Goal: Contribute content: Contribute content

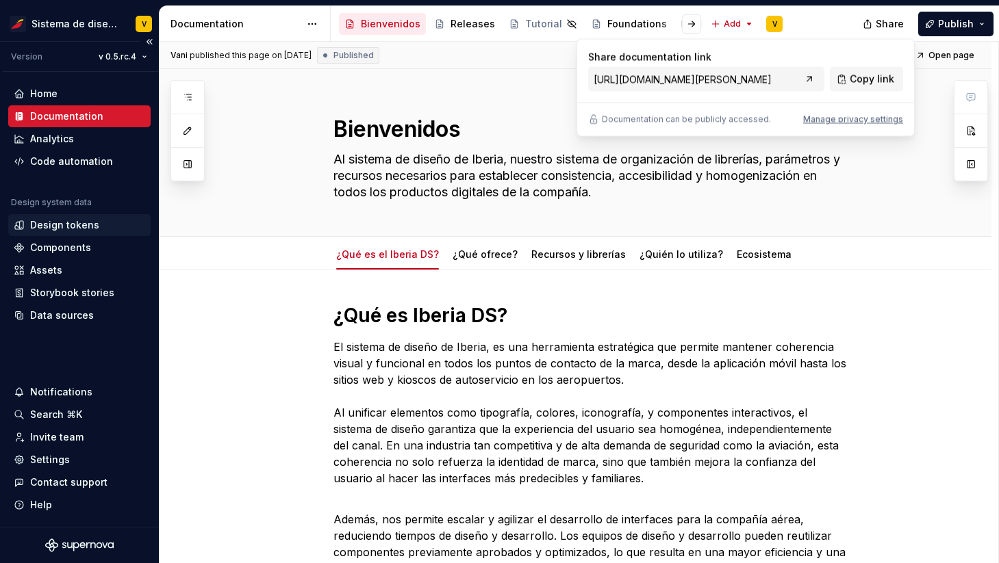
click at [70, 224] on div "Design tokens" at bounding box center [64, 225] width 69 height 14
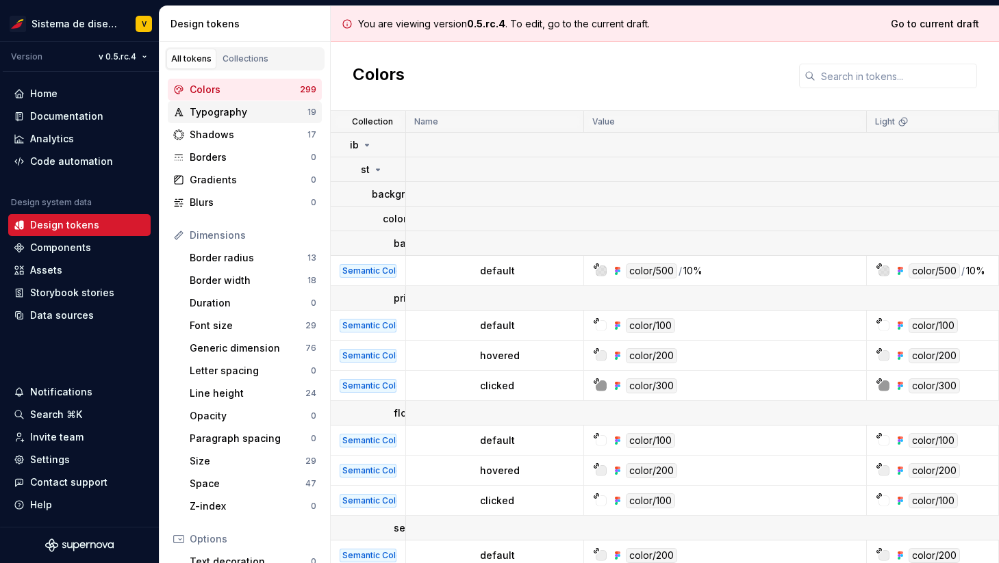
click at [244, 111] on div "Typography" at bounding box center [249, 112] width 118 height 14
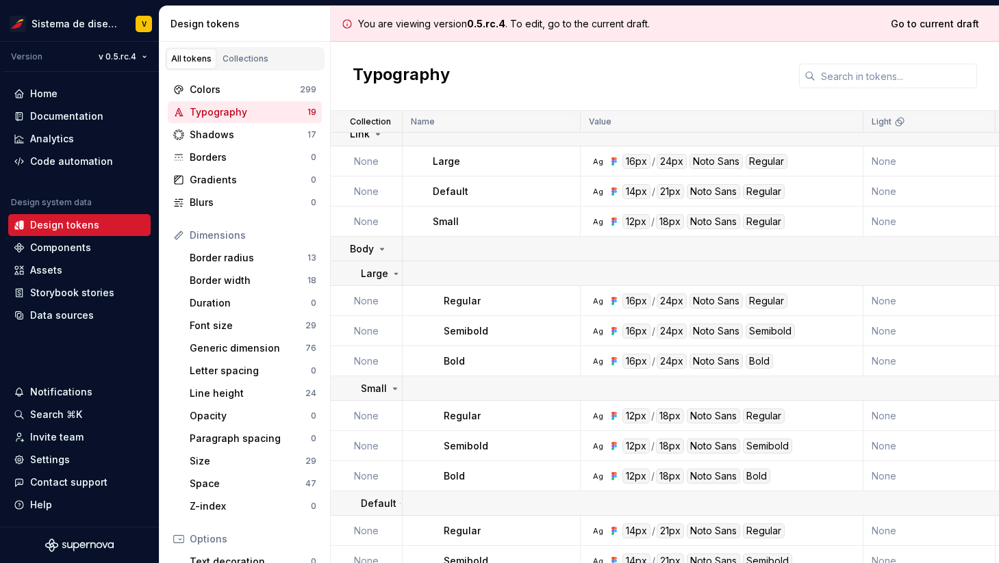
scroll to position [290, 0]
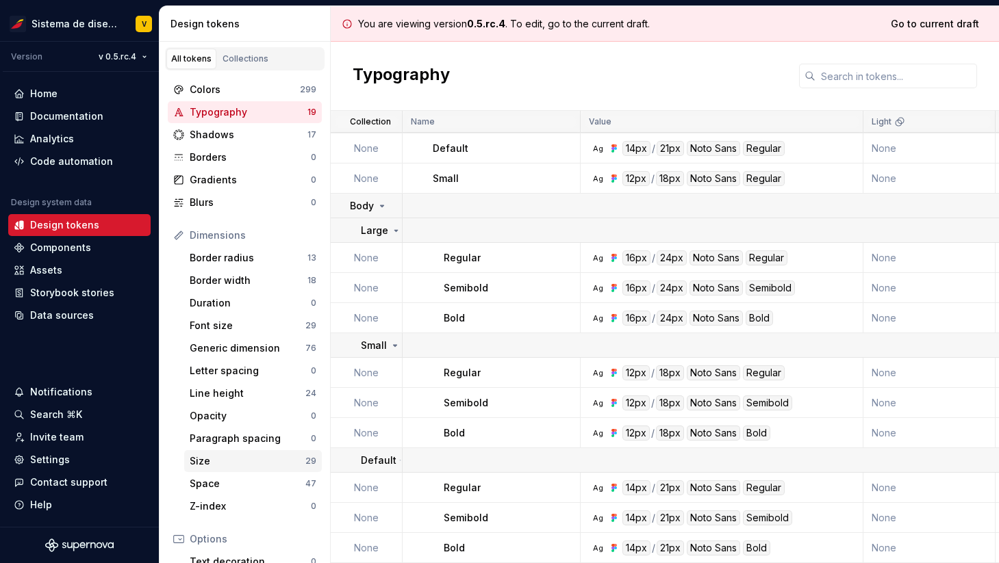
click at [224, 462] on div "Size" at bounding box center [248, 461] width 116 height 14
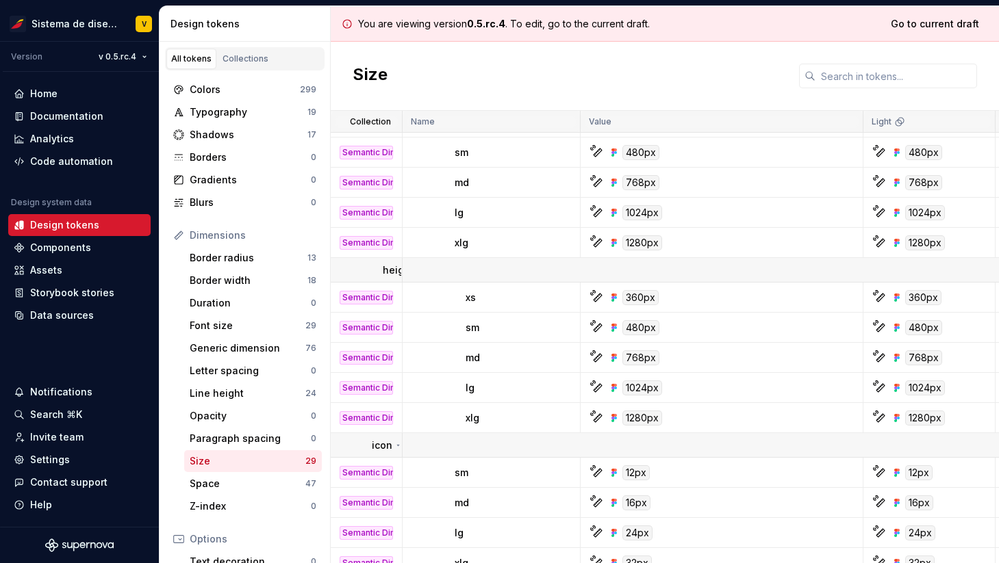
scroll to position [40, 0]
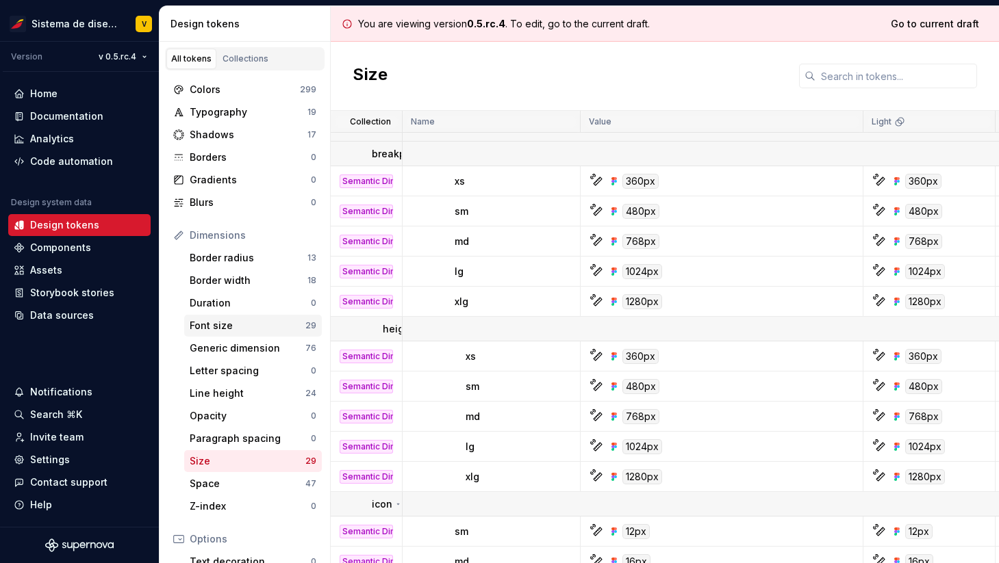
click at [237, 322] on div "Font size" at bounding box center [248, 326] width 116 height 14
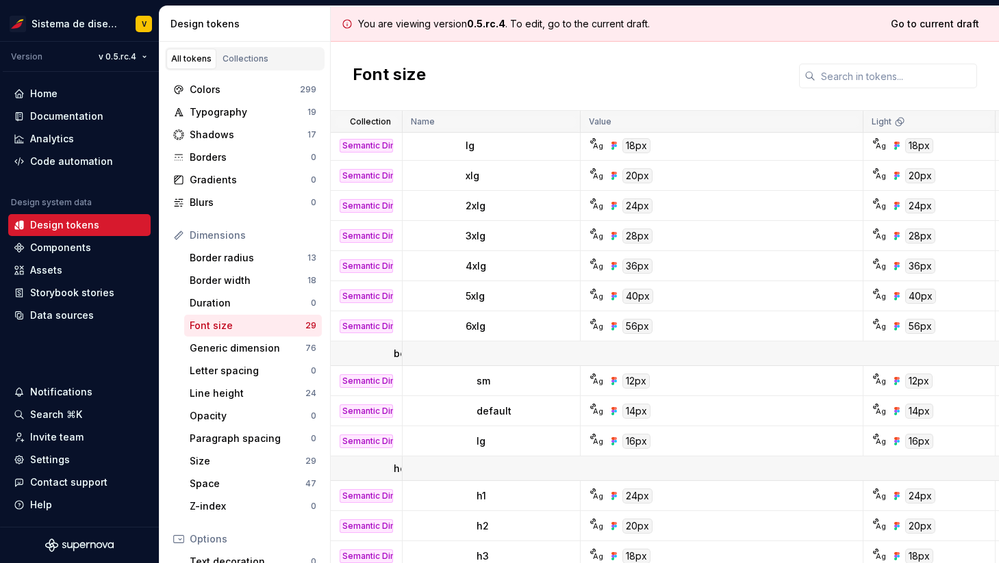
scroll to position [227, 0]
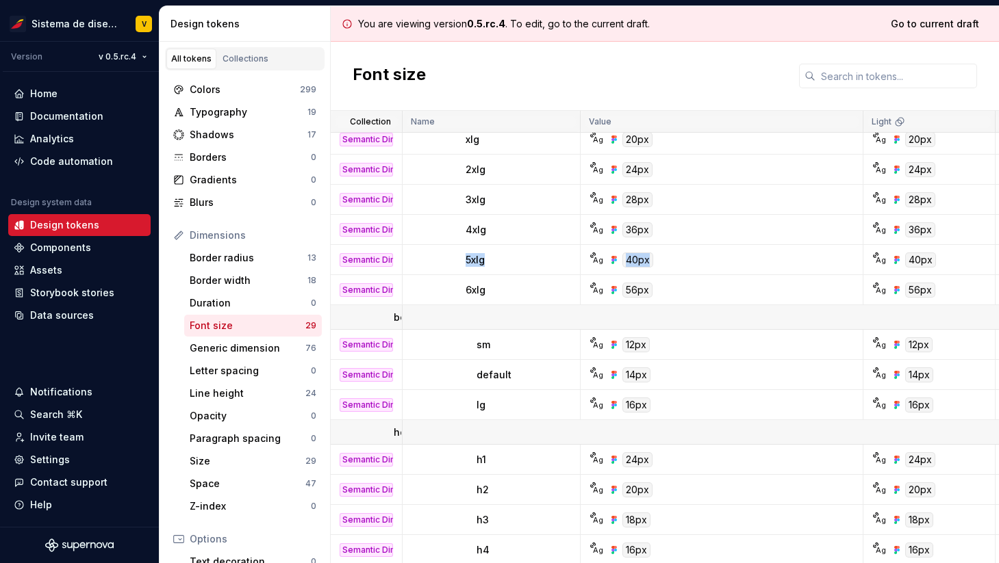
drag, startPoint x: 431, startPoint y: 260, endPoint x: 664, endPoint y: 273, distance: 233.1
click at [664, 274] on tr "Semantic Dimension 5xlg Ag 40px Ag 40px Semantic Dimension Utilícelo como tamañ…" at bounding box center [856, 260] width 1051 height 30
click at [64, 112] on div "Documentation" at bounding box center [66, 117] width 73 height 14
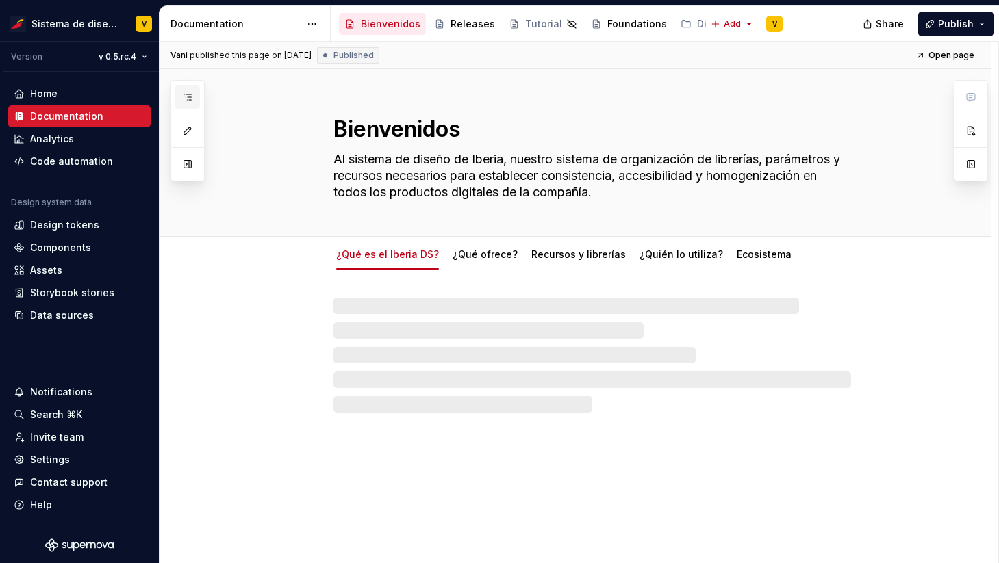
click at [185, 94] on icon "button" at bounding box center [187, 97] width 11 height 11
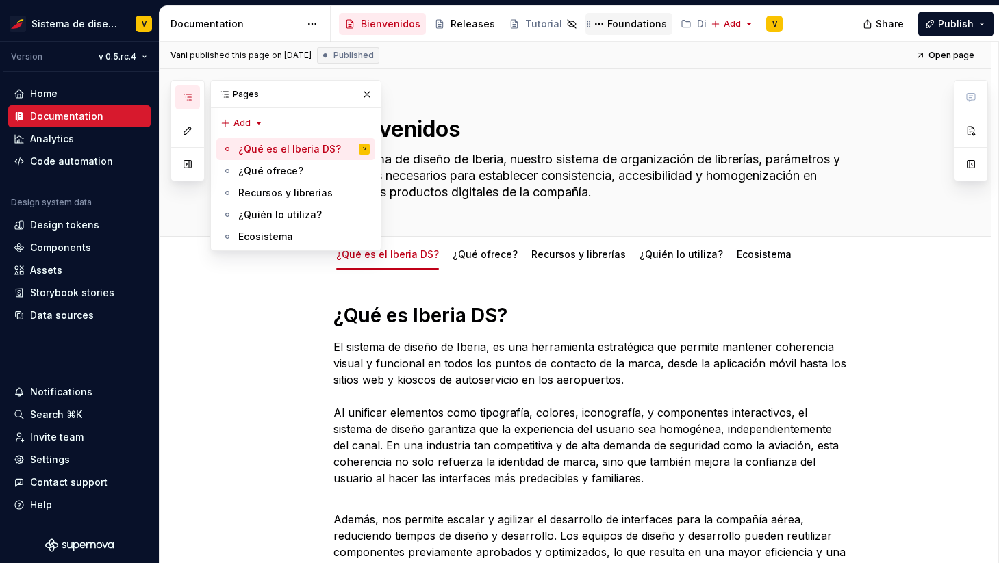
click at [621, 22] on div "Foundations" at bounding box center [637, 24] width 60 height 14
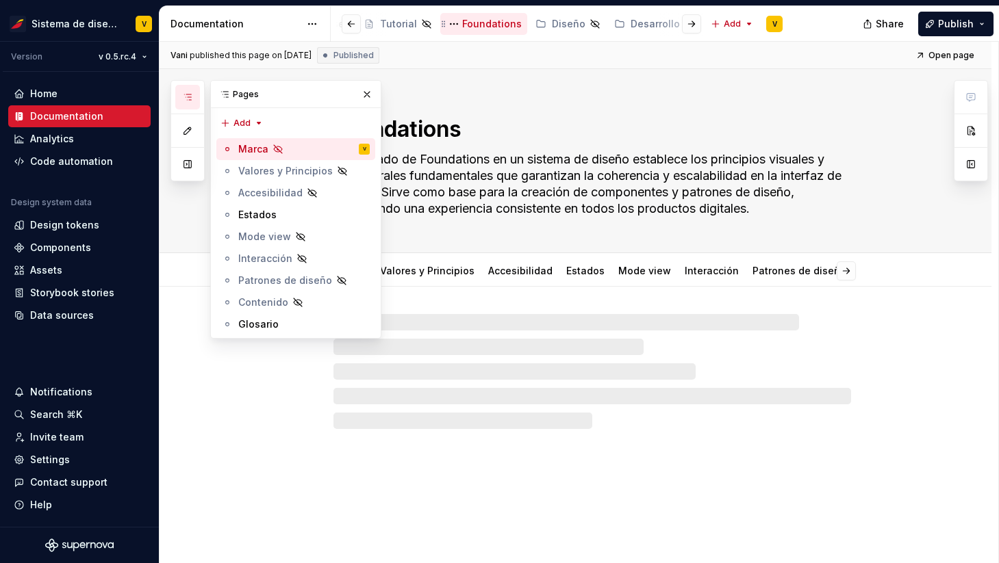
scroll to position [0, 166]
click at [531, 23] on div "Diseño" at bounding box center [548, 24] width 34 height 14
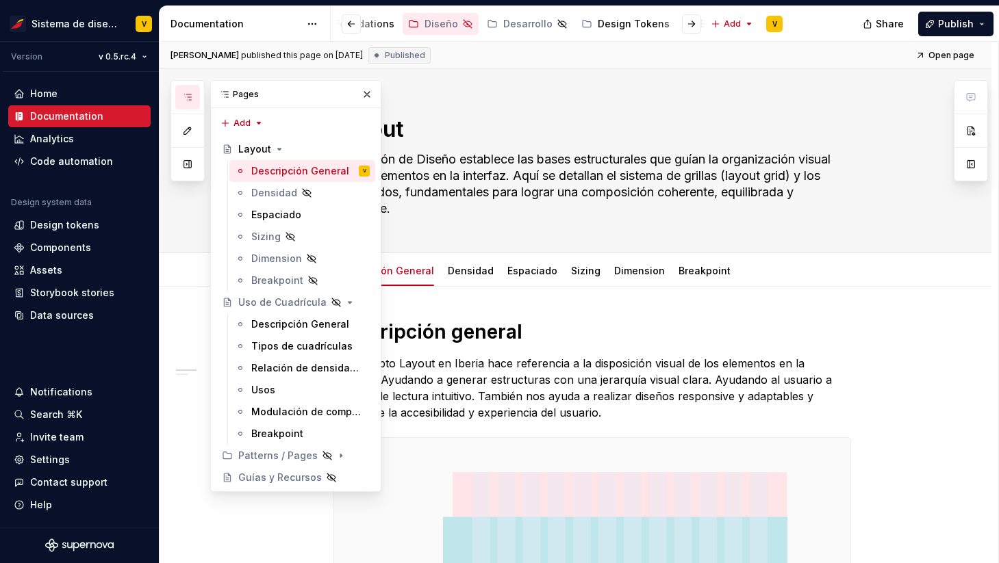
scroll to position [0, 274]
click at [595, 23] on div "Design Tokens" at bounding box center [631, 24] width 72 height 14
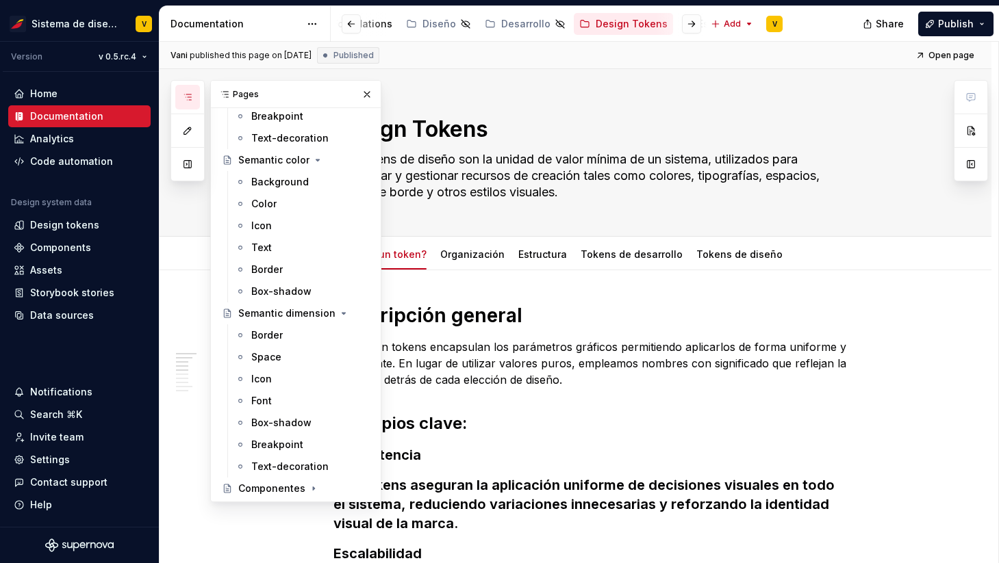
scroll to position [515, 0]
click at [275, 400] on div "Font" at bounding box center [310, 400] width 118 height 19
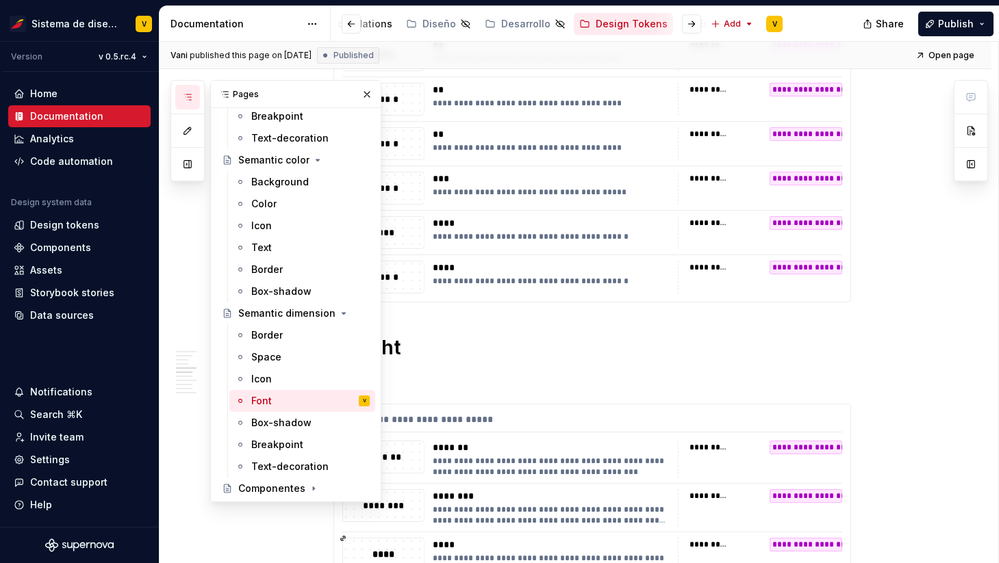
scroll to position [818, 0]
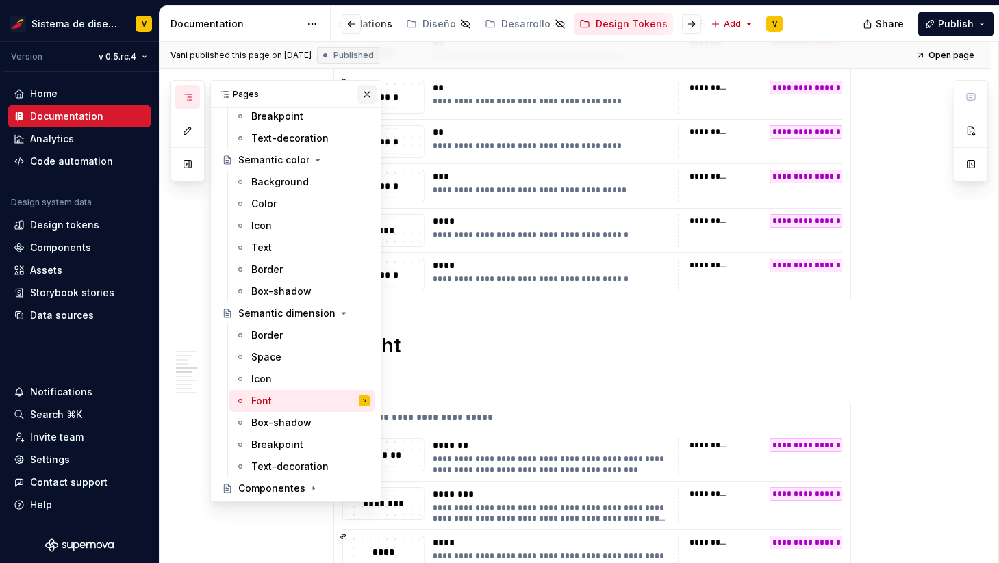
click at [368, 94] on button "button" at bounding box center [366, 94] width 19 height 19
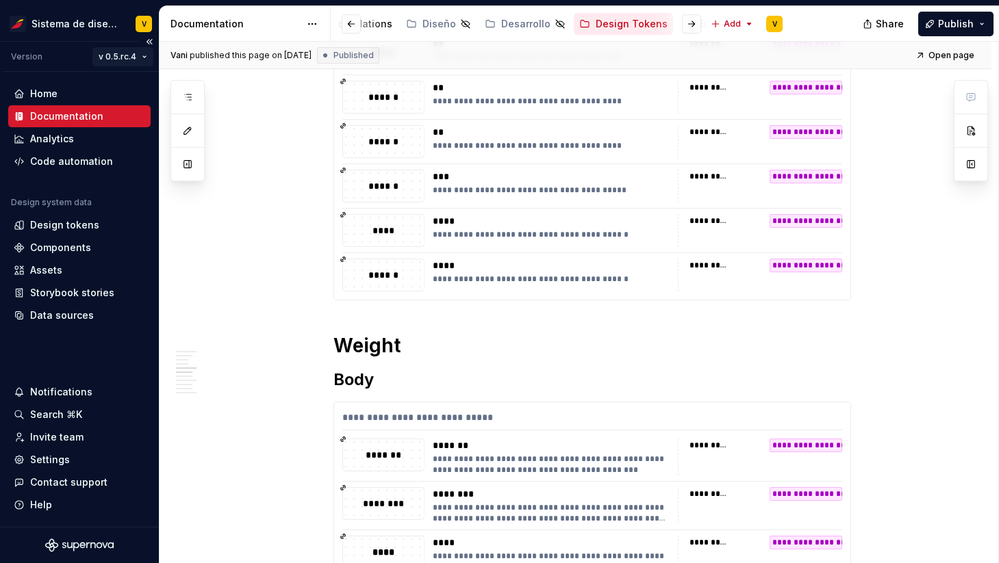
click at [141, 54] on html "Sistema de diseño Iberia V Version v 0.5.rc.4 Home Documentation Analytics Code…" at bounding box center [499, 281] width 999 height 563
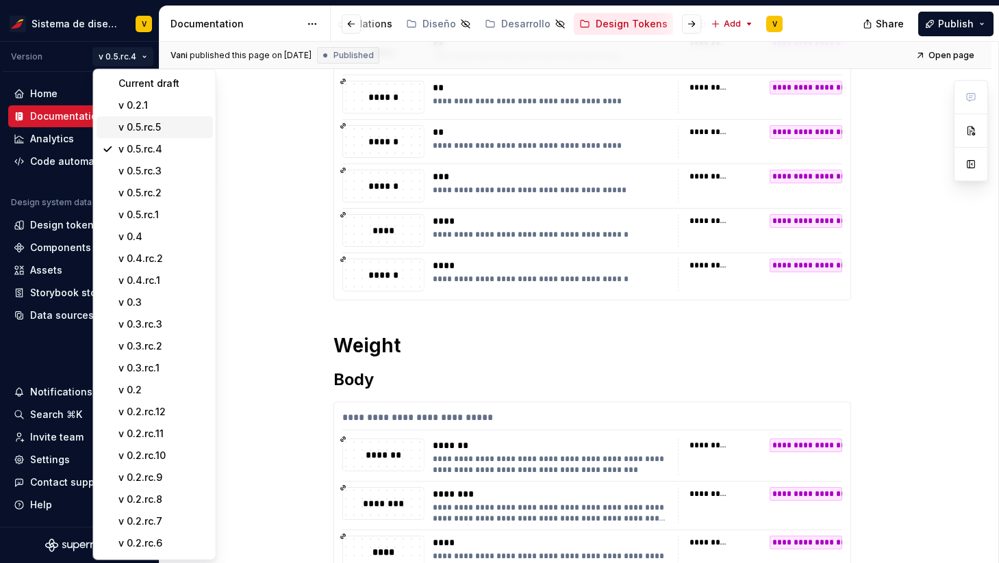
click at [169, 121] on div "v 0.5.rc.5" at bounding box center [162, 127] width 89 height 14
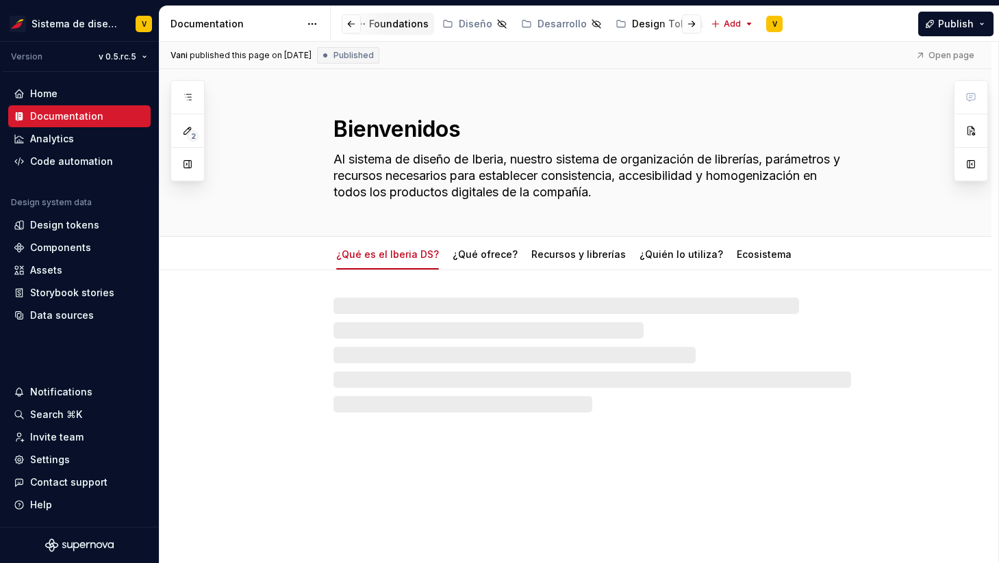
scroll to position [0, 257]
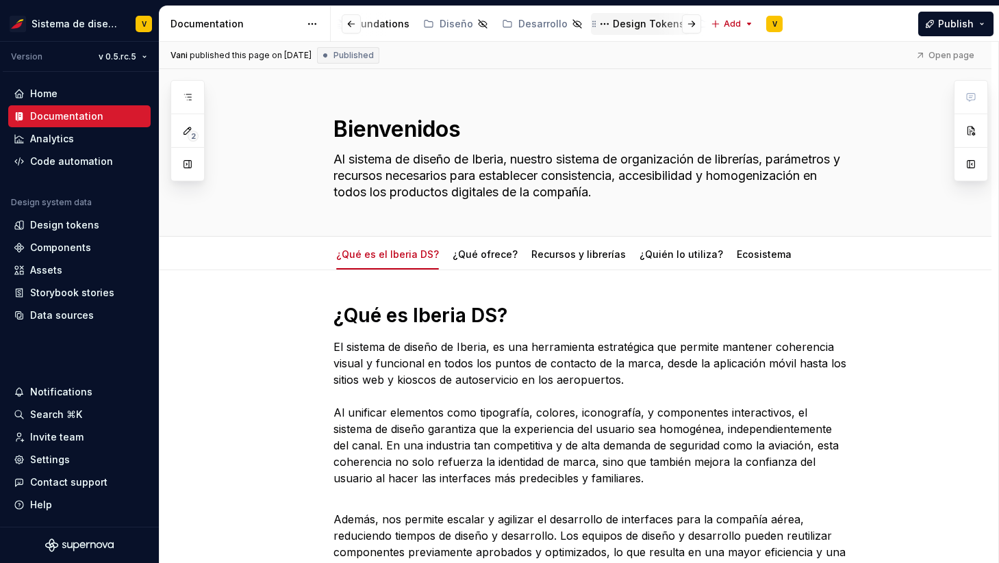
click at [629, 23] on div "Design Tokens" at bounding box center [649, 24] width 72 height 14
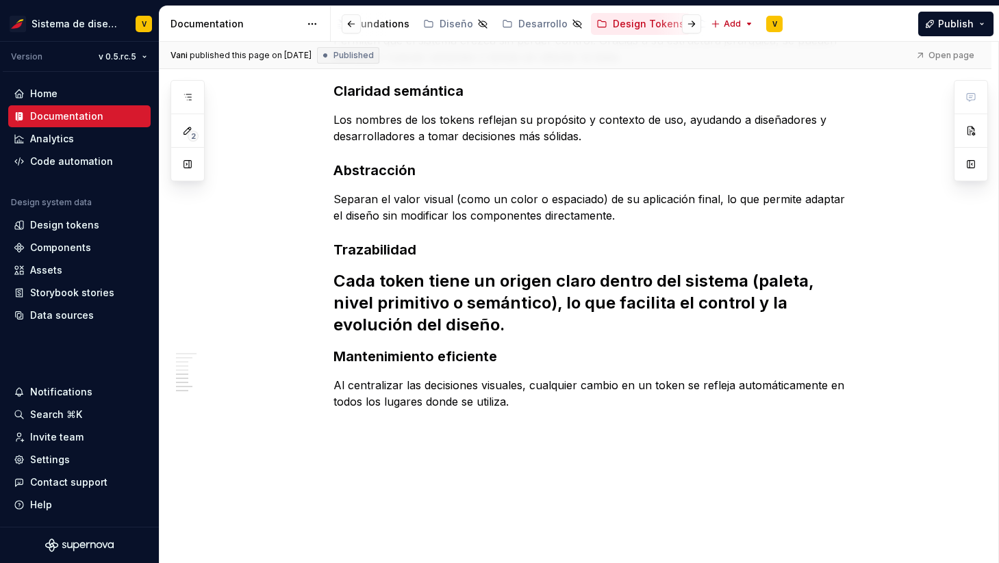
scroll to position [598, 0]
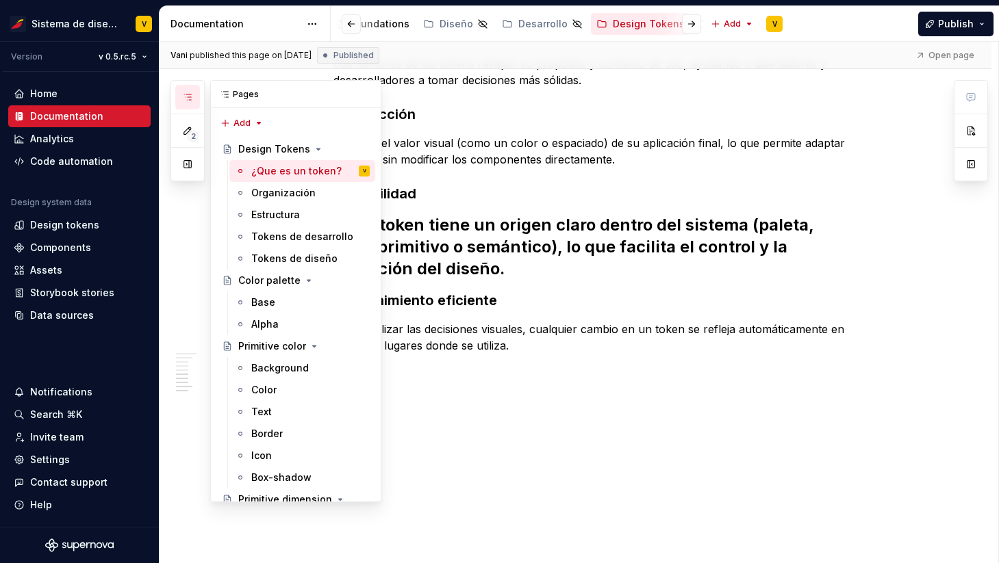
click at [188, 99] on icon "button" at bounding box center [187, 97] width 11 height 11
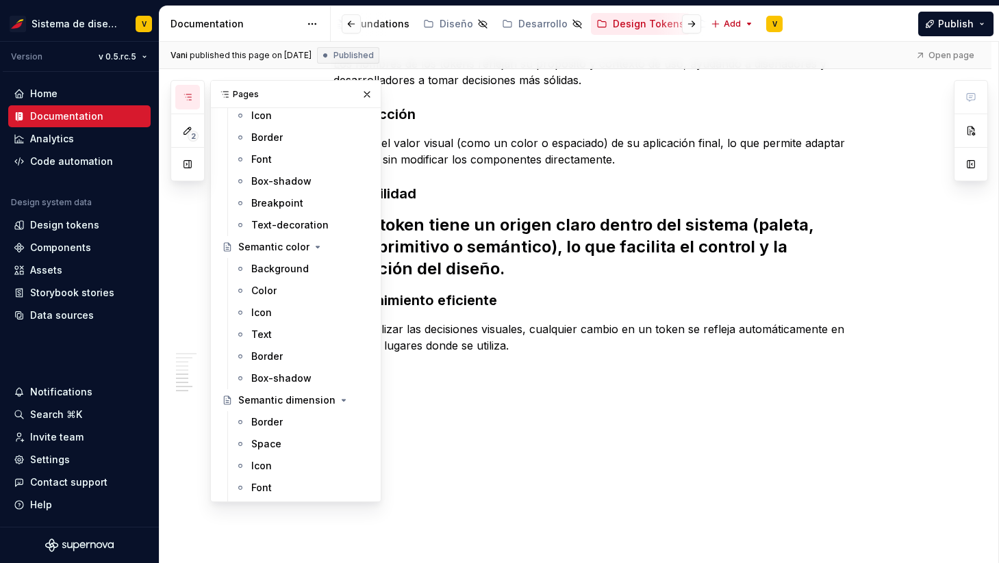
scroll to position [428, 0]
click at [277, 333] on div "Text" at bounding box center [310, 333] width 118 height 19
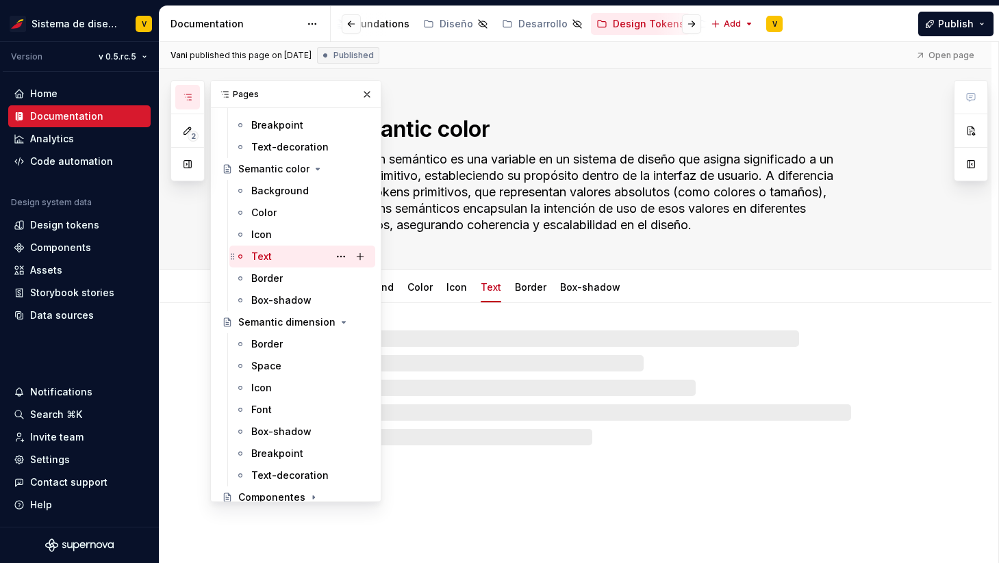
scroll to position [515, 0]
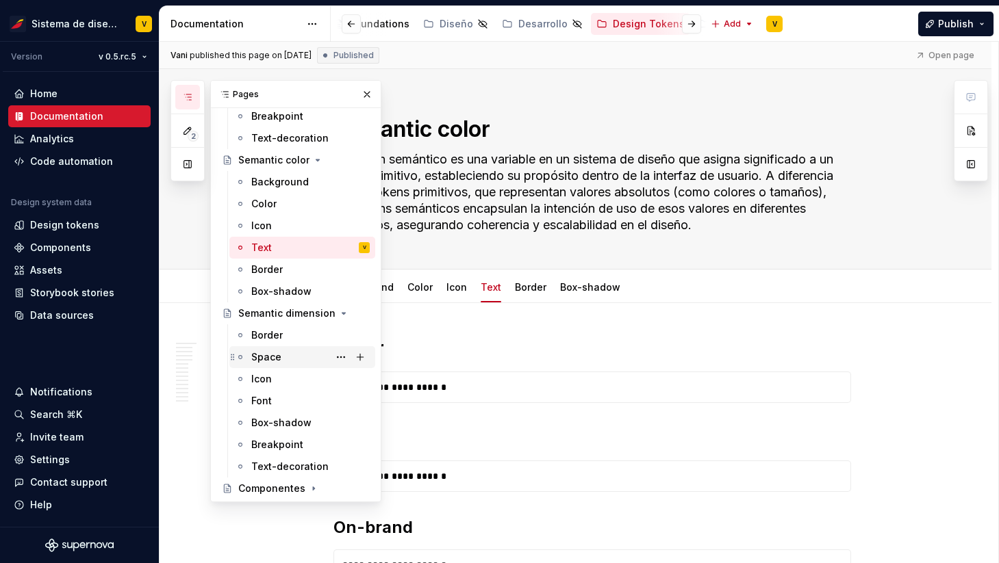
click at [281, 360] on div "Space" at bounding box center [310, 357] width 118 height 19
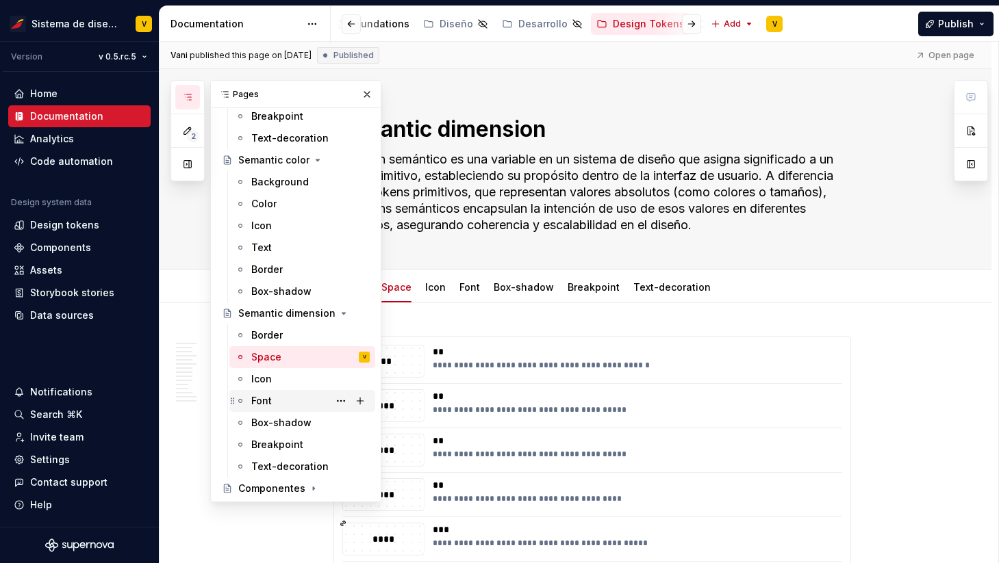
click at [276, 393] on div "Font" at bounding box center [310, 400] width 118 height 19
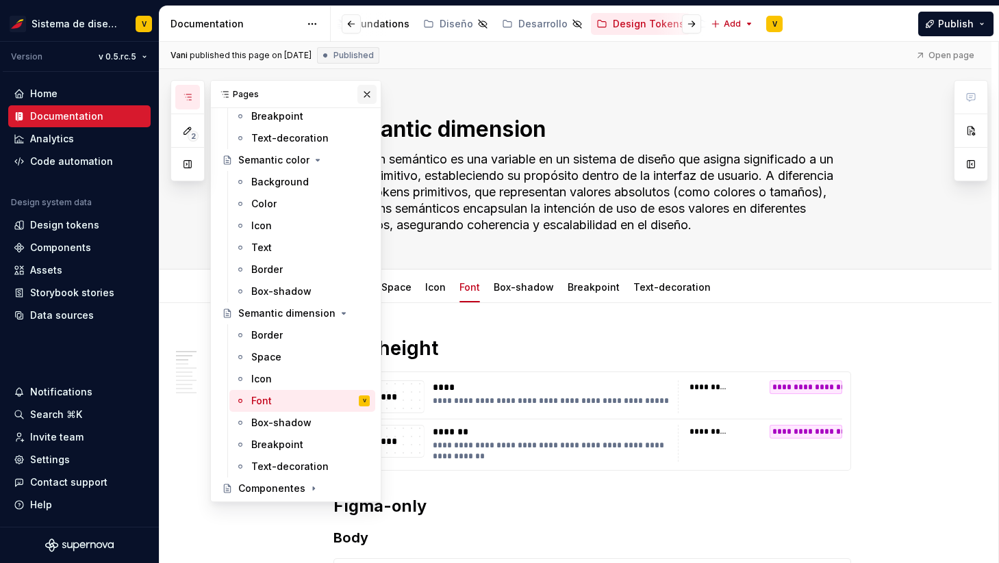
click at [365, 97] on button "button" at bounding box center [366, 94] width 19 height 19
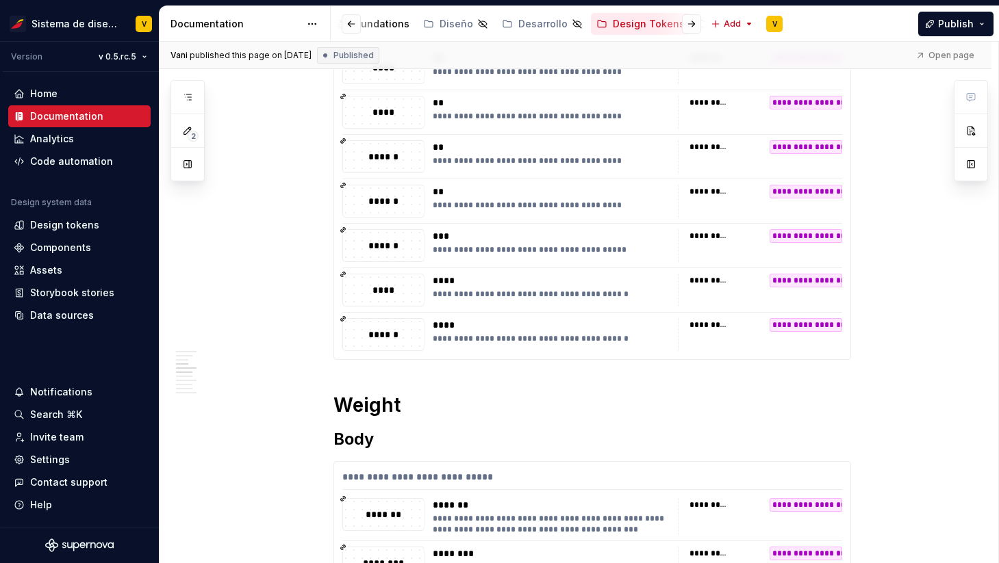
scroll to position [773, 0]
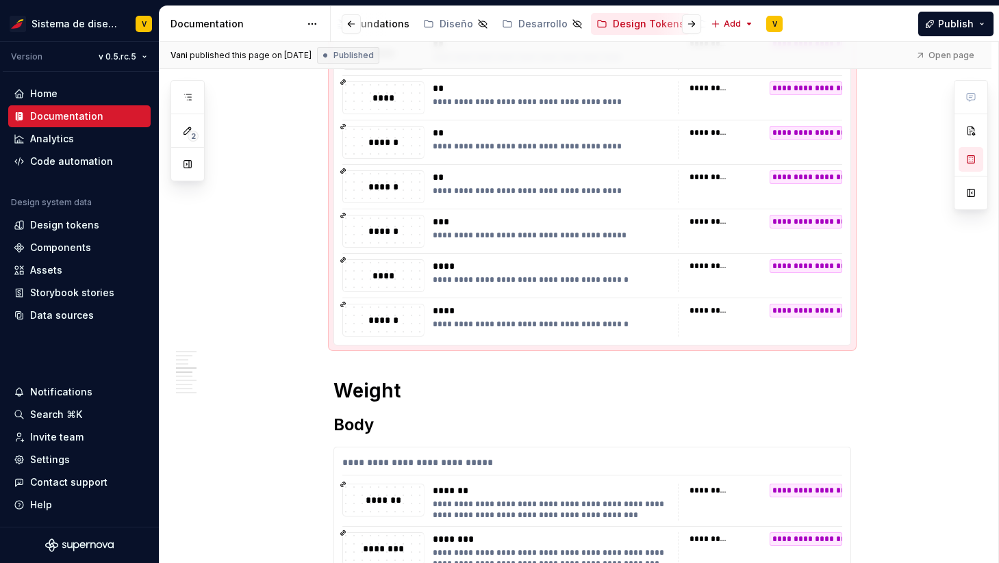
click at [387, 321] on div "******" at bounding box center [383, 320] width 81 height 15
type textarea "*"
click at [79, 222] on div "Design tokens" at bounding box center [64, 225] width 69 height 14
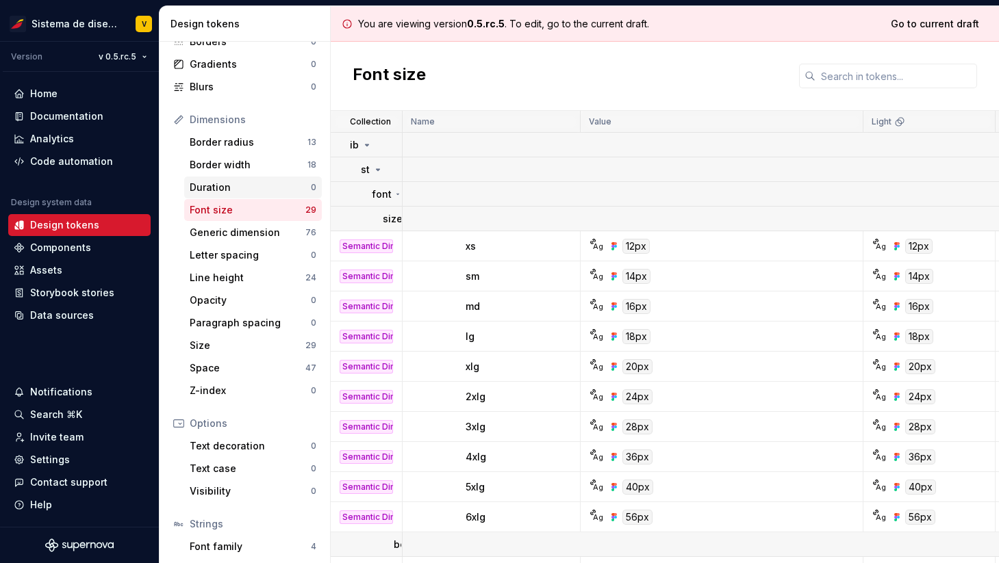
scroll to position [186, 0]
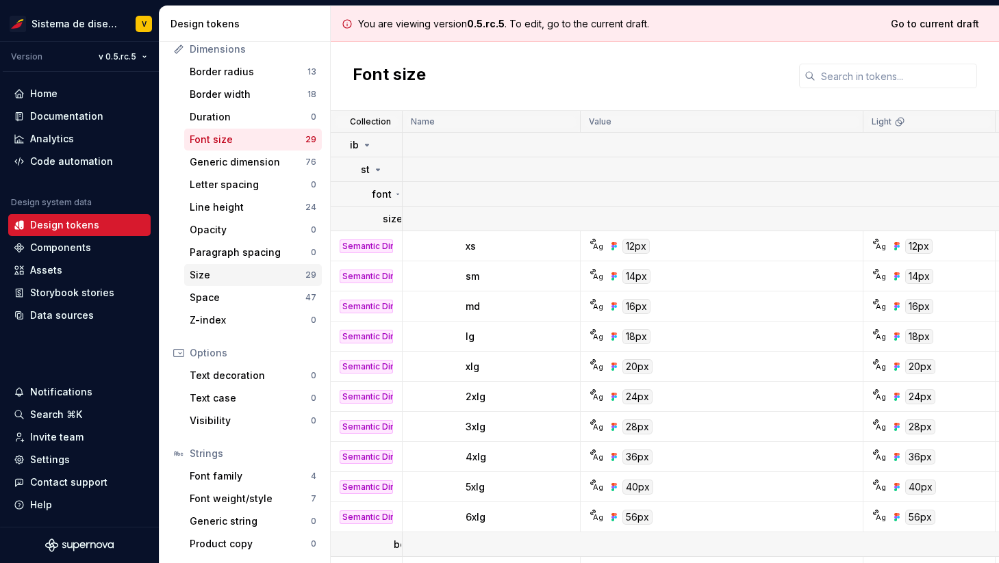
click at [229, 270] on div "Size" at bounding box center [248, 275] width 116 height 14
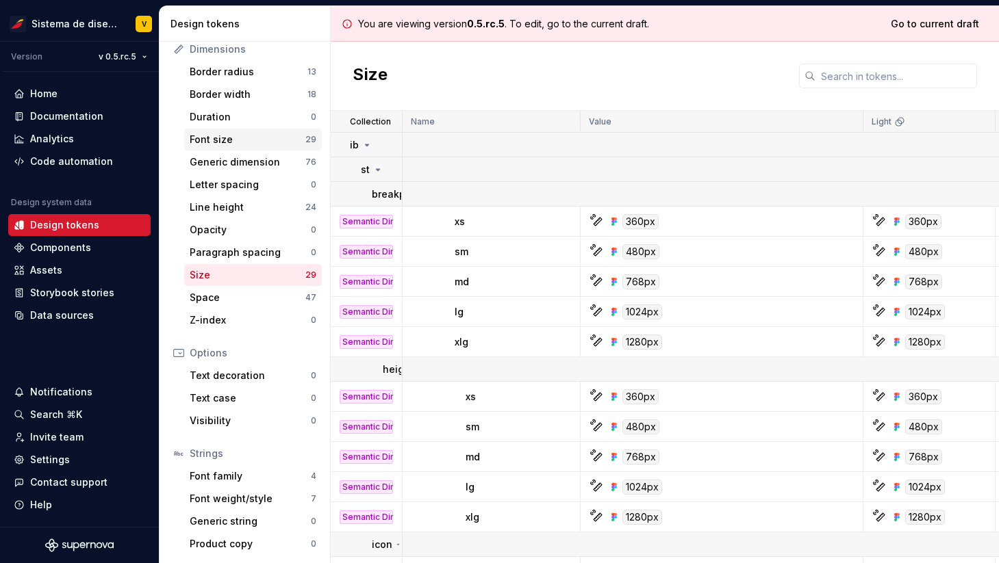
click at [230, 144] on div "Font size" at bounding box center [248, 140] width 116 height 14
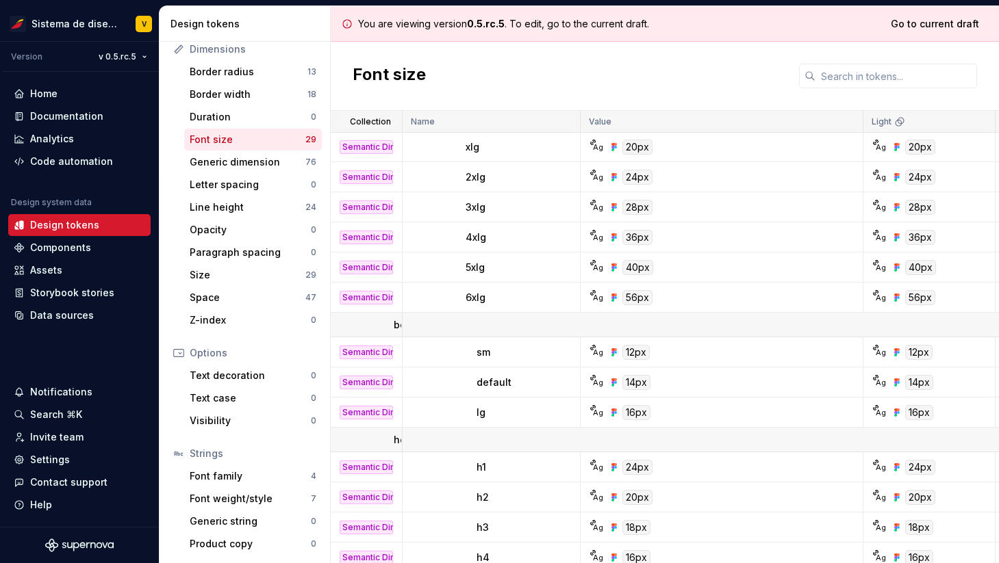
scroll to position [248, 0]
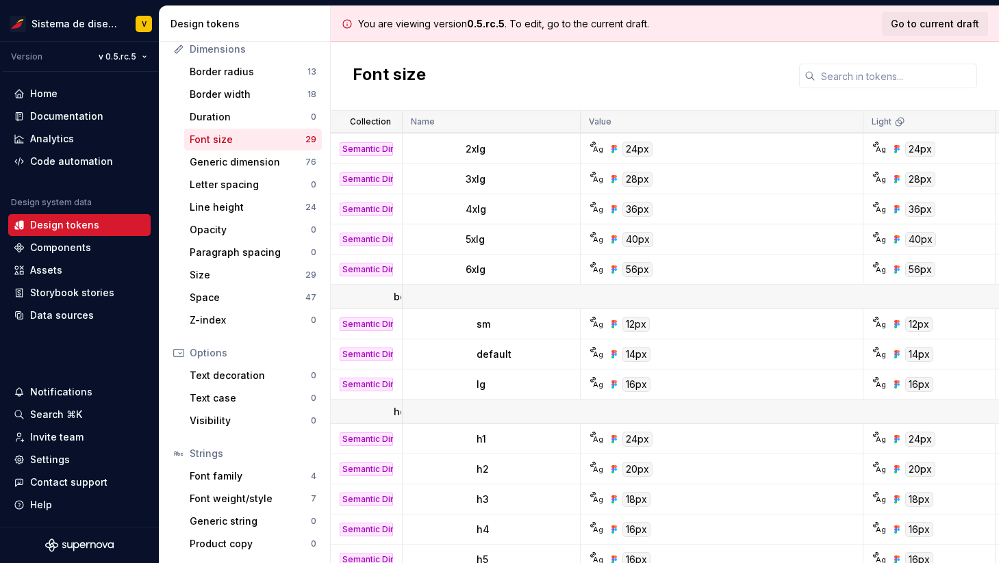
click at [933, 21] on span "Go to current draft" at bounding box center [934, 24] width 88 height 14
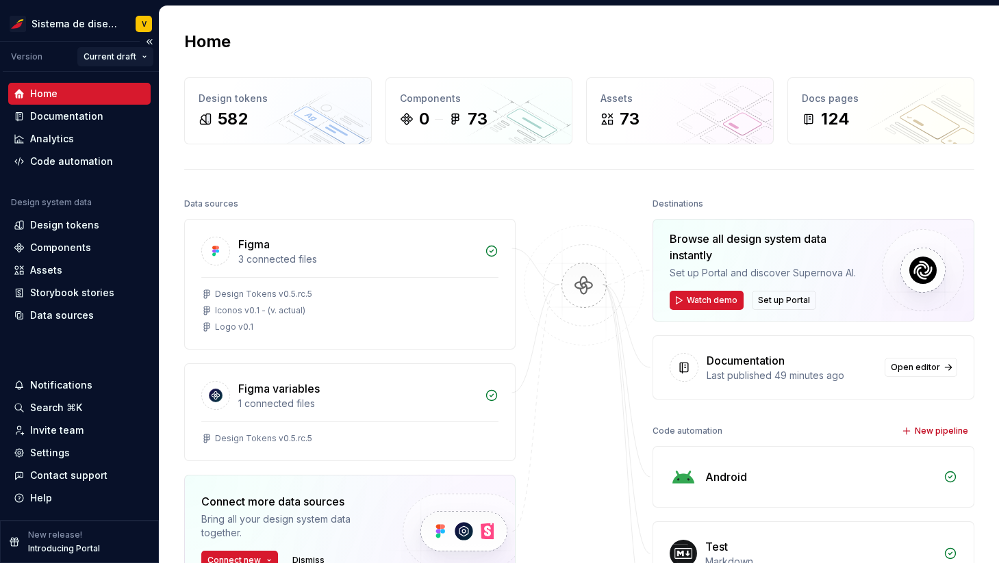
click at [123, 57] on html "Sistema de diseño Iberia V Version Current draft Home Documentation Analytics C…" at bounding box center [499, 281] width 999 height 563
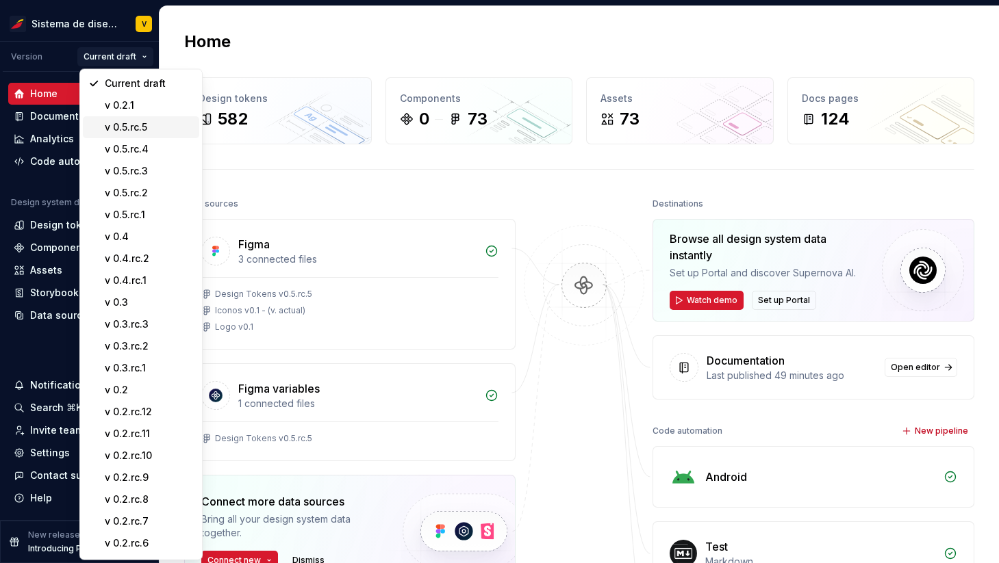
click at [154, 125] on div "v 0.5.rc.5" at bounding box center [149, 127] width 89 height 14
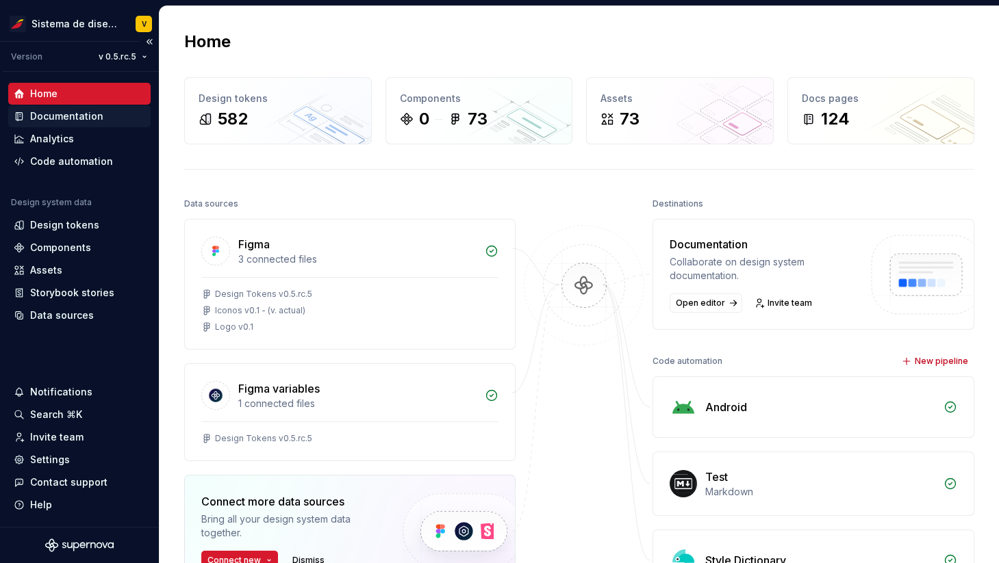
click at [63, 118] on div "Documentation" at bounding box center [66, 117] width 73 height 14
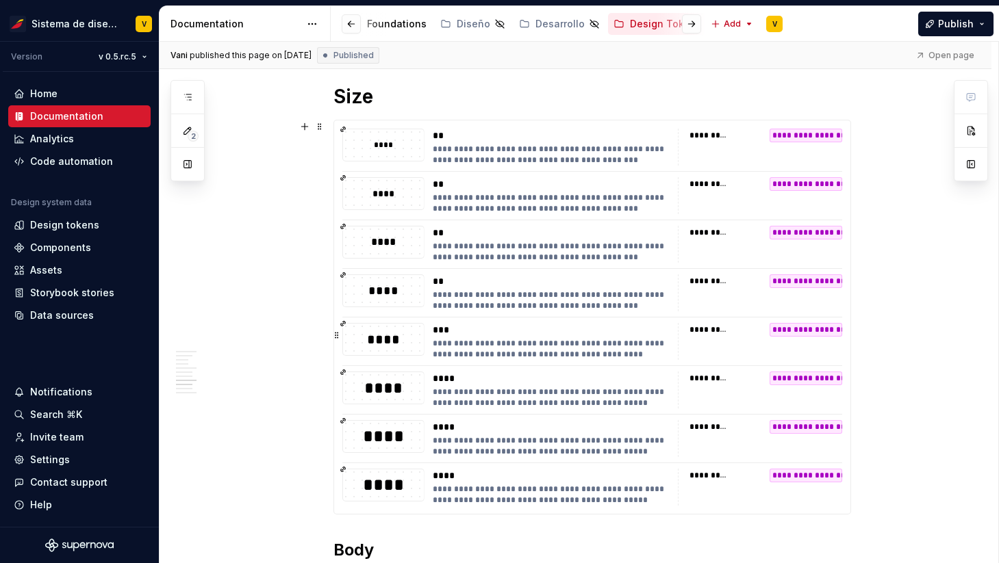
scroll to position [1498, 0]
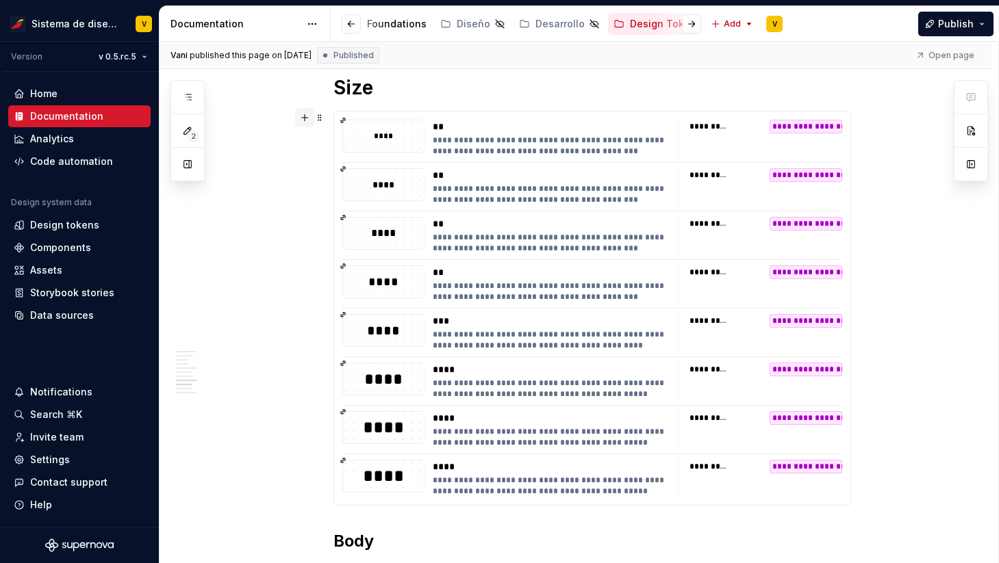
click at [307, 116] on button "button" at bounding box center [304, 117] width 19 height 19
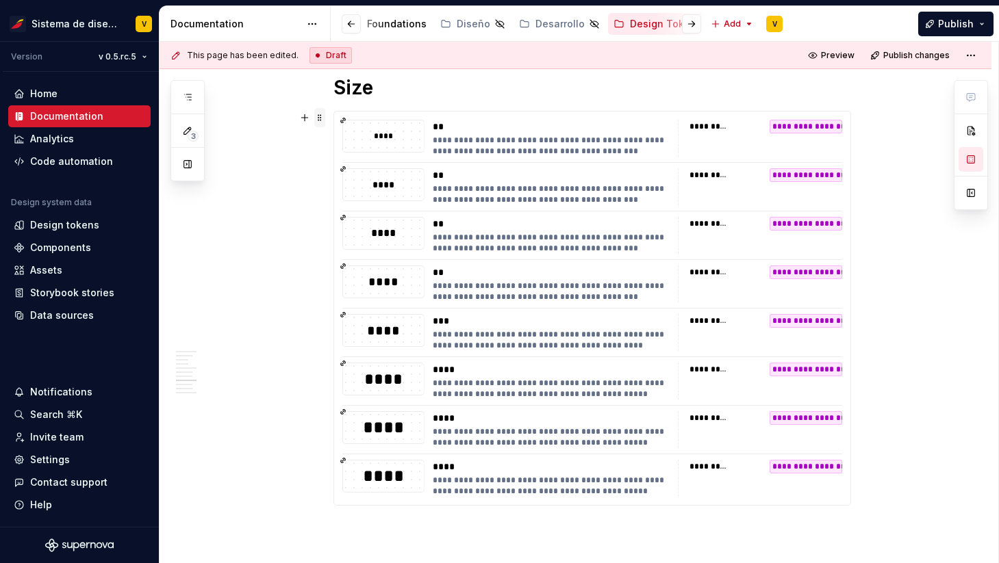
click at [321, 118] on span at bounding box center [319, 117] width 11 height 19
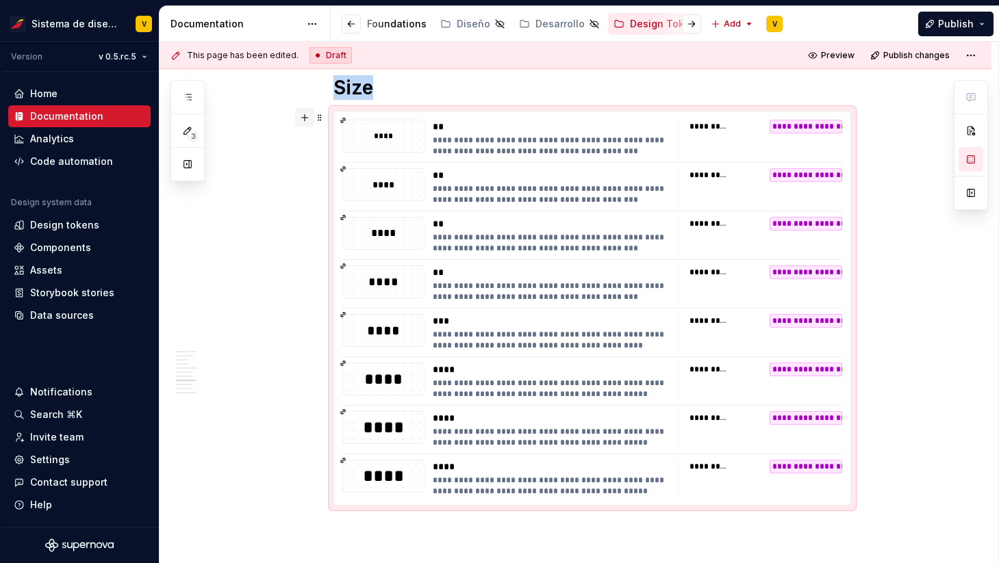
click at [310, 118] on button "button" at bounding box center [304, 117] width 19 height 19
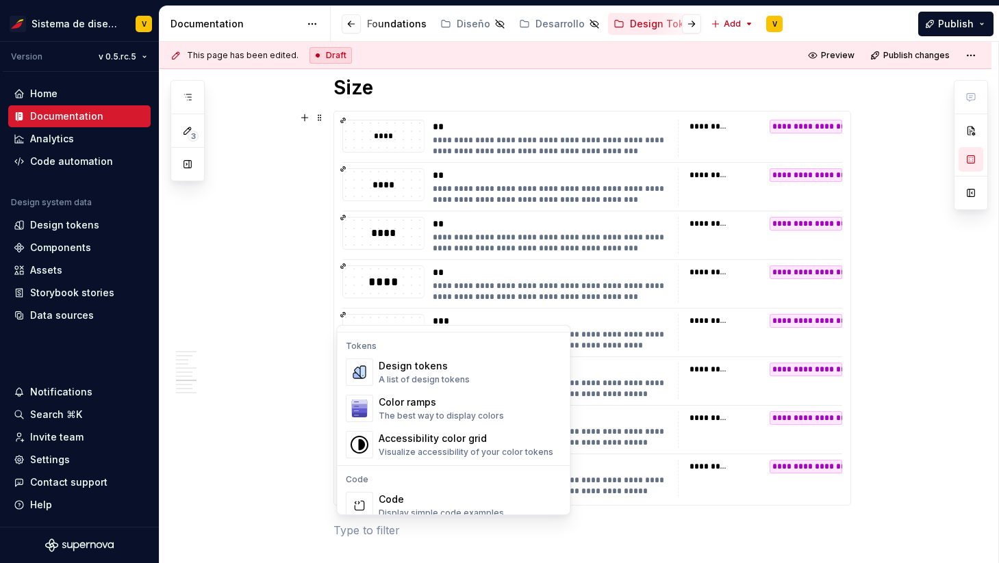
scroll to position [930, 0]
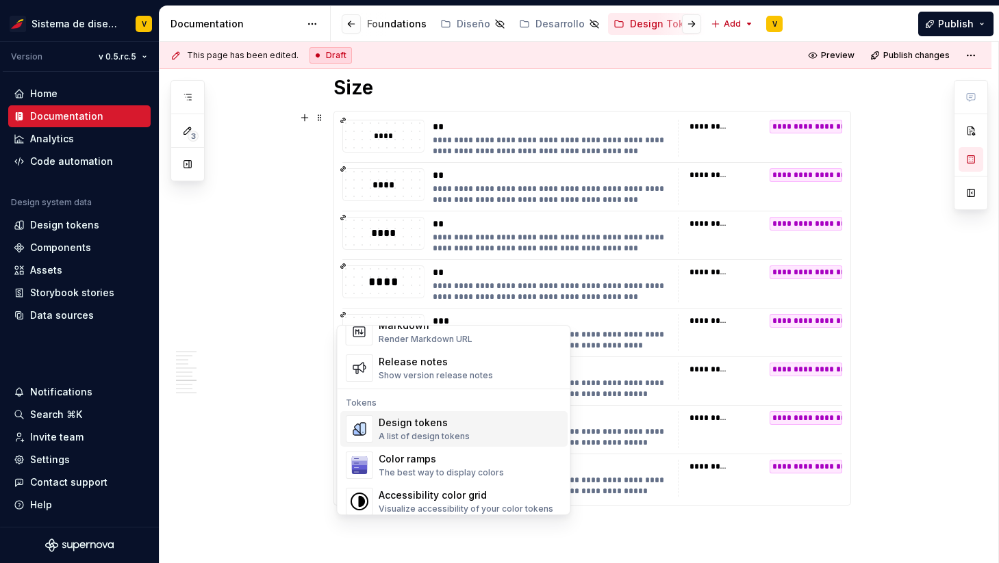
click at [452, 422] on div "Design tokens" at bounding box center [423, 423] width 91 height 14
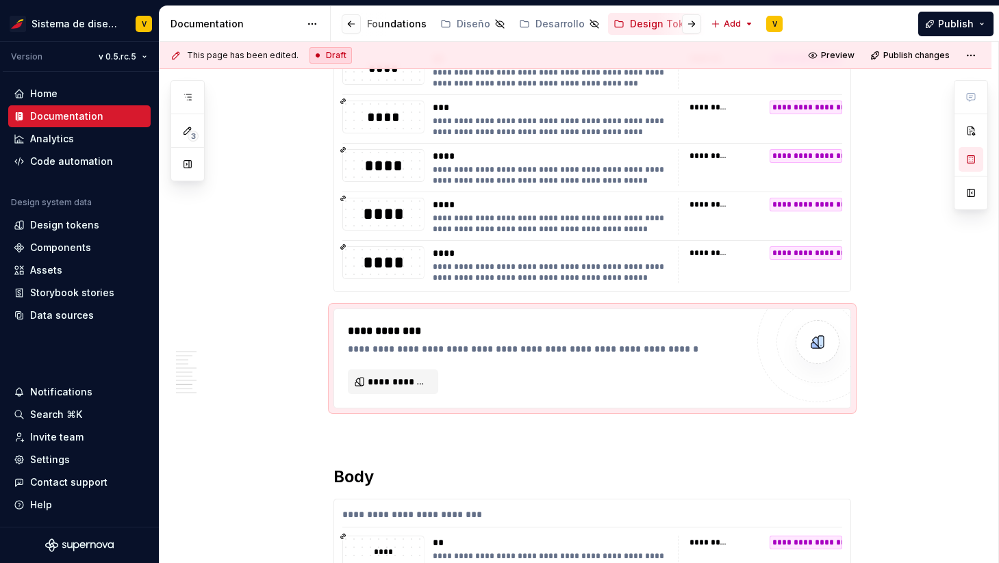
scroll to position [1727, 0]
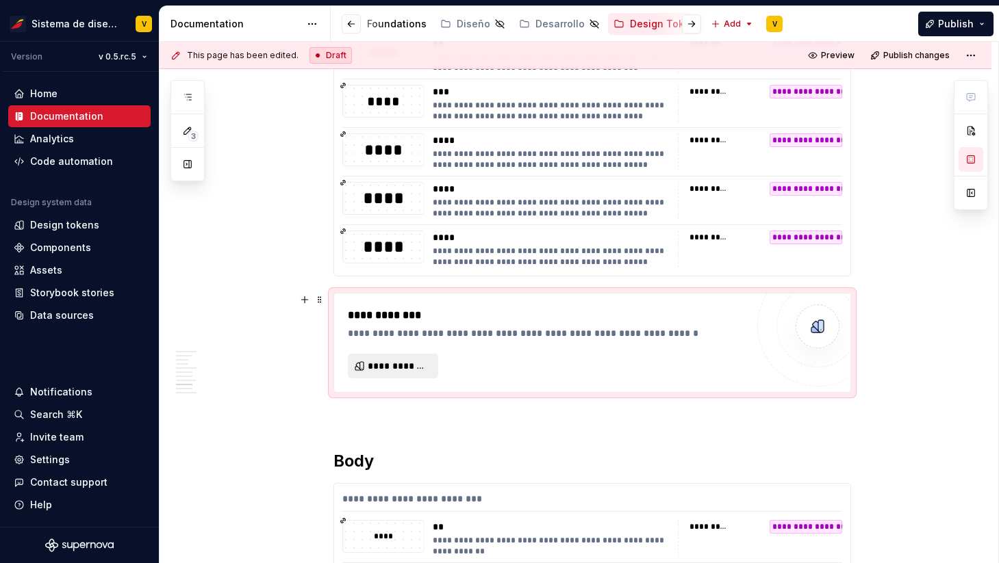
click at [402, 371] on span "**********" at bounding box center [399, 366] width 62 height 14
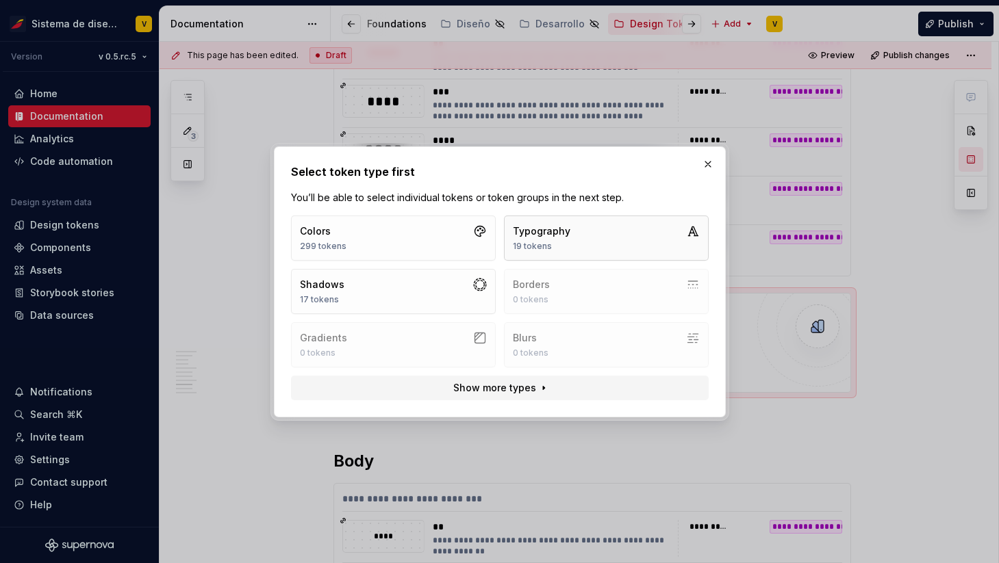
click at [593, 240] on button "Typography 19 tokens" at bounding box center [606, 238] width 205 height 45
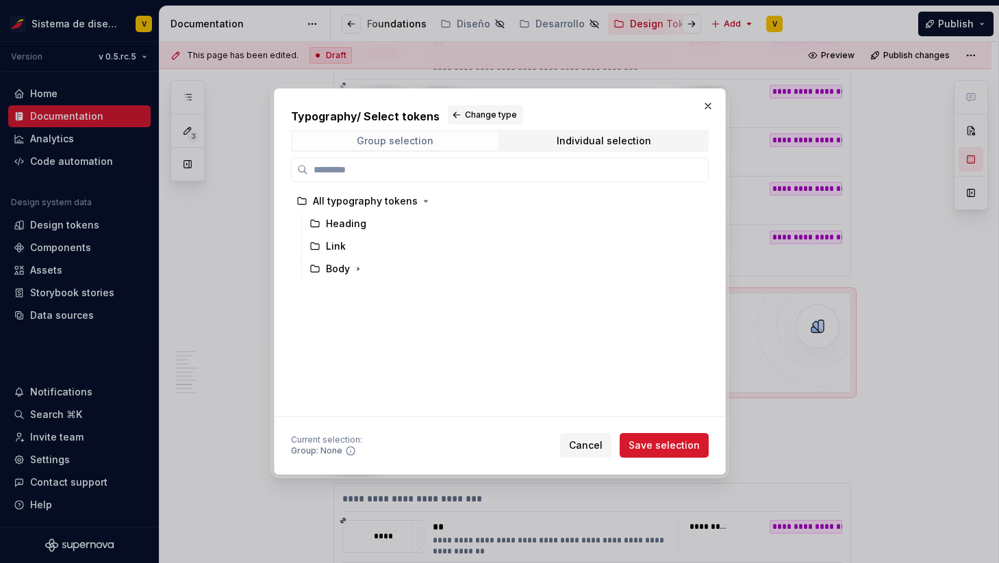
click at [424, 140] on div "Group selection" at bounding box center [395, 141] width 77 height 11
click at [544, 139] on span "Individual selection" at bounding box center [604, 140] width 206 height 19
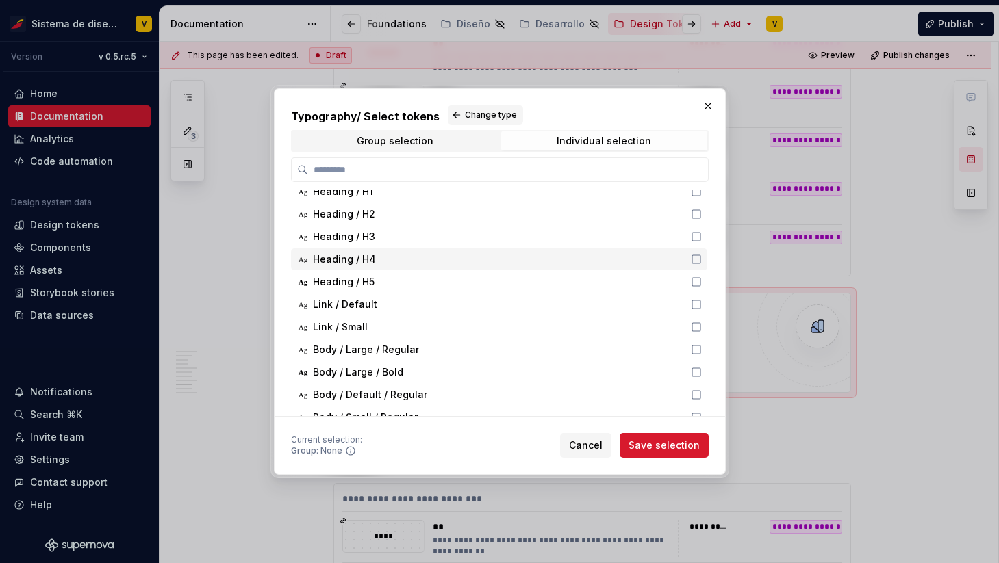
scroll to position [0, 0]
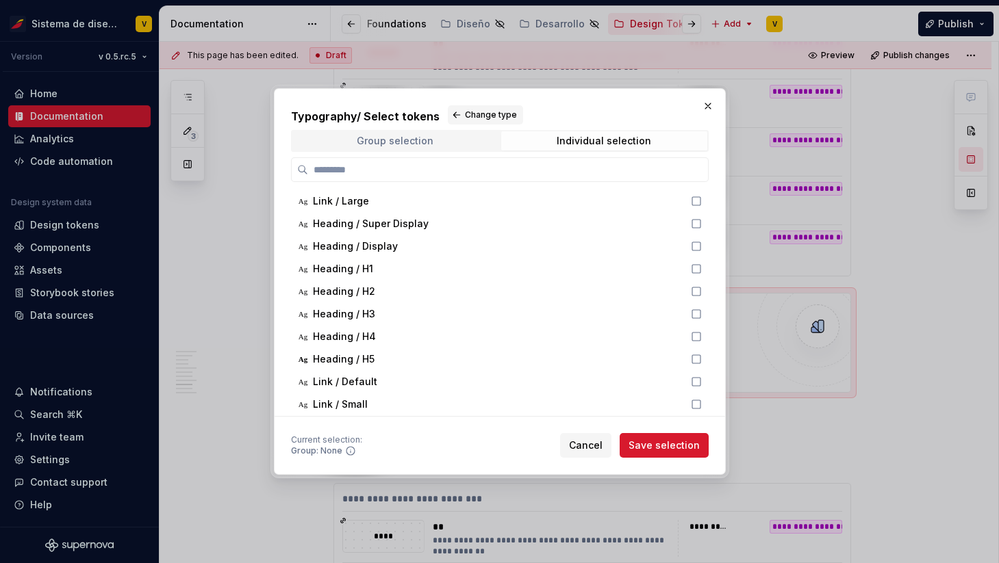
click at [433, 141] on span "Group selection" at bounding box center [395, 140] width 206 height 19
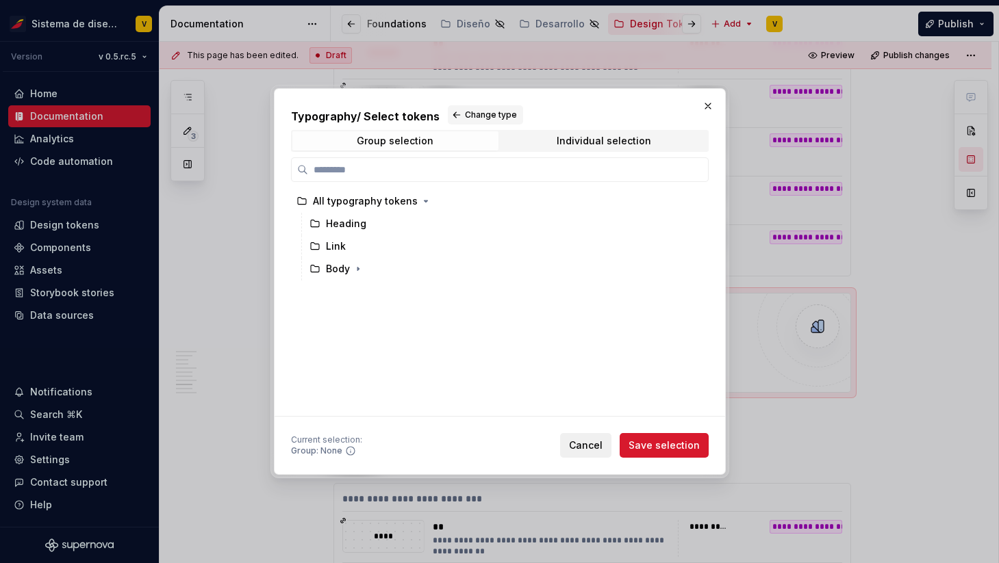
click at [578, 445] on span "Cancel" at bounding box center [586, 446] width 34 height 14
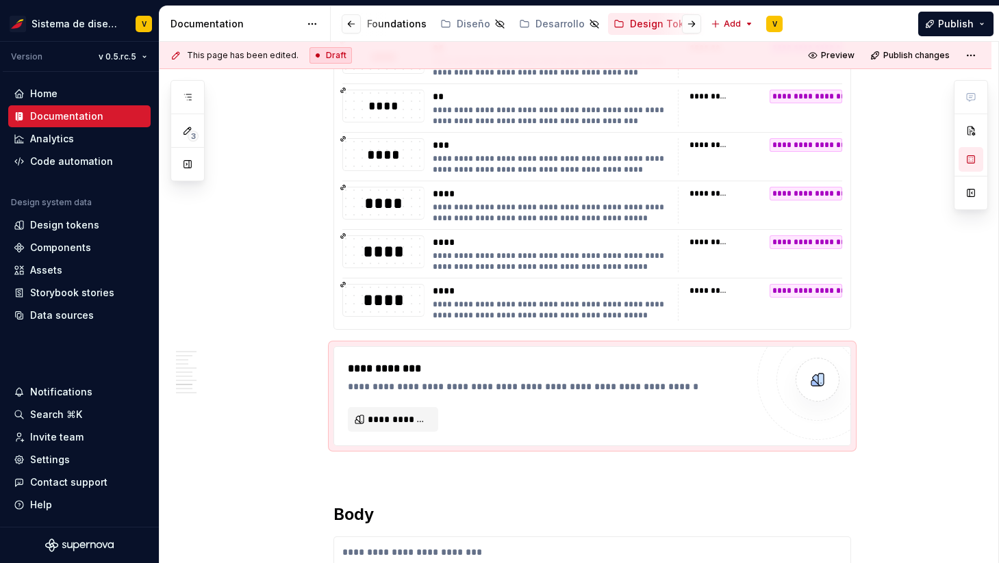
scroll to position [1705, 0]
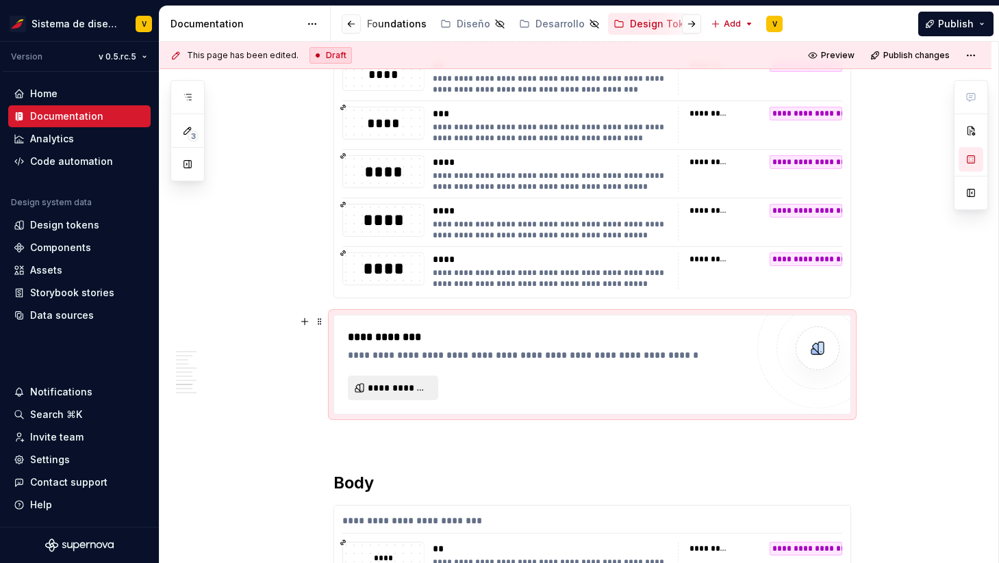
click at [389, 381] on button "**********" at bounding box center [393, 388] width 90 height 25
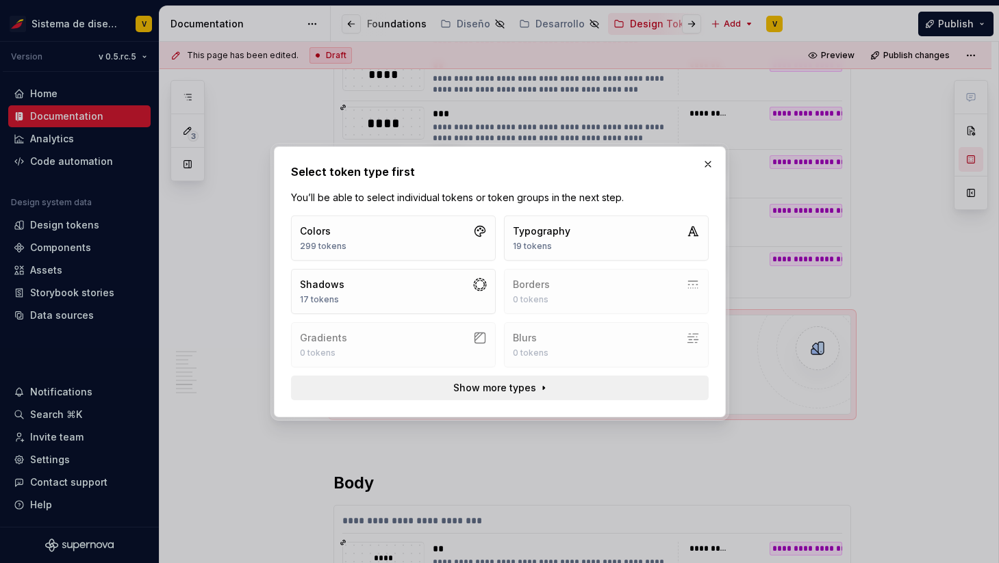
click at [487, 381] on span "Show more types" at bounding box center [493, 388] width 83 height 14
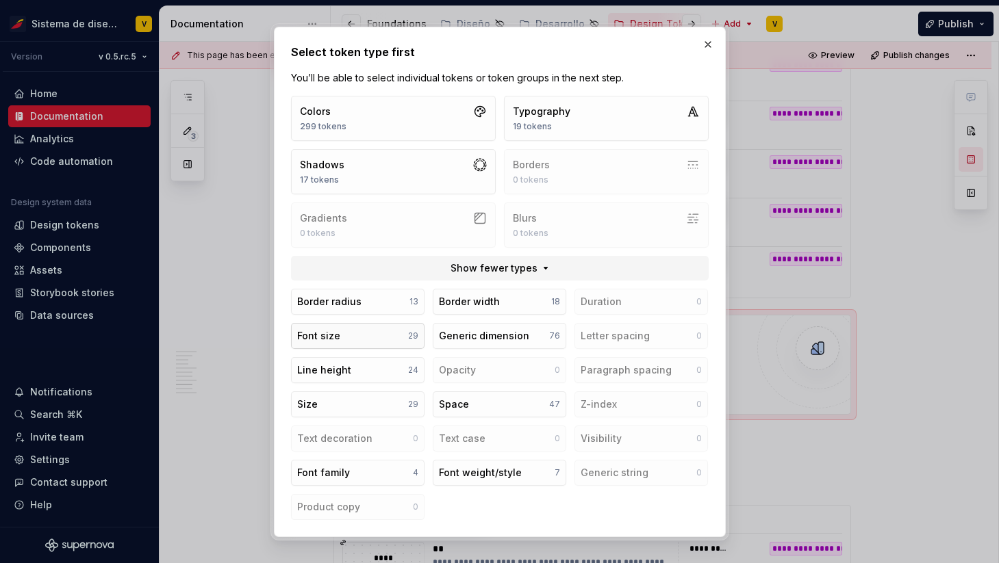
click at [360, 337] on button "Font size 29" at bounding box center [357, 336] width 133 height 26
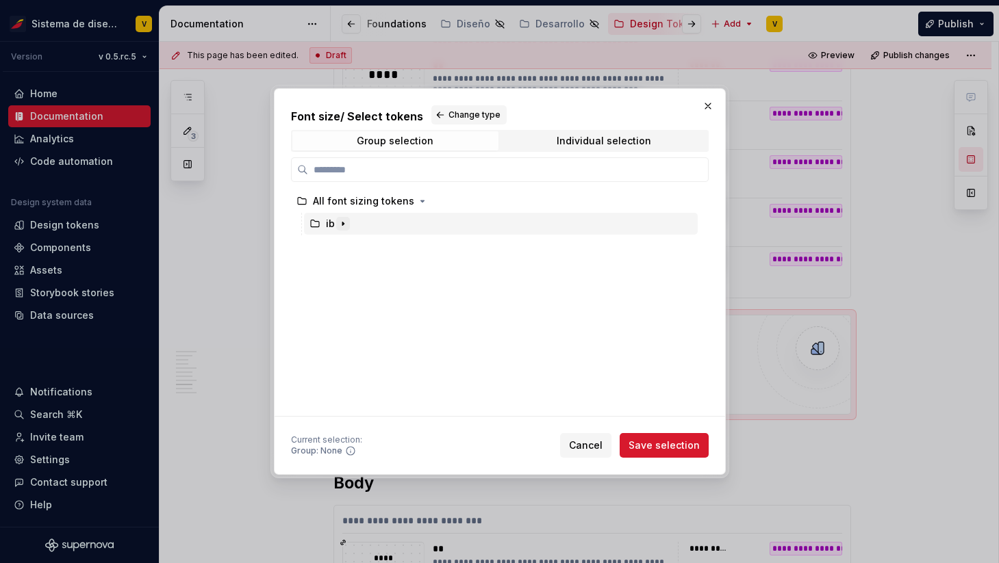
click at [342, 223] on icon "button" at bounding box center [342, 223] width 1 height 3
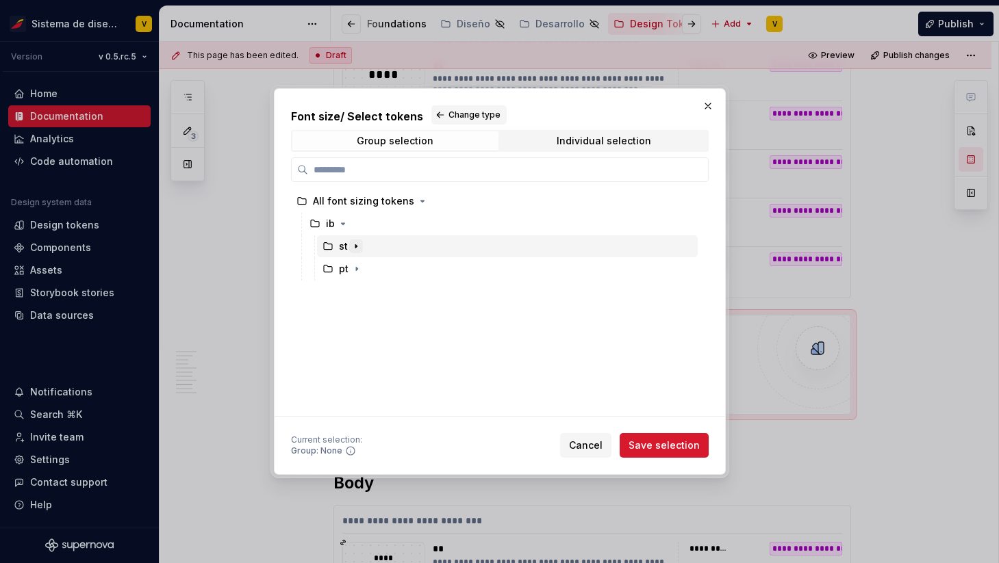
click at [352, 248] on icon "button" at bounding box center [355, 246] width 11 height 11
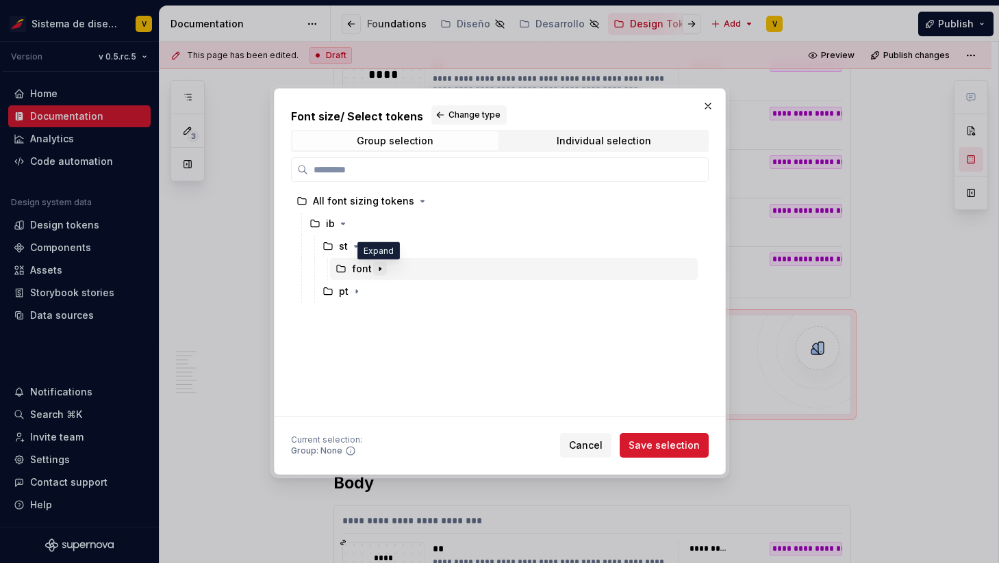
click at [379, 271] on icon "button" at bounding box center [379, 269] width 1 height 3
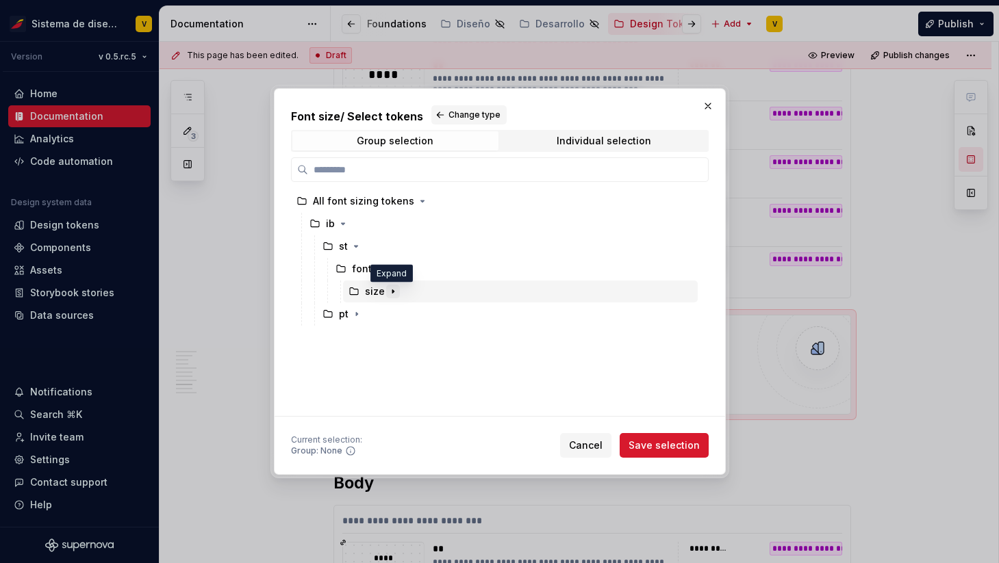
click at [394, 293] on icon "button" at bounding box center [392, 291] width 11 height 11
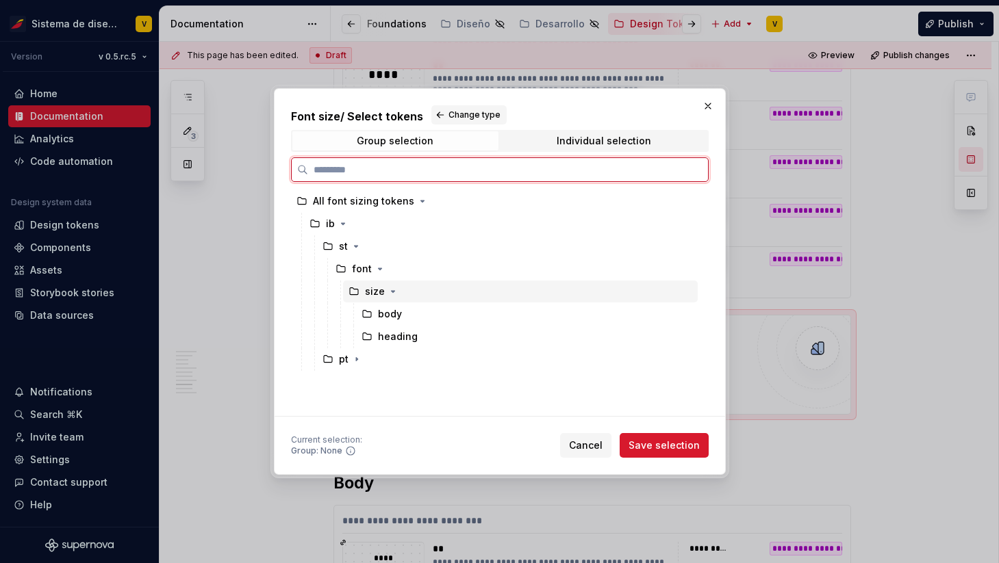
click at [372, 294] on div "size" at bounding box center [375, 292] width 20 height 14
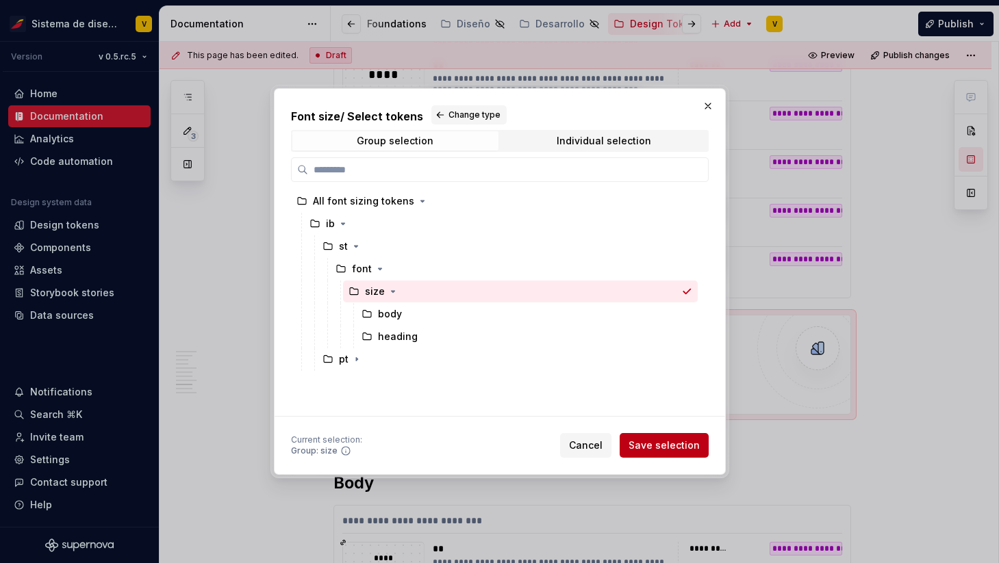
click at [647, 444] on span "Save selection" at bounding box center [663, 446] width 71 height 14
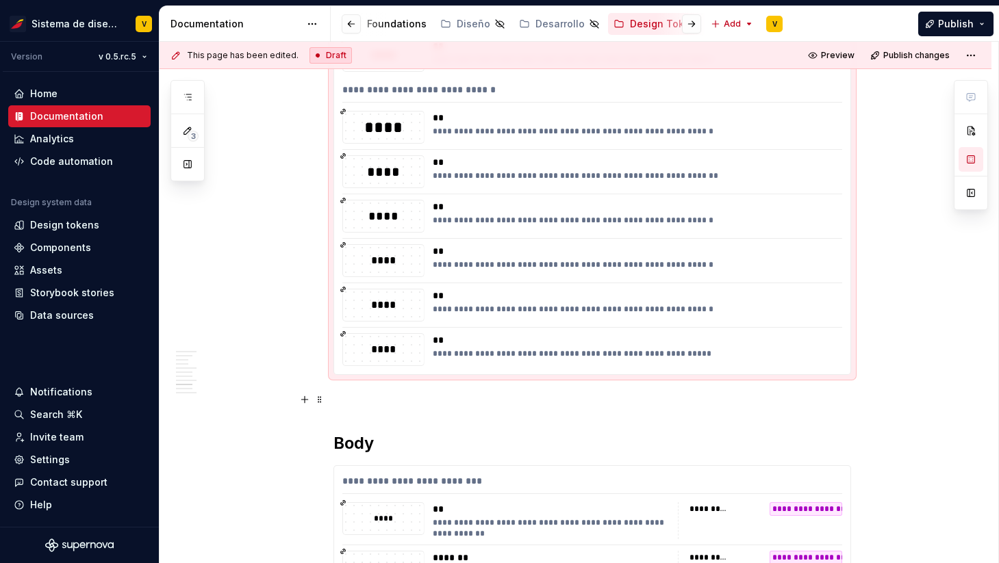
scroll to position [2573, 0]
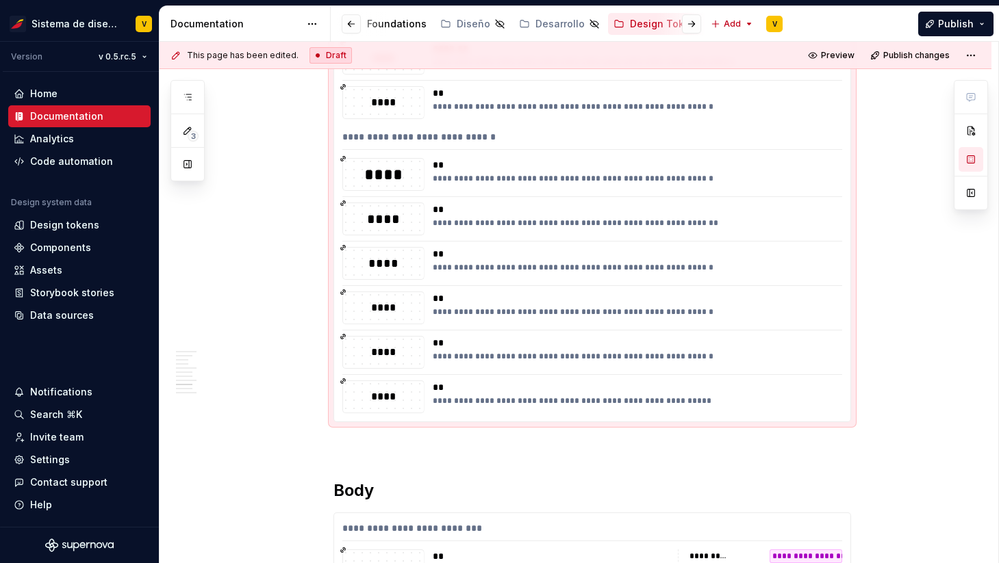
drag, startPoint x: 719, startPoint y: 403, endPoint x: 506, endPoint y: 218, distance: 281.8
click at [452, 177] on div "**********" at bounding box center [633, 178] width 401 height 11
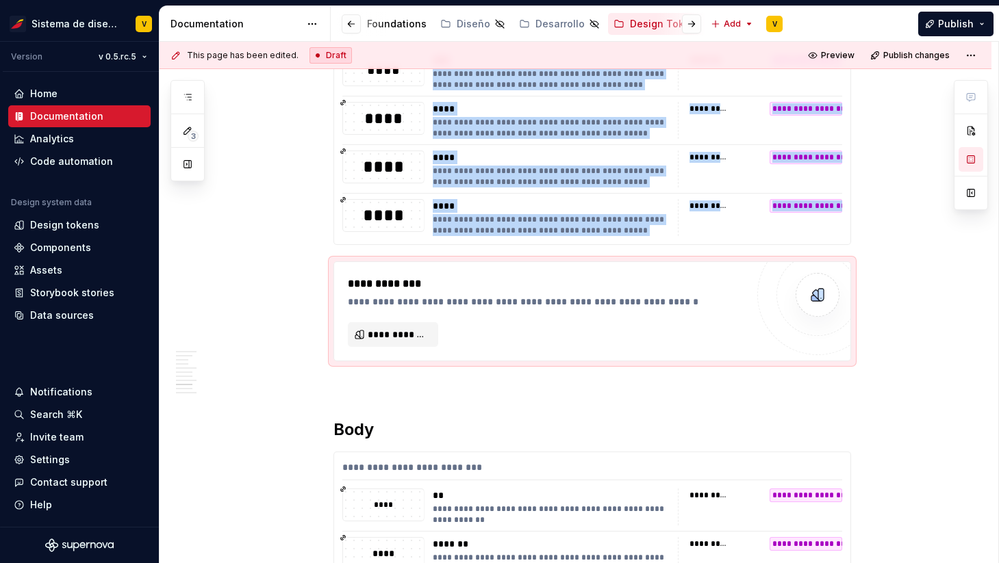
scroll to position [1749, 0]
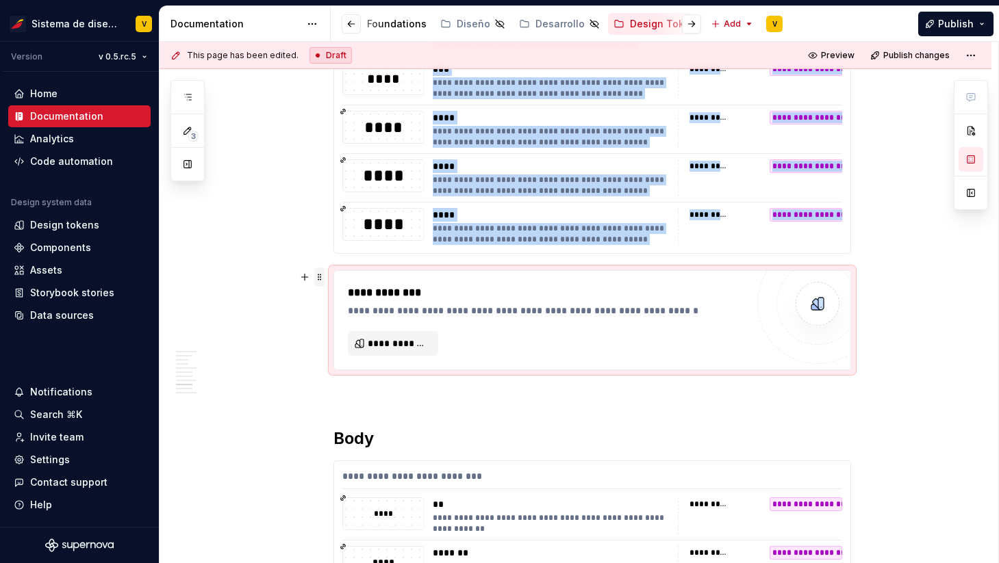
click at [324, 279] on span at bounding box center [319, 277] width 11 height 19
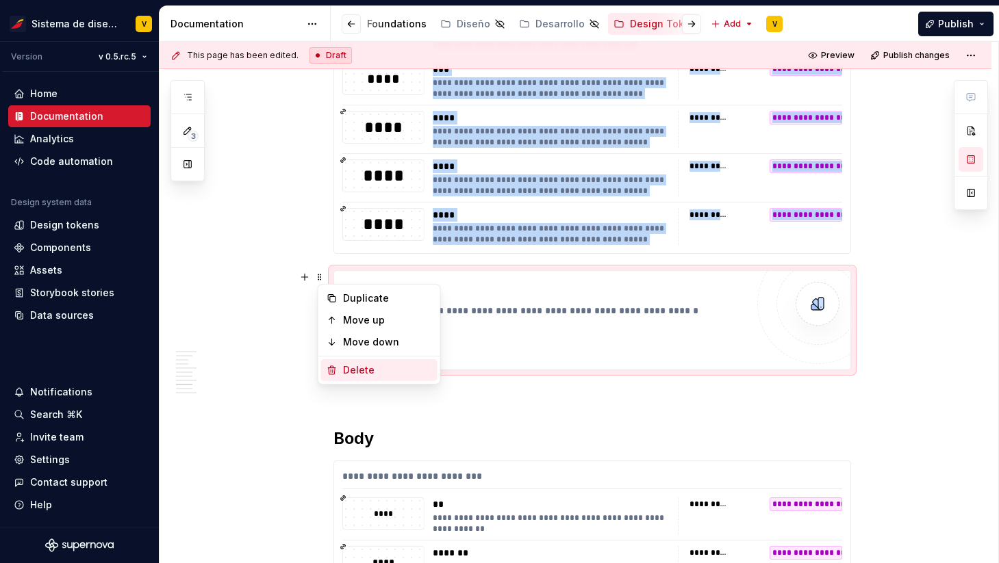
click at [367, 365] on div "Delete" at bounding box center [387, 370] width 89 height 14
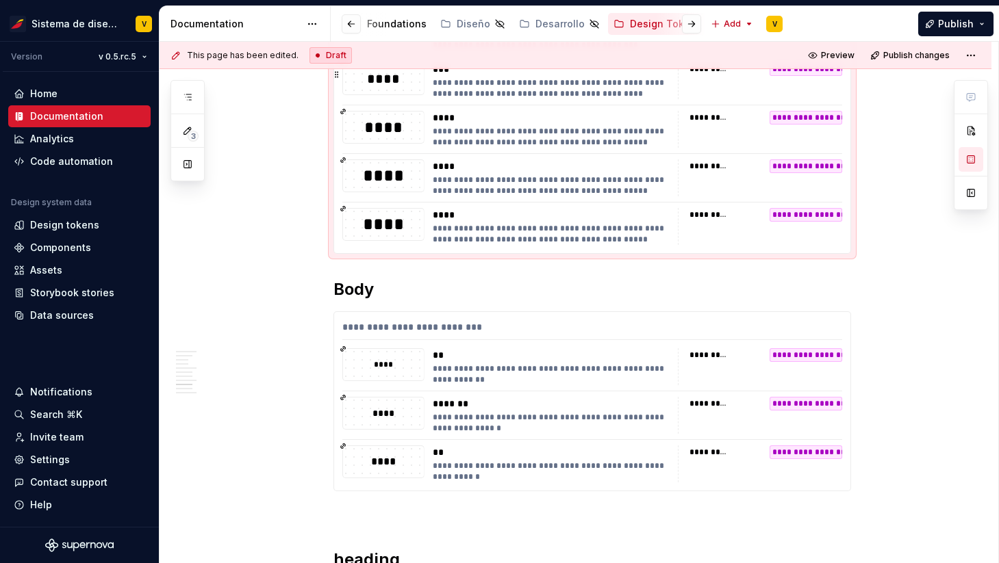
scroll to position [1567, 0]
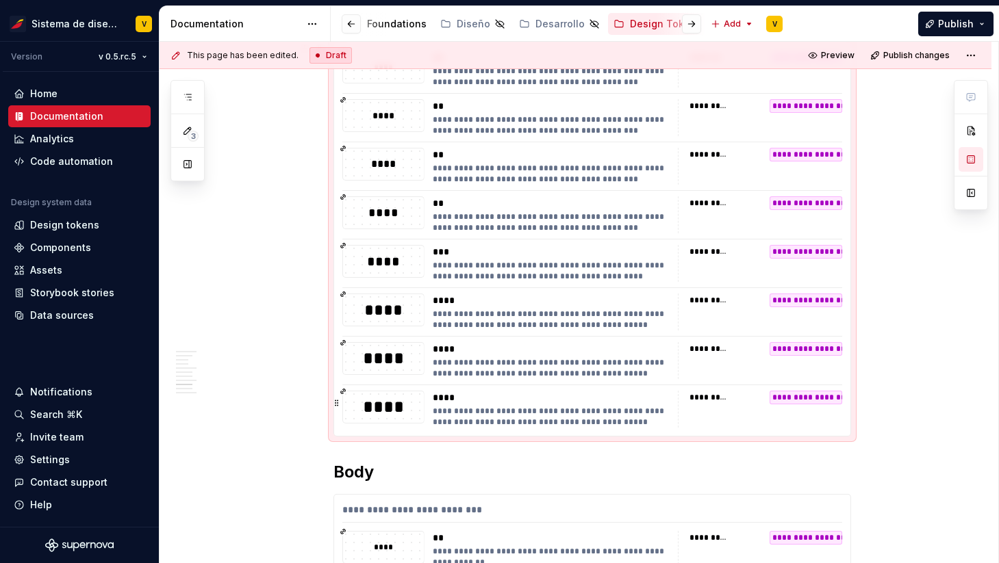
click at [404, 406] on div "****" at bounding box center [383, 407] width 81 height 23
click at [339, 402] on button "button" at bounding box center [337, 403] width 10 height 19
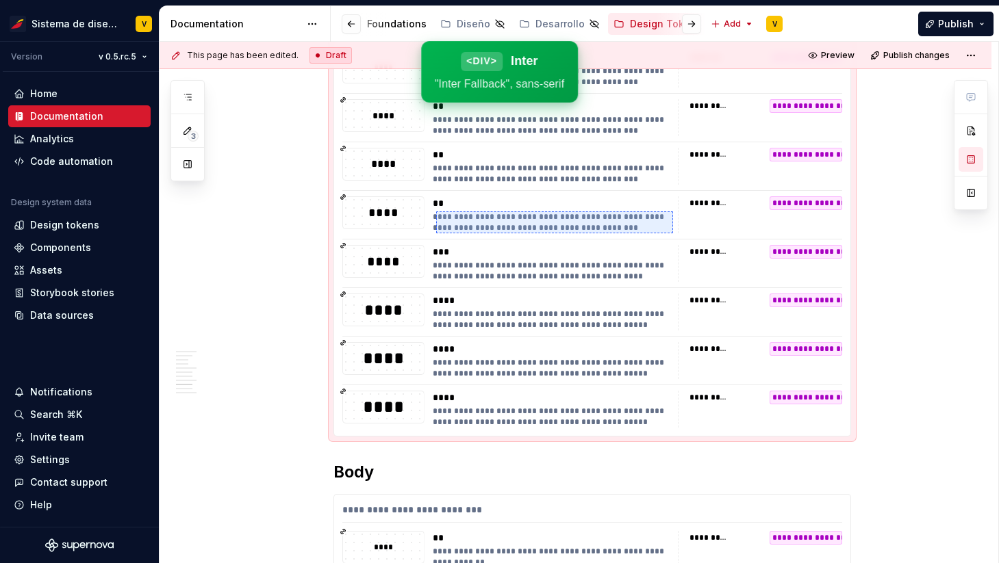
click at [437, 231] on div at bounding box center [554, 222] width 237 height 22
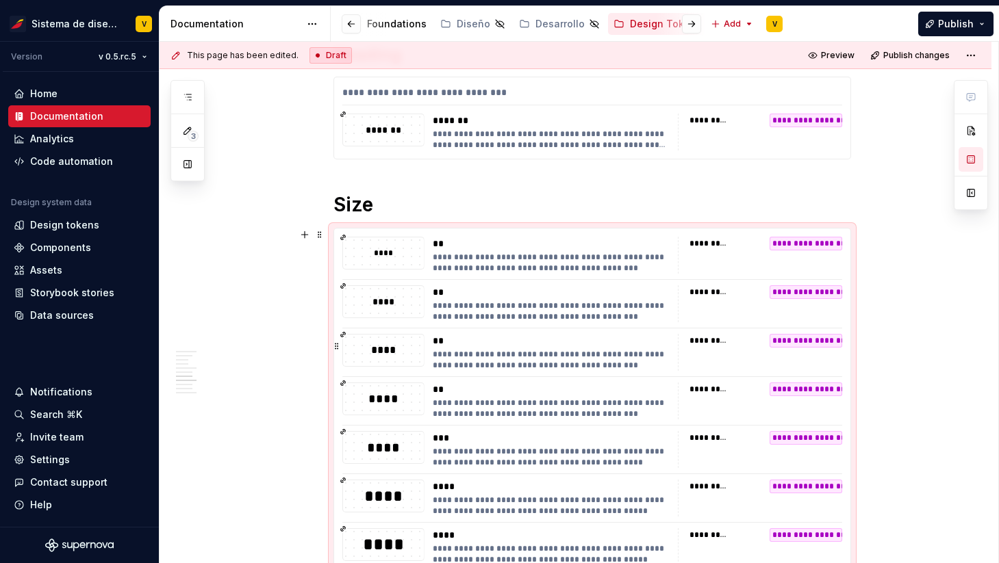
scroll to position [1205, 0]
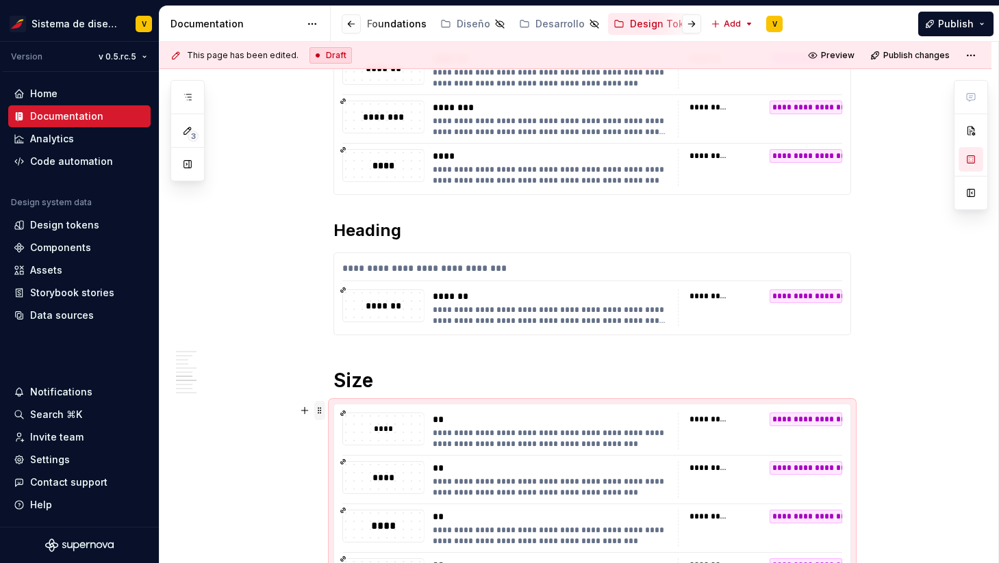
click at [322, 410] on span at bounding box center [319, 410] width 11 height 19
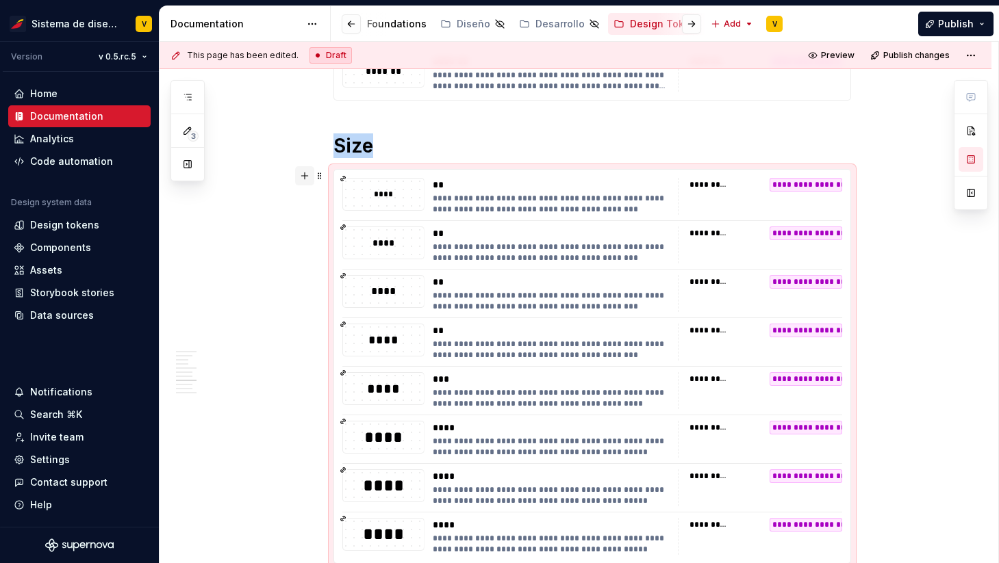
click at [307, 411] on div "**********" at bounding box center [575, 231] width 832 height 2735
click at [556, 286] on div "**" at bounding box center [551, 282] width 237 height 14
click at [502, 356] on div "**********" at bounding box center [551, 350] width 237 height 22
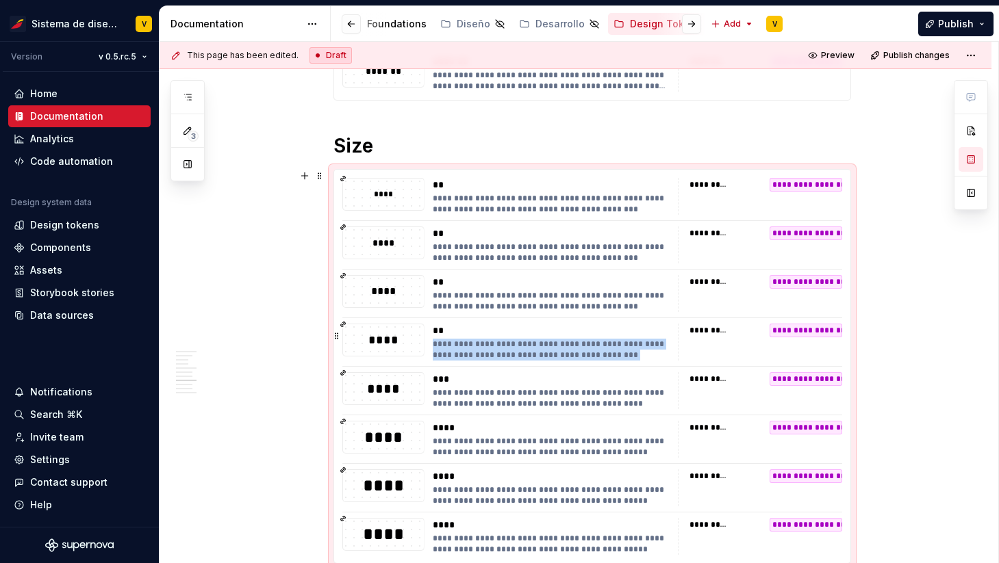
click at [502, 356] on div "**********" at bounding box center [551, 350] width 237 height 22
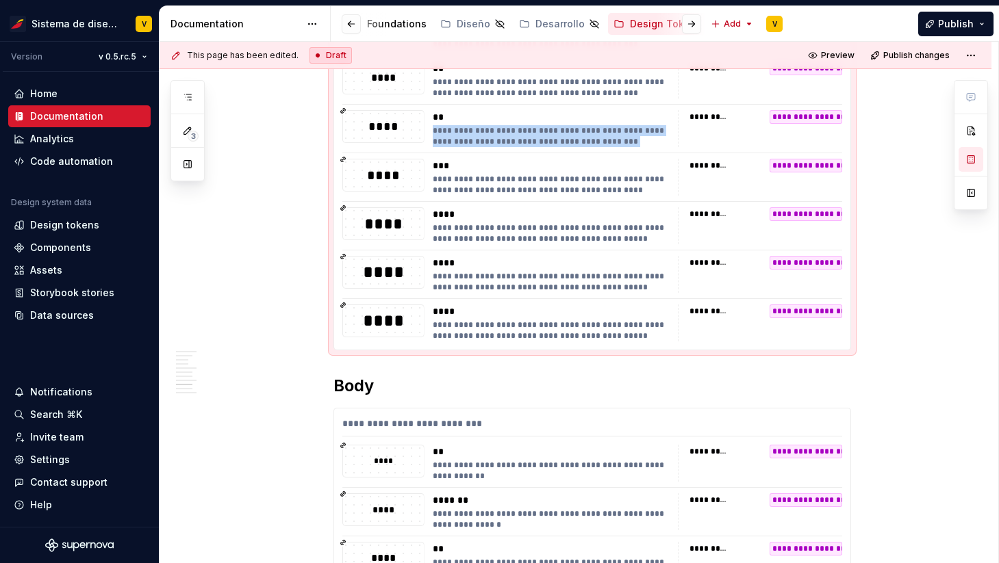
scroll to position [1668, 0]
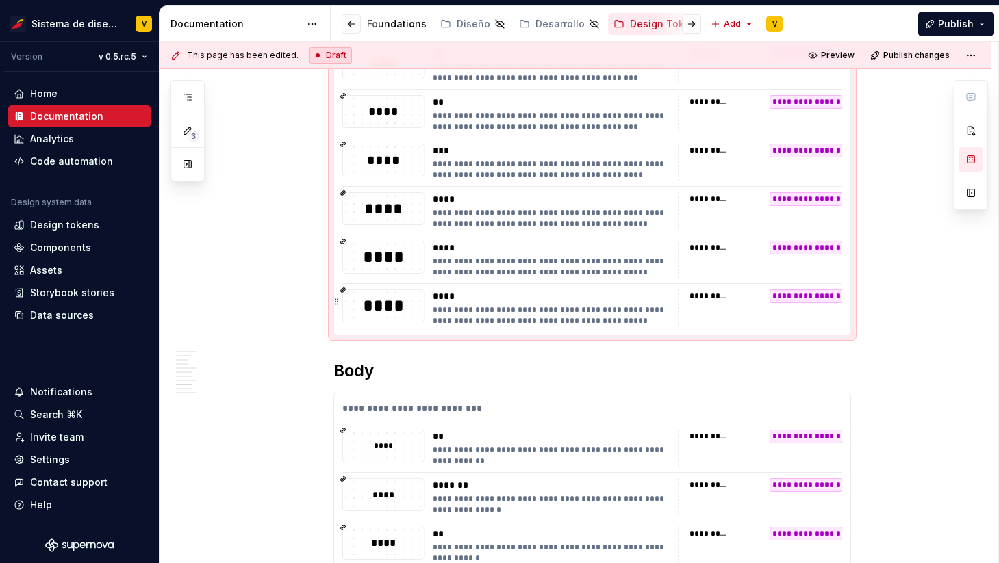
click at [501, 314] on div "**********" at bounding box center [551, 316] width 237 height 22
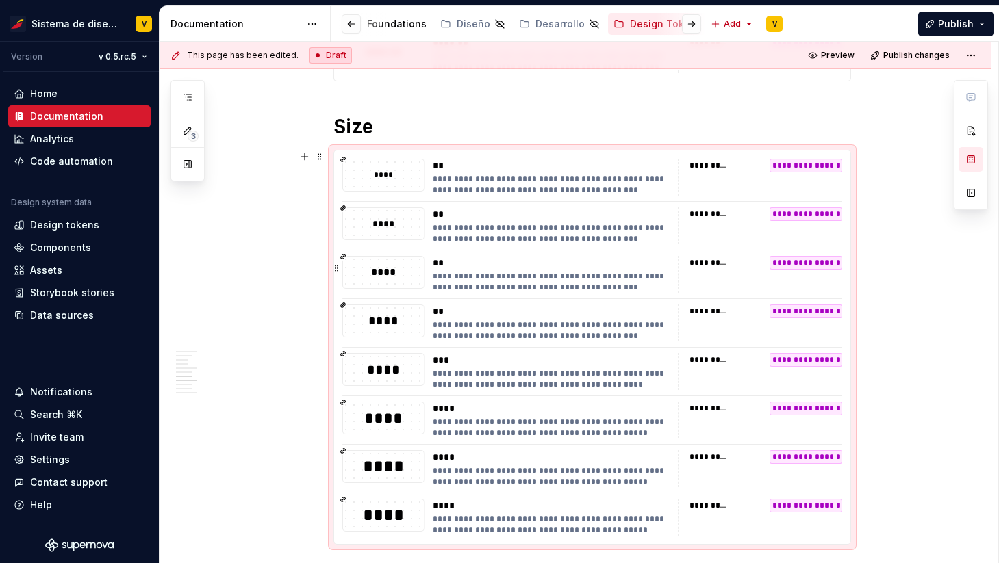
scroll to position [1319, 0]
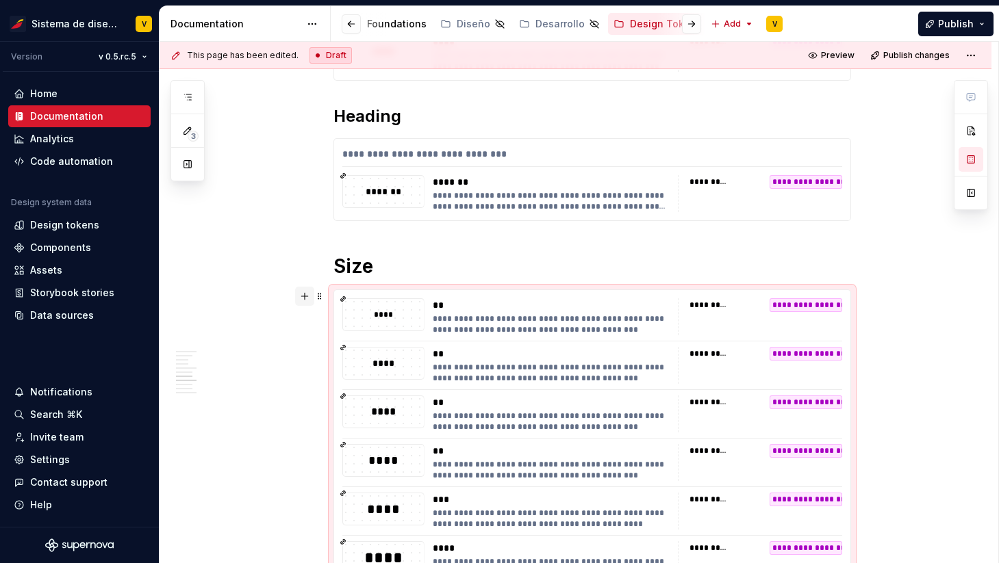
click at [307, 294] on button "button" at bounding box center [304, 296] width 19 height 19
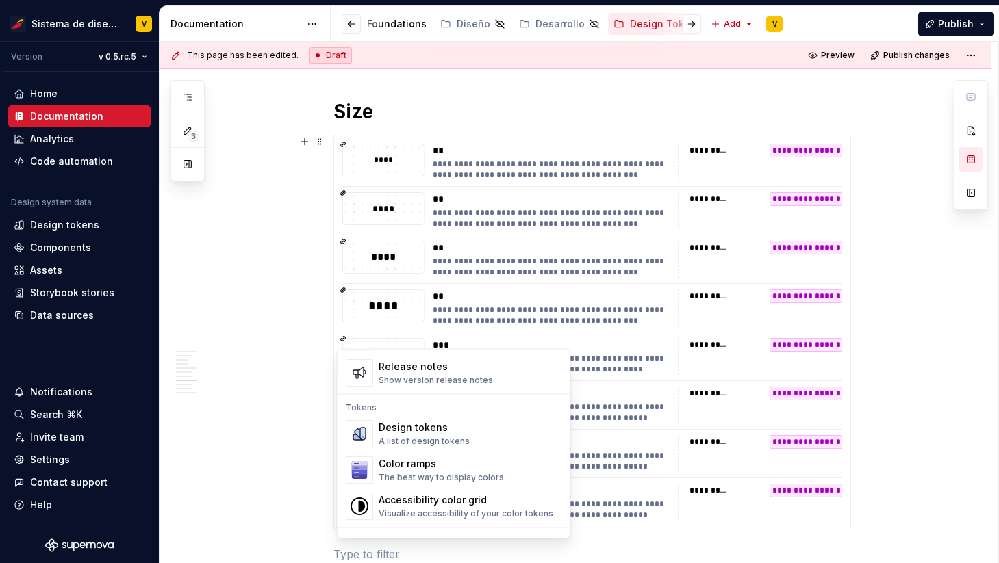
scroll to position [947, 0]
click at [415, 426] on div "Design tokens" at bounding box center [423, 431] width 91 height 14
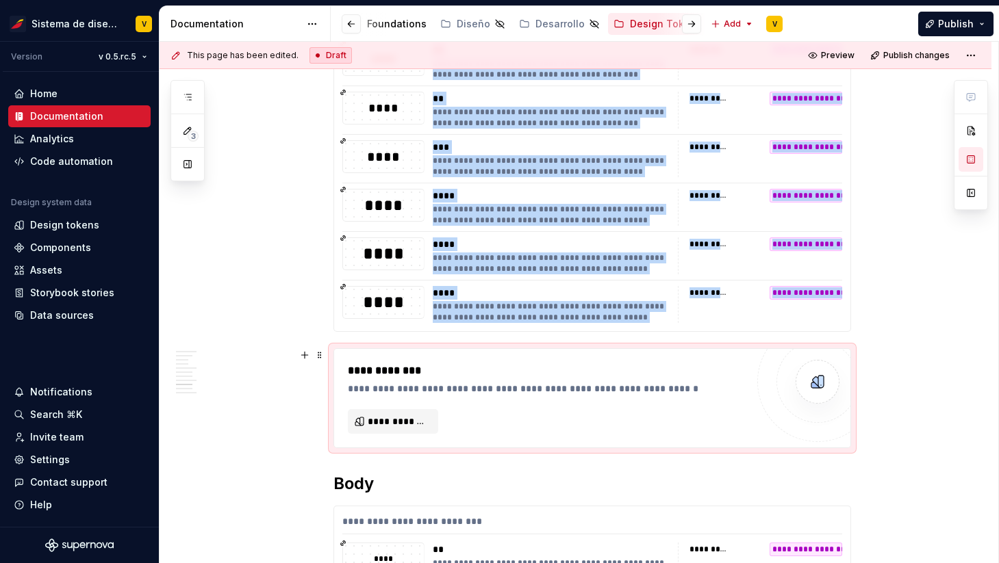
scroll to position [1702, 0]
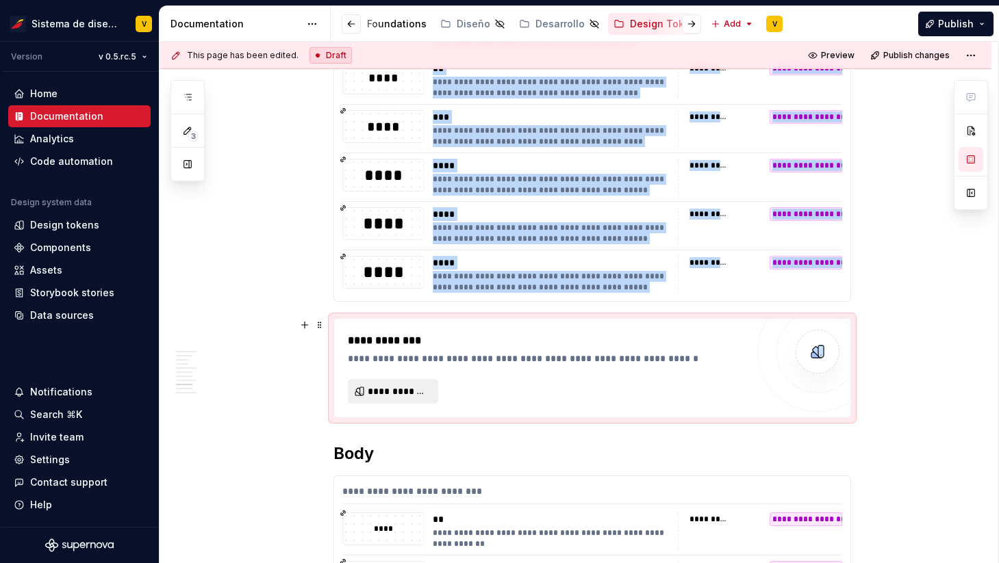
click at [403, 394] on span "**********" at bounding box center [399, 392] width 62 height 14
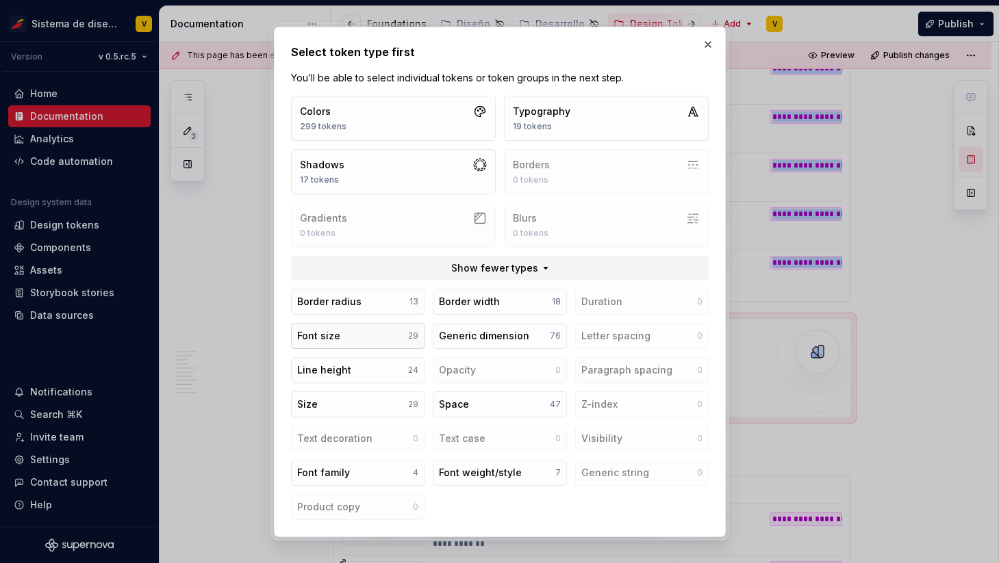
click at [366, 342] on button "Font size 29" at bounding box center [357, 336] width 133 height 26
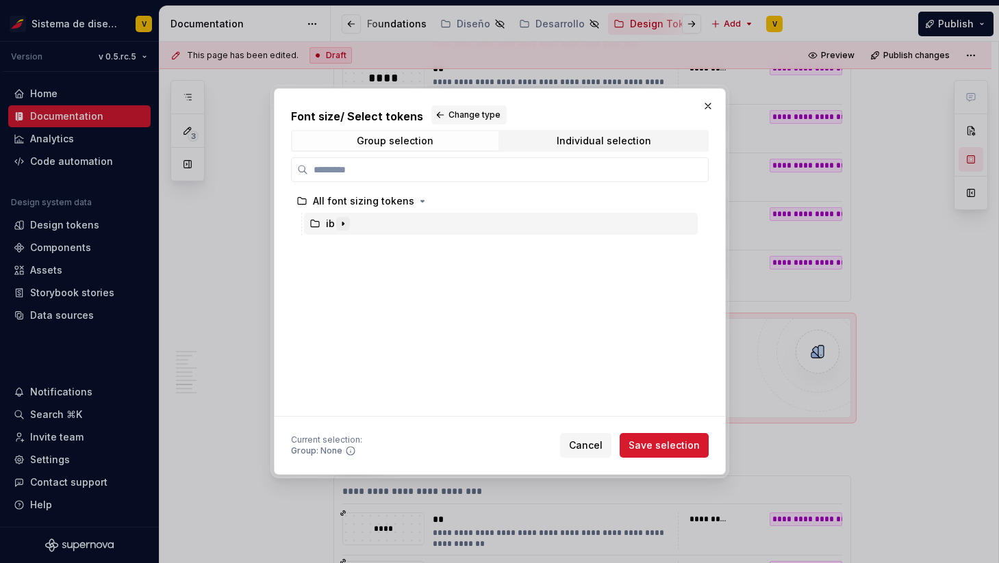
click at [342, 226] on icon "button" at bounding box center [342, 223] width 1 height 3
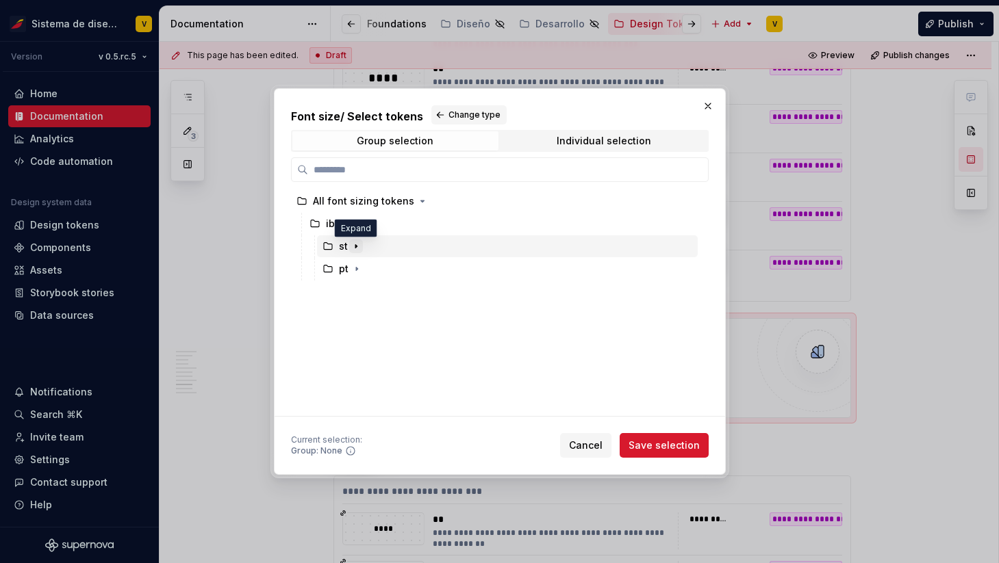
click at [355, 244] on icon "button" at bounding box center [355, 246] width 11 height 11
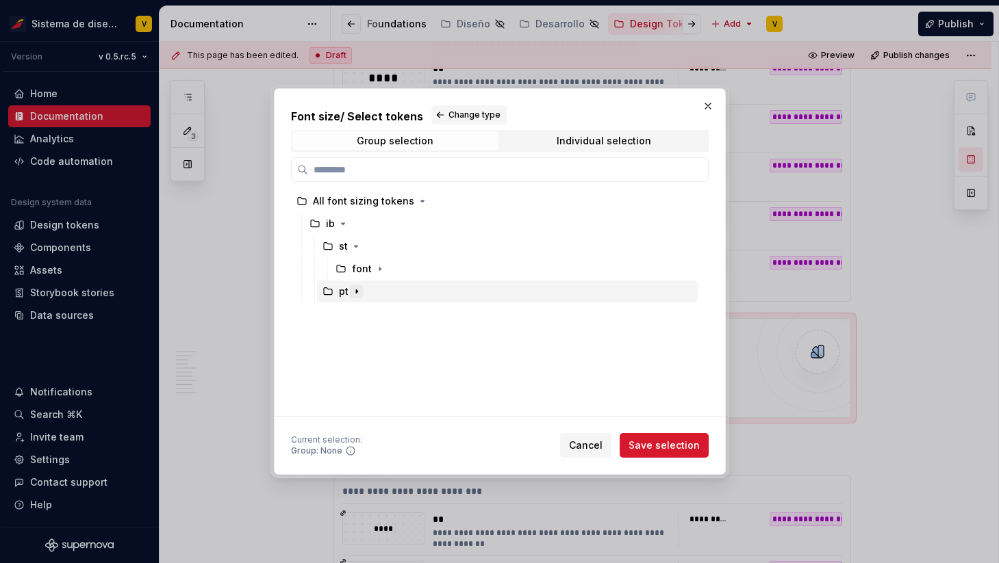
click at [354, 290] on icon "button" at bounding box center [356, 291] width 11 height 11
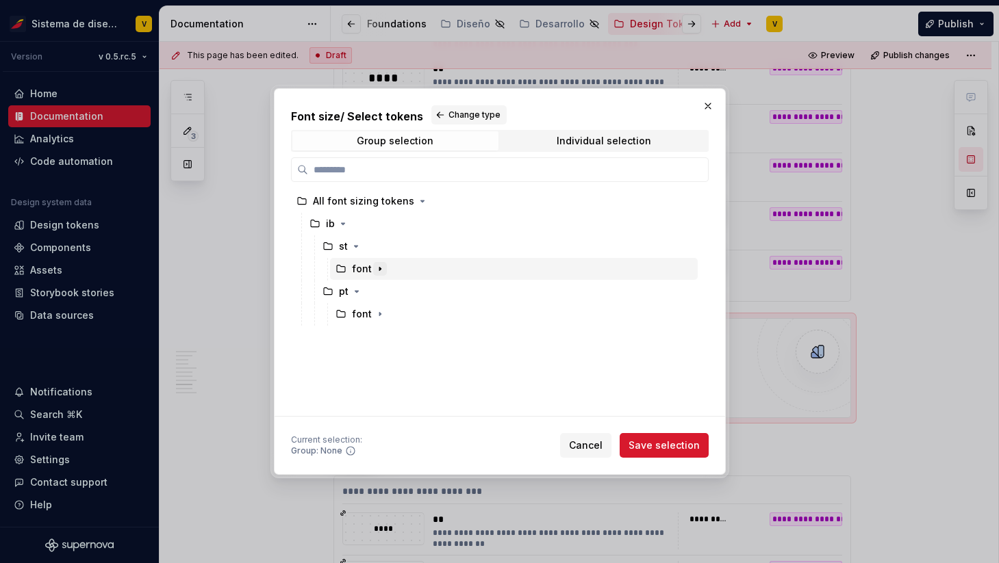
click at [376, 270] on icon "button" at bounding box center [379, 269] width 11 height 11
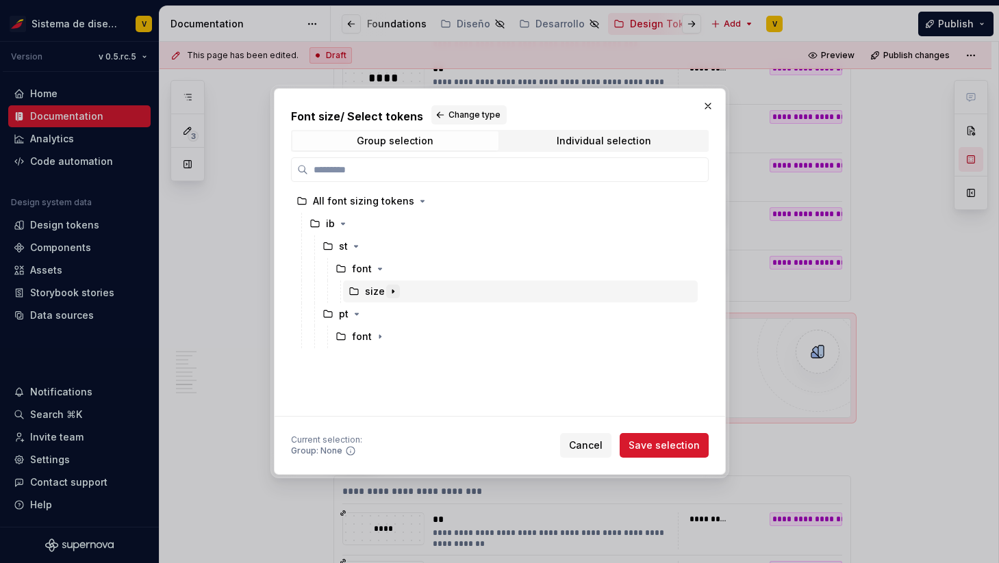
click at [392, 292] on icon "button" at bounding box center [392, 291] width 11 height 11
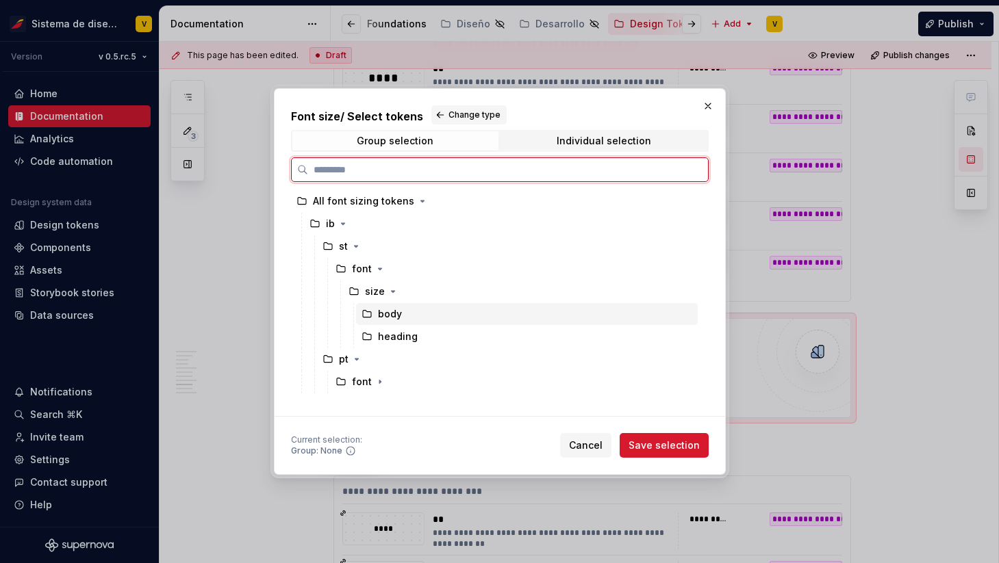
click at [401, 316] on div "body" at bounding box center [527, 314] width 342 height 22
click at [414, 311] on div "body" at bounding box center [527, 314] width 342 height 22
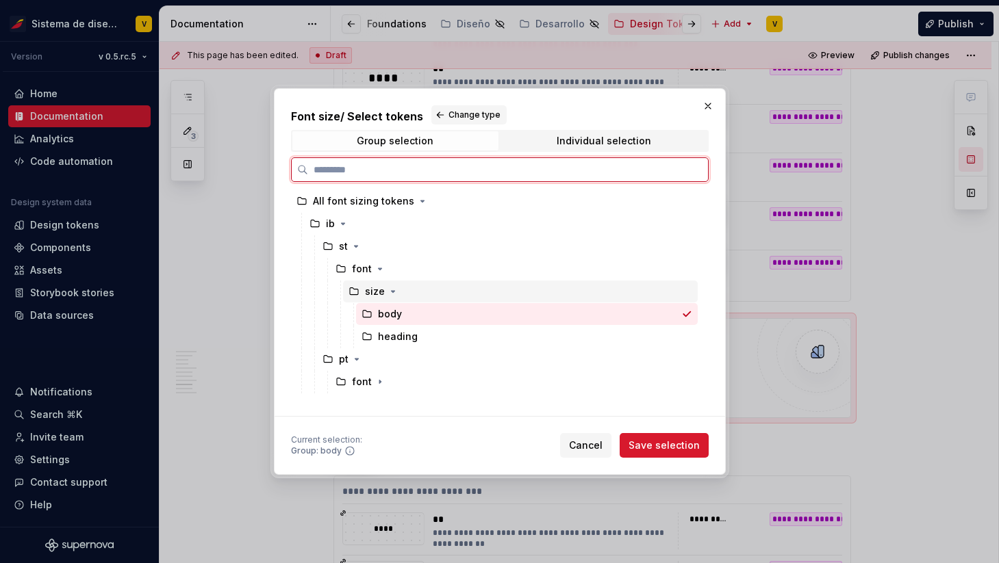
click at [372, 288] on div "size" at bounding box center [375, 292] width 20 height 14
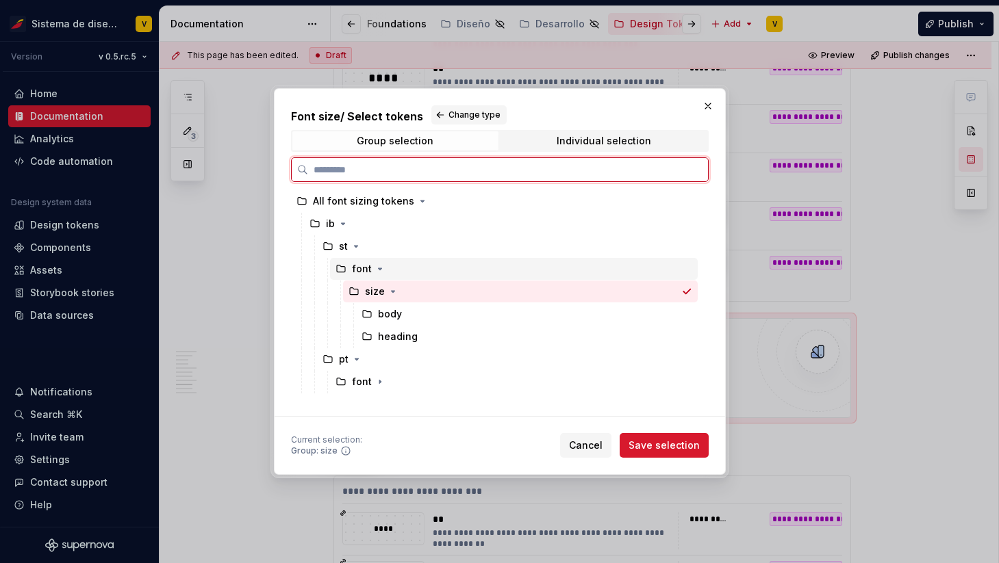
click at [359, 268] on div "font" at bounding box center [362, 269] width 20 height 14
click at [383, 290] on div "size" at bounding box center [382, 292] width 35 height 14
click at [412, 316] on div "body" at bounding box center [527, 314] width 342 height 22
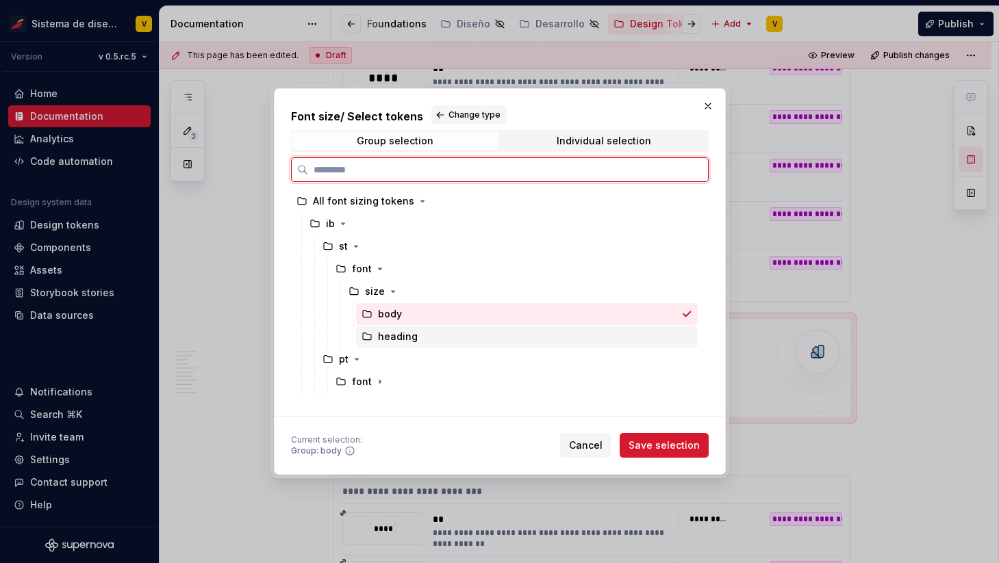
click at [415, 334] on div "heading" at bounding box center [527, 337] width 342 height 22
click at [389, 311] on div "body" at bounding box center [390, 314] width 24 height 14
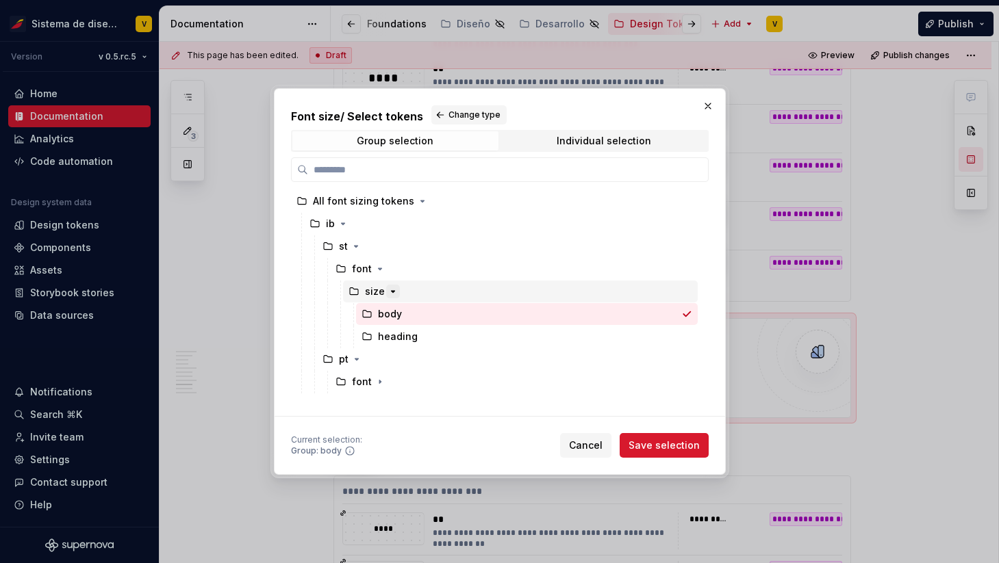
click at [391, 288] on icon "button" at bounding box center [392, 291] width 11 height 11
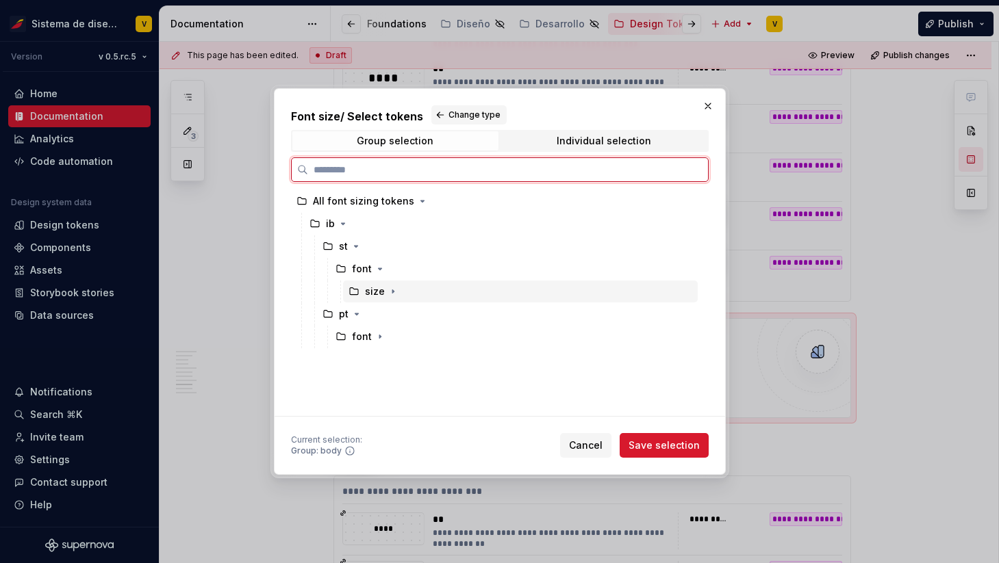
click at [372, 289] on div "size" at bounding box center [375, 292] width 20 height 14
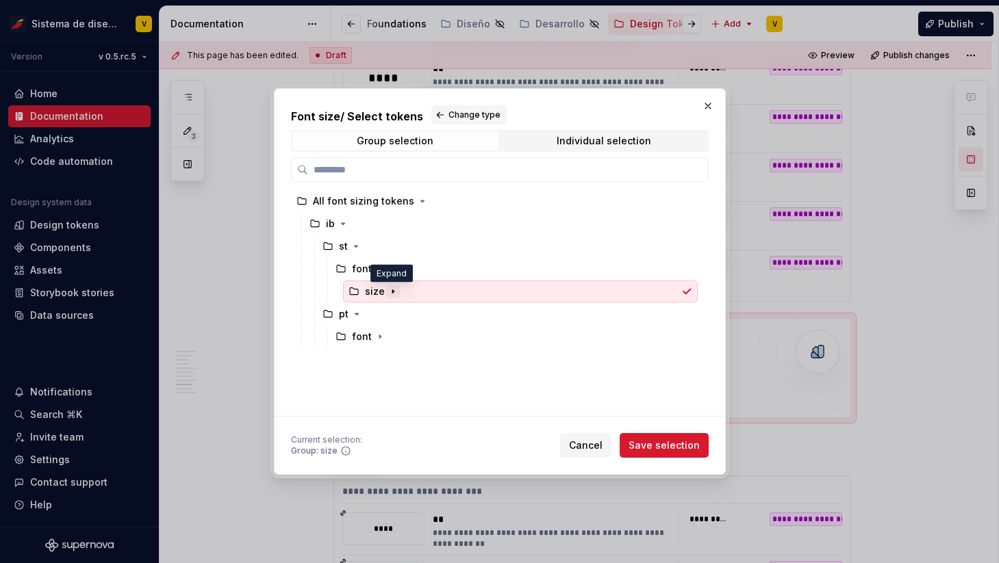
click at [392, 290] on icon "button" at bounding box center [392, 291] width 11 height 11
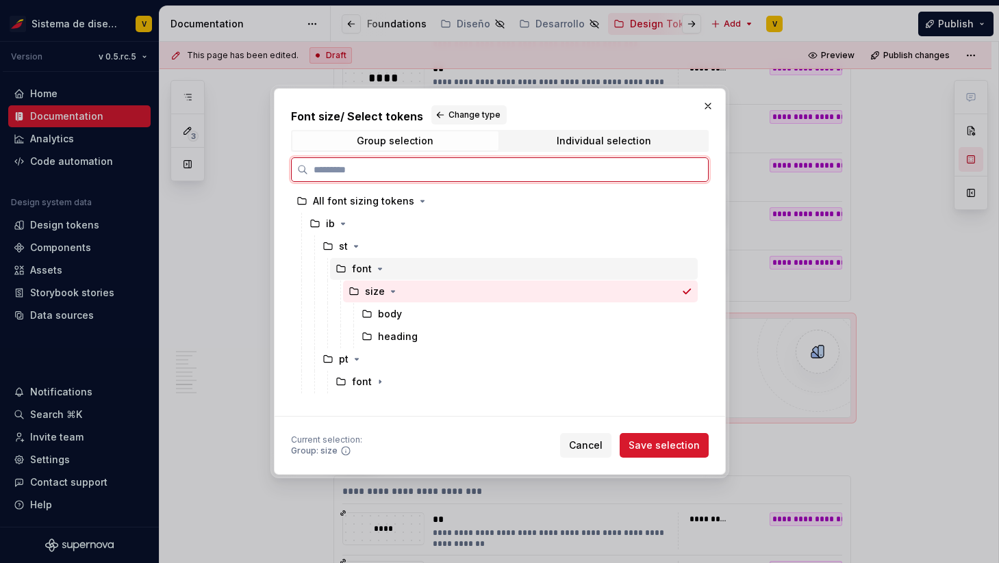
click at [365, 268] on div "font" at bounding box center [362, 269] width 20 height 14
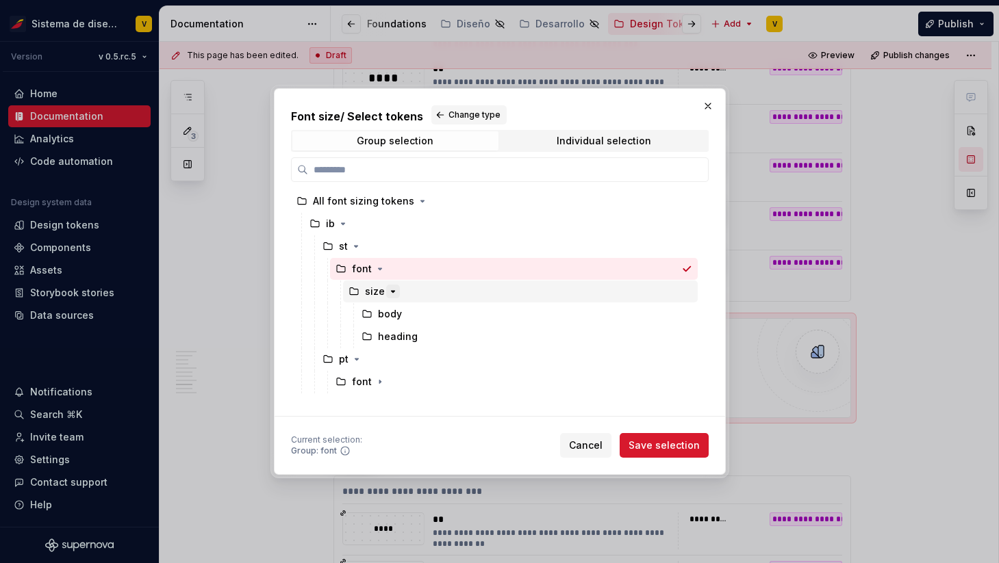
click at [387, 290] on icon "button" at bounding box center [392, 291] width 11 height 11
click at [394, 292] on icon "button" at bounding box center [392, 291] width 11 height 11
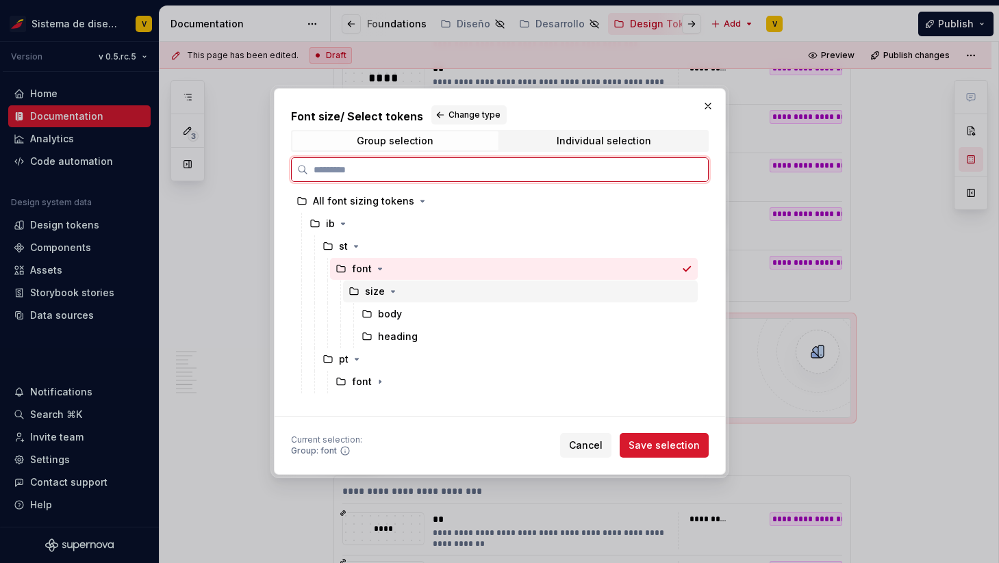
click at [416, 286] on div "size" at bounding box center [520, 292] width 355 height 22
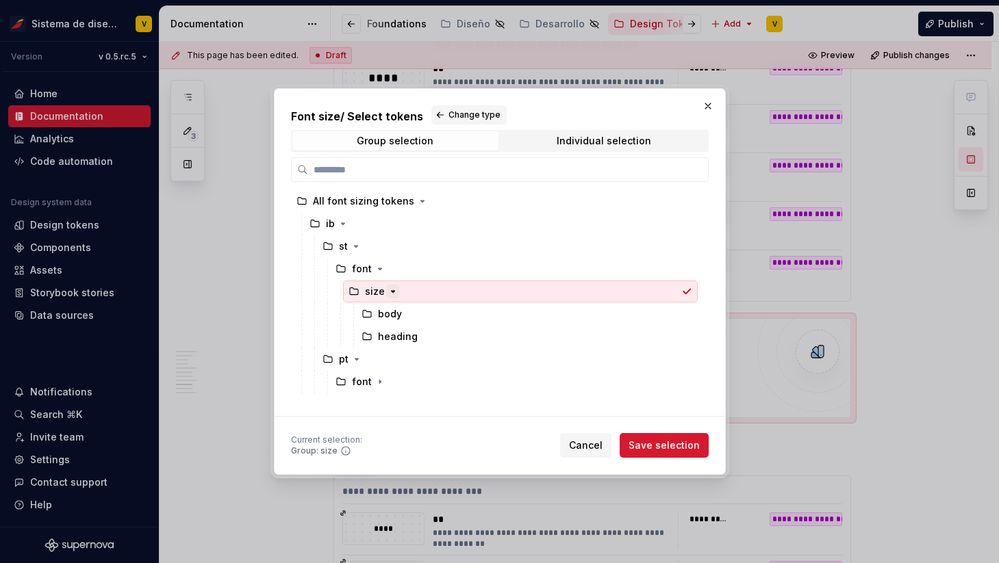
click at [395, 292] on icon "button" at bounding box center [392, 291] width 11 height 11
click at [625, 441] on button "Save selection" at bounding box center [663, 445] width 89 height 25
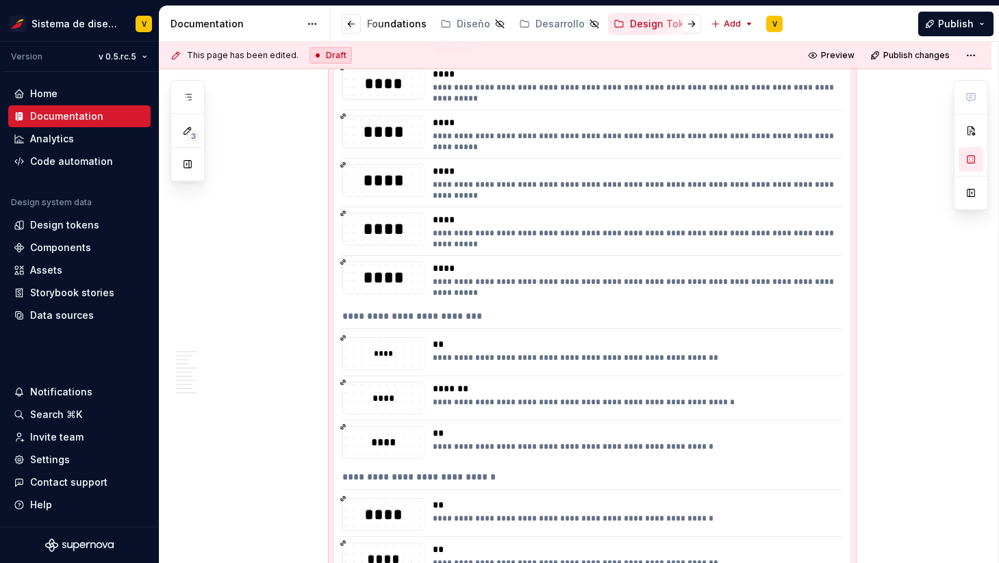
scroll to position [2233, 0]
click at [417, 339] on div "****" at bounding box center [383, 352] width 81 height 31
click at [405, 340] on div "****" at bounding box center [383, 352] width 81 height 31
click at [428, 320] on div "**********" at bounding box center [592, 319] width 500 height 20
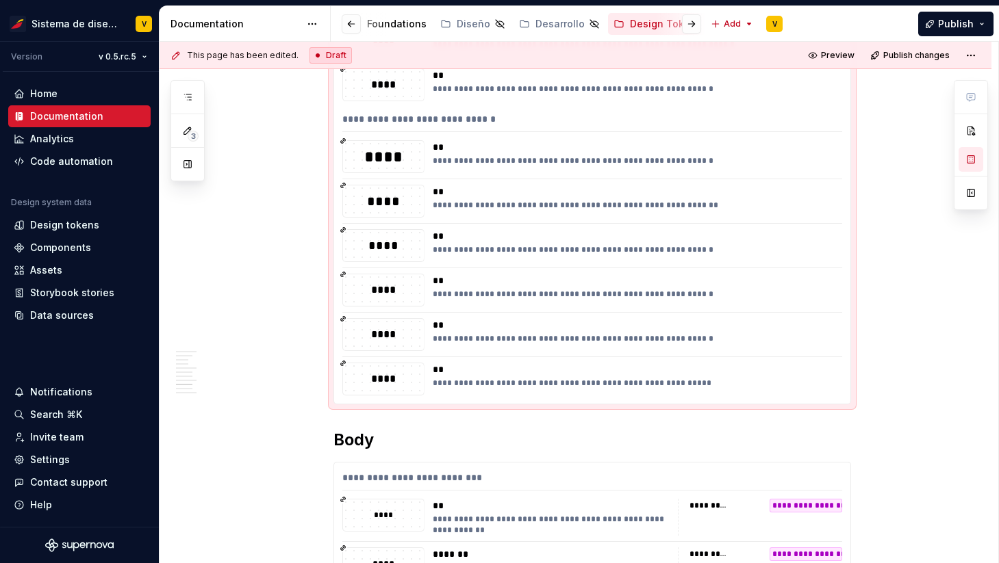
scroll to position [2605, 0]
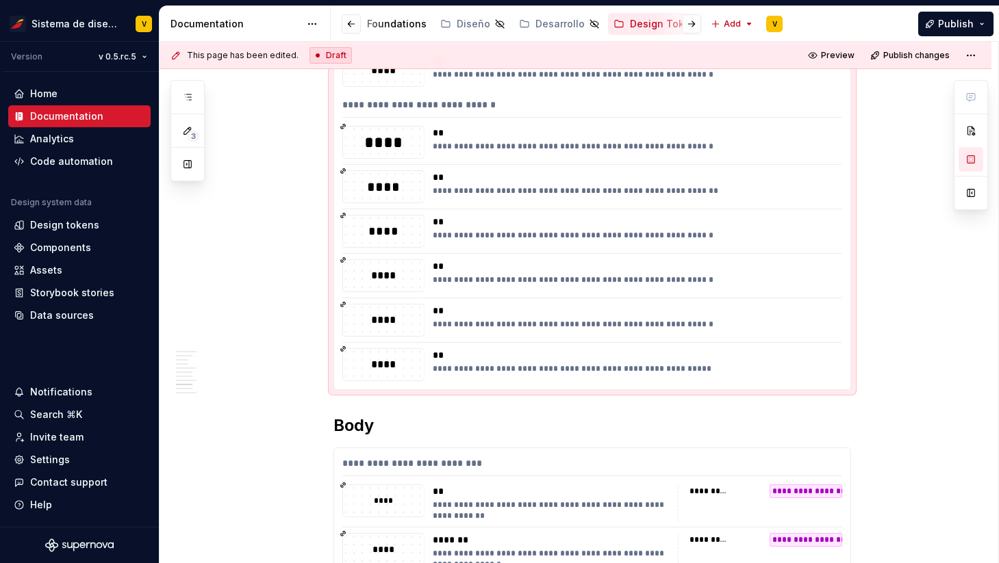
click at [570, 368] on div "**********" at bounding box center [633, 368] width 401 height 11
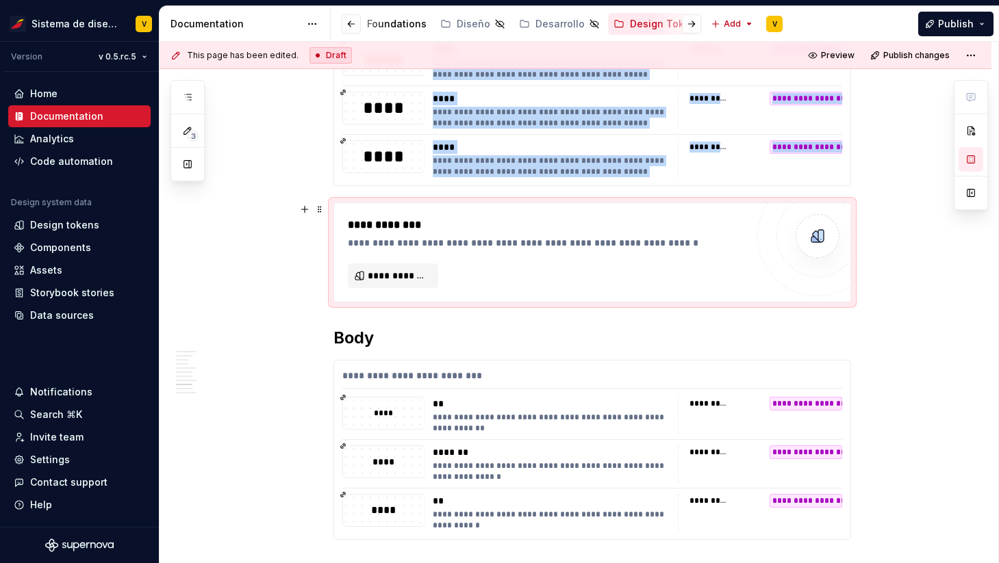
scroll to position [1770, 0]
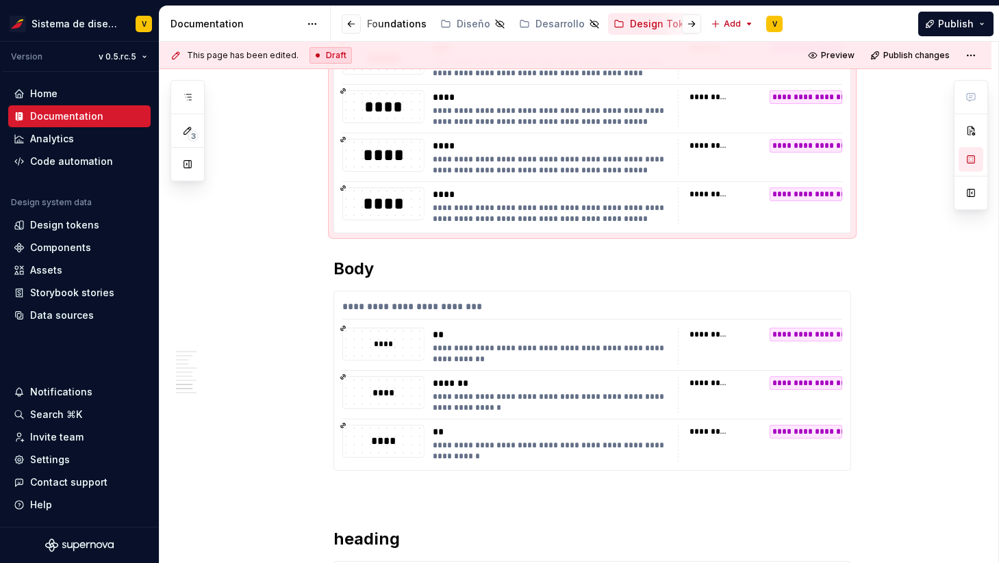
click at [400, 227] on div "**********" at bounding box center [592, 36] width 516 height 394
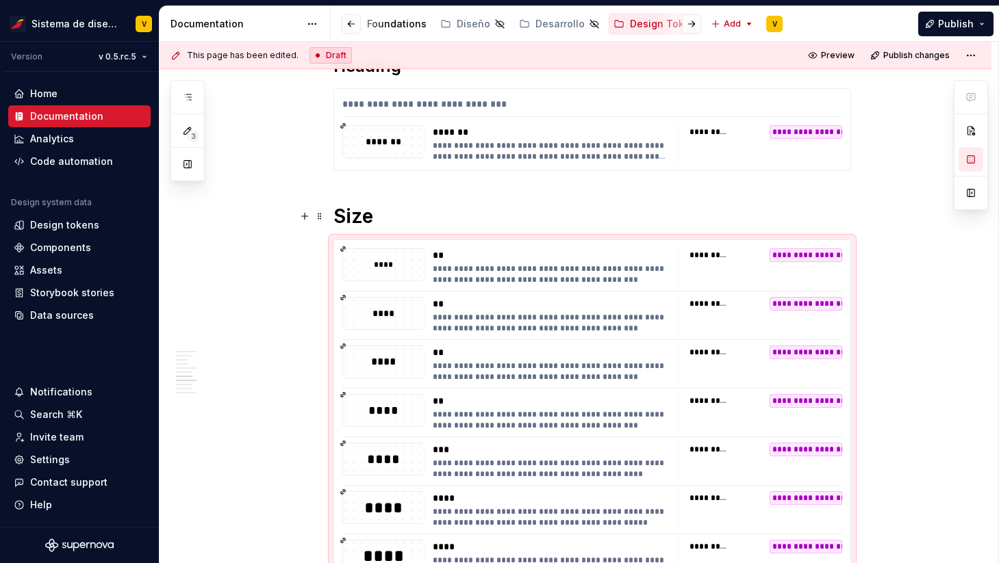
scroll to position [1366, 0]
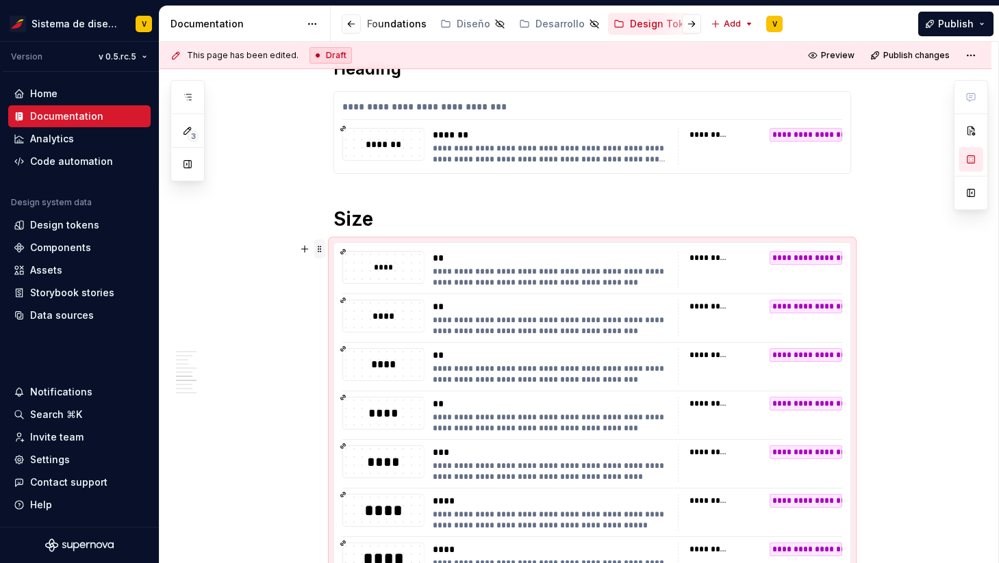
click at [320, 250] on span at bounding box center [319, 249] width 11 height 19
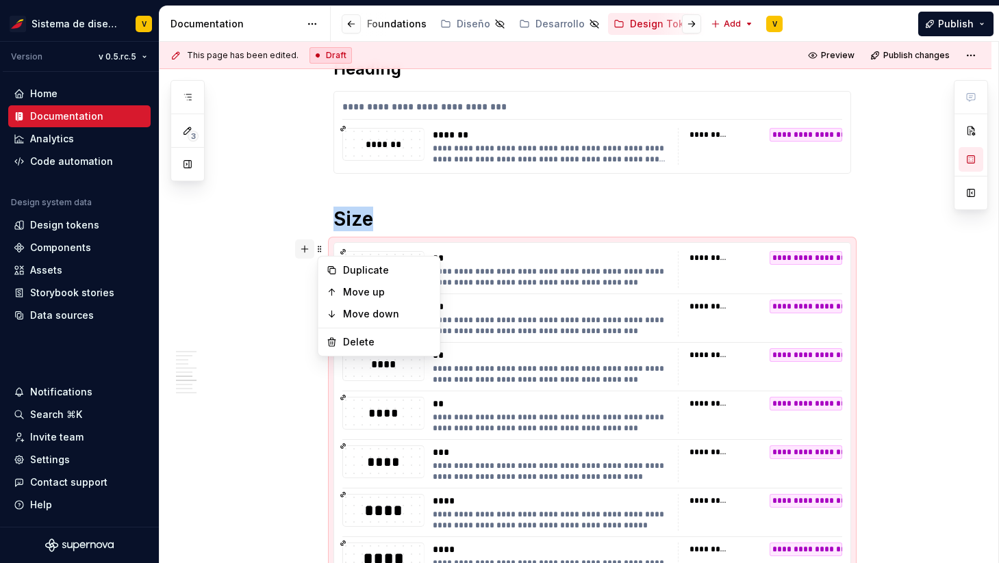
click at [309, 248] on div "**********" at bounding box center [575, 304] width 832 height 2735
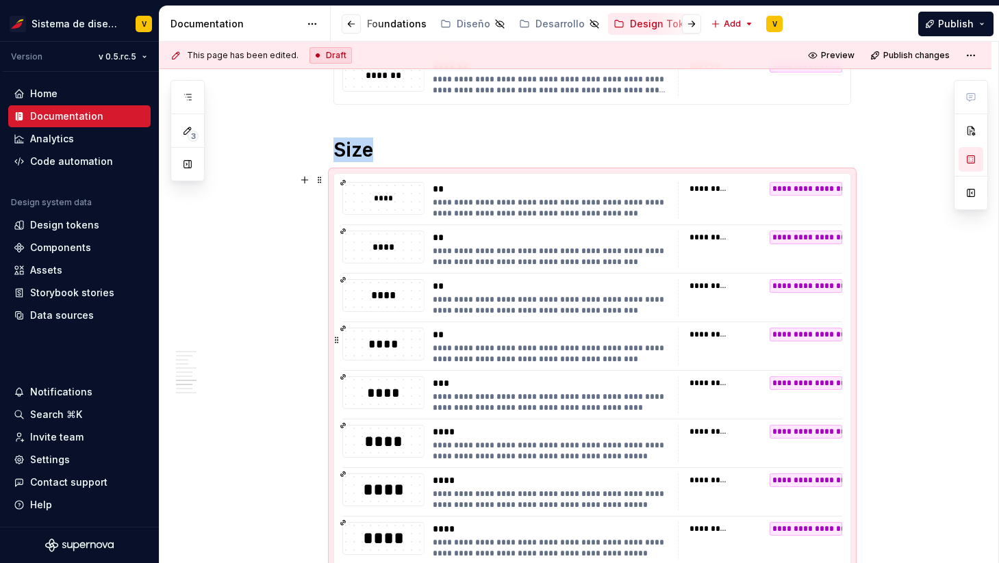
scroll to position [1419, 0]
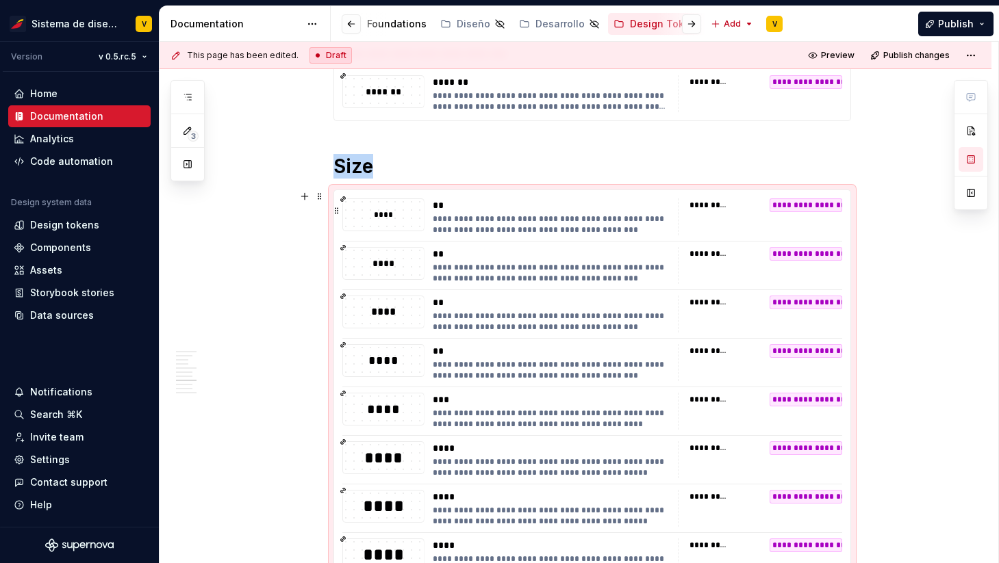
click at [354, 207] on div "****" at bounding box center [383, 214] width 81 height 31
click at [311, 198] on button "button" at bounding box center [304, 196] width 19 height 19
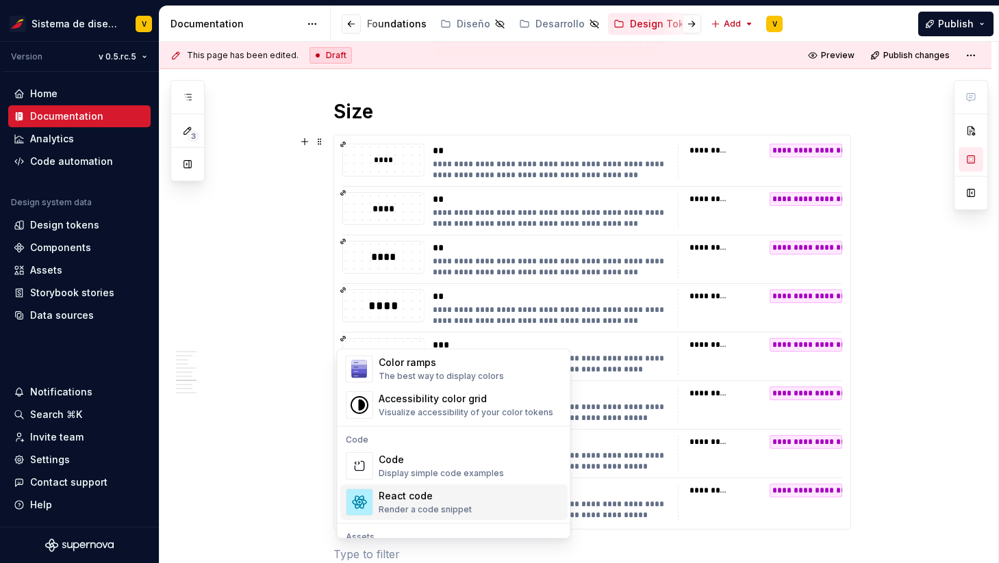
scroll to position [985, 0]
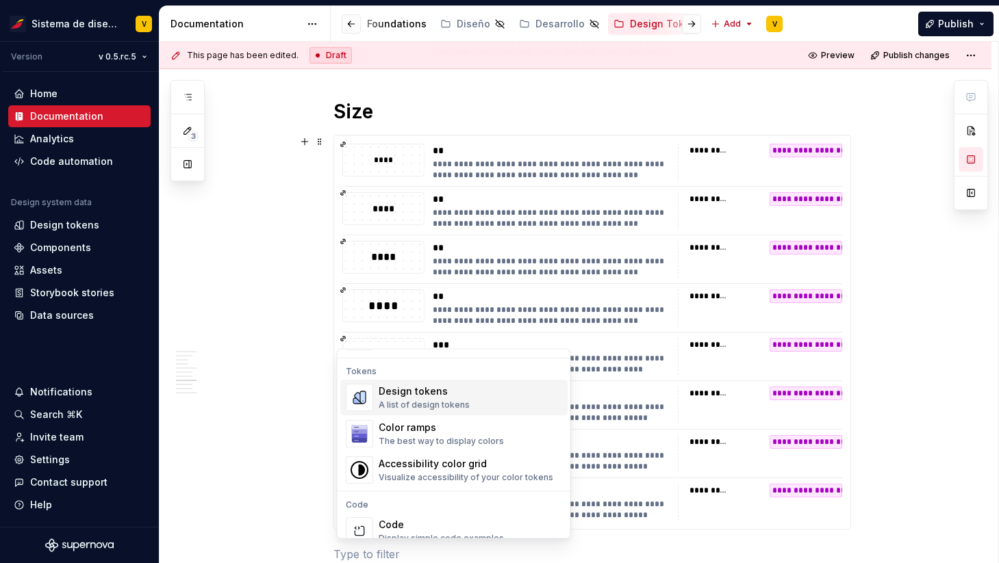
click at [416, 402] on div "A list of design tokens" at bounding box center [423, 405] width 91 height 11
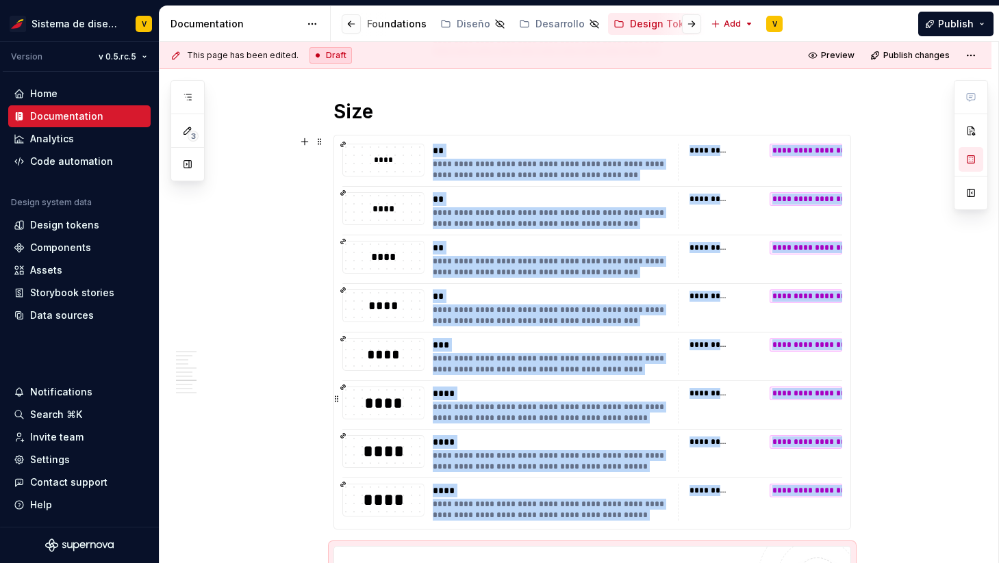
scroll to position [1556, 0]
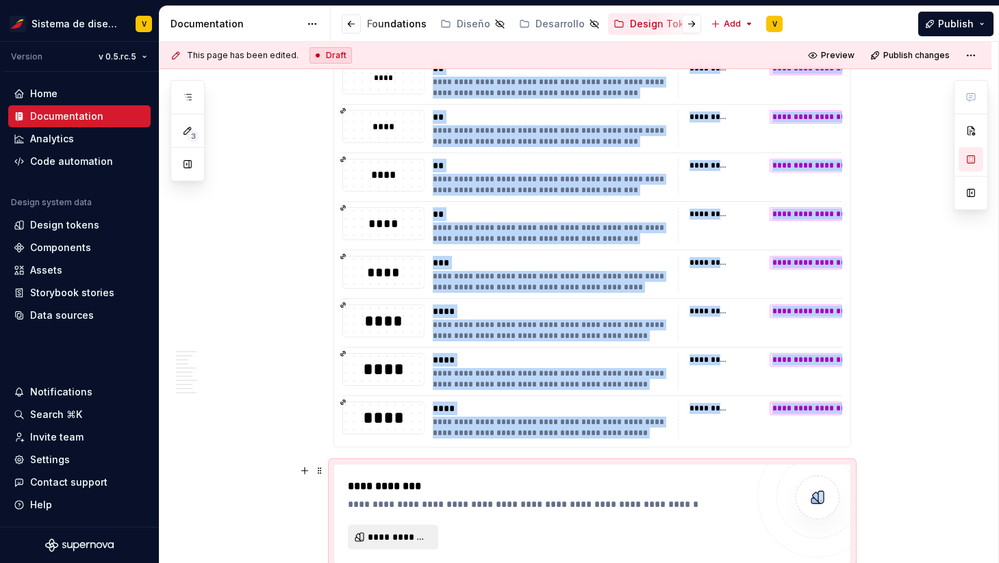
click at [397, 532] on span "**********" at bounding box center [399, 537] width 62 height 14
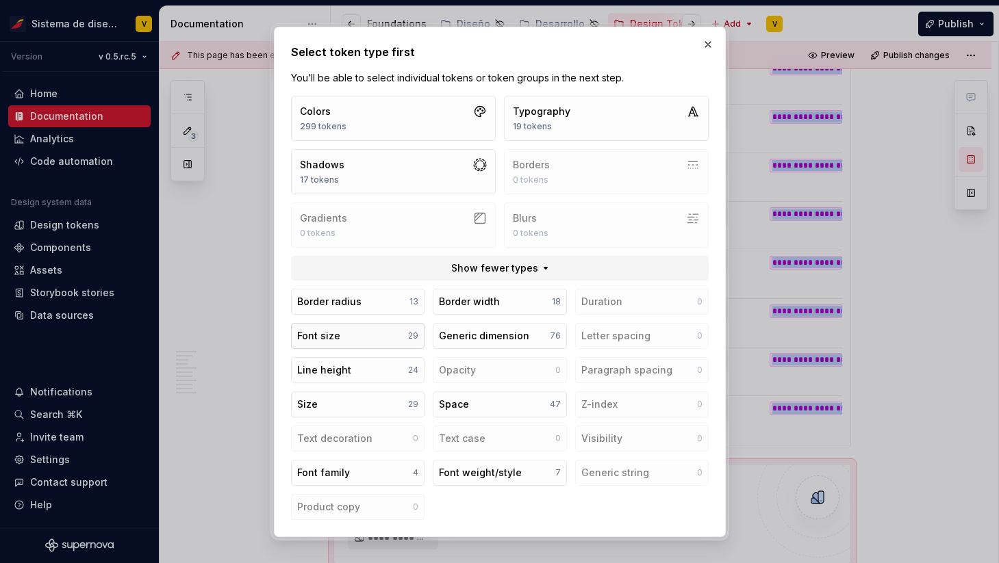
click at [400, 337] on button "Font size 29" at bounding box center [357, 336] width 133 height 26
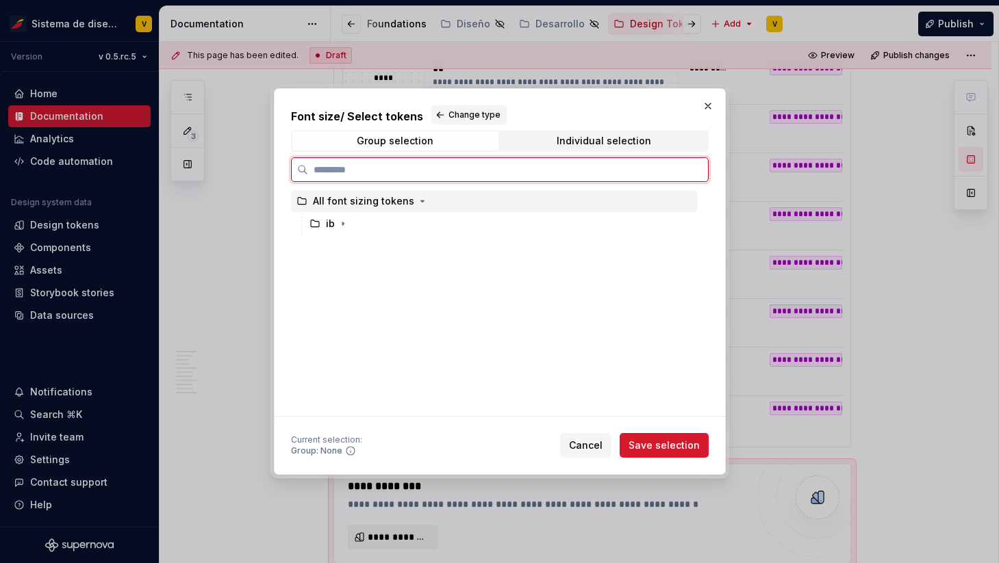
click at [363, 204] on div "All font sizing tokens" at bounding box center [363, 201] width 101 height 14
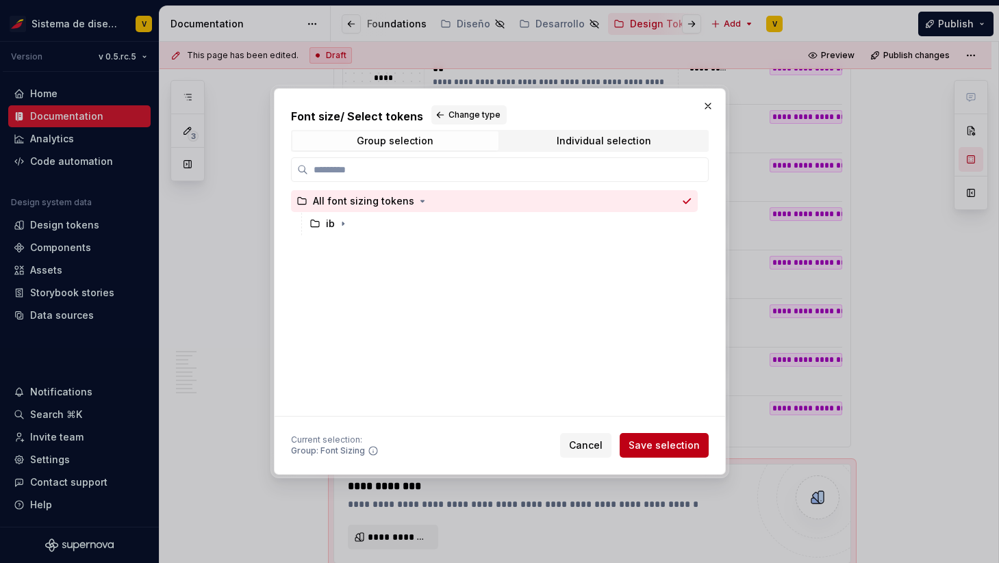
click at [639, 445] on span "Save selection" at bounding box center [663, 446] width 71 height 14
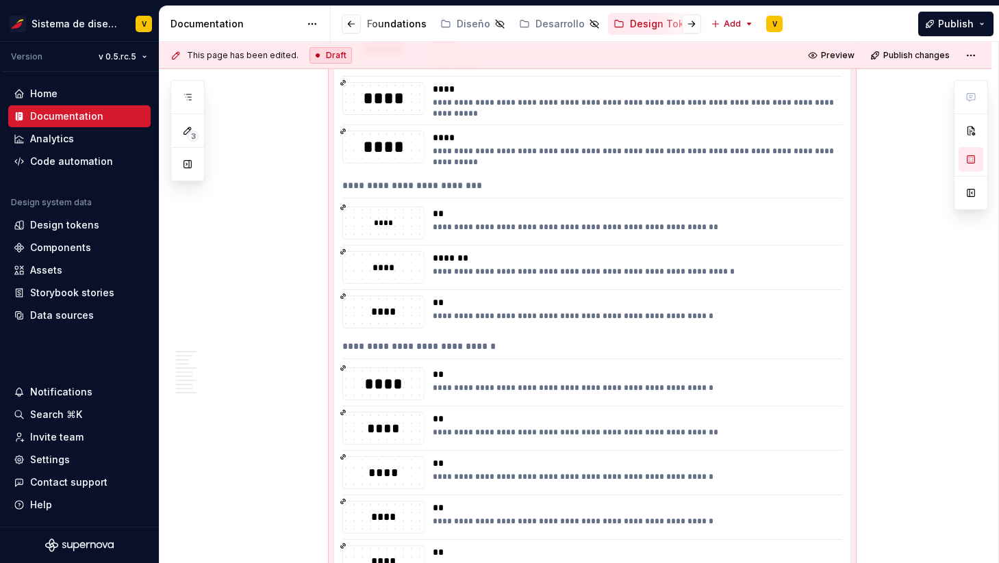
scroll to position [2366, 0]
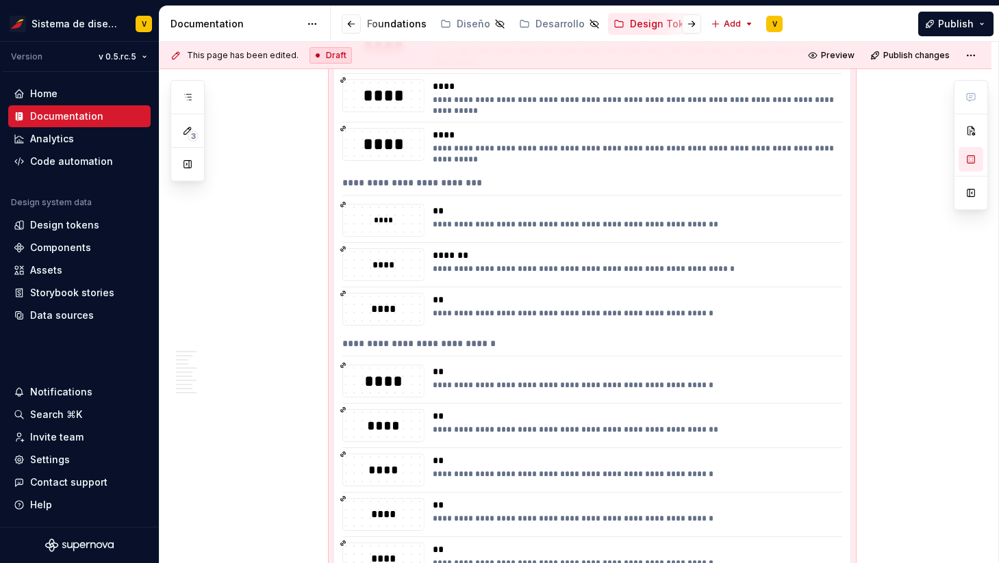
click at [355, 188] on div "**********" at bounding box center [592, 186] width 500 height 20
click at [355, 179] on div "**********" at bounding box center [592, 186] width 500 height 20
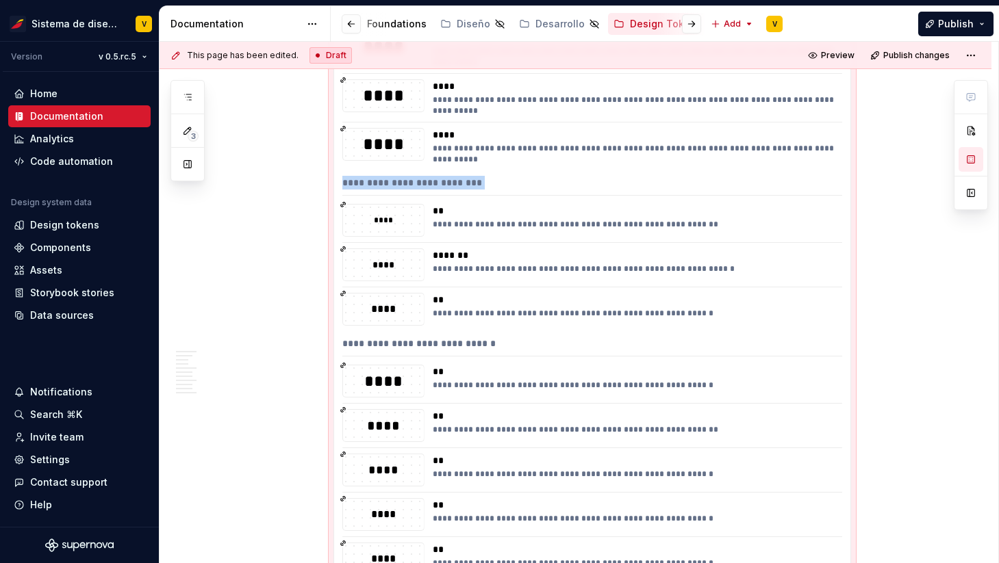
click at [355, 179] on div "**********" at bounding box center [592, 186] width 500 height 20
click at [449, 220] on div "**********" at bounding box center [633, 224] width 401 height 11
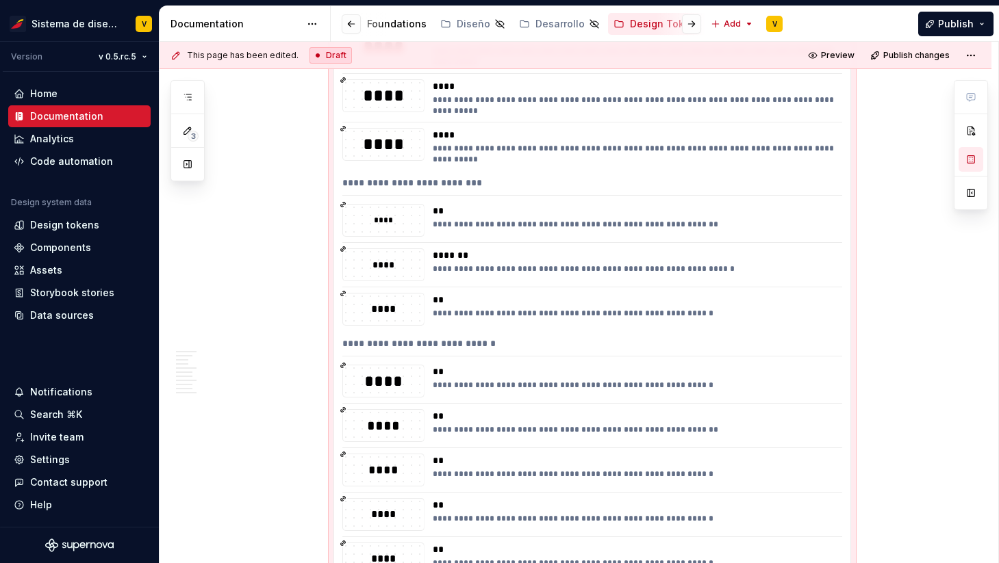
click at [449, 220] on div "**********" at bounding box center [633, 224] width 401 height 11
click at [405, 218] on div "****" at bounding box center [383, 221] width 81 height 14
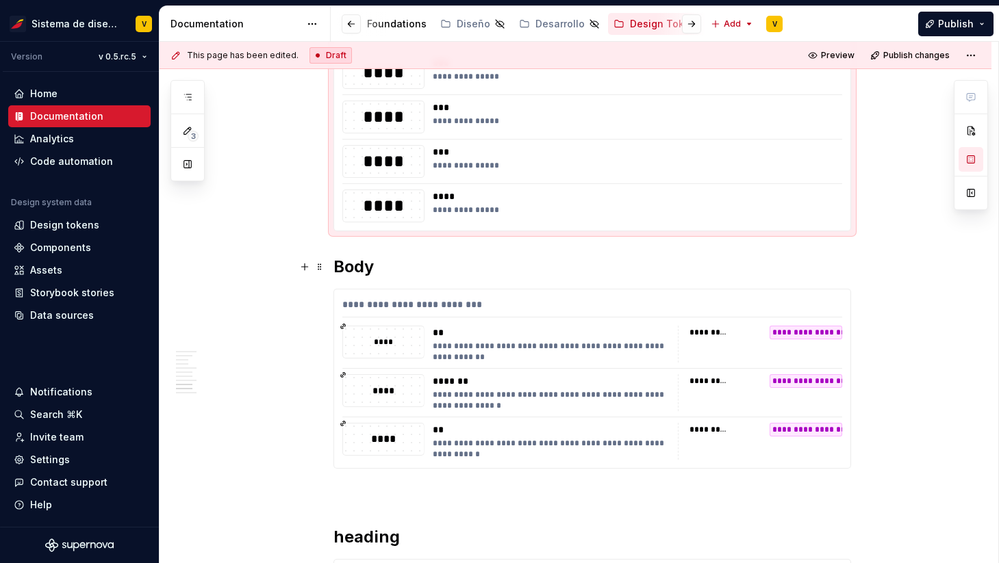
scroll to position [3184, 0]
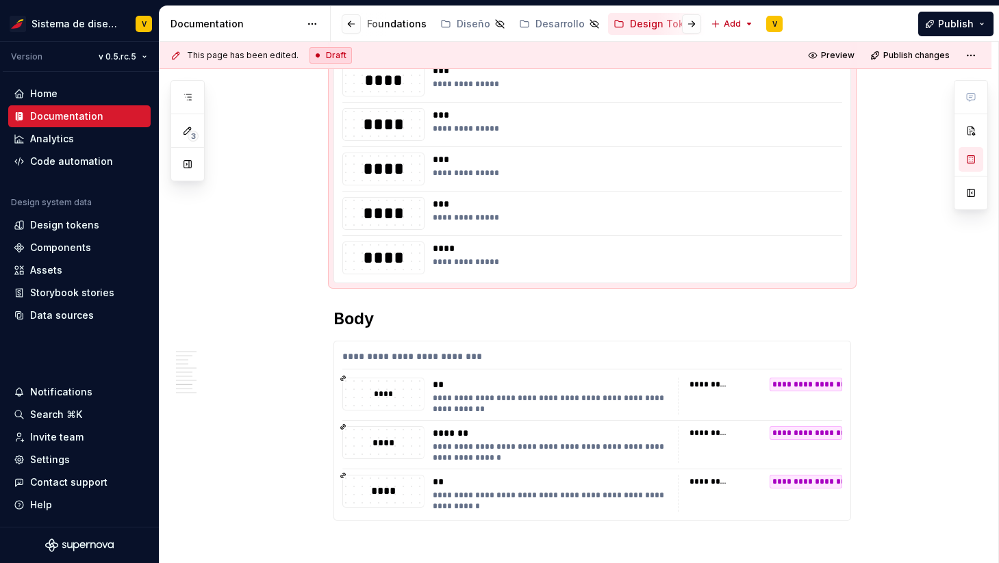
drag, startPoint x: 569, startPoint y: 270, endPoint x: 489, endPoint y: 172, distance: 126.5
click at [395, 255] on div "****" at bounding box center [383, 257] width 81 height 23
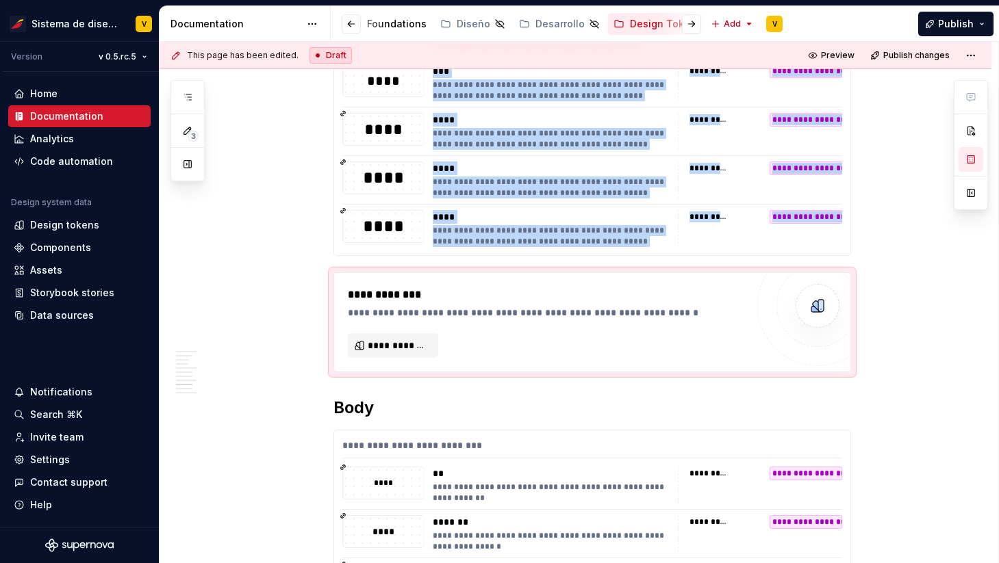
scroll to position [1688, 0]
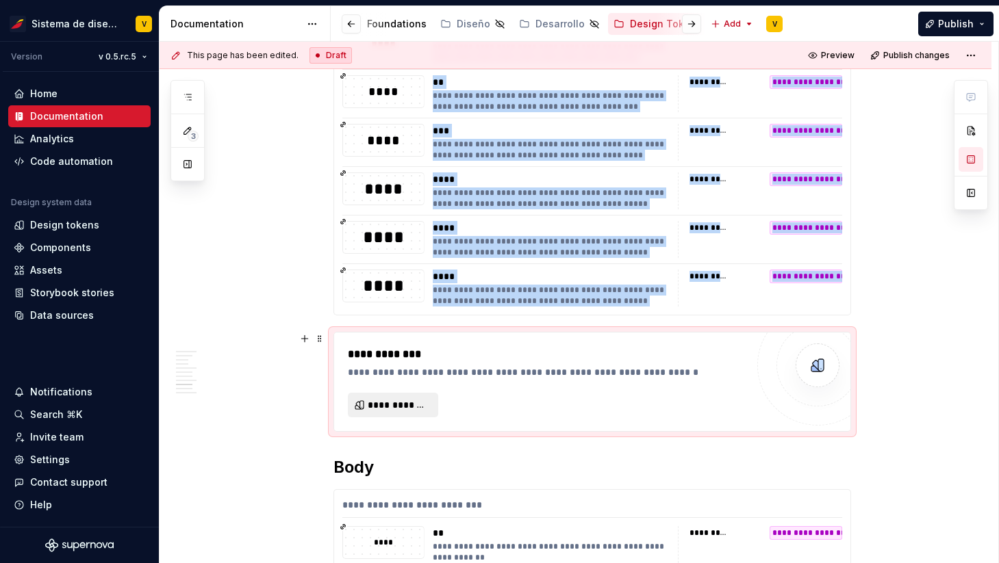
click at [389, 404] on span "**********" at bounding box center [399, 405] width 62 height 14
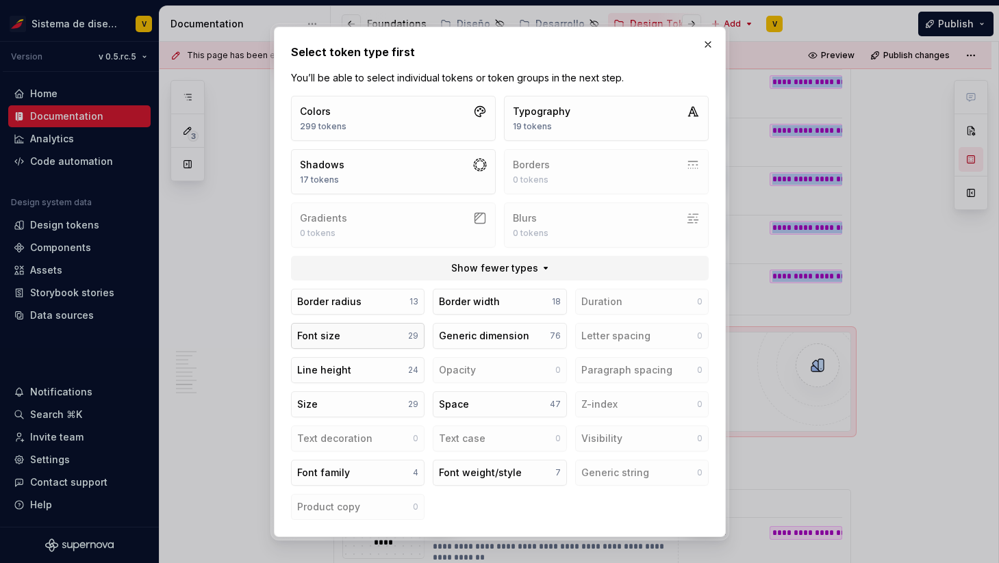
click at [361, 337] on button "Font size 29" at bounding box center [357, 336] width 133 height 26
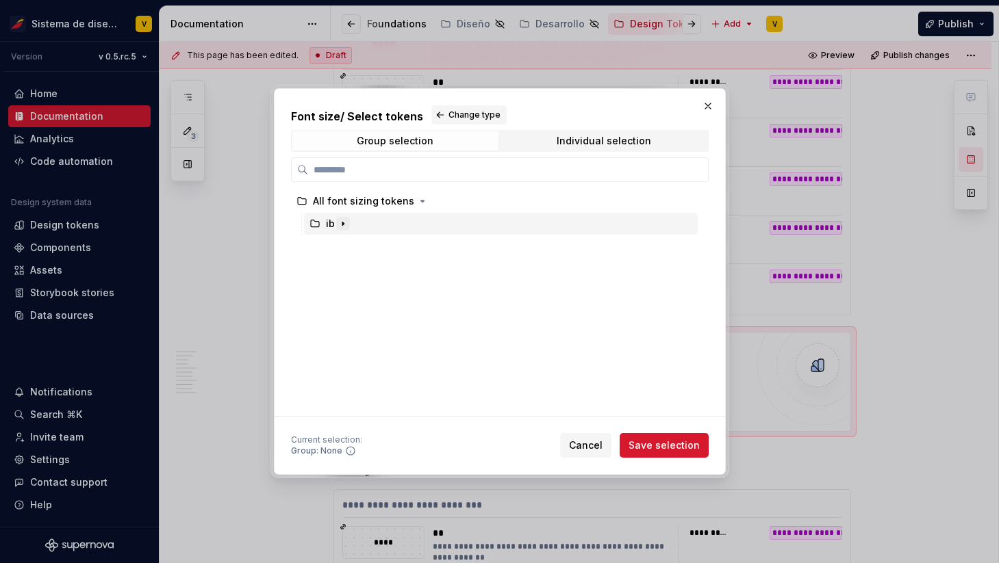
click at [343, 223] on icon "button" at bounding box center [342, 223] width 11 height 11
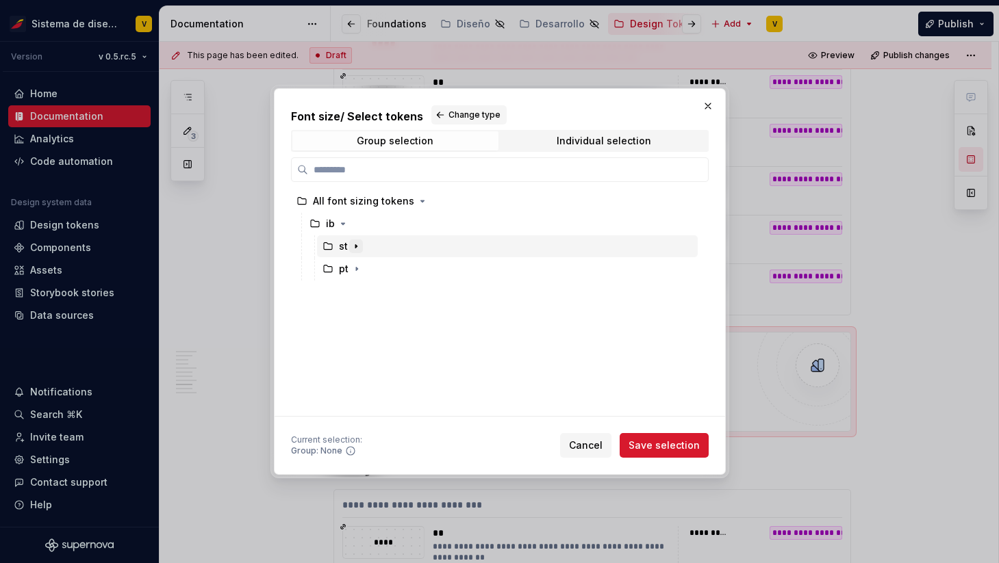
click at [355, 246] on icon "button" at bounding box center [355, 246] width 1 height 3
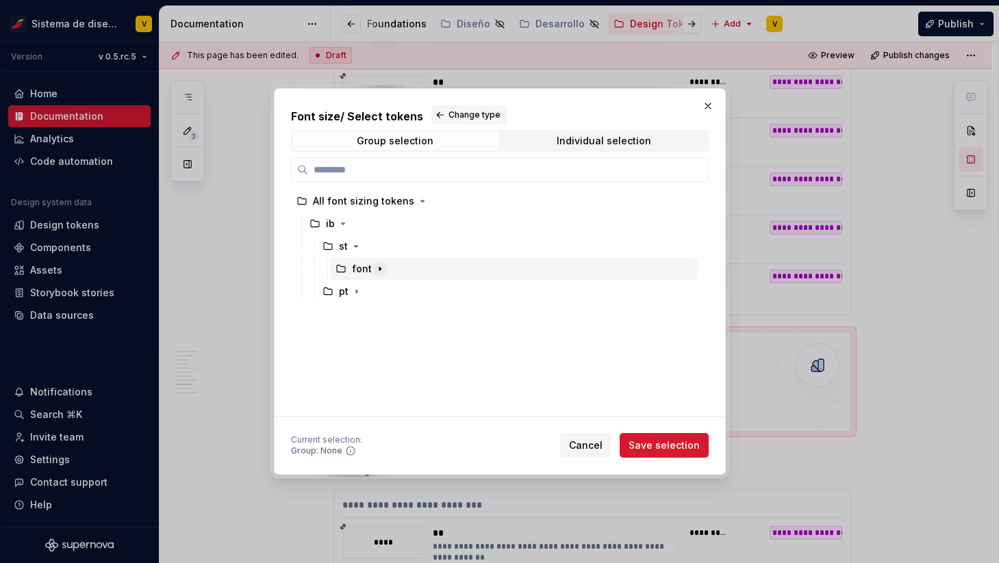
click at [380, 268] on icon "button" at bounding box center [379, 269] width 11 height 11
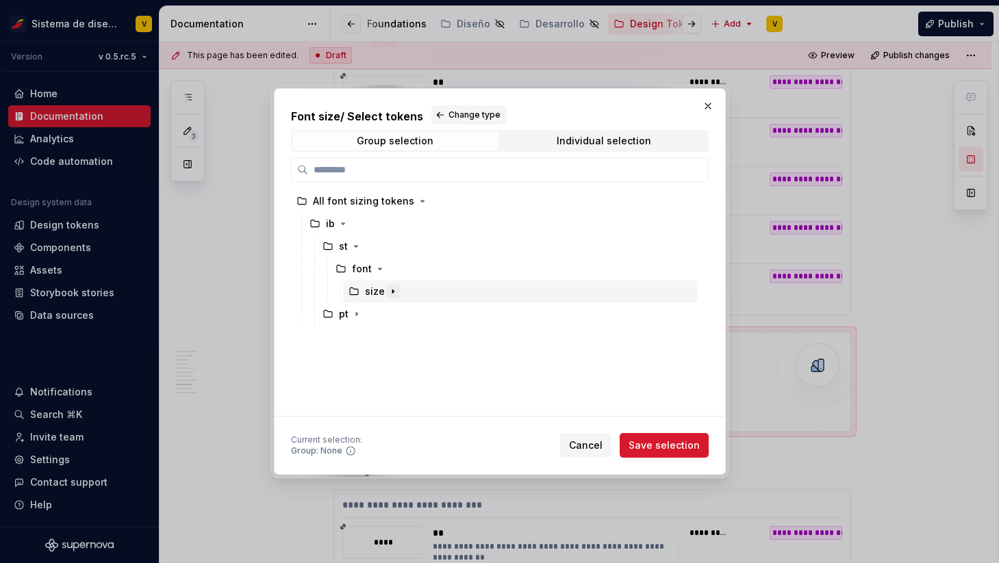
click at [397, 290] on button "button" at bounding box center [393, 292] width 14 height 14
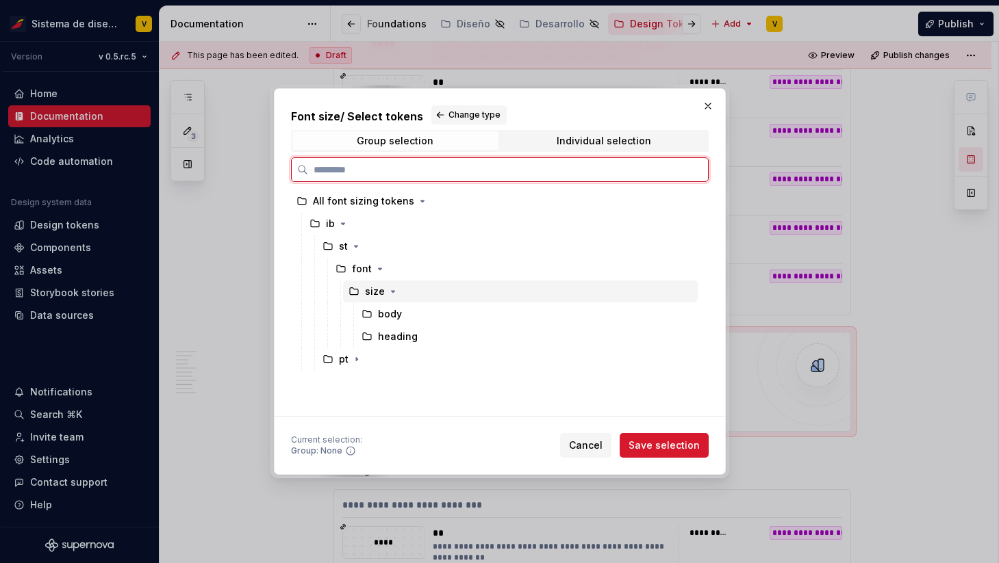
click at [359, 293] on icon at bounding box center [353, 291] width 11 height 11
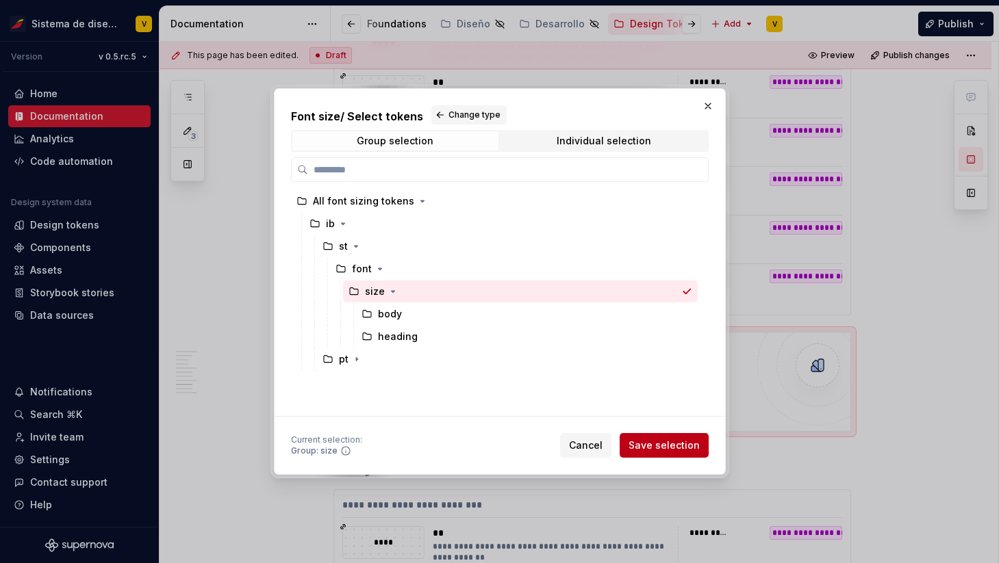
click at [651, 450] on span "Save selection" at bounding box center [663, 446] width 71 height 14
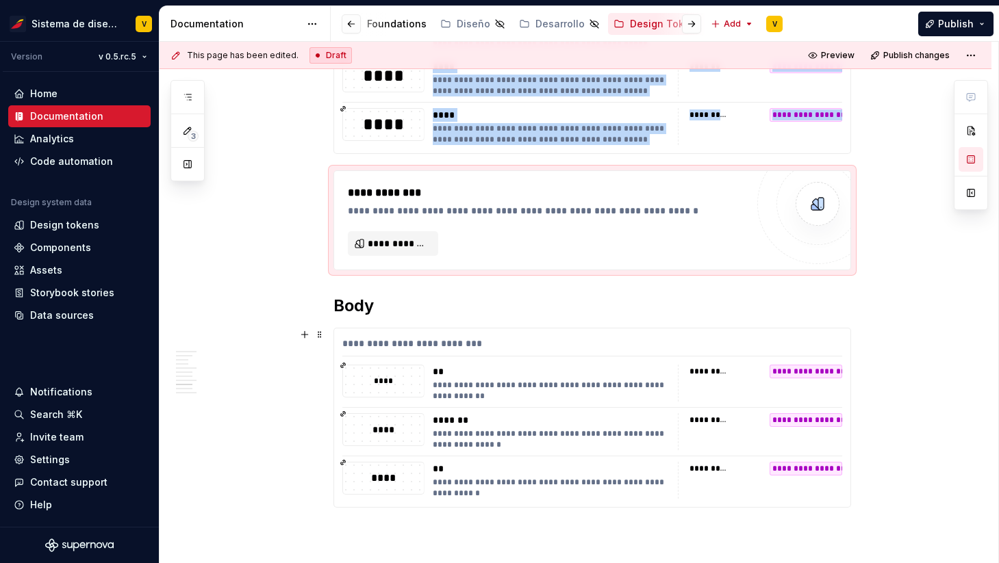
scroll to position [1823, 0]
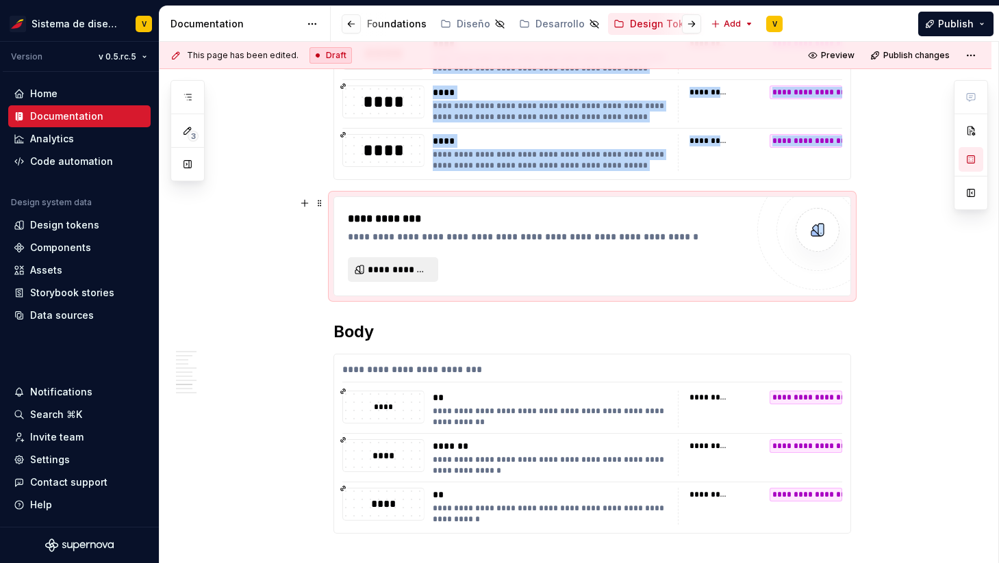
click at [412, 272] on span "**********" at bounding box center [399, 270] width 62 height 14
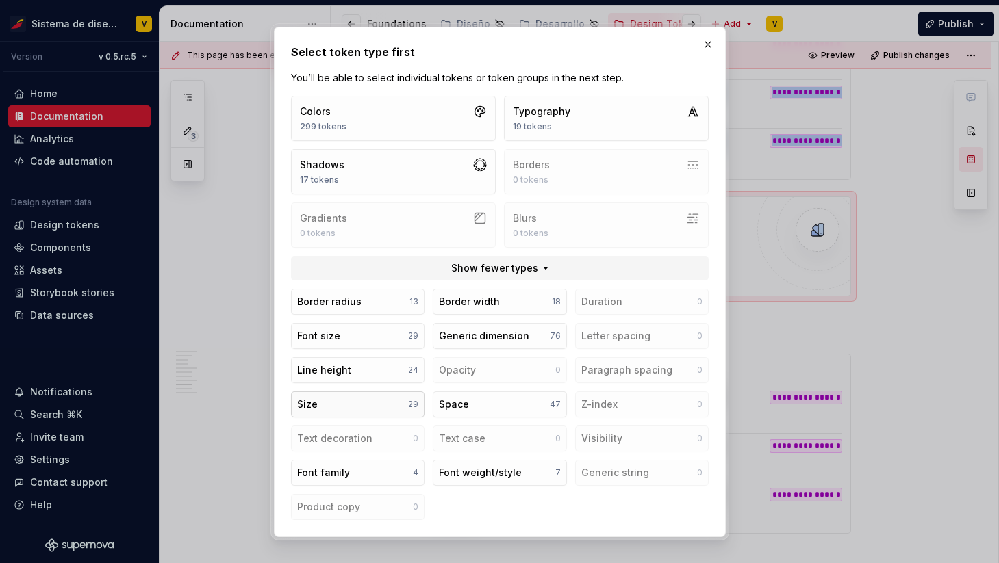
click at [373, 397] on button "Size 29" at bounding box center [357, 404] width 133 height 26
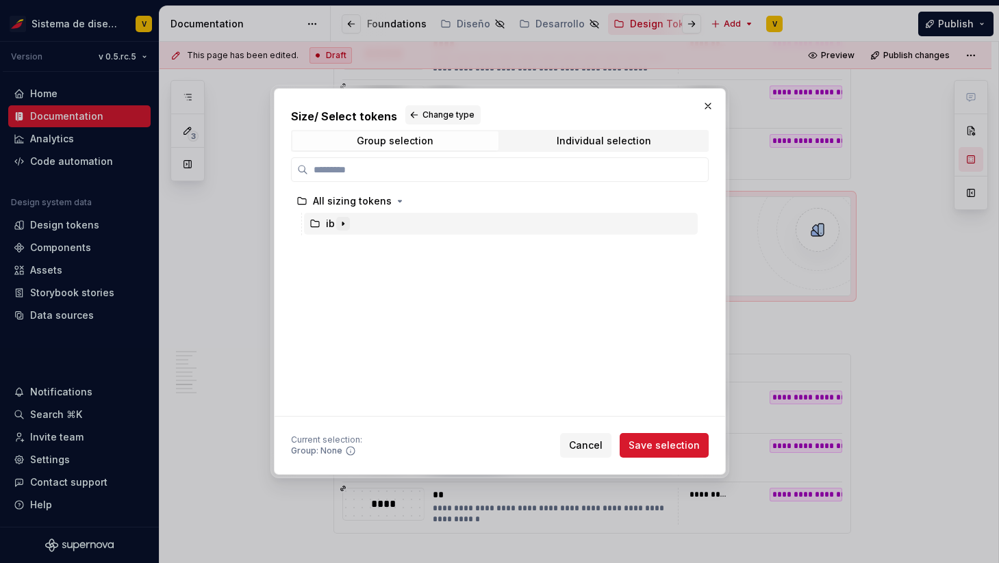
click at [340, 222] on icon "button" at bounding box center [342, 223] width 11 height 11
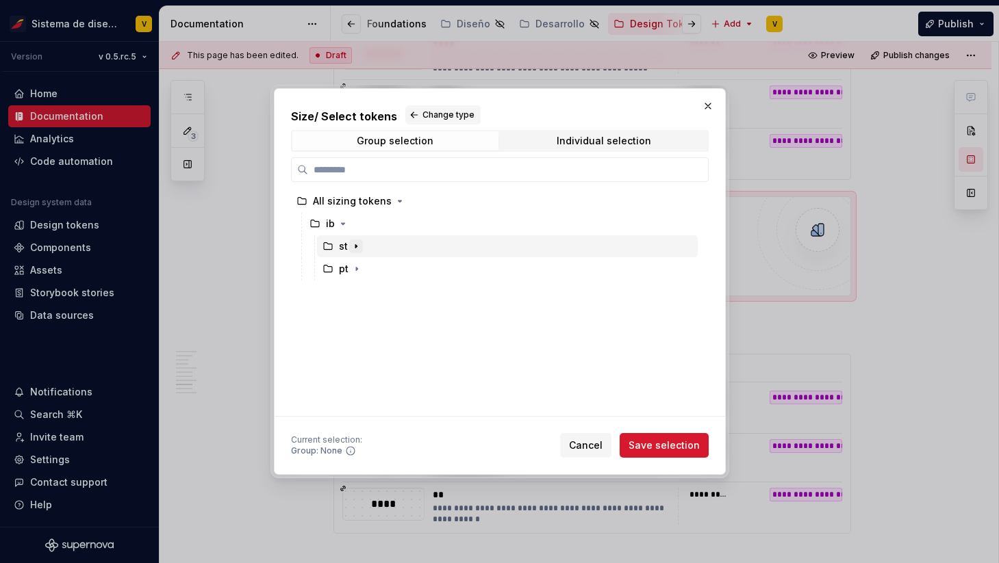
click at [357, 244] on icon "button" at bounding box center [355, 246] width 11 height 11
click at [592, 443] on span "Cancel" at bounding box center [586, 446] width 34 height 14
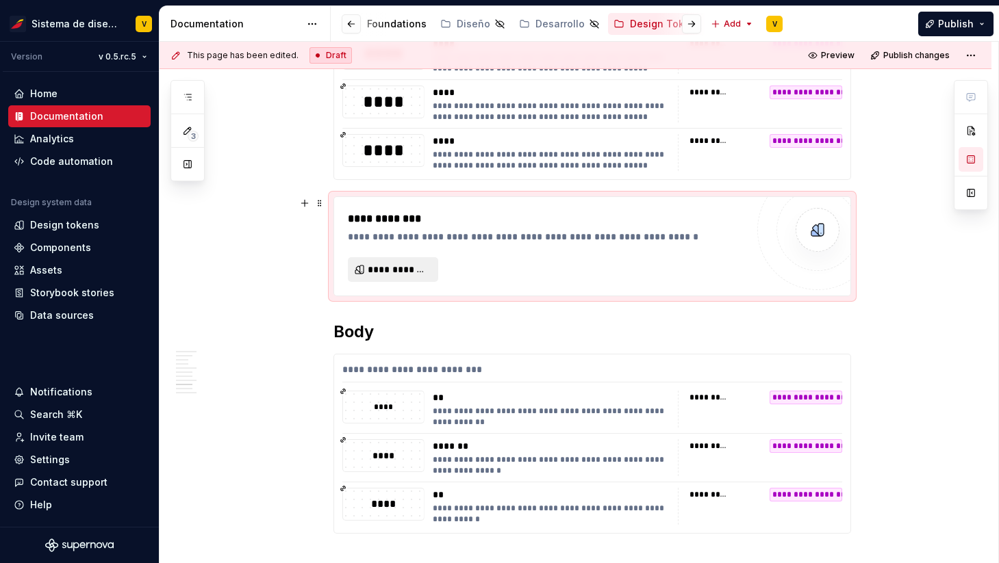
click at [410, 277] on button "**********" at bounding box center [393, 269] width 90 height 25
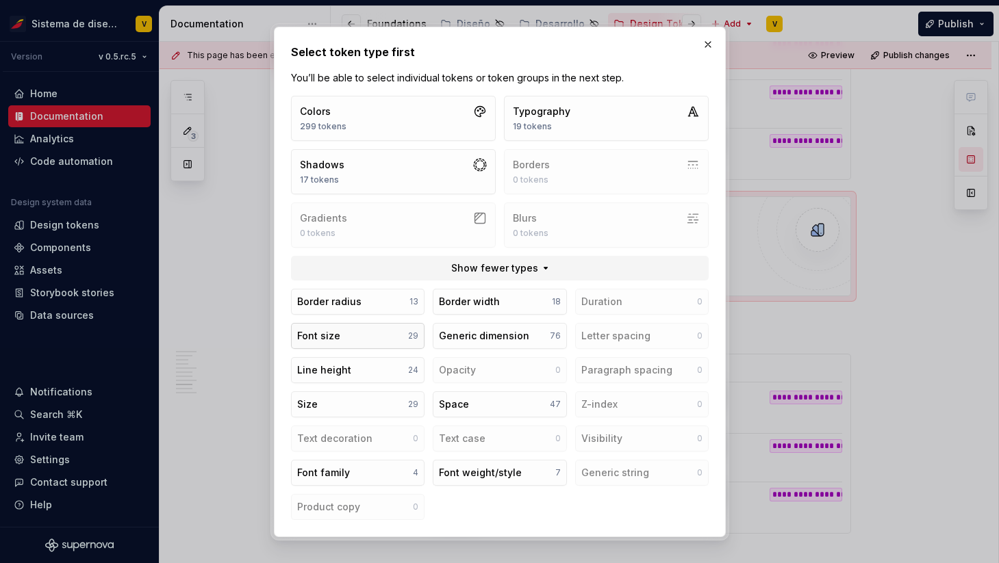
click at [352, 335] on button "Font size 29" at bounding box center [357, 336] width 133 height 26
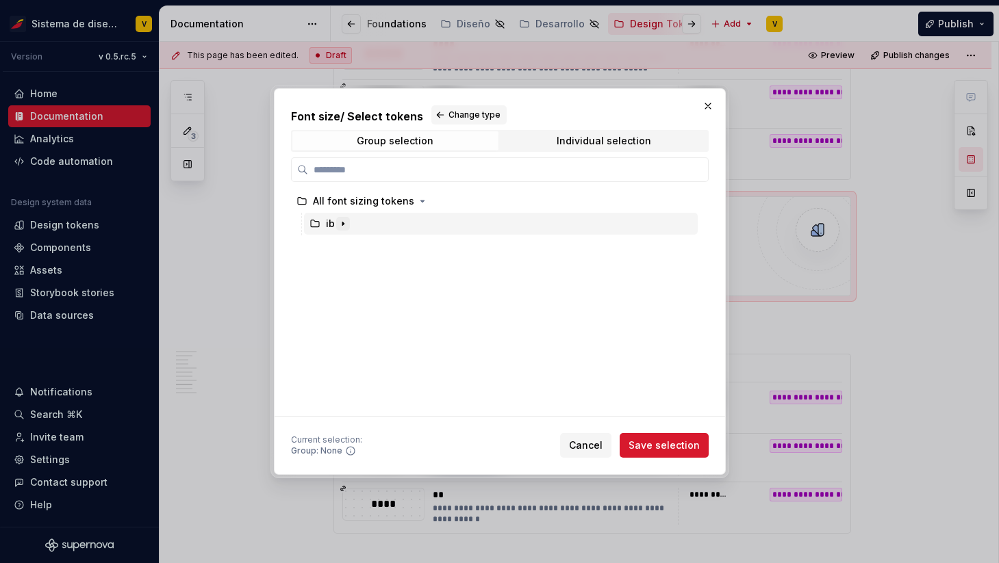
click at [346, 222] on icon "button" at bounding box center [342, 223] width 11 height 11
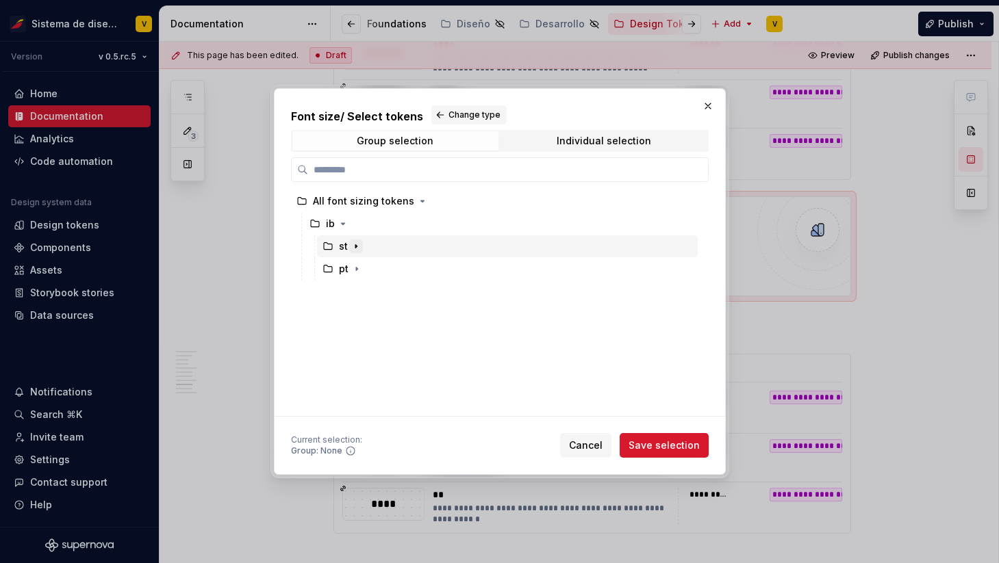
click at [357, 249] on icon "button" at bounding box center [355, 246] width 11 height 11
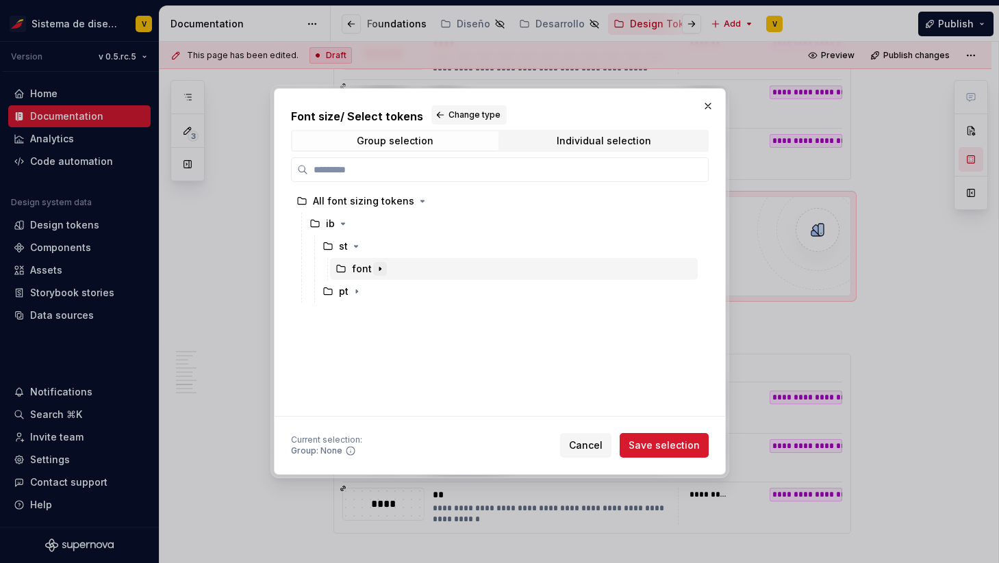
click at [377, 266] on icon "button" at bounding box center [379, 269] width 11 height 11
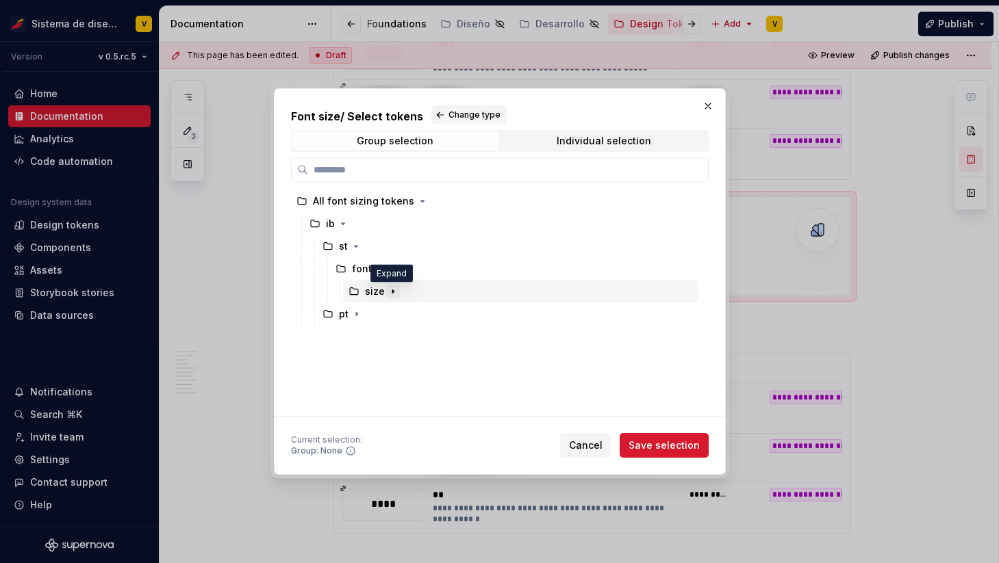
click at [389, 292] on icon "button" at bounding box center [392, 291] width 11 height 11
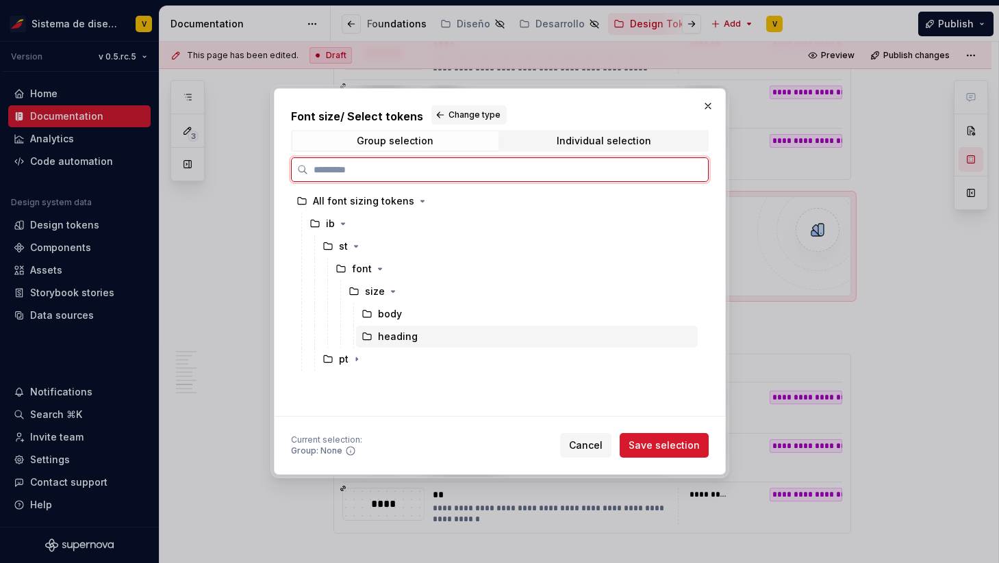
click at [414, 338] on div "heading" at bounding box center [398, 337] width 40 height 14
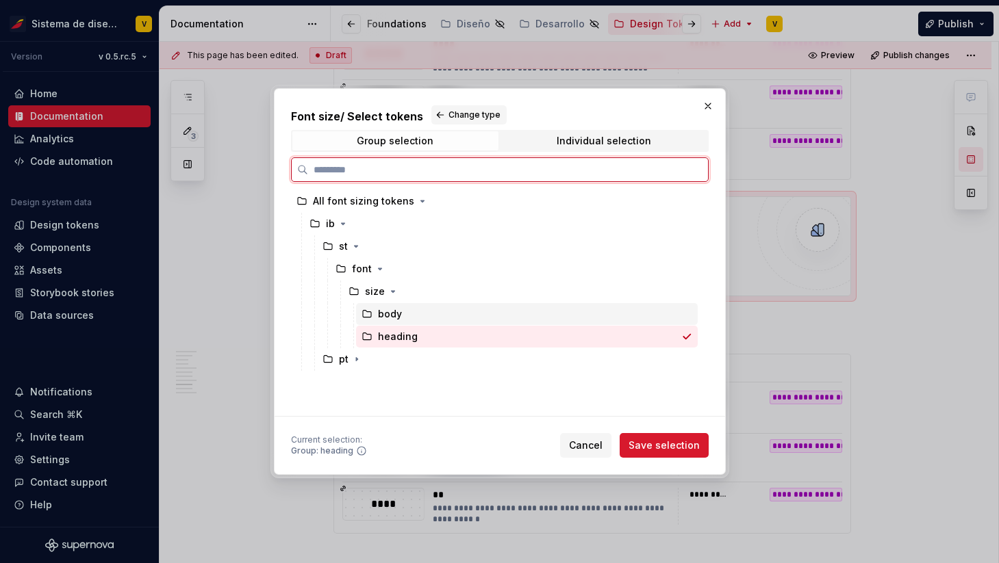
click at [408, 313] on div "body" at bounding box center [527, 314] width 342 height 22
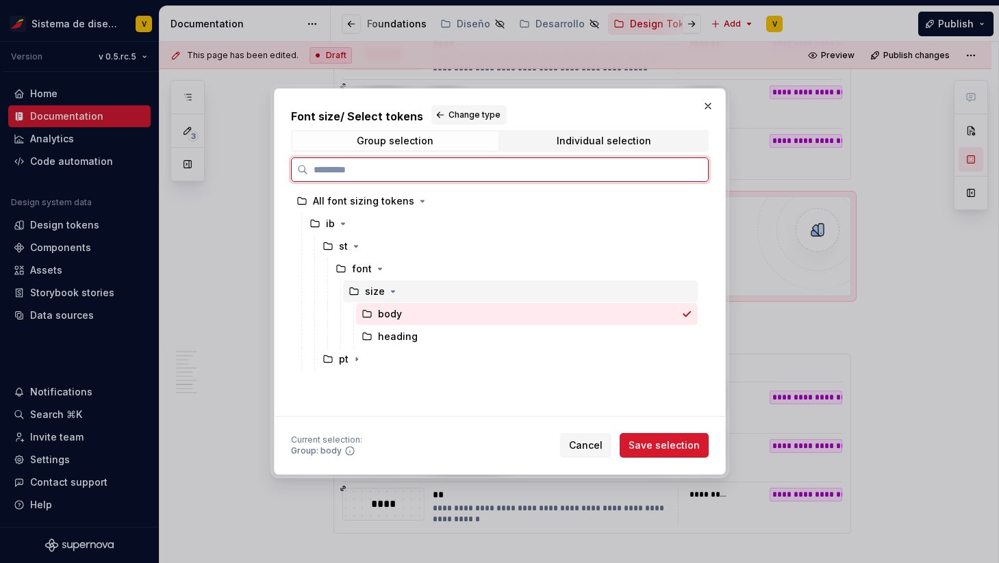
click at [375, 290] on div "size" at bounding box center [375, 292] width 20 height 14
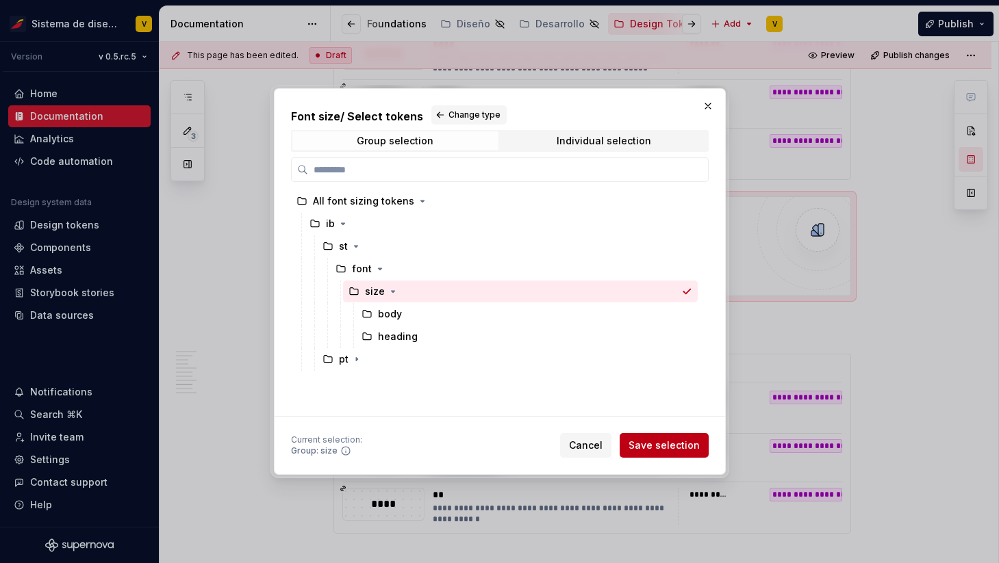
click at [658, 441] on span "Save selection" at bounding box center [663, 446] width 71 height 14
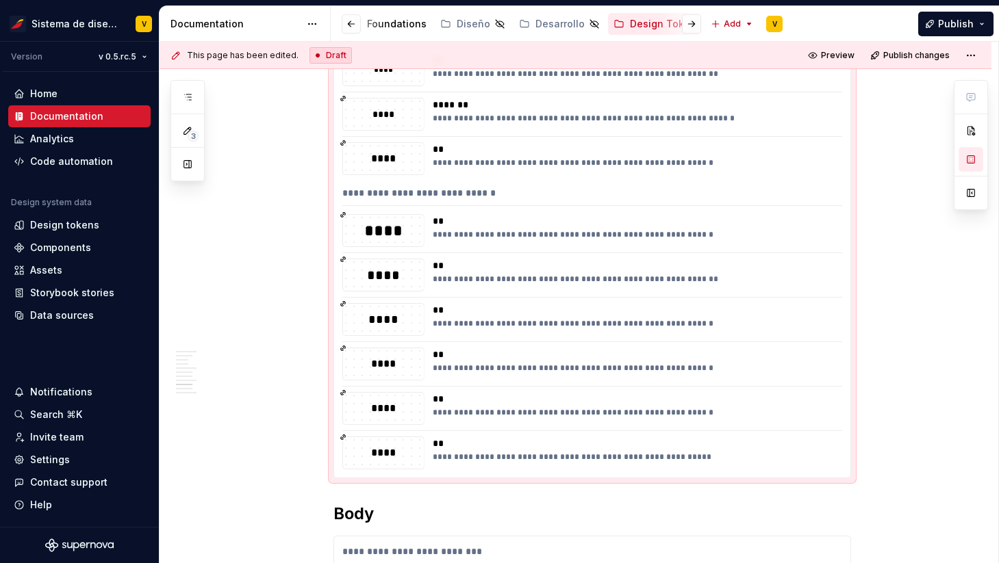
scroll to position [2520, 0]
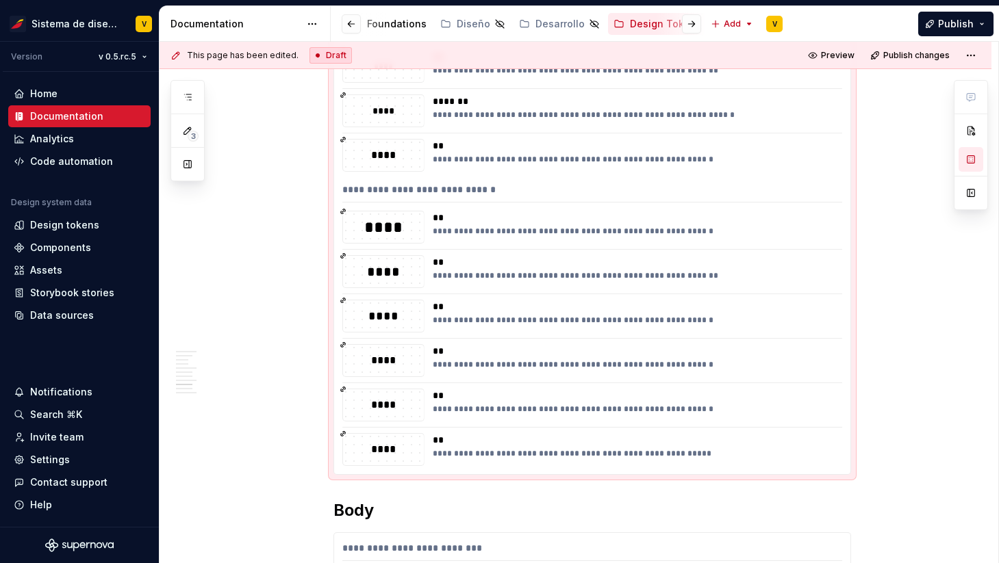
click at [799, 454] on div "**********" at bounding box center [633, 453] width 401 height 11
click at [684, 420] on div "**********" at bounding box center [633, 405] width 401 height 33
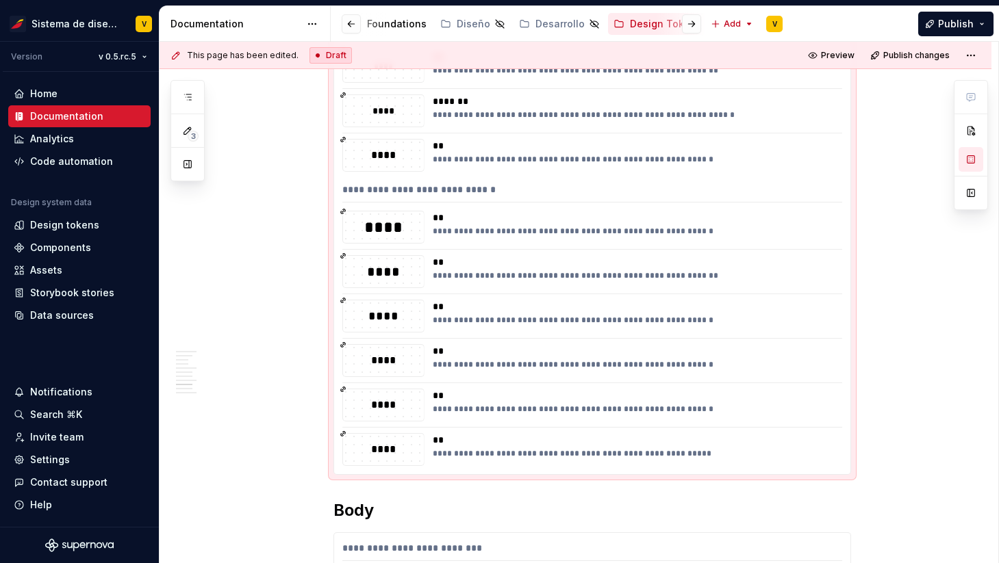
drag, startPoint x: 713, startPoint y: 459, endPoint x: 617, endPoint y: 350, distance: 145.5
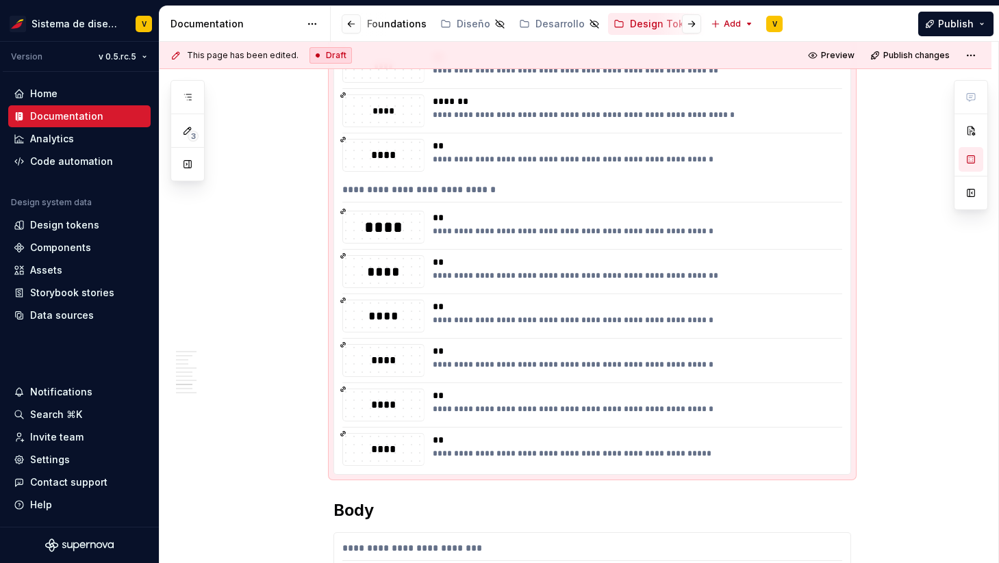
click at [345, 432] on icon at bounding box center [342, 434] width 5 height 5
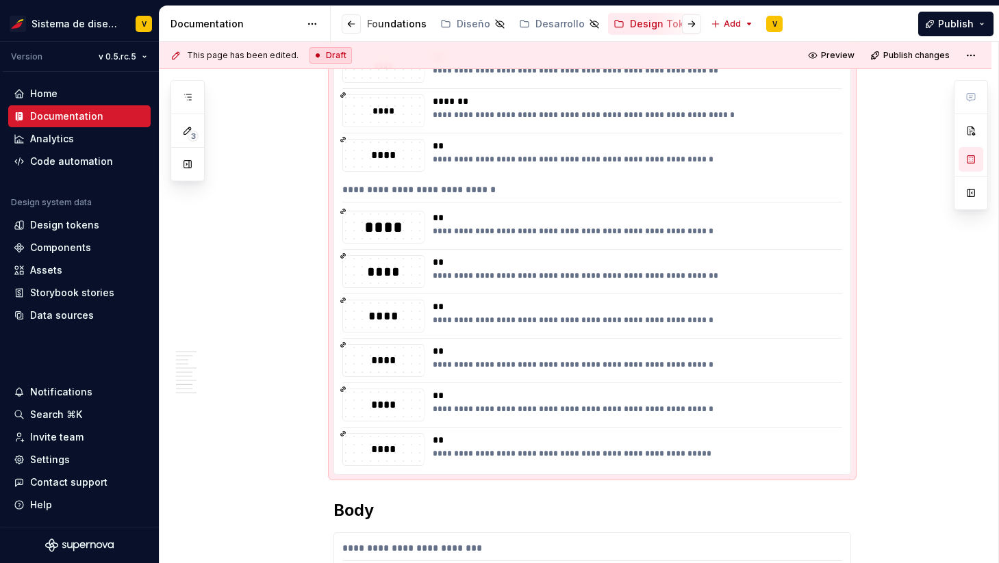
click at [345, 432] on icon at bounding box center [342, 434] width 5 height 5
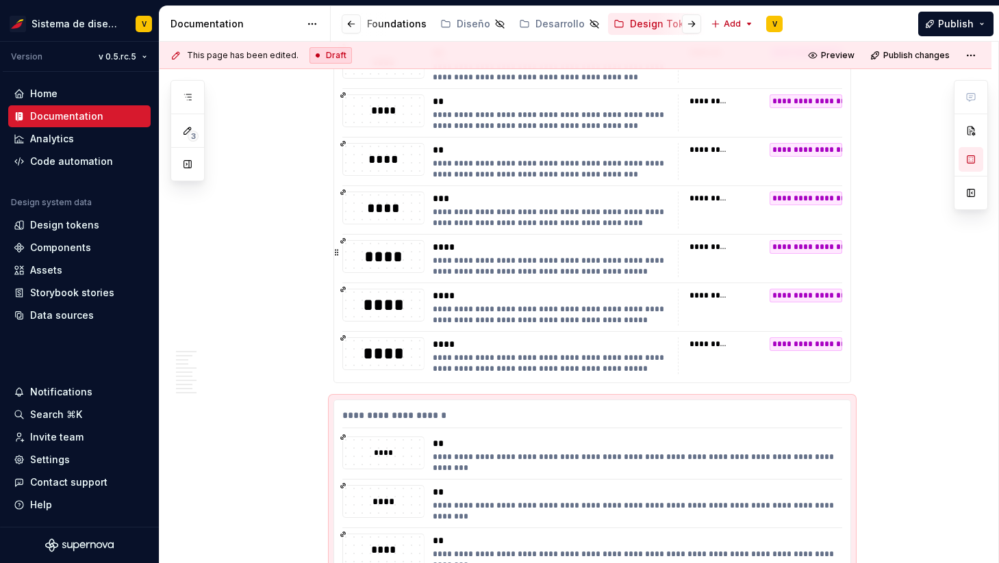
scroll to position [1658, 0]
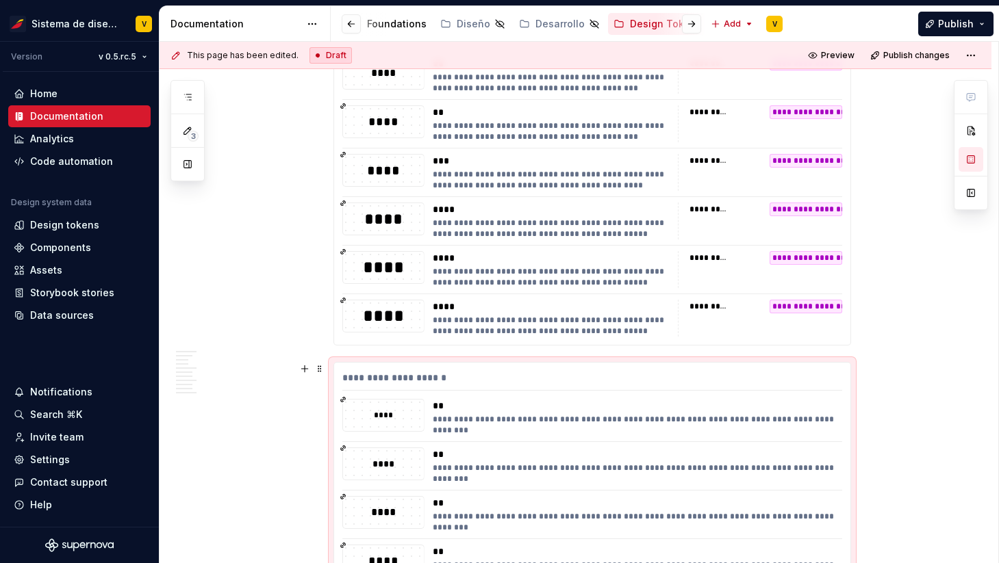
click at [373, 380] on div "**********" at bounding box center [592, 381] width 500 height 20
click at [358, 373] on div "**********" at bounding box center [592, 381] width 500 height 20
drag, startPoint x: 358, startPoint y: 373, endPoint x: 335, endPoint y: 388, distance: 27.7
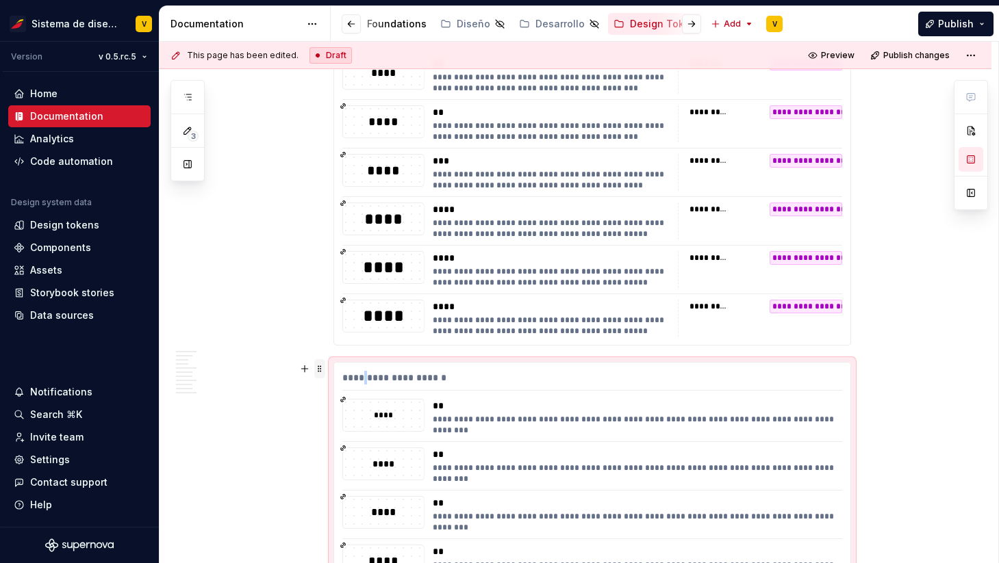
click at [322, 370] on span at bounding box center [319, 368] width 11 height 19
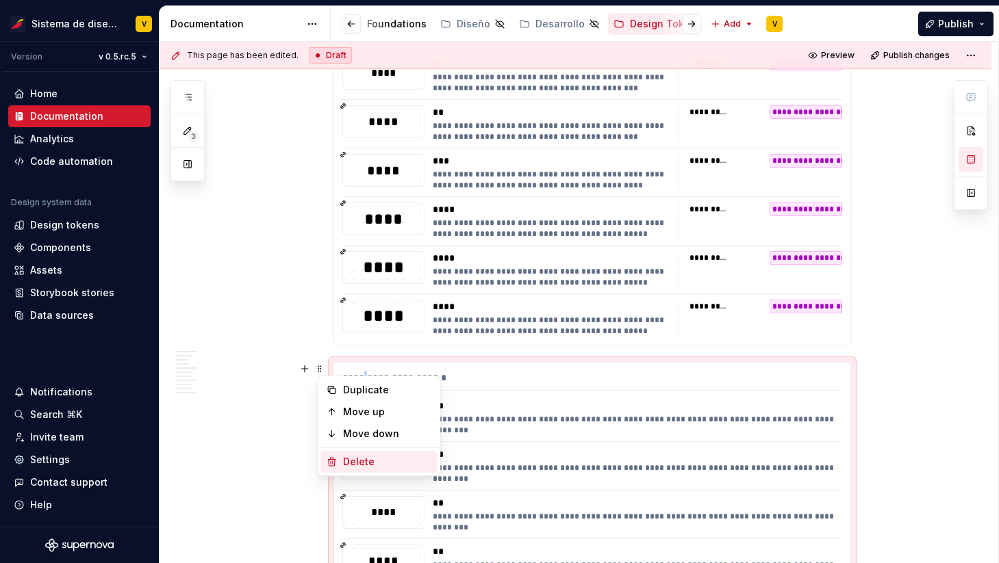
click at [392, 464] on div "Delete" at bounding box center [387, 462] width 89 height 14
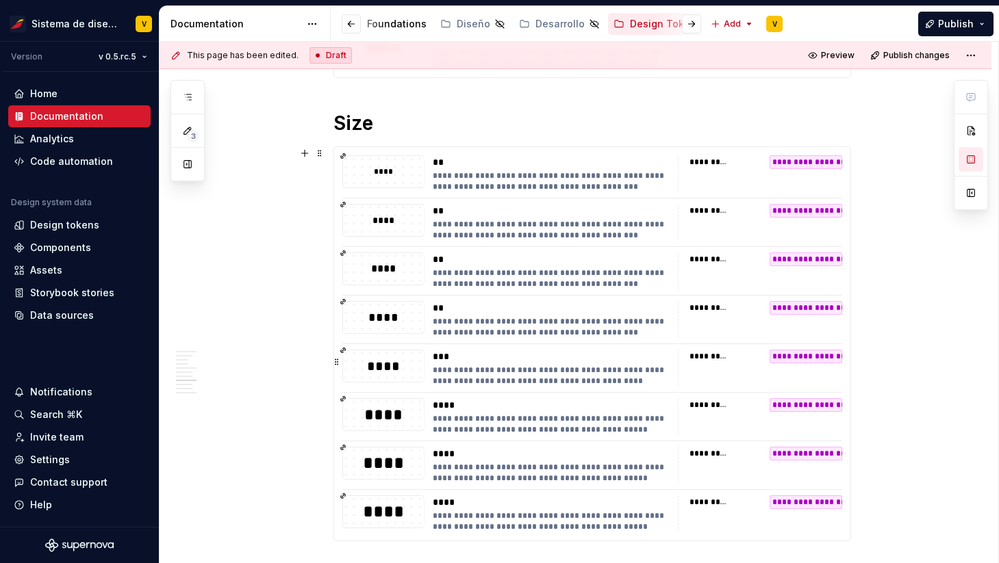
scroll to position [1519, 0]
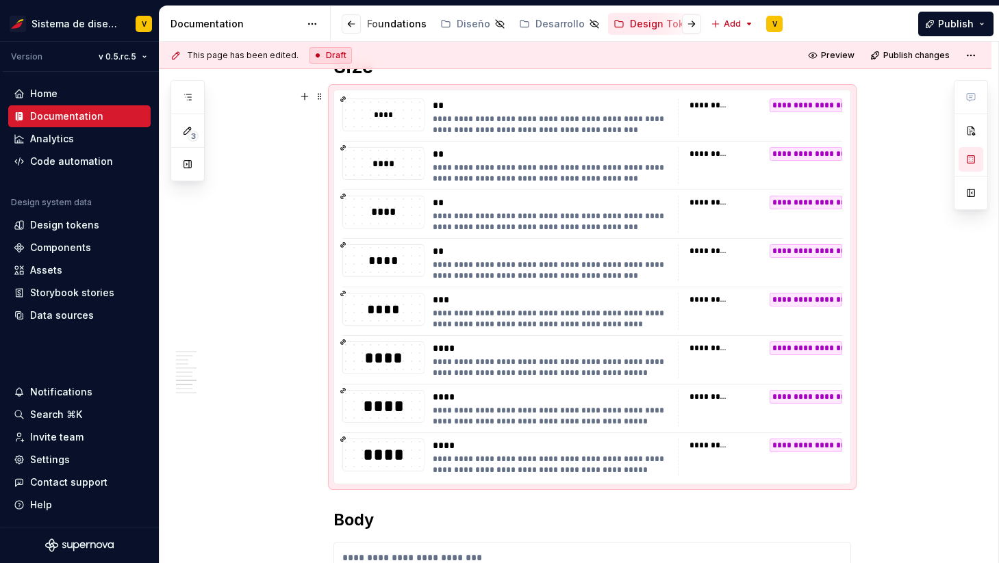
click at [428, 388] on div "**********" at bounding box center [592, 287] width 516 height 394
click at [334, 519] on div "**********" at bounding box center [575, 151] width 832 height 2735
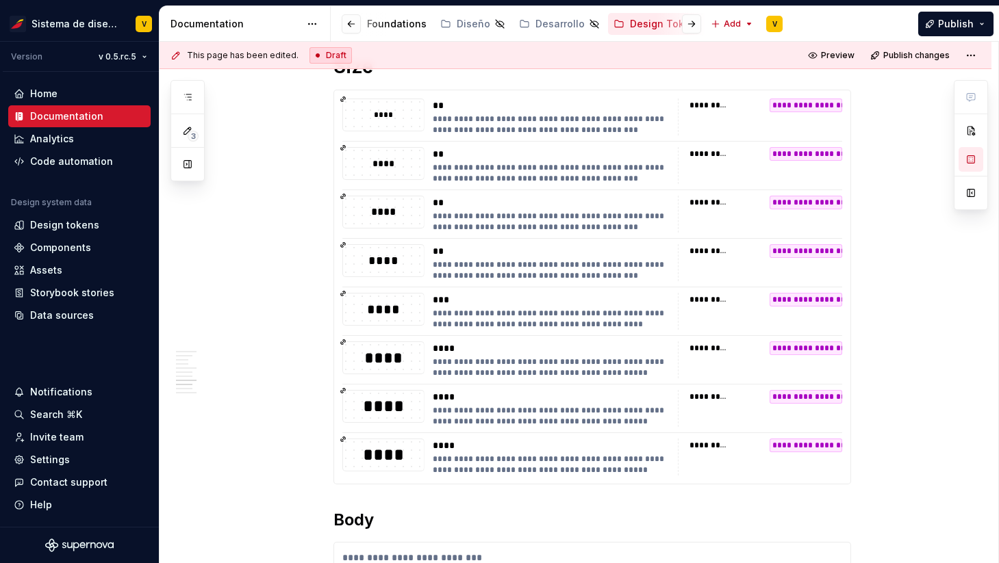
click at [359, 504] on div "**********" at bounding box center [591, 75] width 517 height 2517
click at [343, 502] on p at bounding box center [591, 509] width 517 height 16
click at [309, 509] on button "button" at bounding box center [304, 509] width 19 height 19
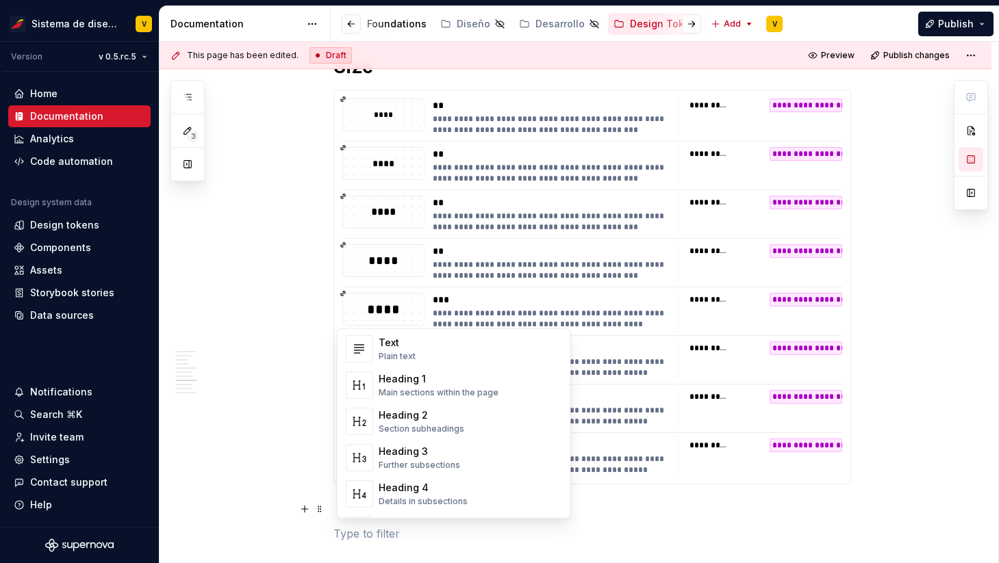
scroll to position [0, 0]
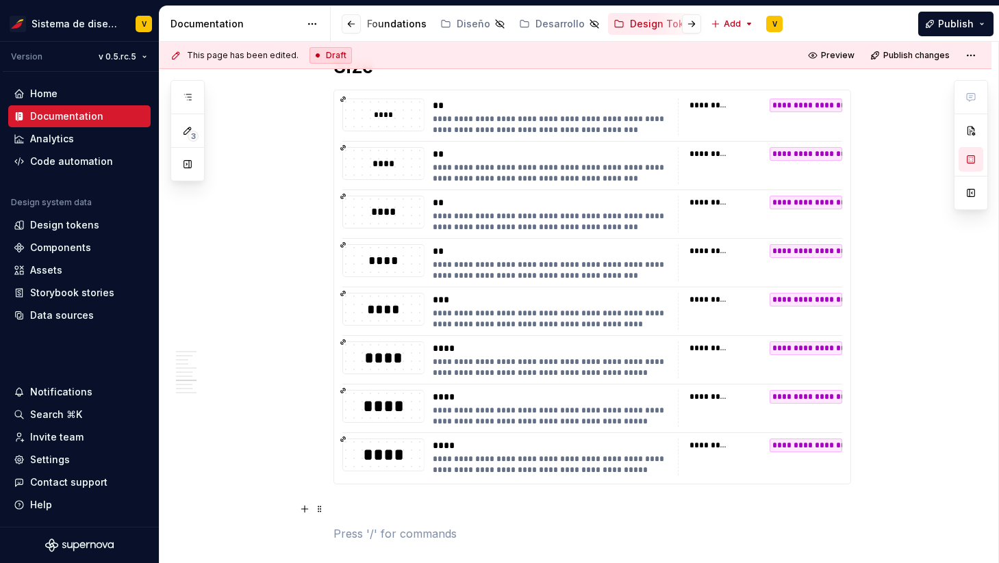
click at [333, 287] on div "**********" at bounding box center [591, 287] width 517 height 395
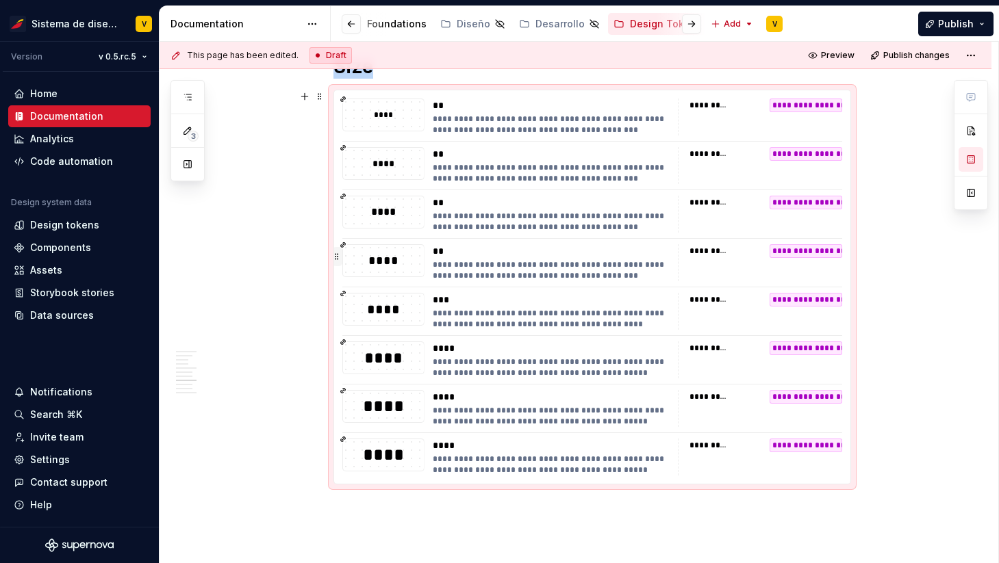
click at [339, 256] on button "button" at bounding box center [337, 256] width 10 height 19
click at [339, 256] on div "**********" at bounding box center [592, 287] width 516 height 394
click at [366, 262] on div "****" at bounding box center [383, 261] width 81 height 18
click at [294, 441] on div "**********" at bounding box center [575, 180] width 832 height 2793
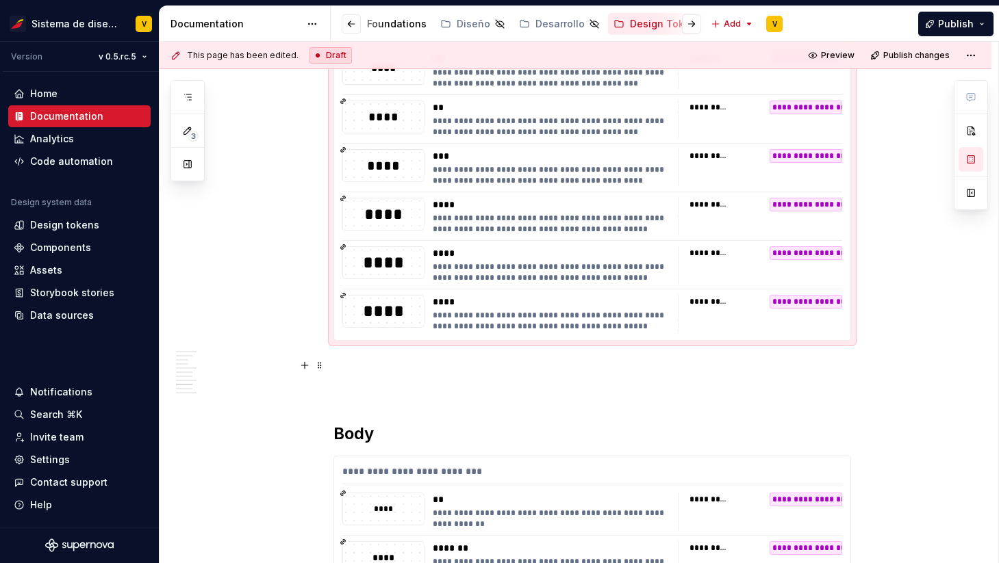
scroll to position [1669, 0]
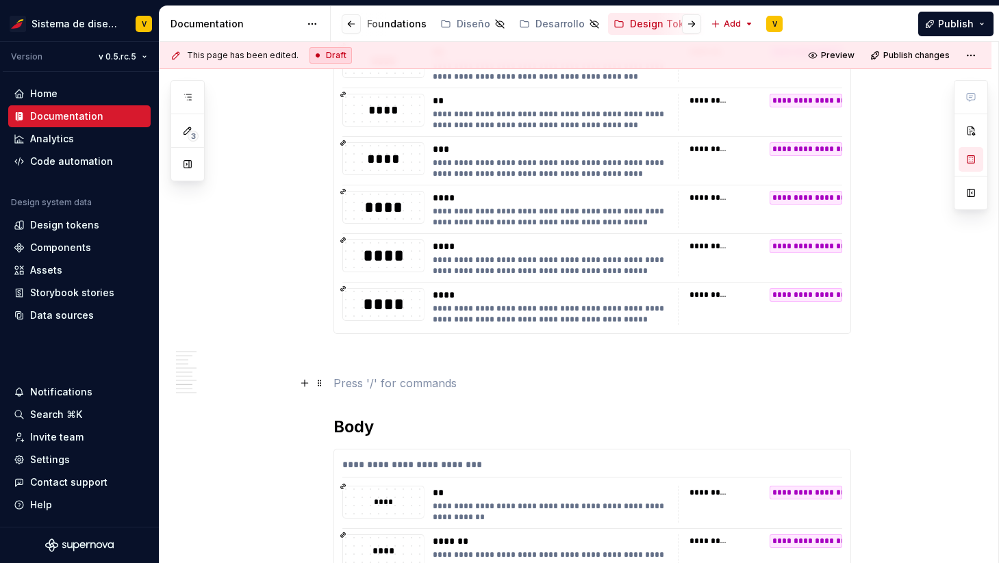
click at [353, 381] on p at bounding box center [591, 383] width 517 height 16
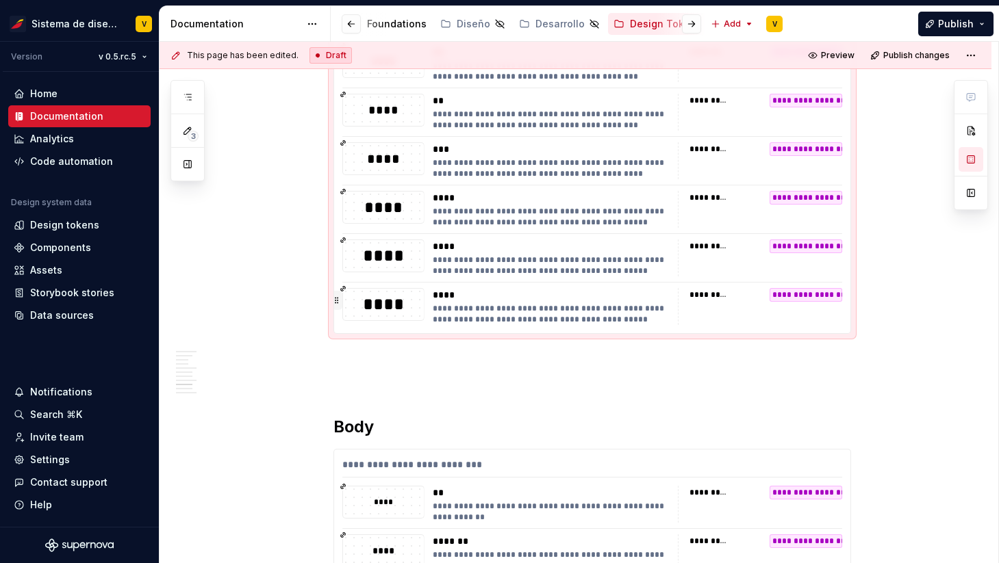
click at [339, 302] on button "button" at bounding box center [337, 300] width 10 height 19
click at [479, 294] on div "****" at bounding box center [551, 295] width 237 height 14
click at [732, 305] on div "**********" at bounding box center [760, 306] width 164 height 37
click at [786, 303] on div "**********" at bounding box center [760, 306] width 164 height 37
click at [786, 301] on div "**********" at bounding box center [805, 295] width 73 height 14
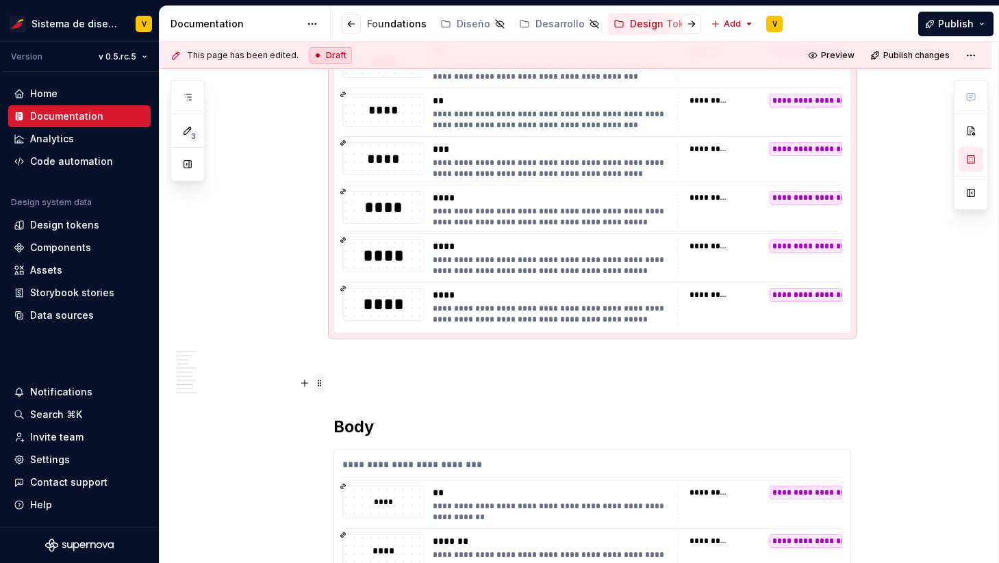
click at [322, 385] on span at bounding box center [319, 383] width 11 height 19
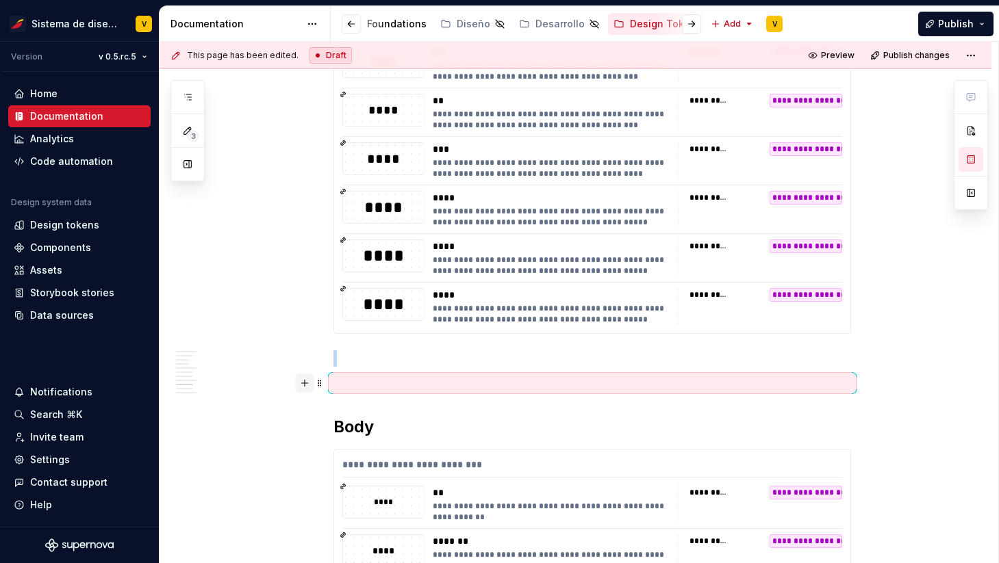
click at [308, 383] on button "button" at bounding box center [304, 383] width 19 height 19
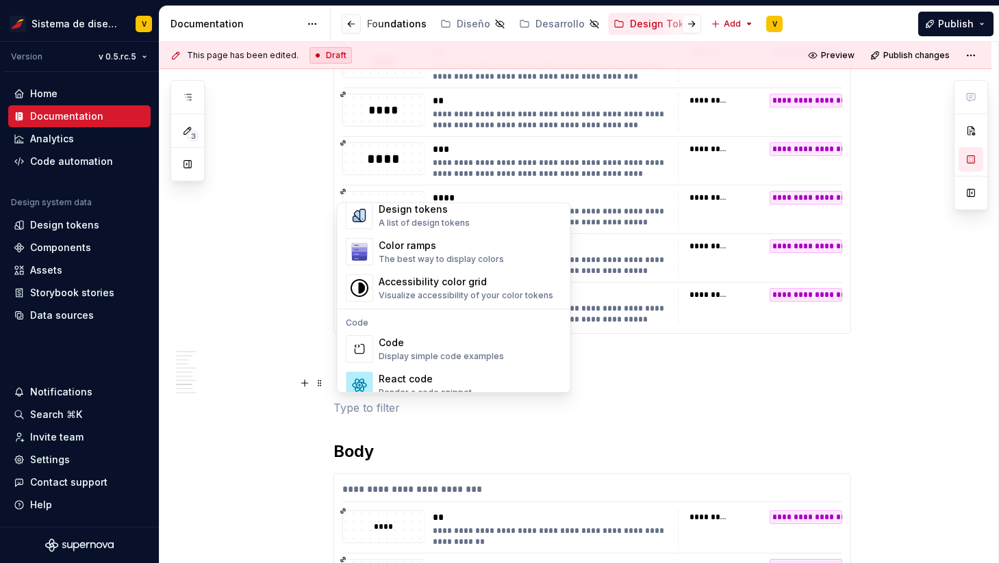
scroll to position [991, 0]
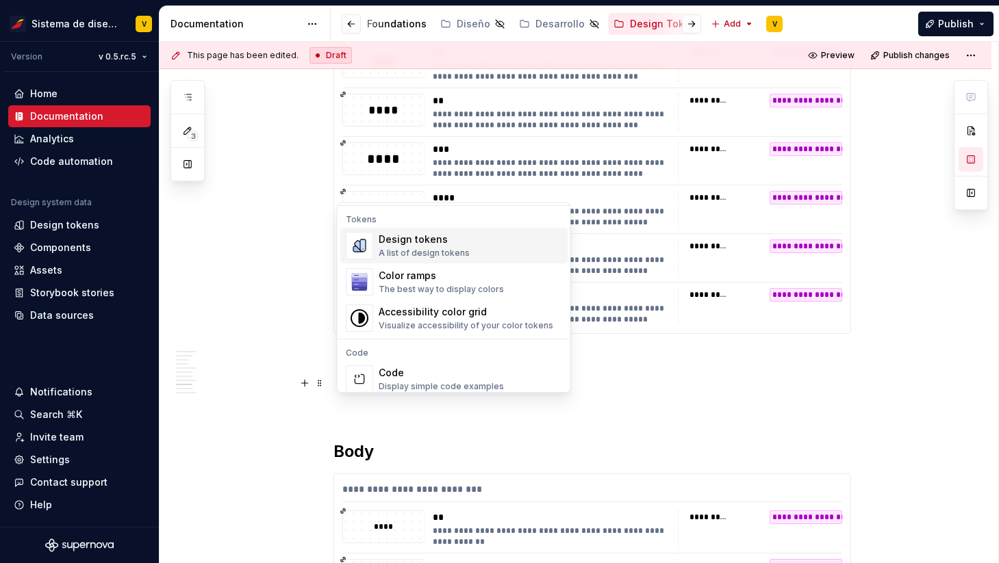
click at [431, 248] on div "A list of design tokens" at bounding box center [423, 253] width 91 height 11
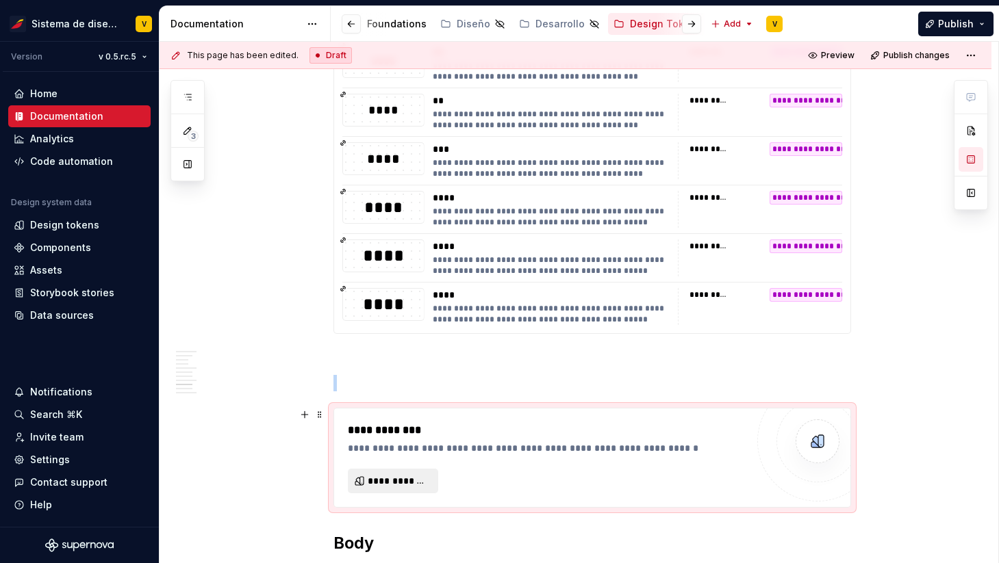
click at [395, 473] on button "**********" at bounding box center [393, 481] width 90 height 25
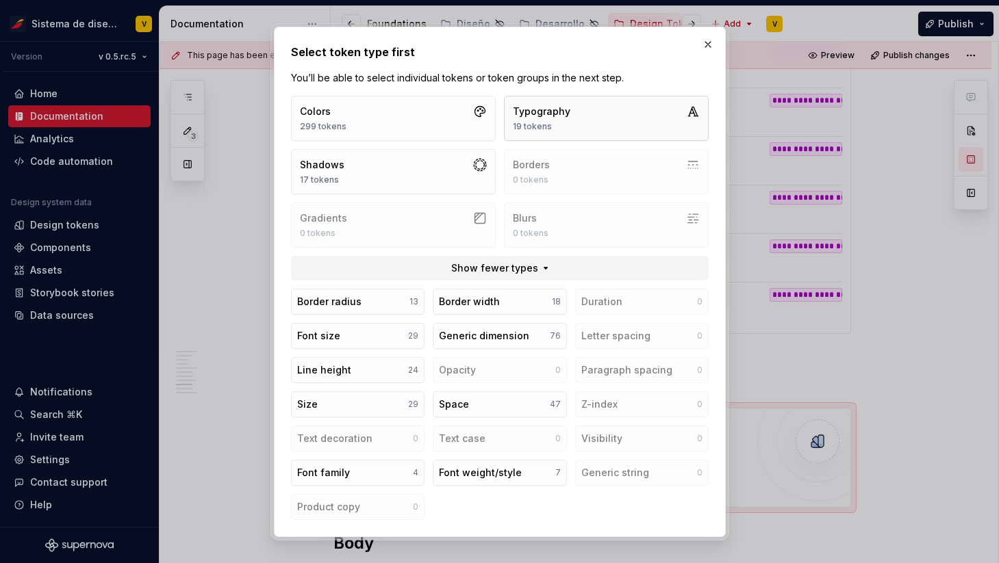
click at [558, 119] on div "Typography 19 tokens" at bounding box center [541, 118] width 57 height 27
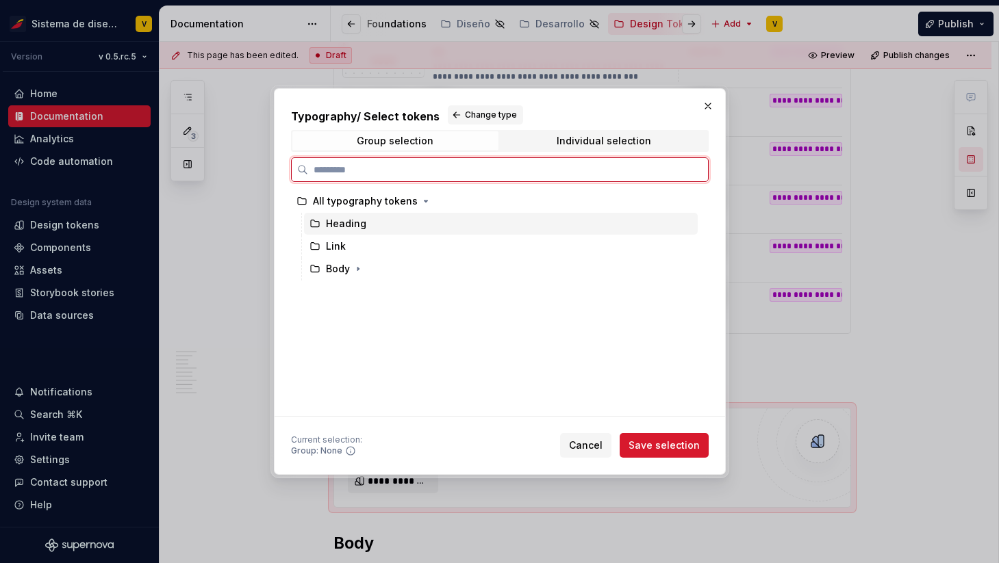
click at [319, 223] on icon at bounding box center [314, 223] width 11 height 11
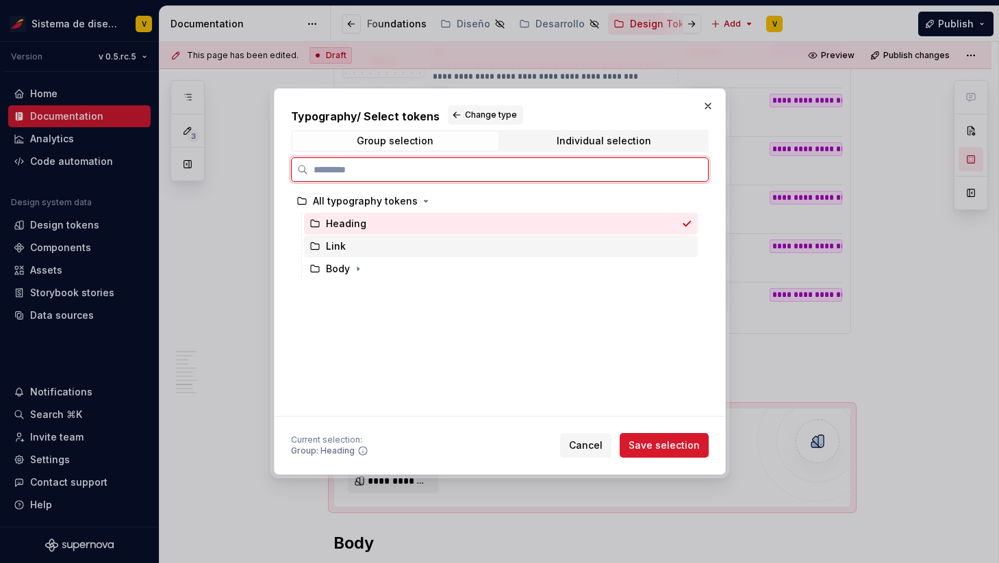
click at [343, 244] on div "Link" at bounding box center [336, 247] width 20 height 14
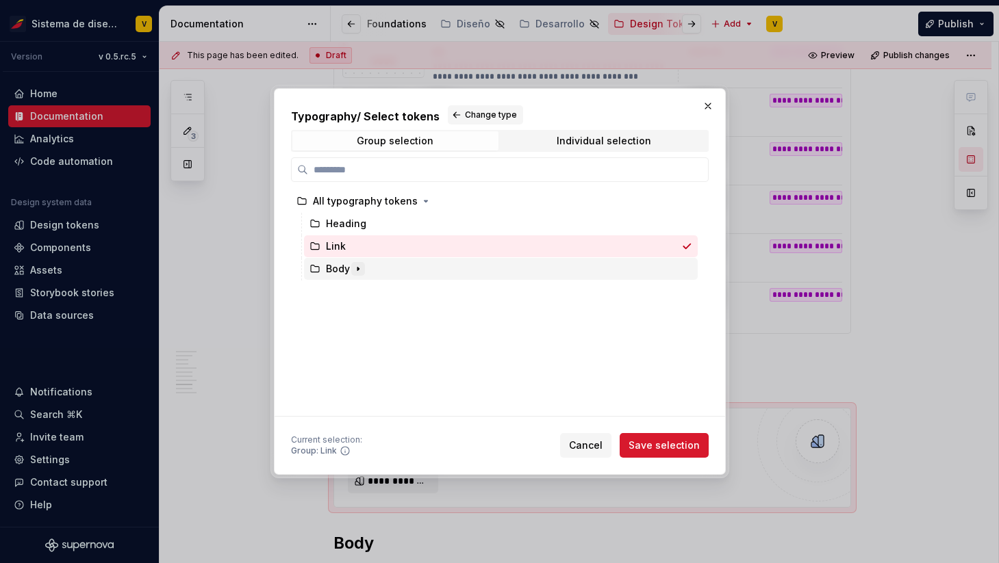
click at [355, 266] on icon "button" at bounding box center [357, 269] width 11 height 11
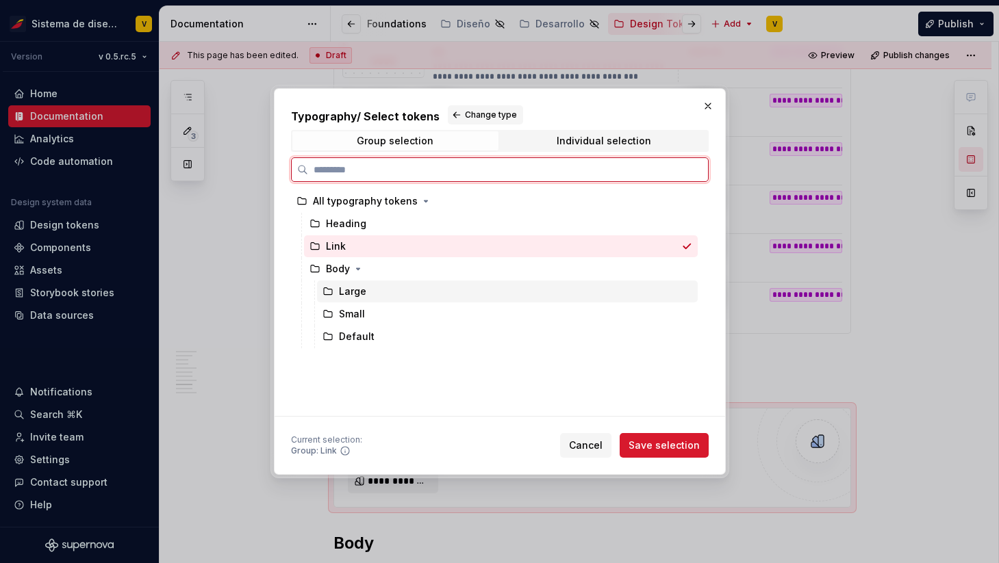
click at [362, 290] on div "Large" at bounding box center [352, 292] width 27 height 14
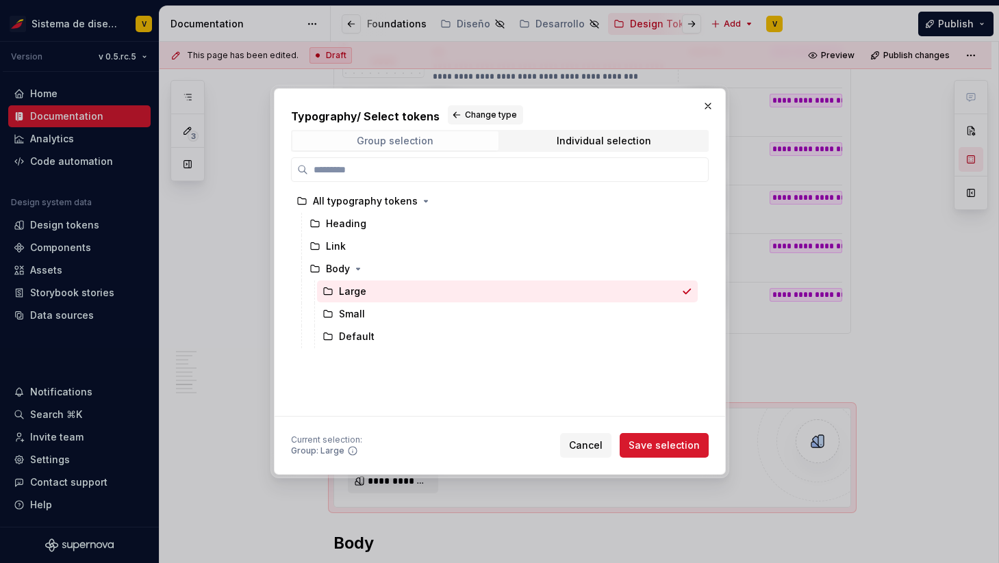
click at [410, 138] on div "Group selection" at bounding box center [395, 141] width 77 height 11
click at [560, 144] on div "Individual selection" at bounding box center [603, 141] width 94 height 11
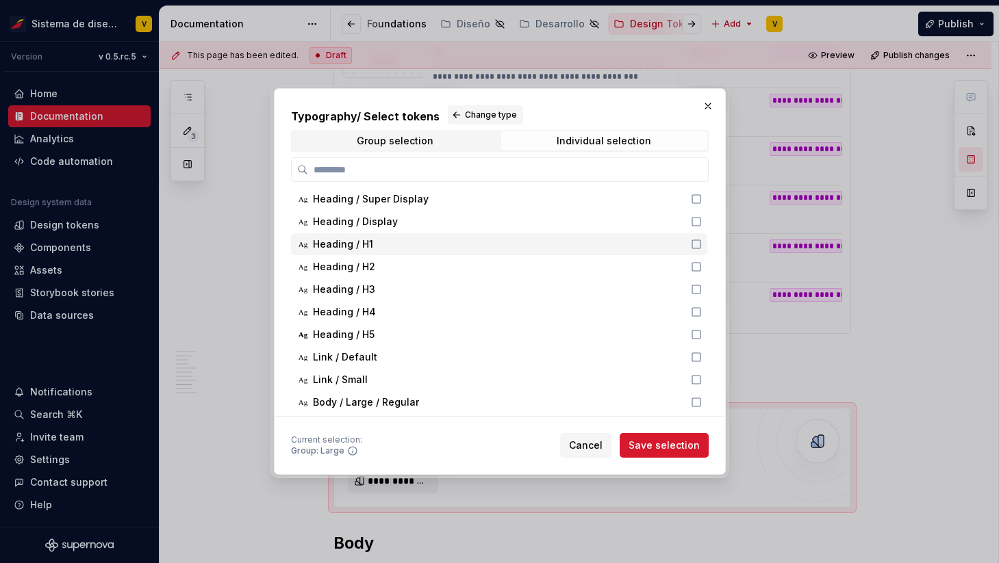
scroll to position [0, 0]
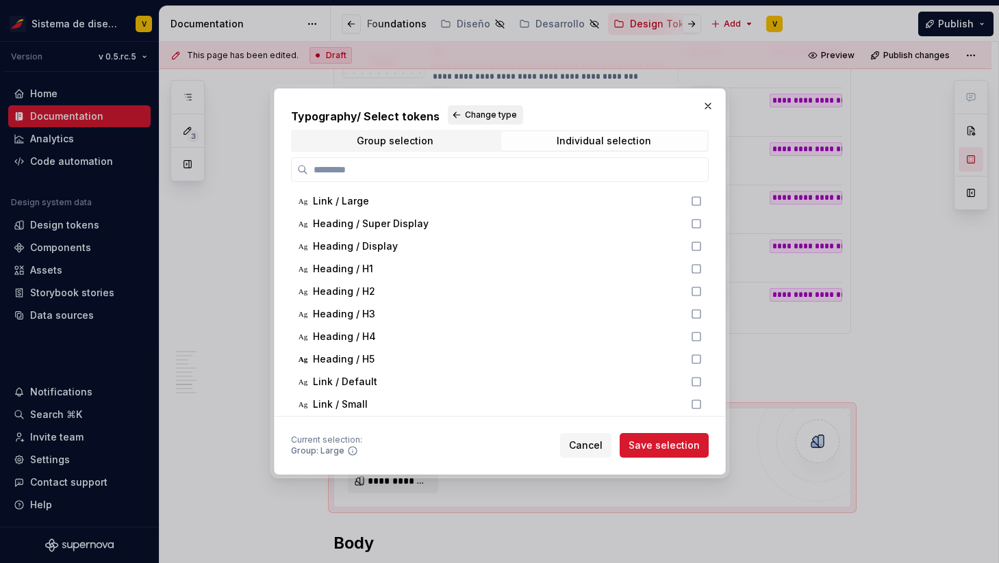
click at [487, 114] on span "Change type" at bounding box center [491, 115] width 52 height 11
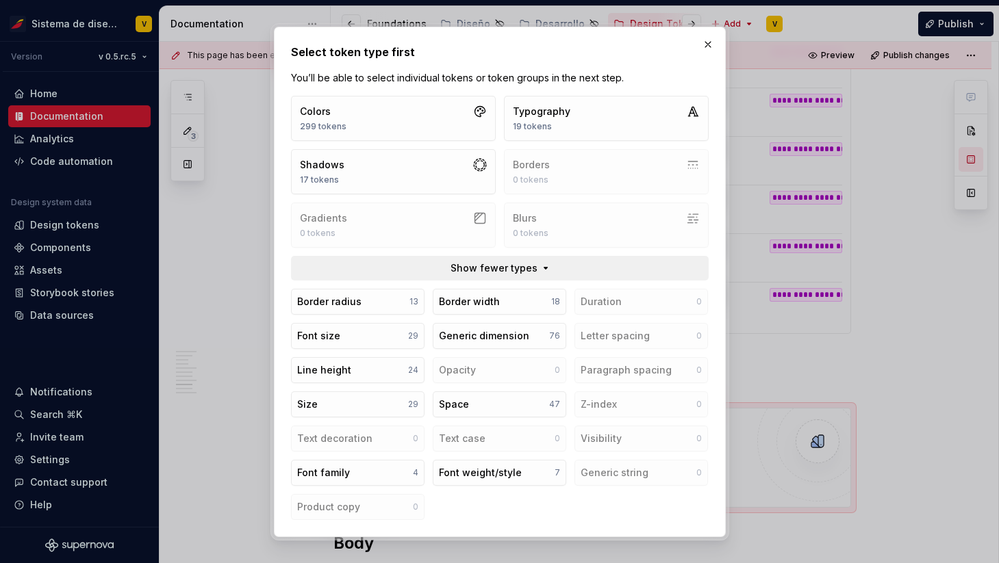
click at [489, 263] on span "Show fewer types" at bounding box center [493, 268] width 87 height 14
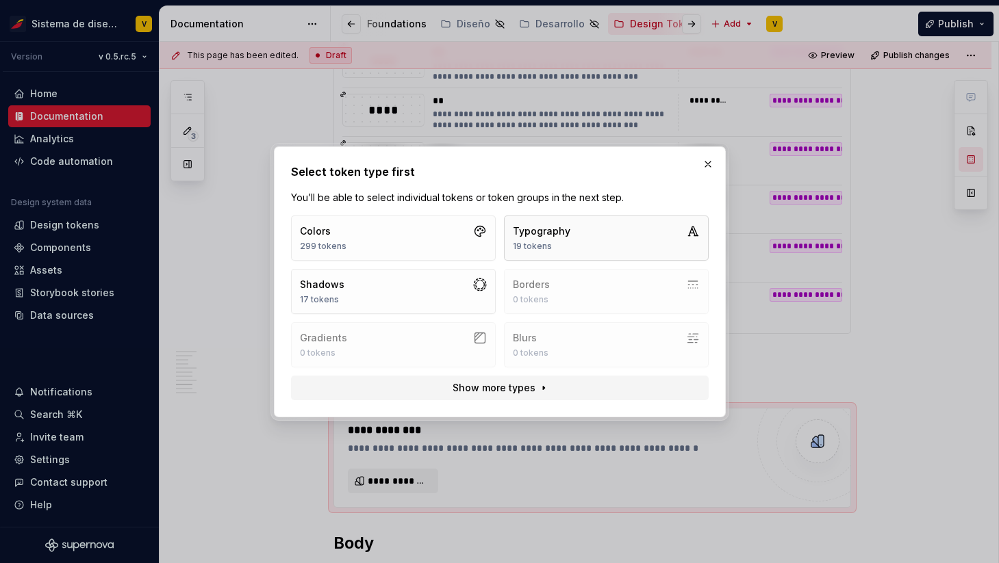
click at [585, 237] on button "Typography 19 tokens" at bounding box center [606, 238] width 205 height 45
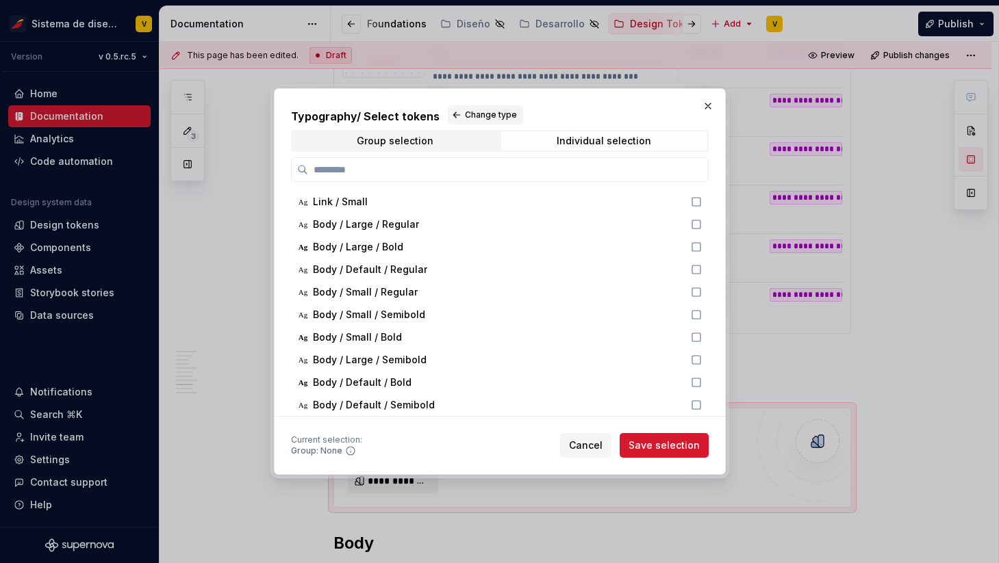
scroll to position [196, 0]
click at [431, 144] on span "Group selection" at bounding box center [395, 140] width 206 height 19
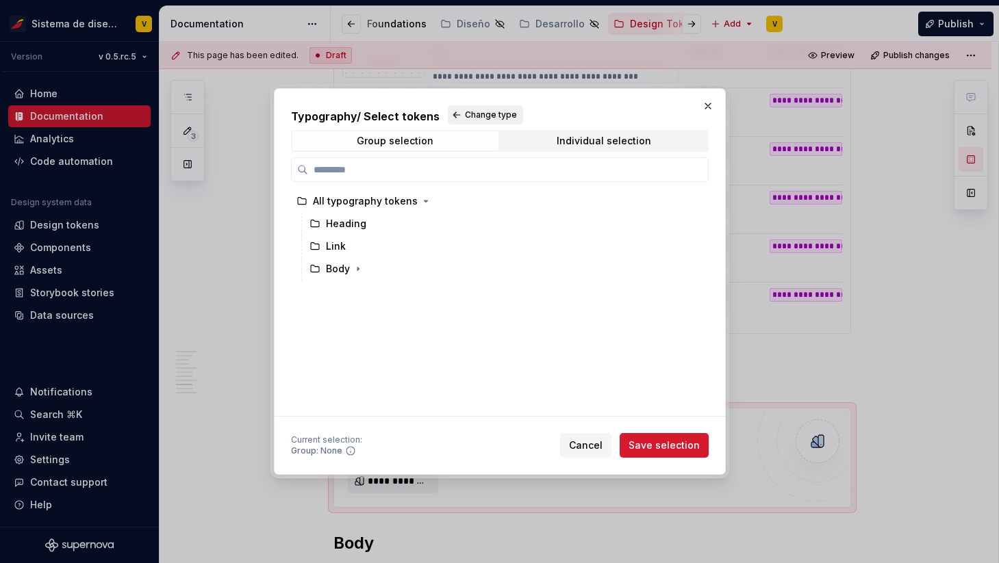
click at [465, 110] on span "Change type" at bounding box center [491, 115] width 52 height 11
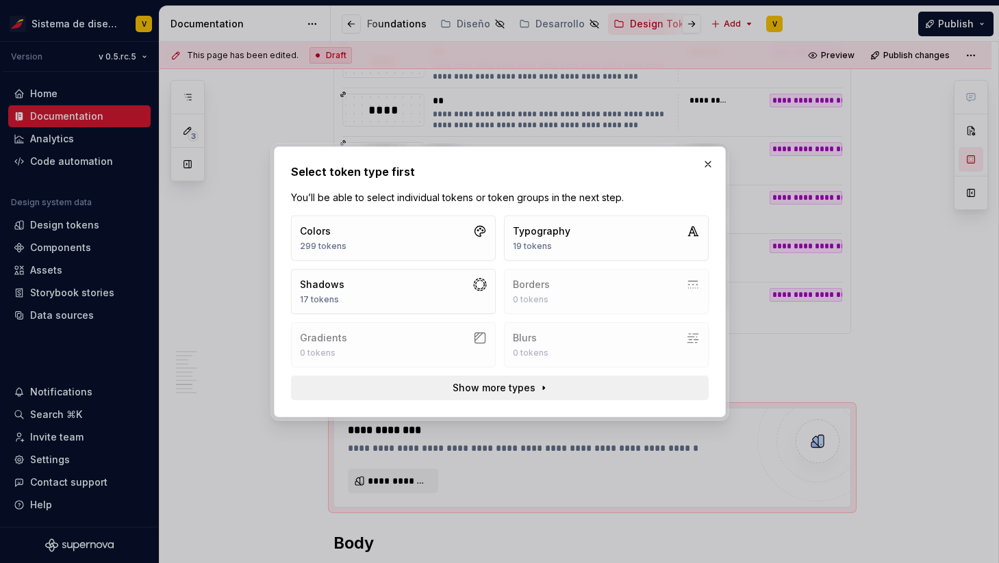
click at [487, 387] on span "Show more types" at bounding box center [493, 388] width 83 height 14
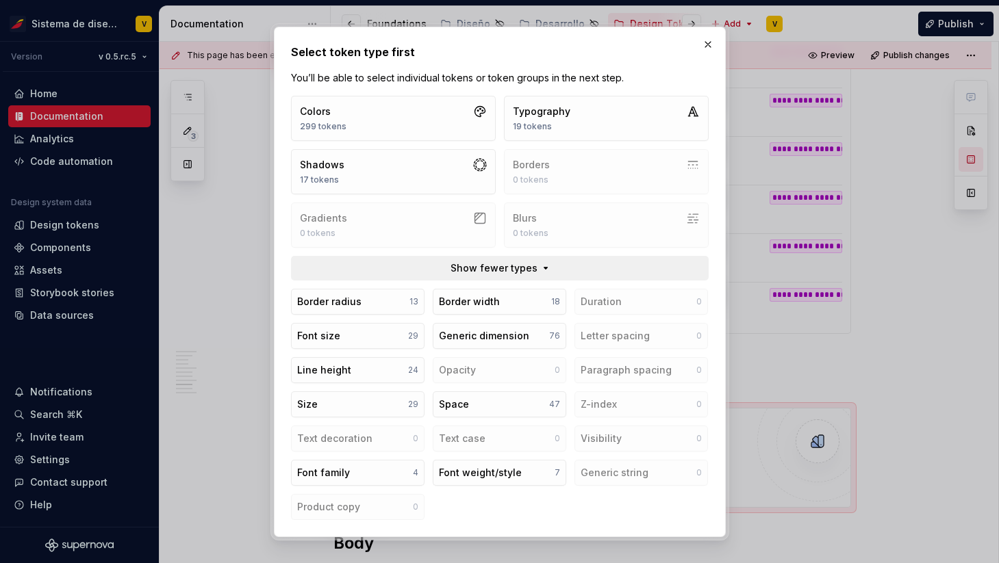
click at [478, 265] on span "Show fewer types" at bounding box center [493, 268] width 87 height 14
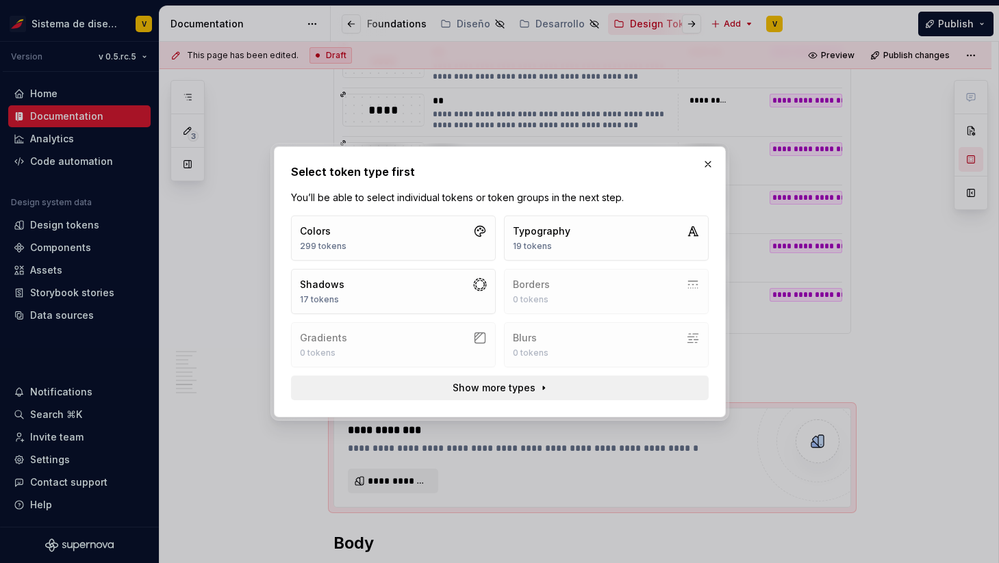
click at [495, 377] on button "Show more types" at bounding box center [500, 388] width 418 height 25
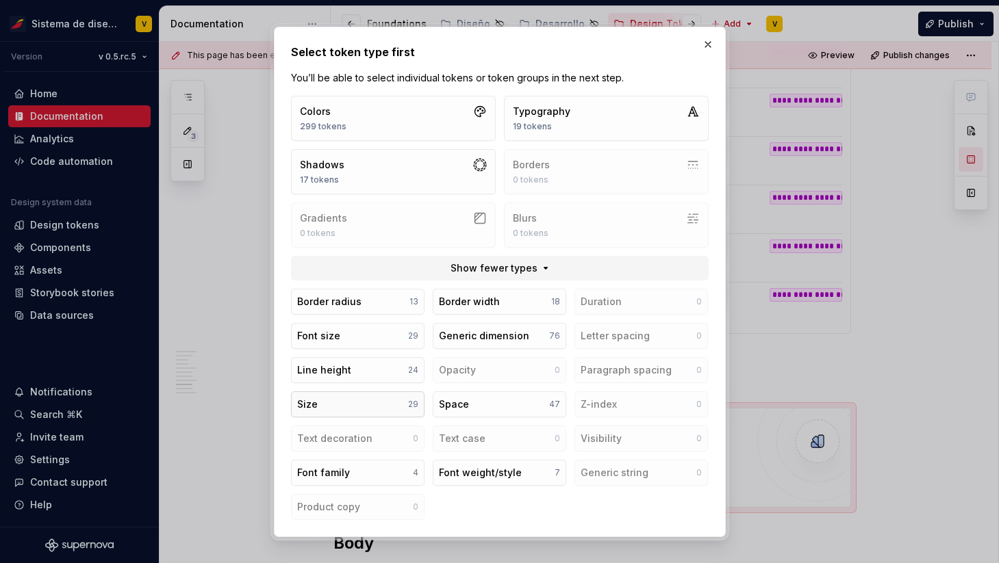
click at [345, 403] on button "Size 29" at bounding box center [357, 404] width 133 height 26
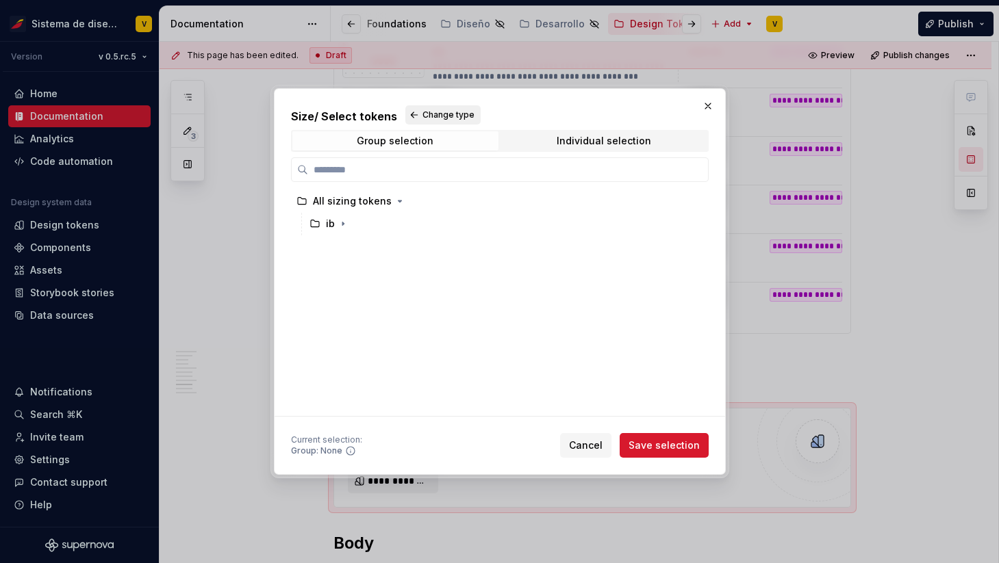
click at [422, 113] on span "Change type" at bounding box center [448, 115] width 52 height 11
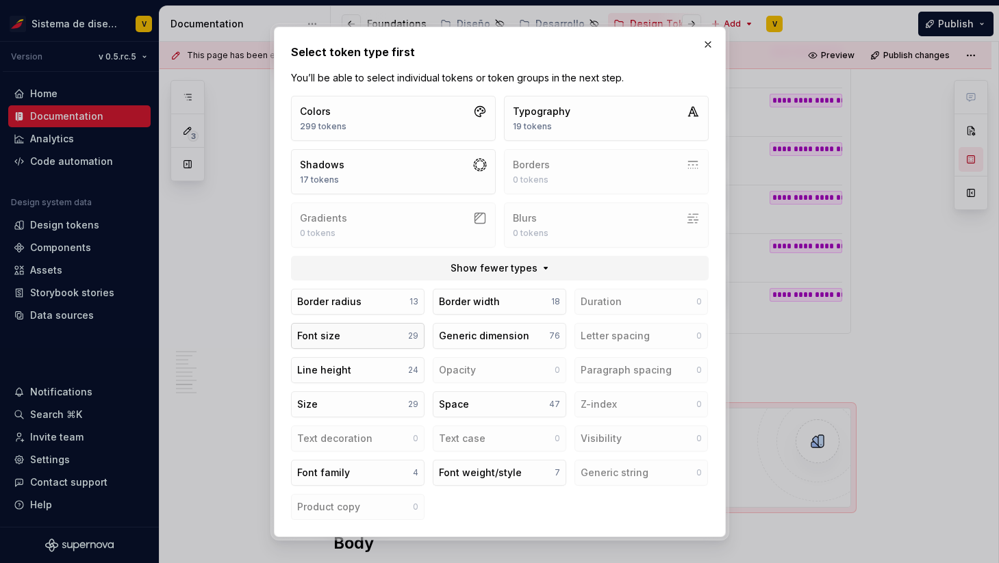
click at [362, 335] on button "Font size 29" at bounding box center [357, 336] width 133 height 26
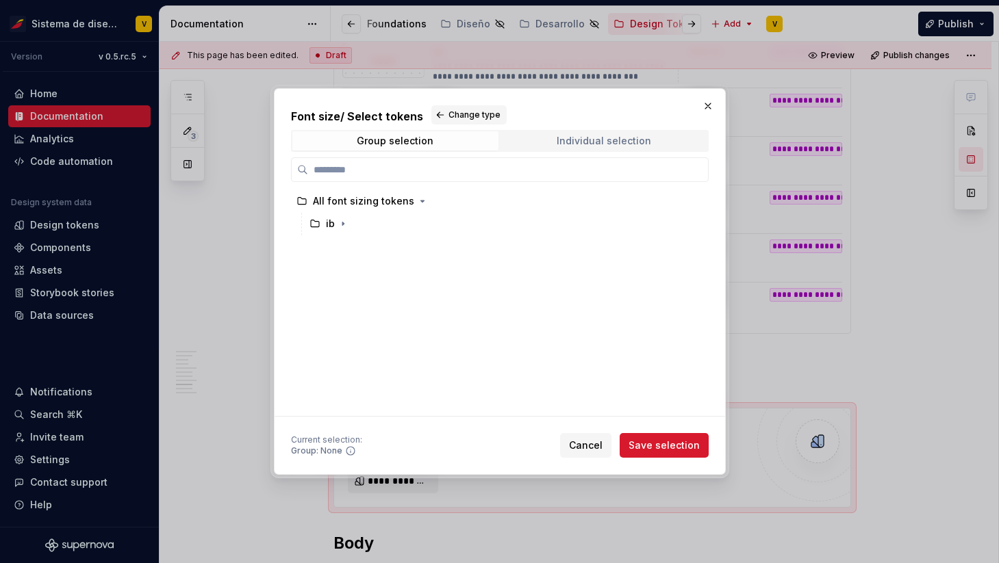
click at [585, 144] on div "Individual selection" at bounding box center [603, 141] width 94 height 11
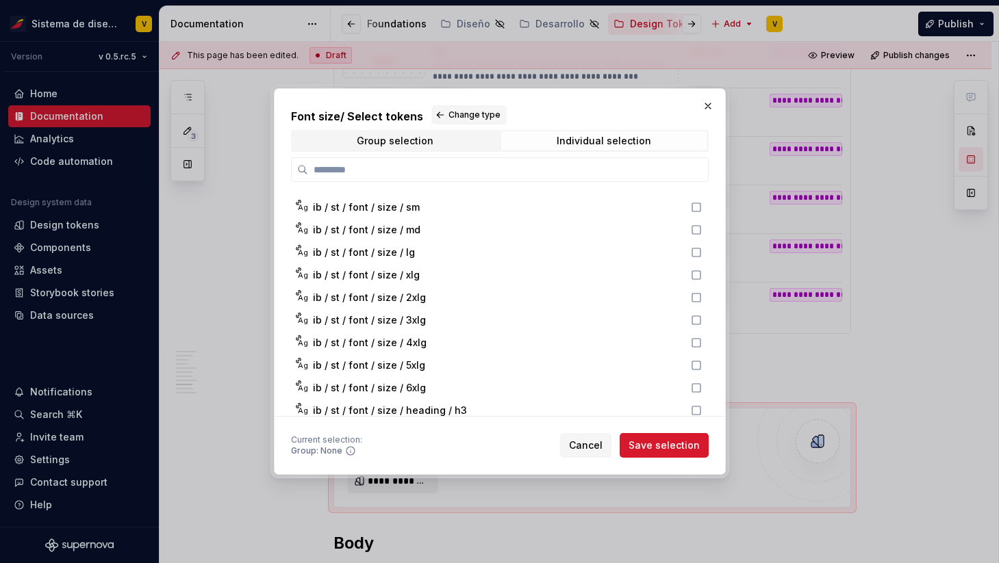
scroll to position [285, 0]
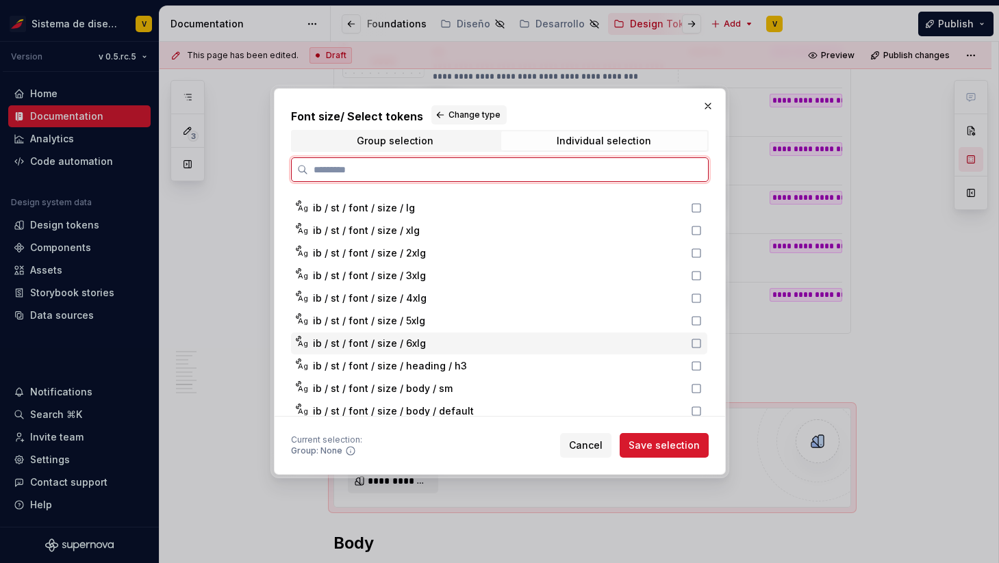
click at [433, 342] on div "ib / st / font / size / 6xlg" at bounding box center [498, 344] width 370 height 14
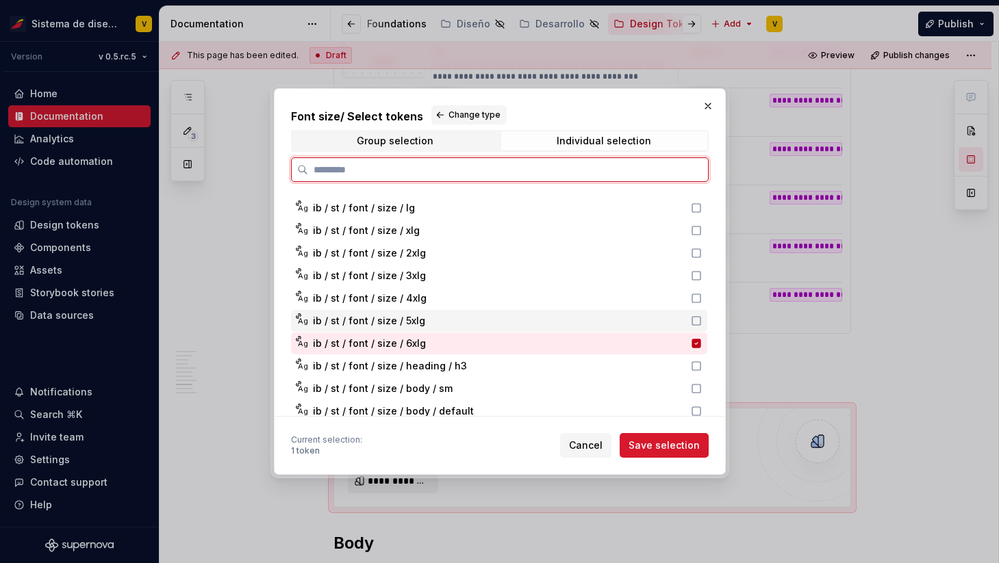
click at [426, 316] on div "ib / st / font / size / 5xlg" at bounding box center [498, 321] width 370 height 14
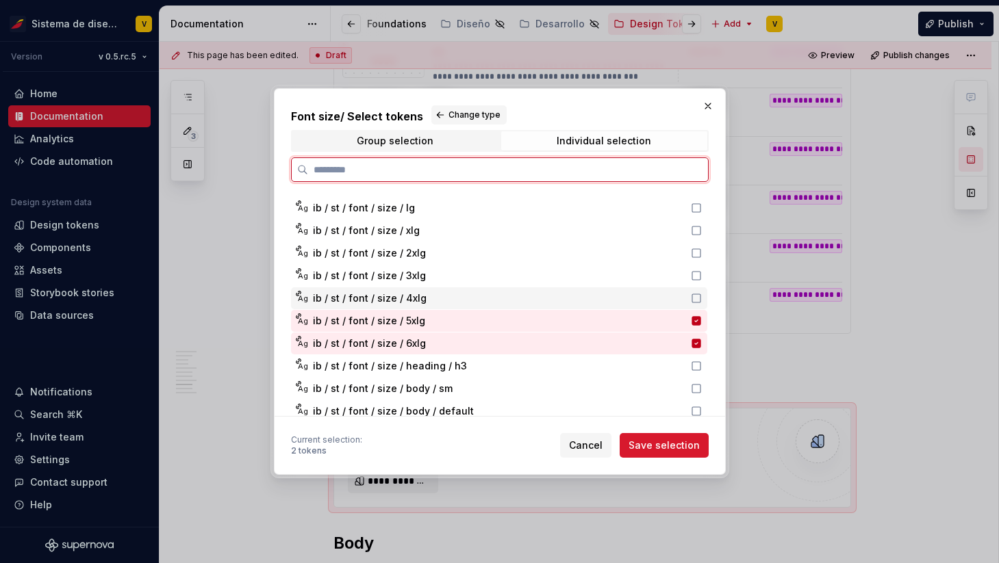
click at [426, 292] on div "ib / st / font / size / 4xlg" at bounding box center [498, 299] width 370 height 14
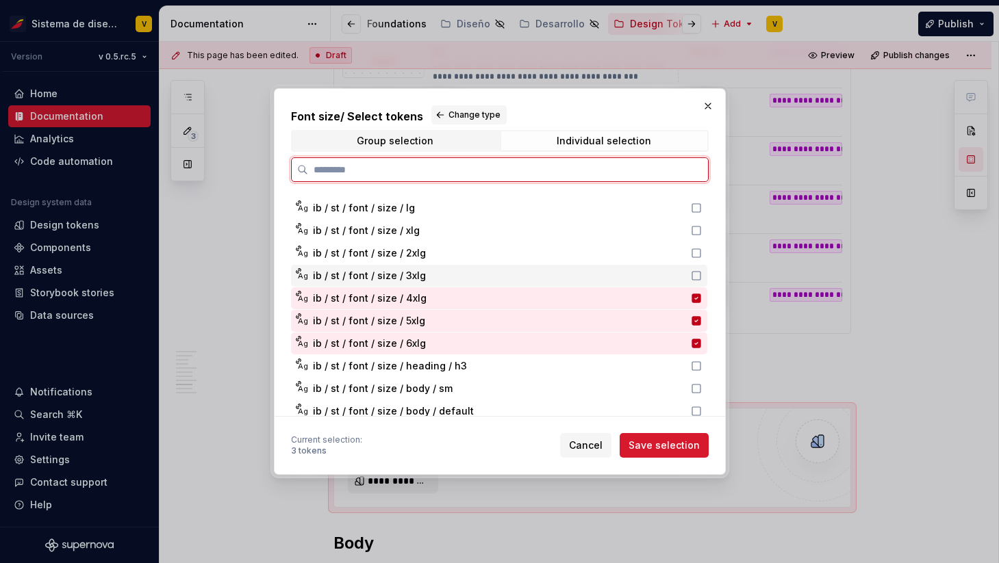
click at [427, 268] on div "Ag ib / st / font / size / 3xlg" at bounding box center [499, 276] width 416 height 22
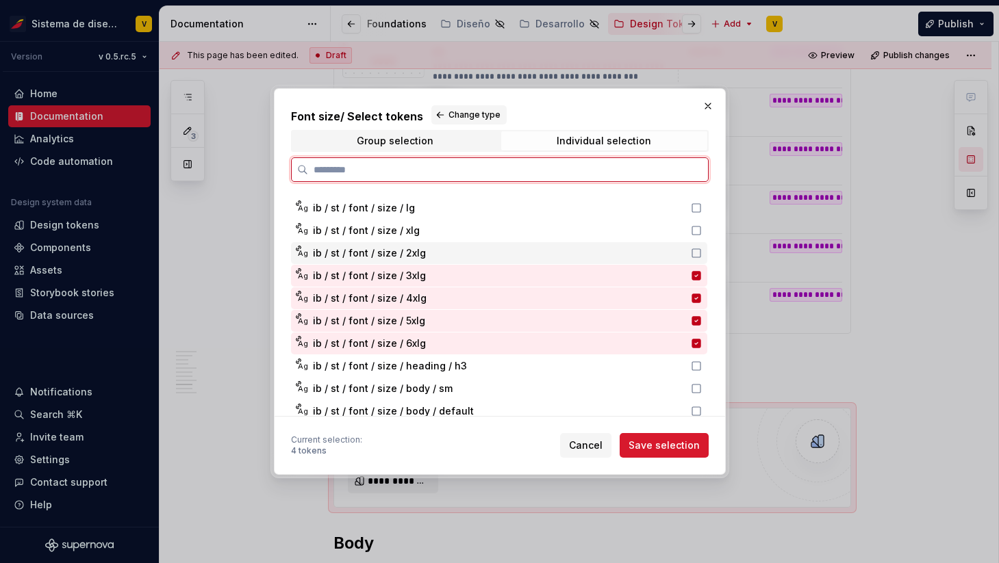
click at [427, 253] on div "ib / st / font / size / 2xlg" at bounding box center [498, 253] width 370 height 14
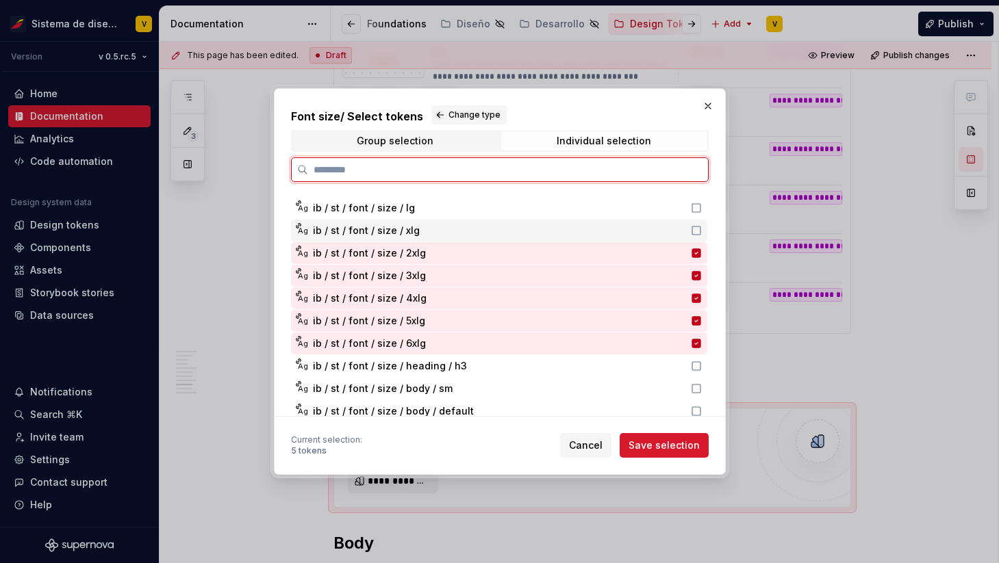
click at [424, 227] on div "ib / st / font / size / xlg" at bounding box center [498, 231] width 370 height 14
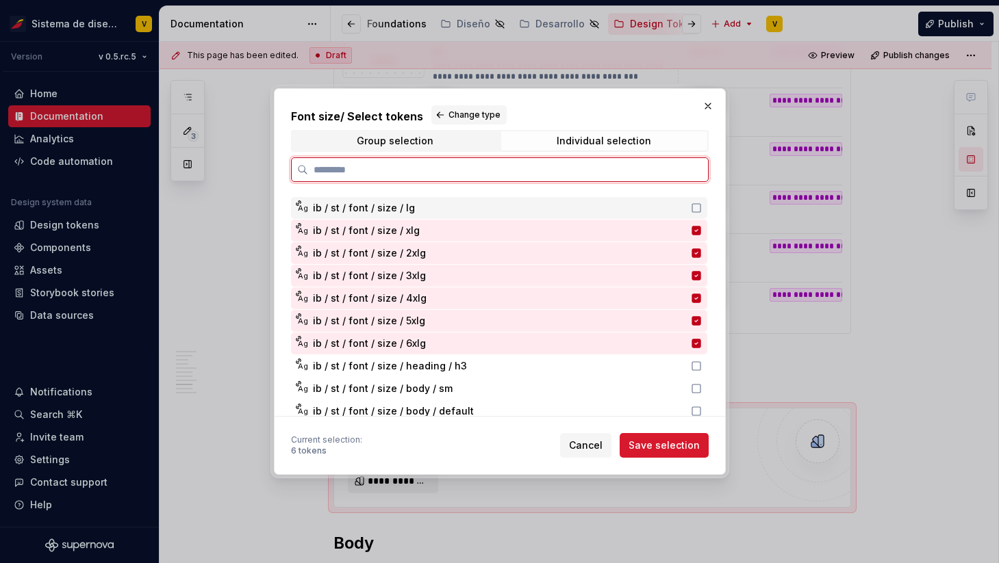
click at [423, 206] on div "ib / st / font / size / lg" at bounding box center [498, 208] width 370 height 14
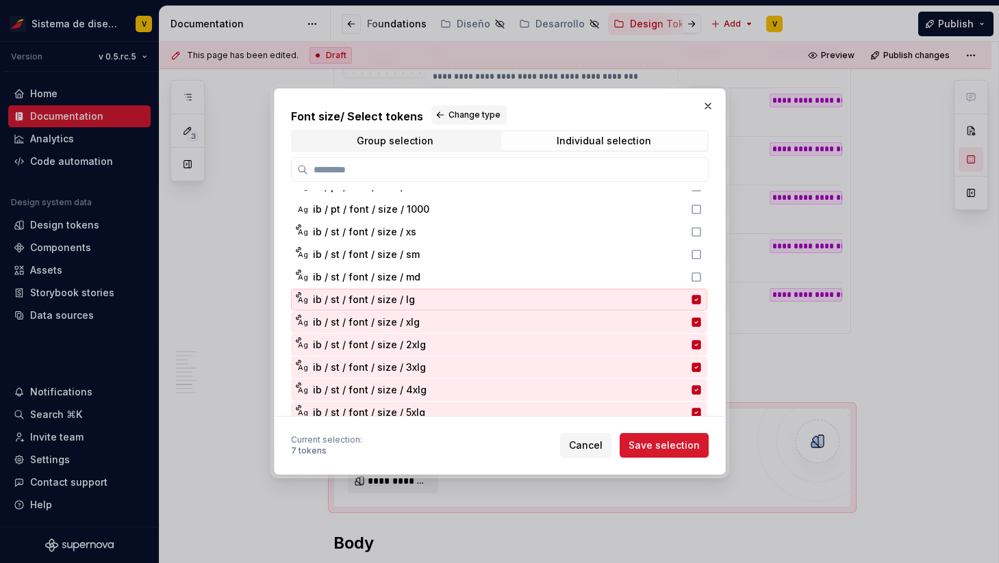
scroll to position [188, 0]
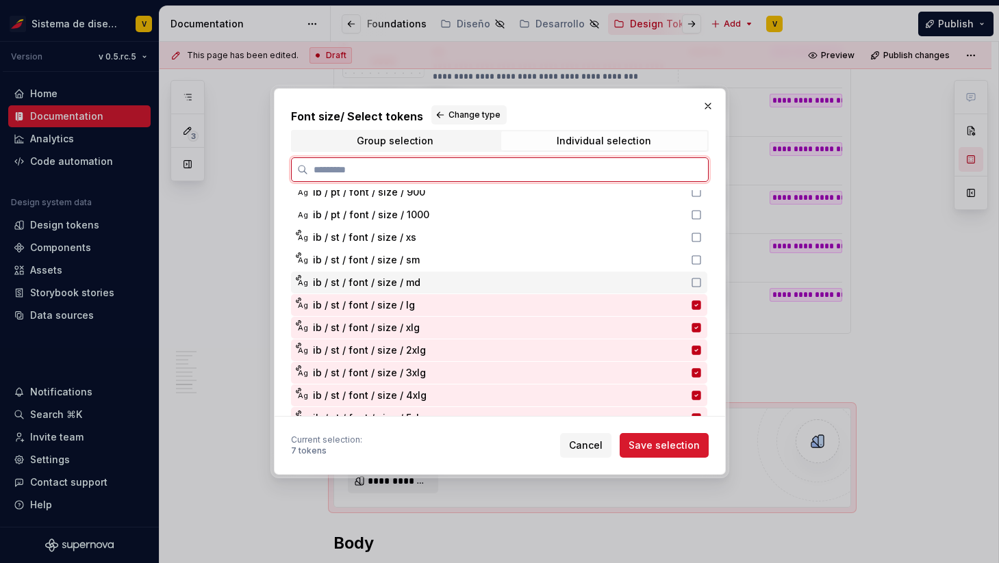
click at [423, 283] on div "ib / st / font / size / md" at bounding box center [498, 283] width 370 height 14
click at [419, 262] on div "ib / st / font / size / sm" at bounding box center [498, 260] width 370 height 14
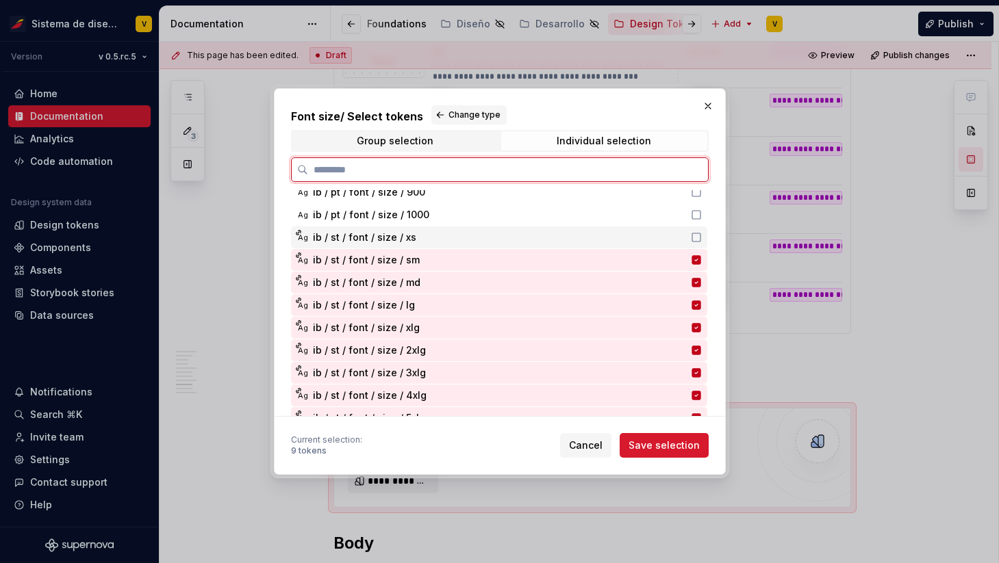
click at [418, 235] on div "ib / st / font / size / xs" at bounding box center [498, 238] width 370 height 14
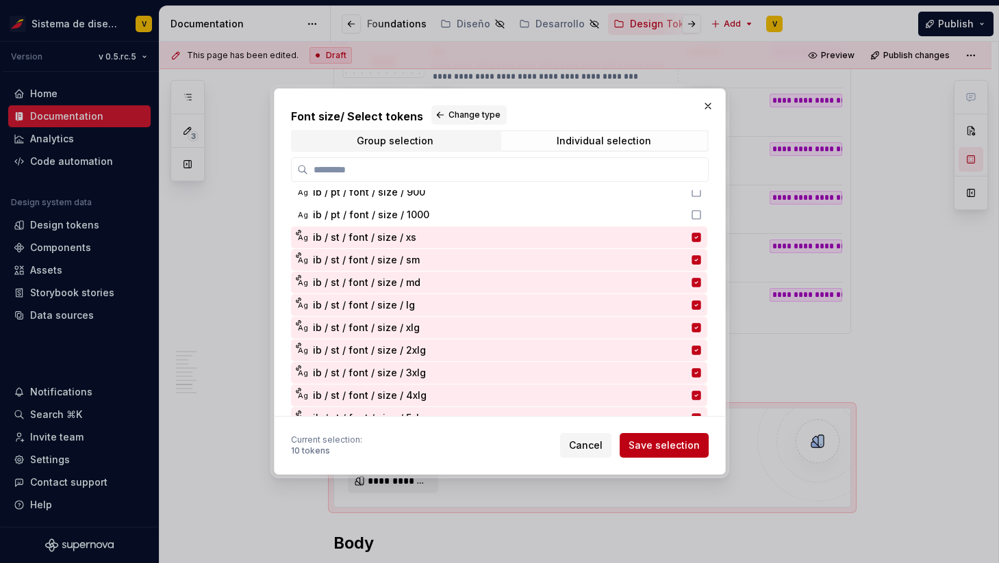
click at [652, 445] on span "Save selection" at bounding box center [663, 446] width 71 height 14
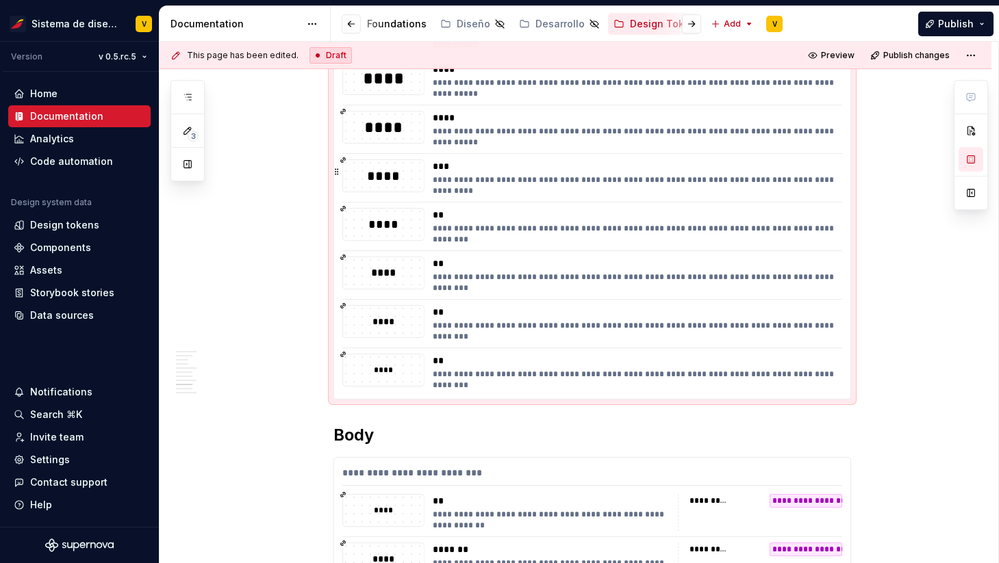
scroll to position [2173, 0]
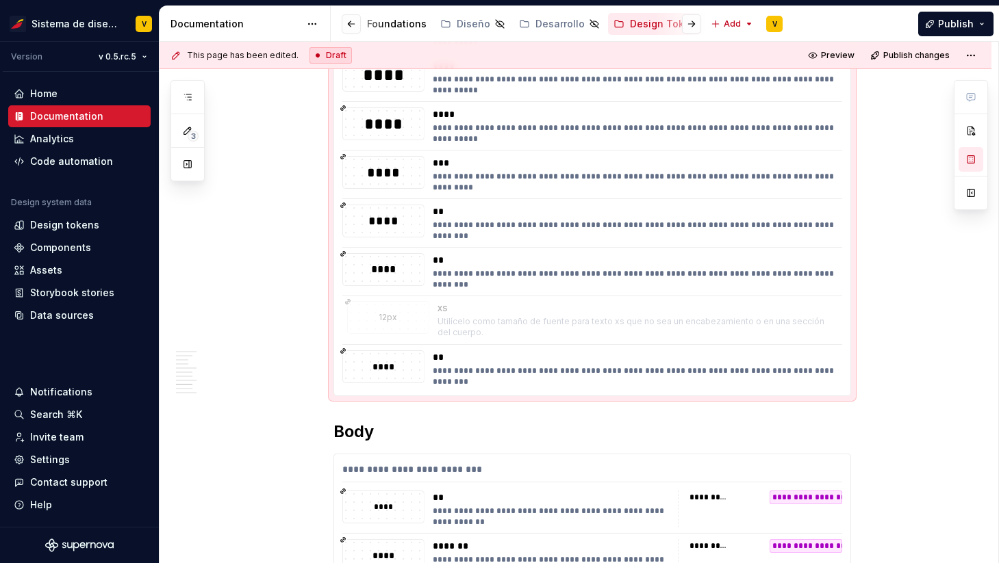
drag, startPoint x: 340, startPoint y: 363, endPoint x: 342, endPoint y: 314, distance: 49.3
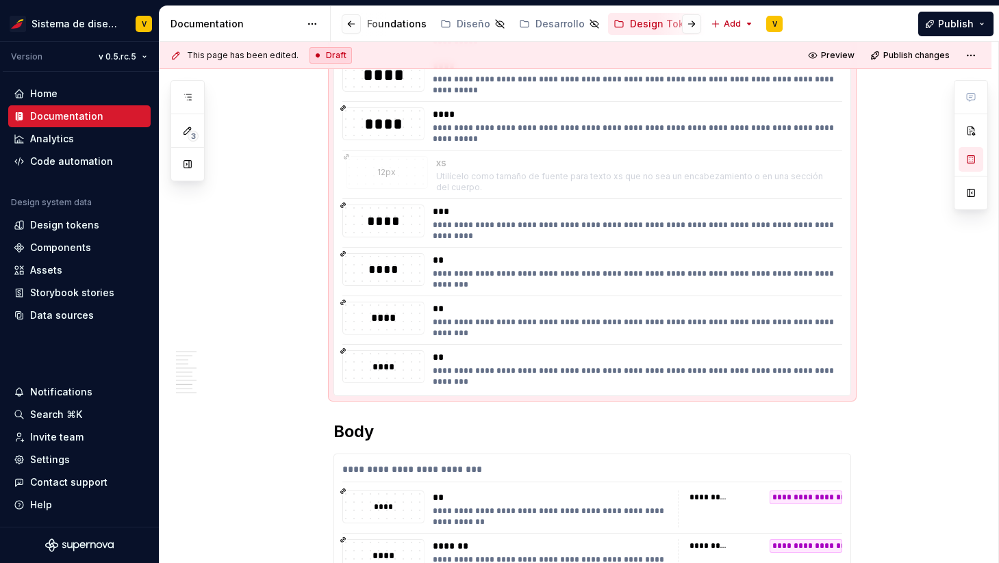
drag, startPoint x: 341, startPoint y: 313, endPoint x: 342, endPoint y: 164, distance: 149.2
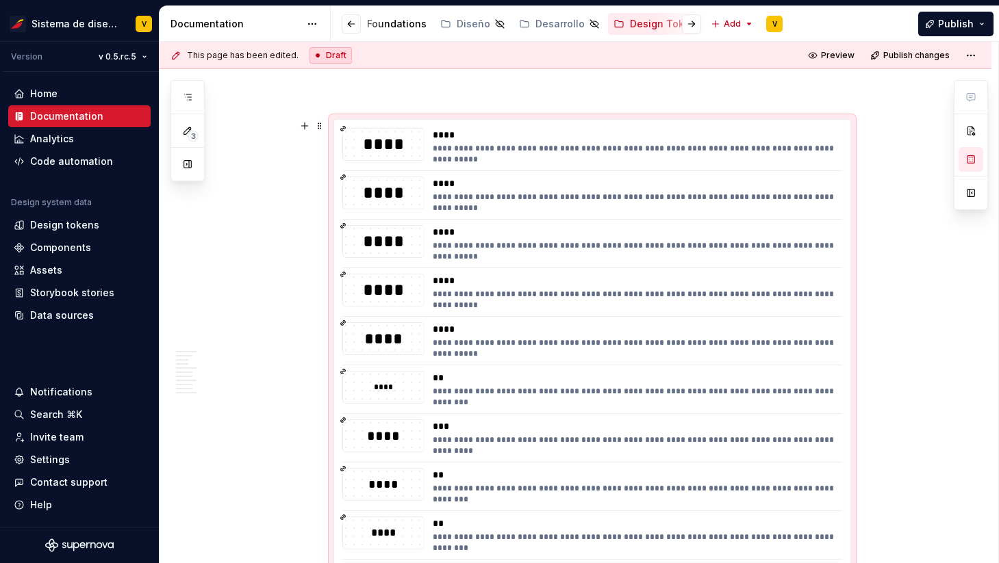
scroll to position [1957, 0]
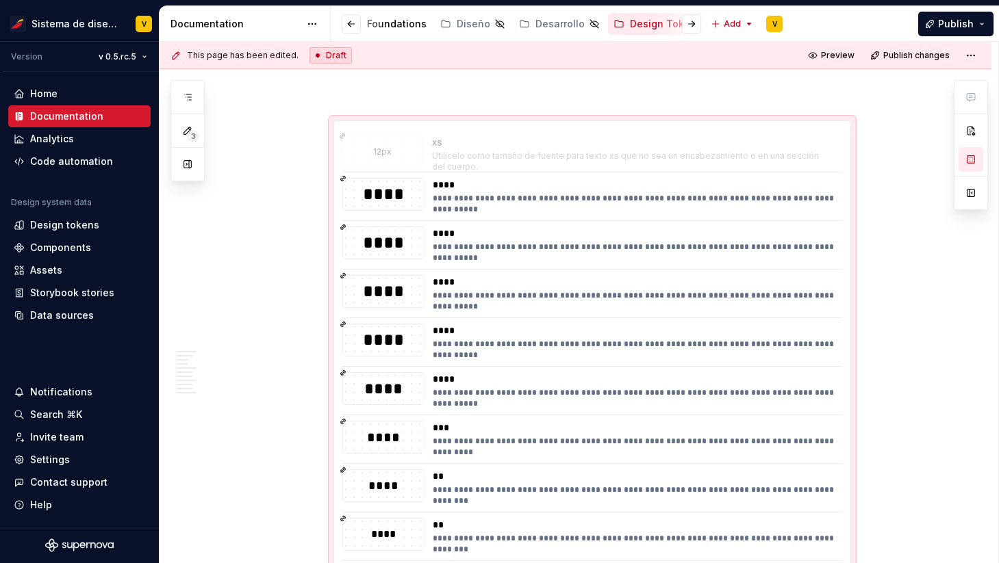
drag, startPoint x: 341, startPoint y: 385, endPoint x: 337, endPoint y: 151, distance: 234.1
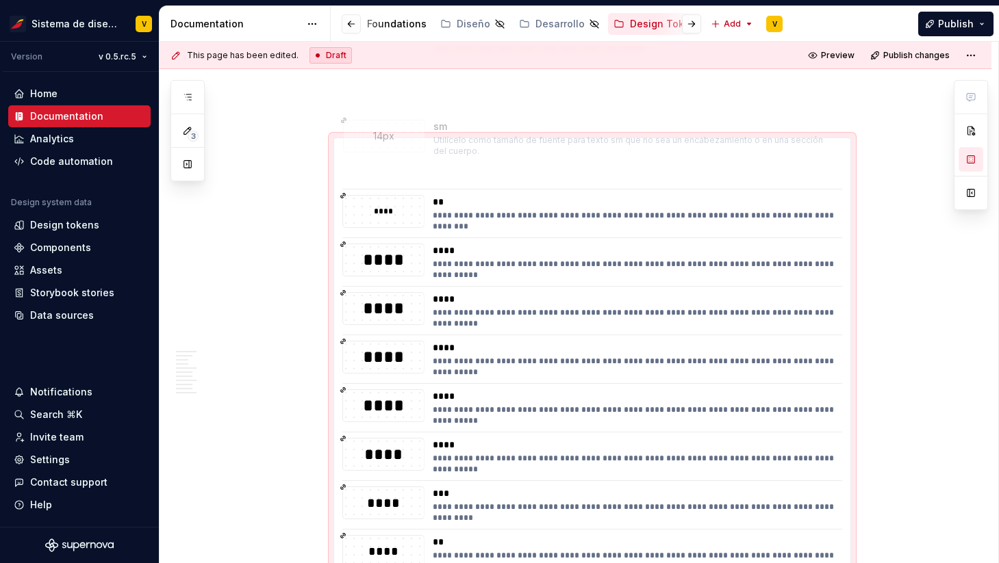
scroll to position [1932, 0]
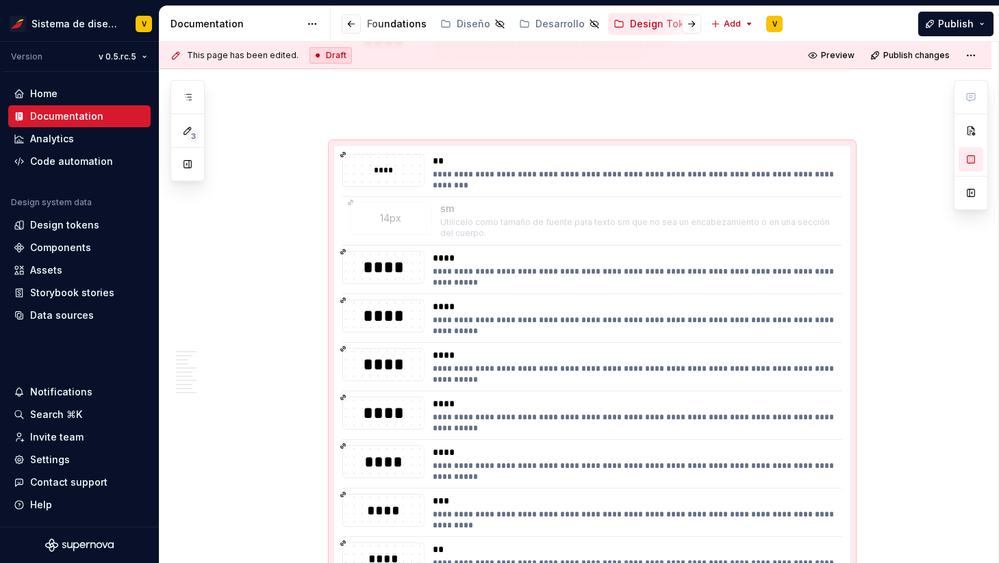
drag, startPoint x: 341, startPoint y: 420, endPoint x: 345, endPoint y: 211, distance: 209.5
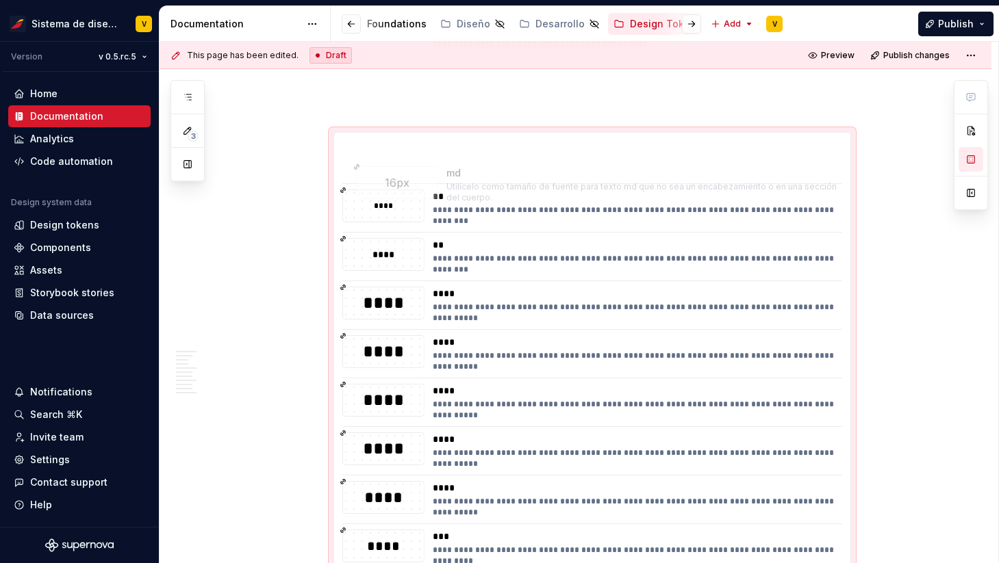
scroll to position [1943, 0]
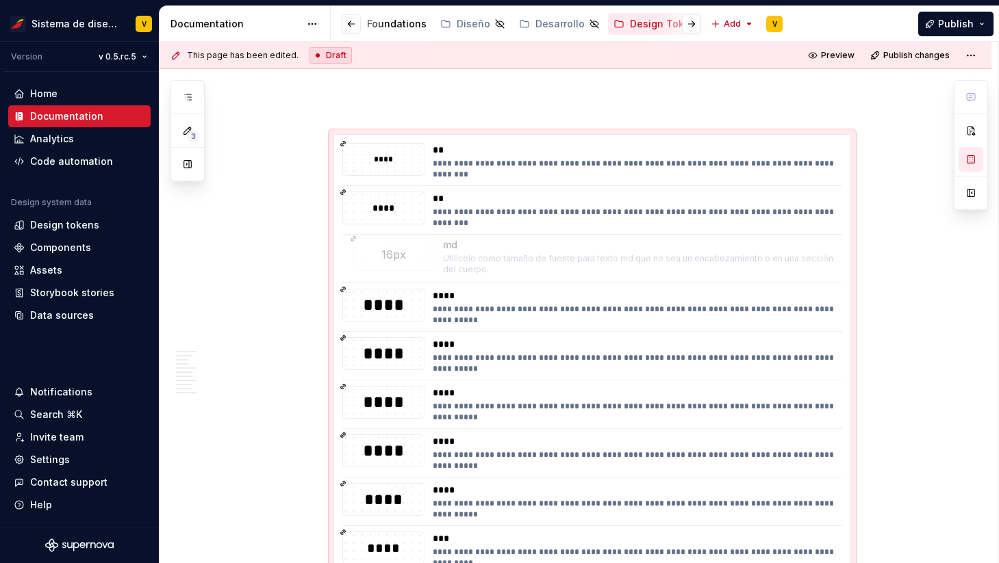
drag, startPoint x: 341, startPoint y: 359, endPoint x: 348, endPoint y: 251, distance: 107.7
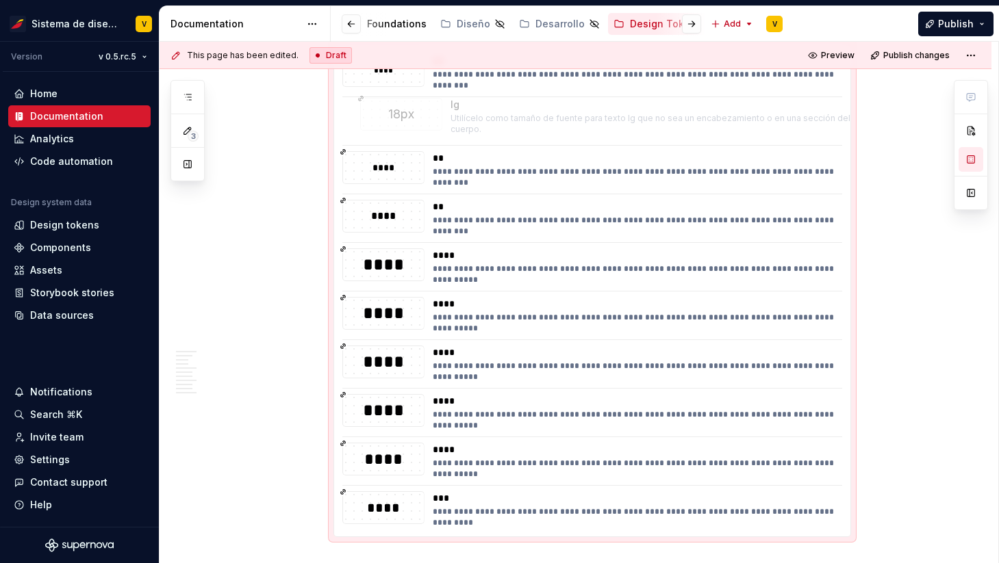
scroll to position [1995, 0]
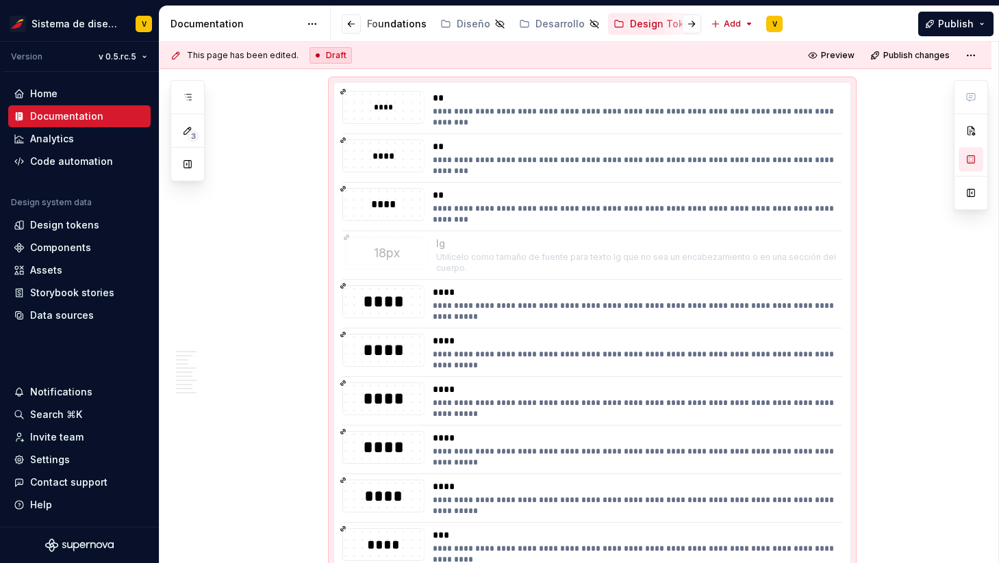
drag, startPoint x: 340, startPoint y: 391, endPoint x: 359, endPoint y: 252, distance: 140.2
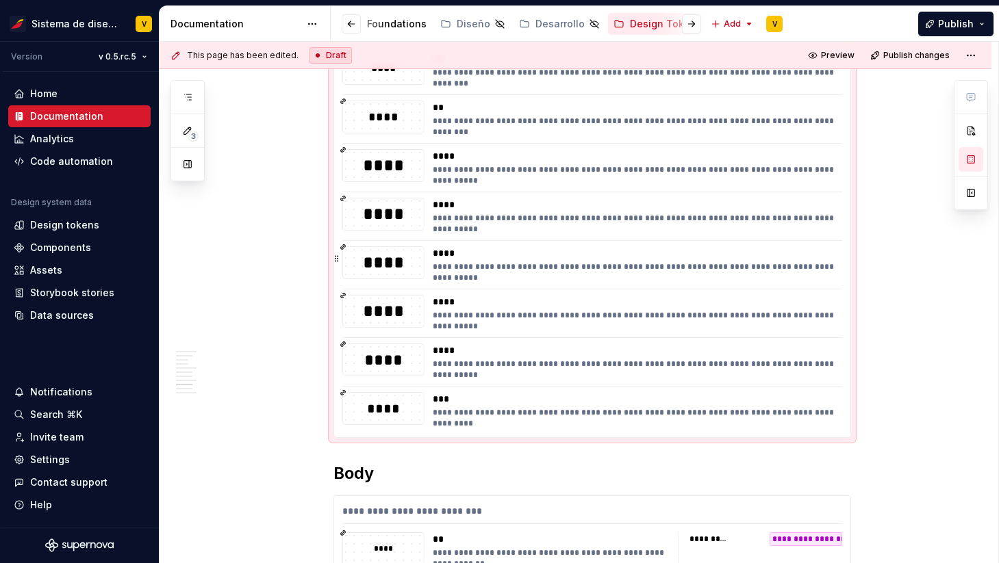
scroll to position [2140, 0]
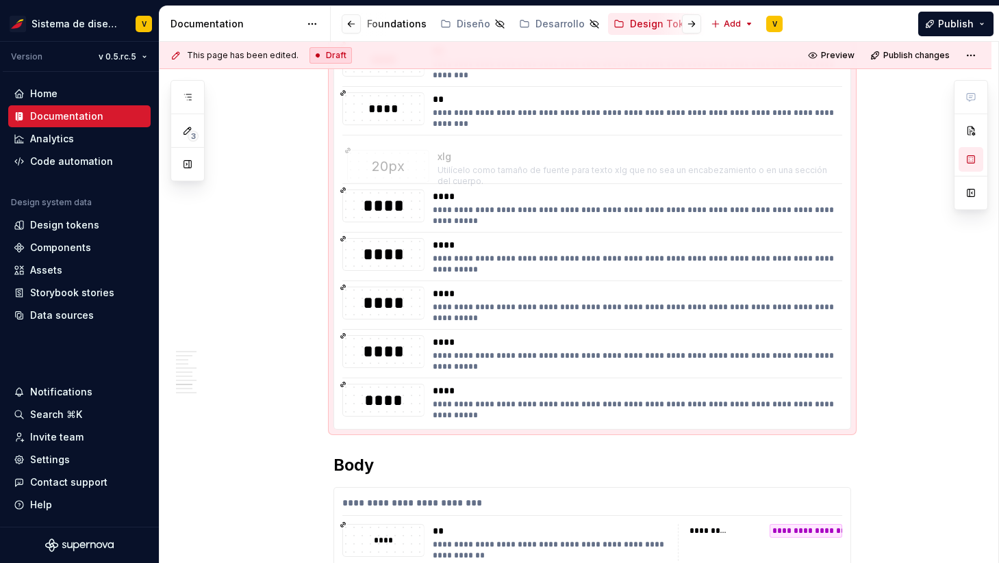
drag, startPoint x: 339, startPoint y: 396, endPoint x: 341, endPoint y: 166, distance: 230.7
drag, startPoint x: 336, startPoint y: 395, endPoint x: 350, endPoint y: 268, distance: 128.0
click at [349, 264] on div "**********" at bounding box center [591, 184] width 517 height 492
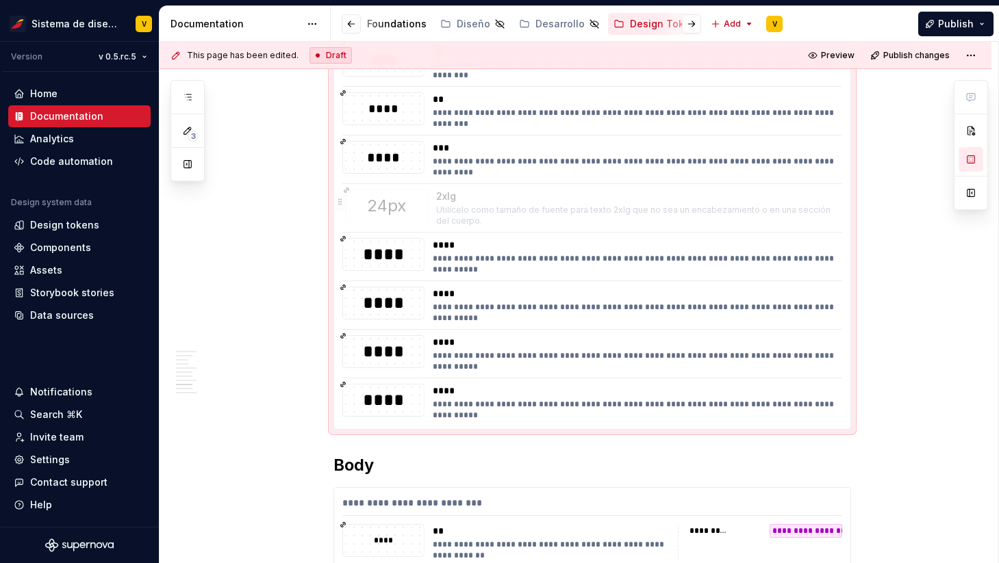
drag, startPoint x: 341, startPoint y: 397, endPoint x: 359, endPoint y: 213, distance: 185.0
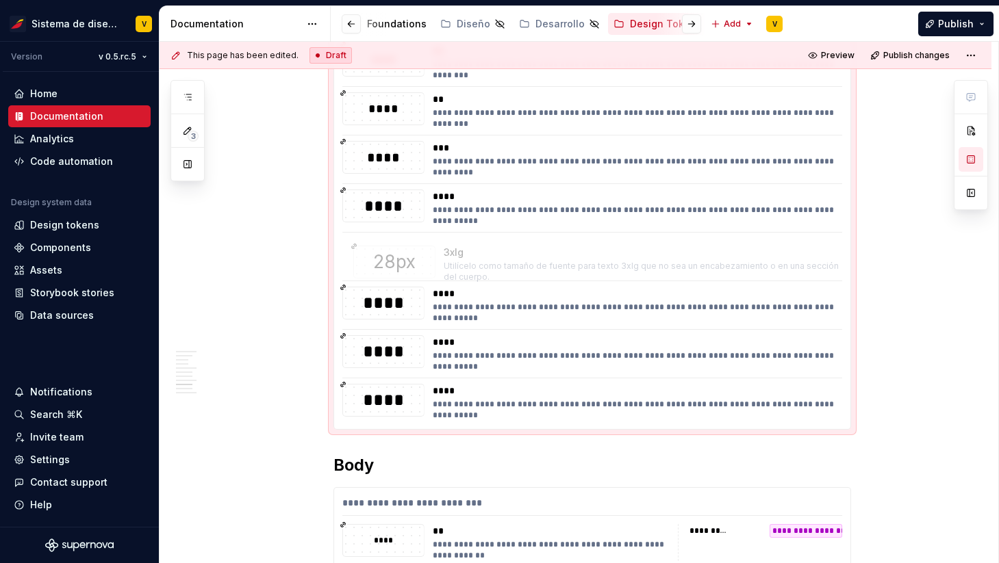
drag, startPoint x: 339, startPoint y: 394, endPoint x: 346, endPoint y: 259, distance: 135.7
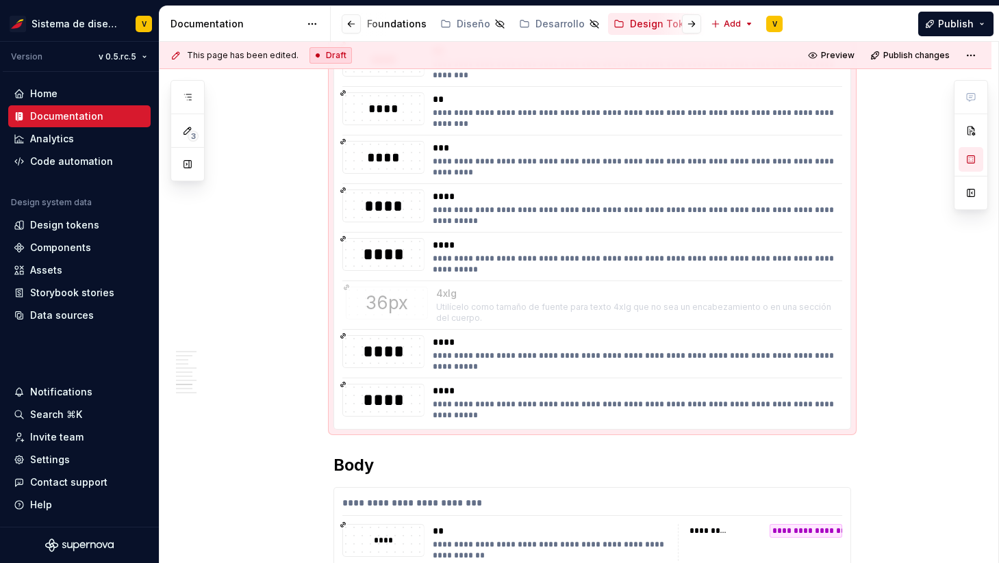
drag, startPoint x: 339, startPoint y: 396, endPoint x: 339, endPoint y: 294, distance: 102.0
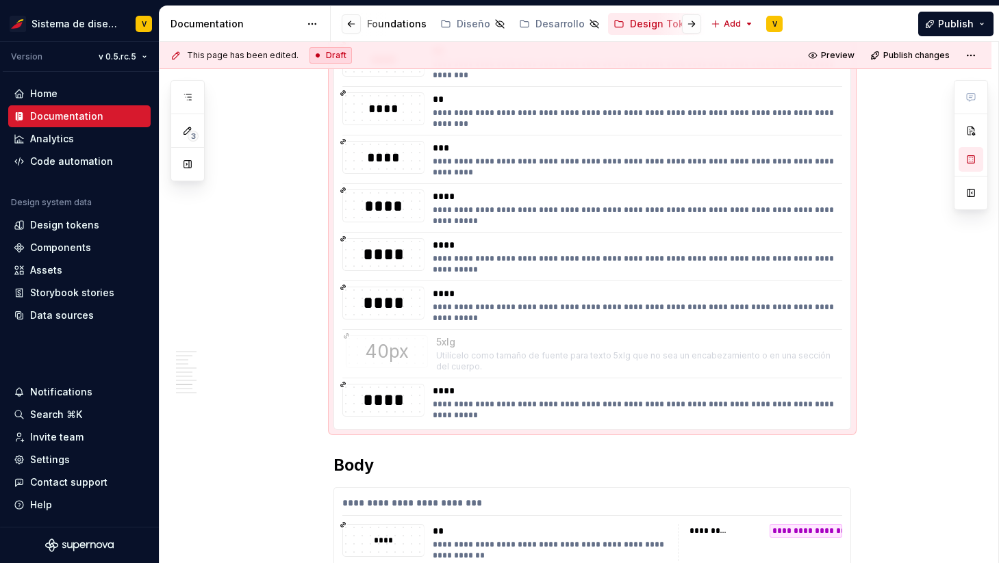
drag, startPoint x: 338, startPoint y: 391, endPoint x: 337, endPoint y: 337, distance: 53.4
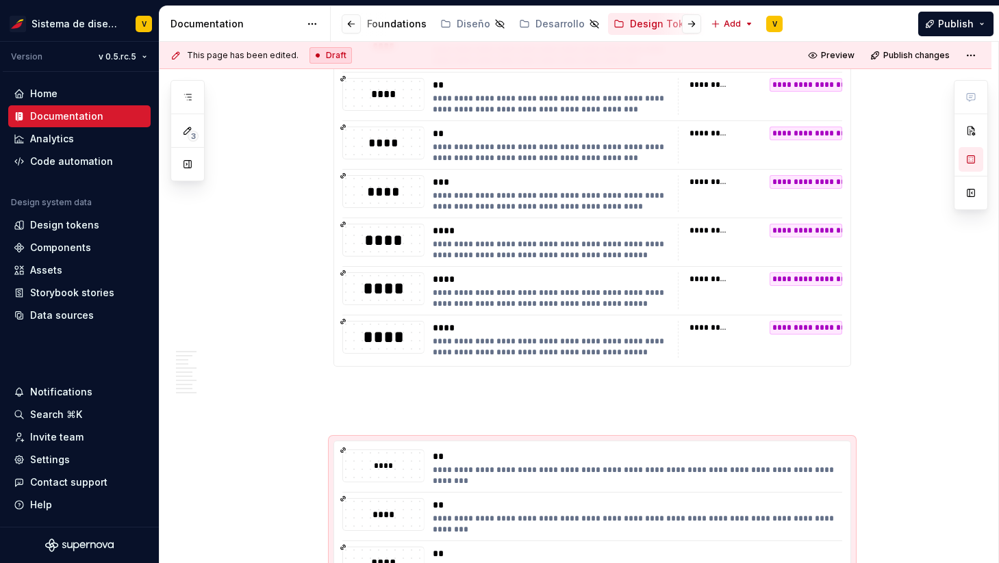
scroll to position [1636, 0]
click at [491, 403] on div "**********" at bounding box center [591, 241] width 517 height 3083
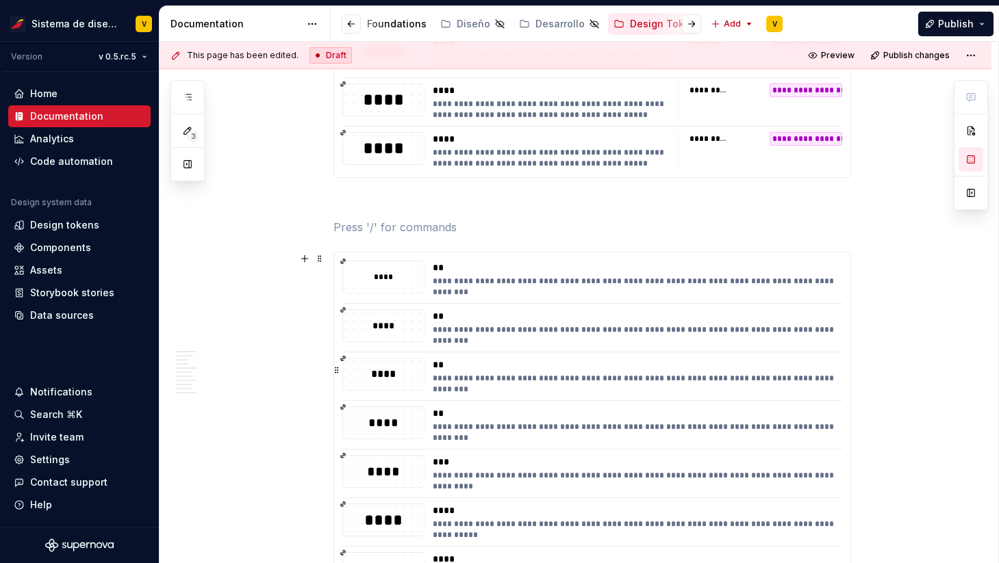
scroll to position [1851, 0]
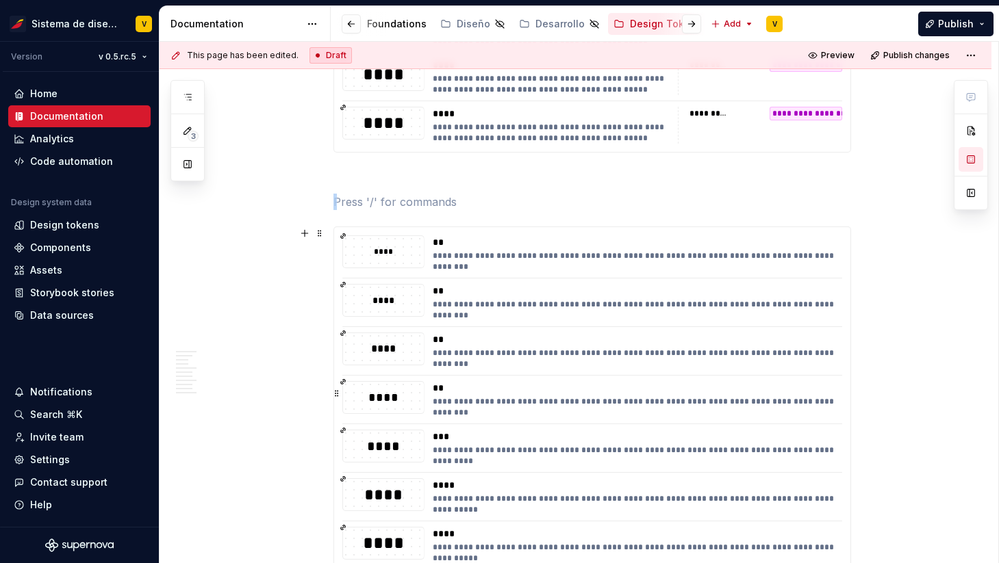
click at [503, 398] on div "**********" at bounding box center [633, 407] width 401 height 22
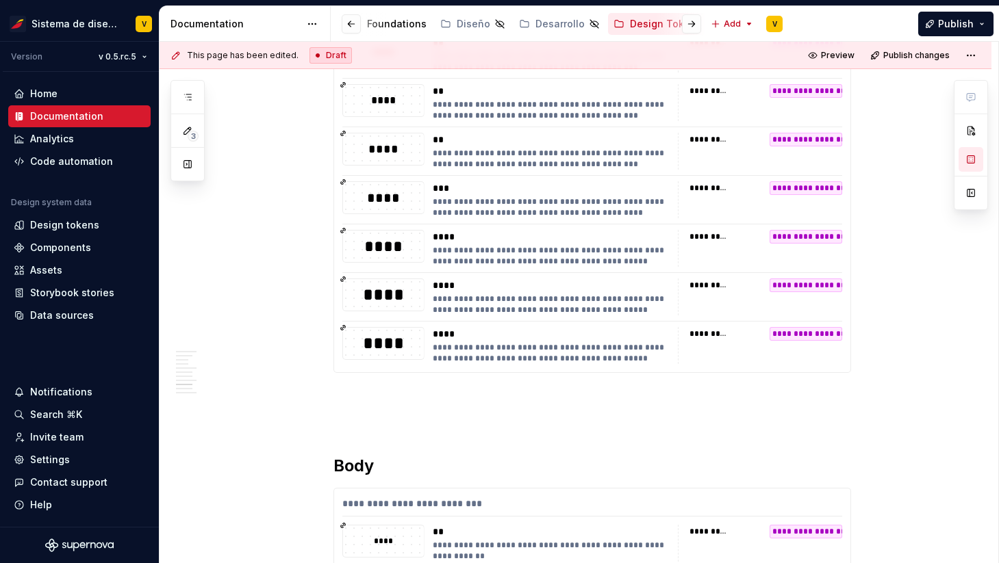
scroll to position [1584, 0]
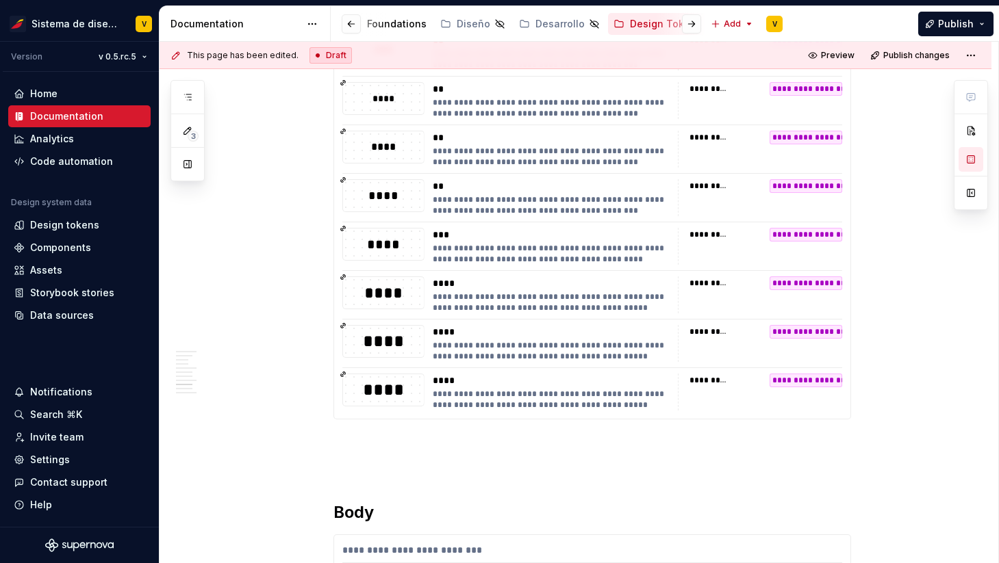
click at [383, 431] on div "**********" at bounding box center [591, 39] width 517 height 2574
click at [307, 447] on button "button" at bounding box center [304, 444] width 19 height 19
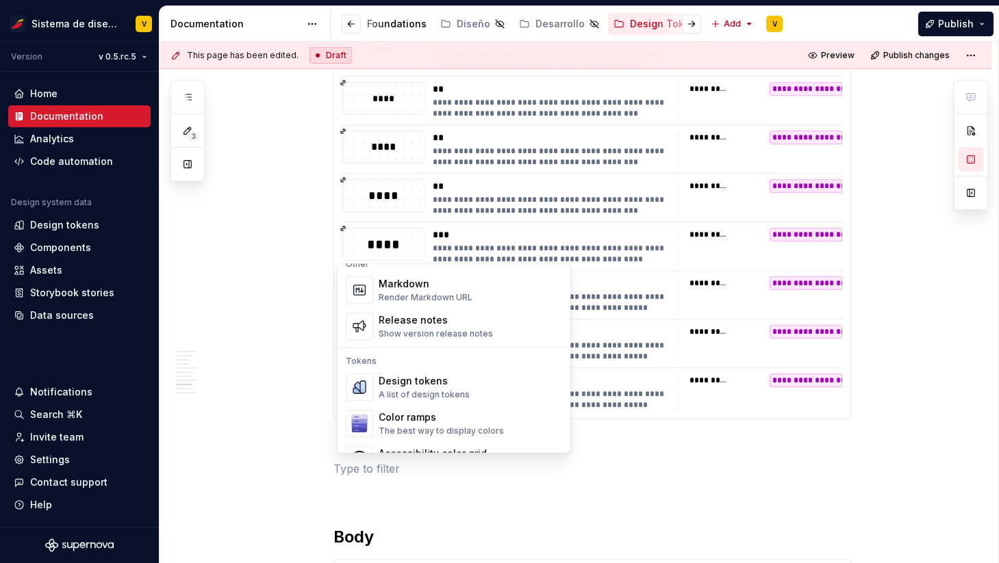
scroll to position [910, 0]
click at [407, 383] on div "Design tokens" at bounding box center [423, 381] width 91 height 14
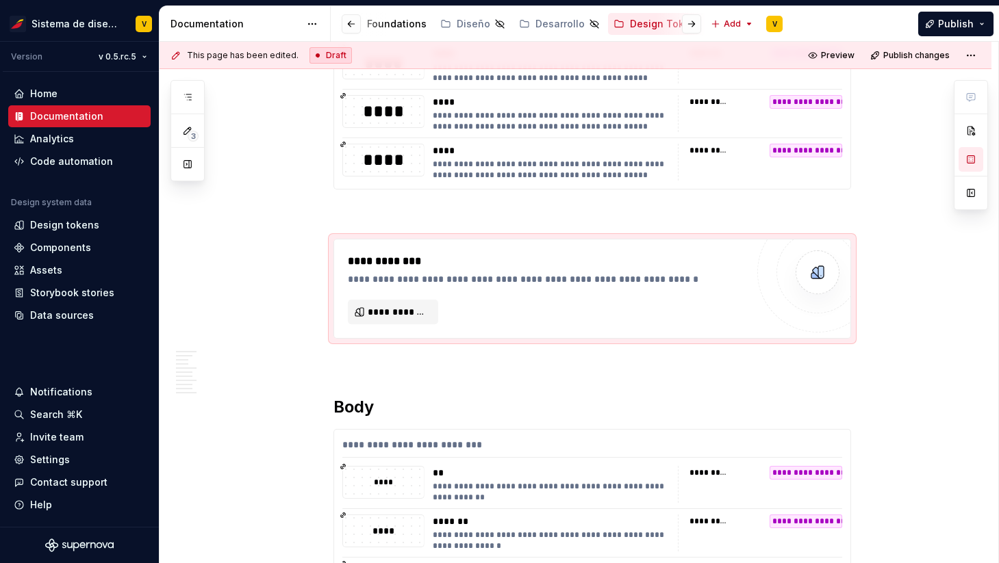
scroll to position [1911, 0]
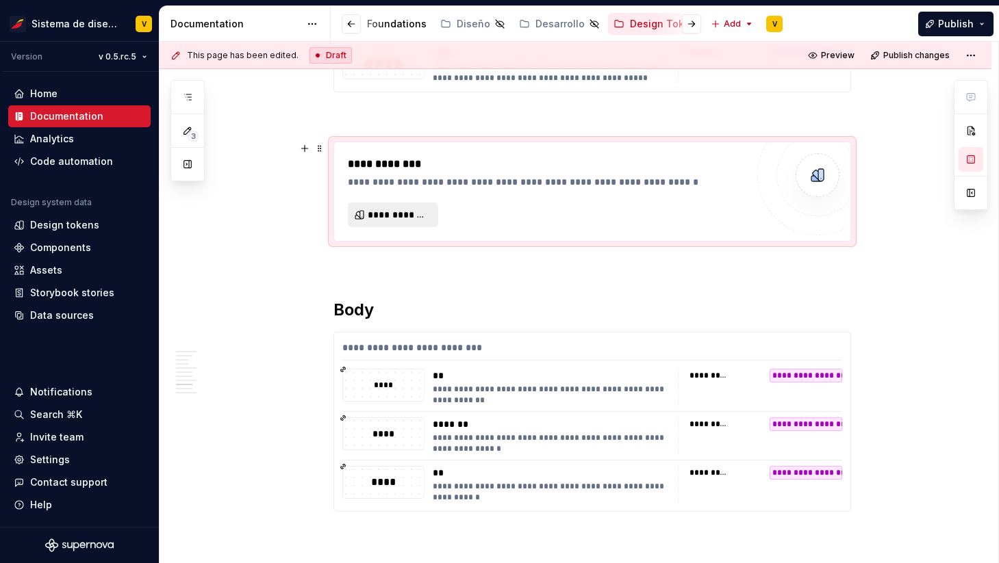
click at [400, 210] on span "**********" at bounding box center [399, 215] width 62 height 14
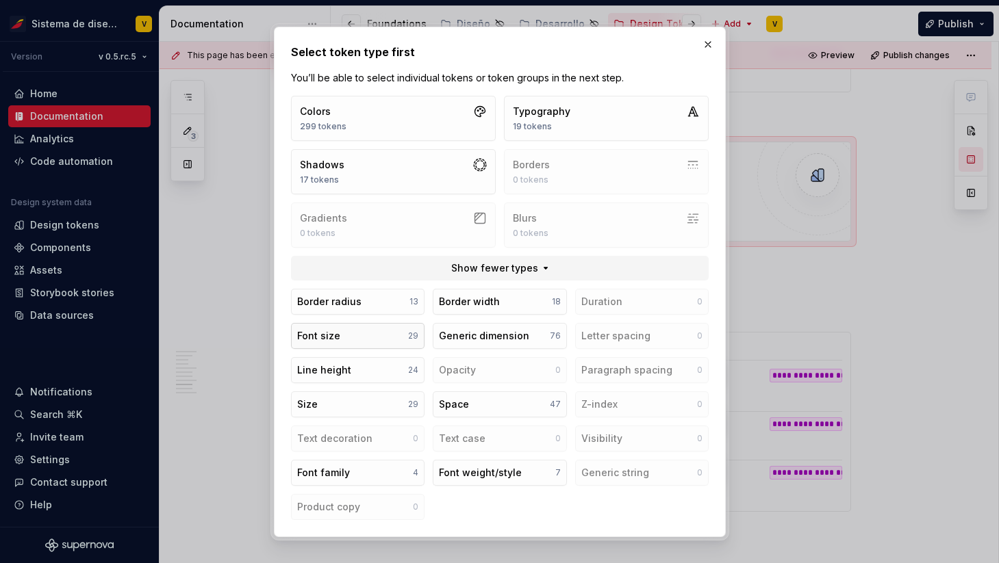
click at [383, 332] on button "Font size 29" at bounding box center [357, 336] width 133 height 26
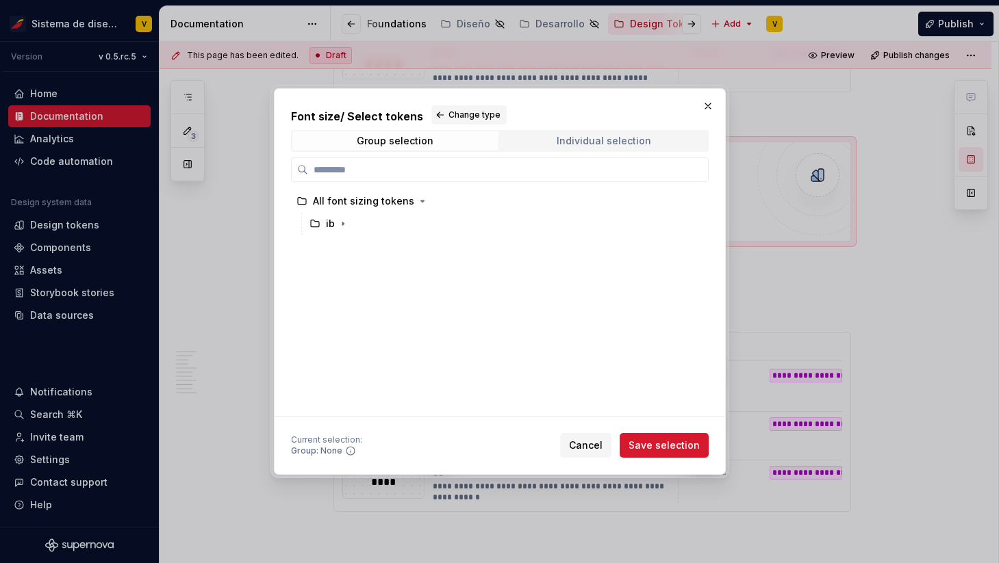
click at [552, 144] on span "Individual selection" at bounding box center [604, 140] width 206 height 19
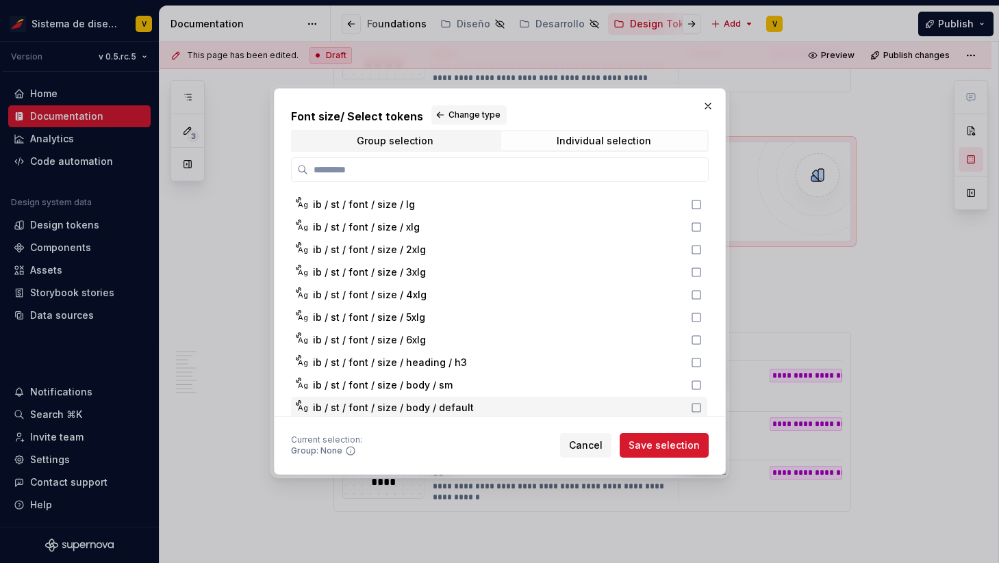
scroll to position [240, 0]
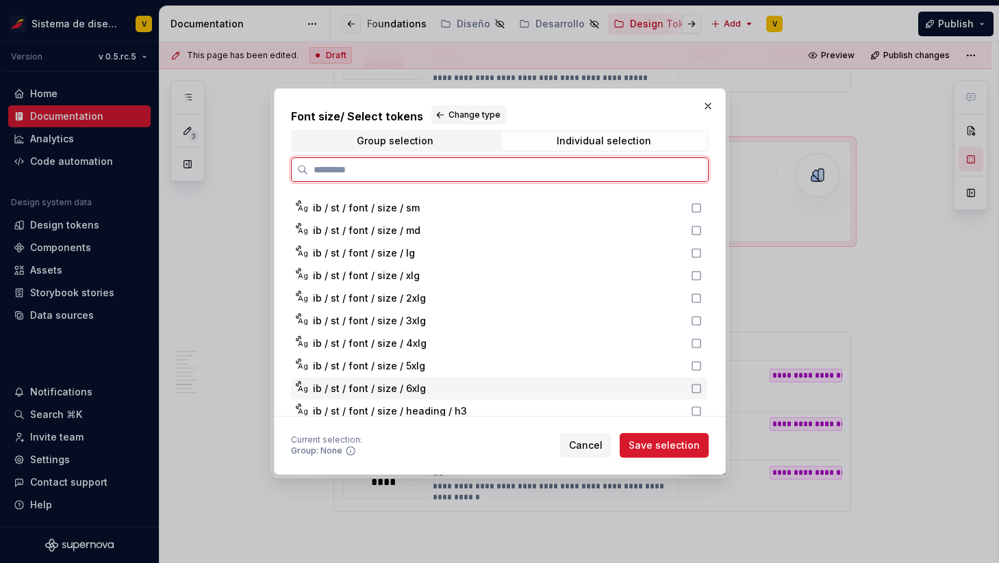
click at [435, 390] on div "ib / st / font / size / 6xlg" at bounding box center [498, 389] width 370 height 14
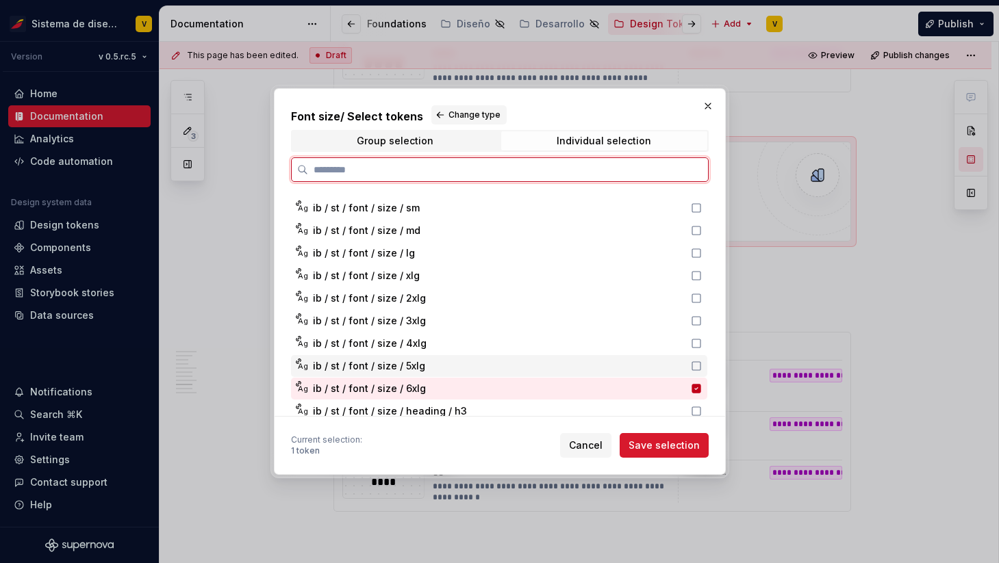
click at [631, 370] on div "ib / st / font / size / 5xlg" at bounding box center [498, 366] width 370 height 14
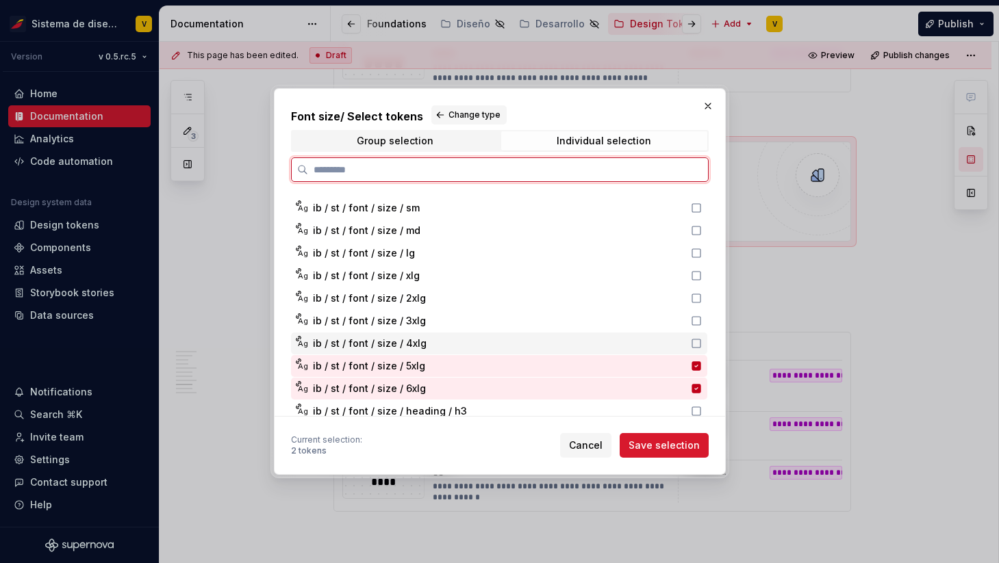
click at [638, 342] on div "ib / st / font / size / 4xlg" at bounding box center [498, 344] width 370 height 14
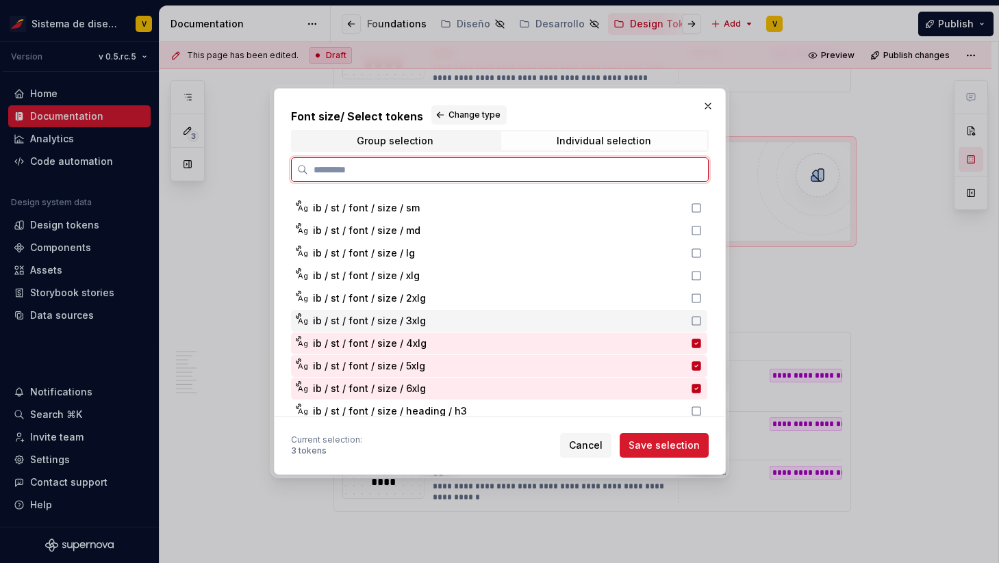
click at [638, 321] on div "ib / st / font / size / 3xlg" at bounding box center [498, 321] width 370 height 14
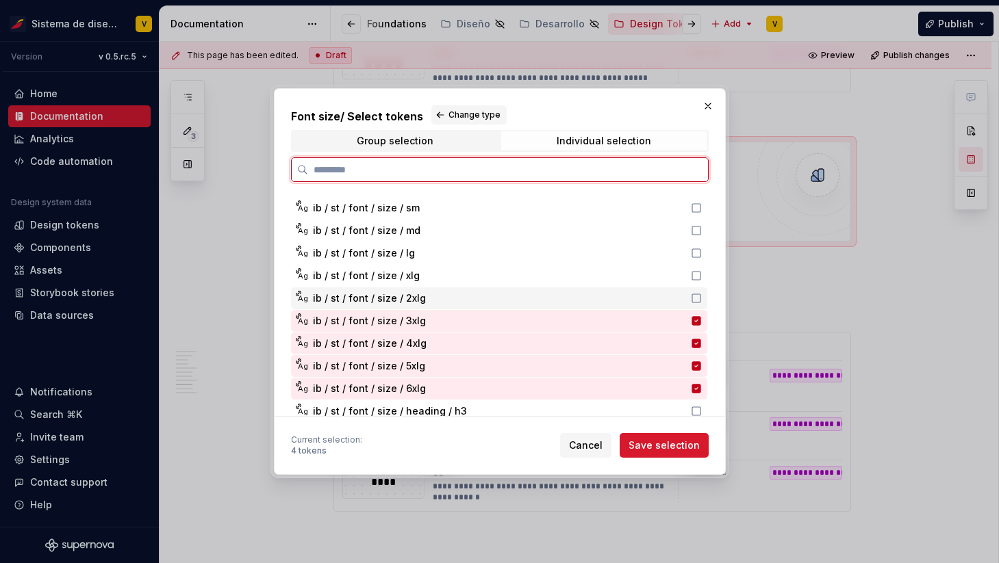
click at [565, 308] on div "Ag ib / st / font / size / 2xlg" at bounding box center [499, 298] width 416 height 22
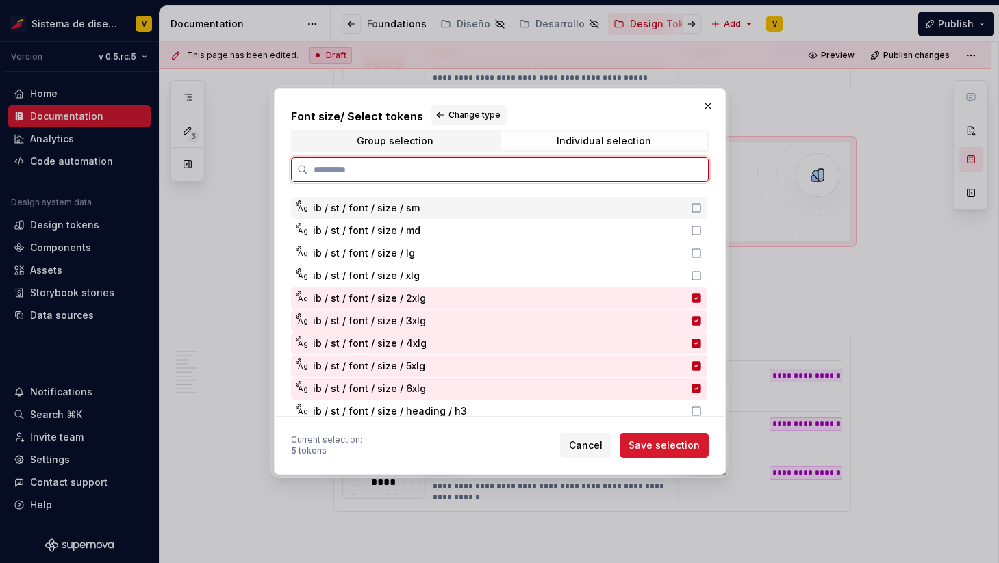
click at [518, 219] on div "Ag ib / st / font / size / sm" at bounding box center [499, 208] width 416 height 22
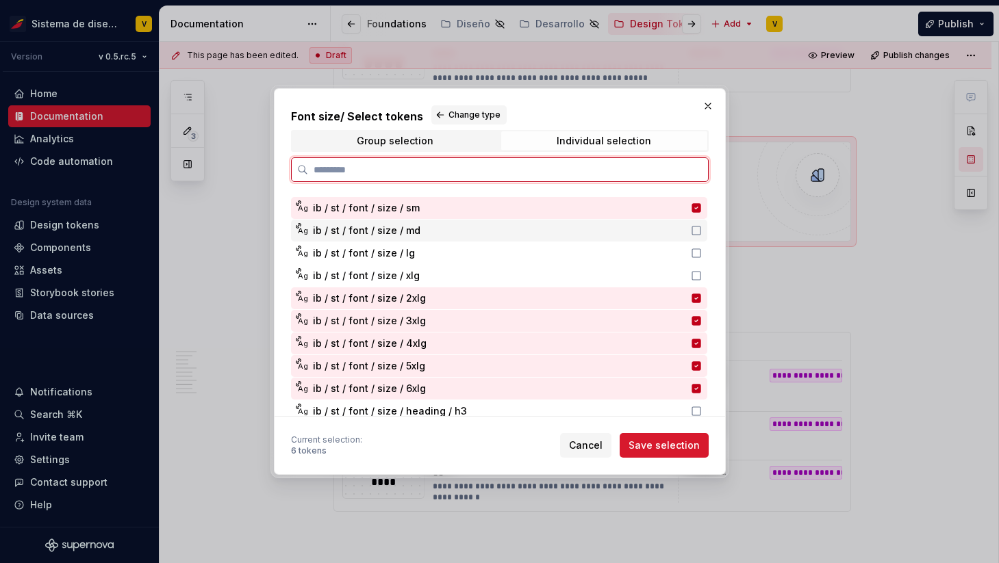
click at [504, 235] on div "ib / st / font / size / md" at bounding box center [498, 231] width 370 height 14
click at [494, 266] on div "Ag ib / st / font / size / xlg" at bounding box center [499, 276] width 416 height 22
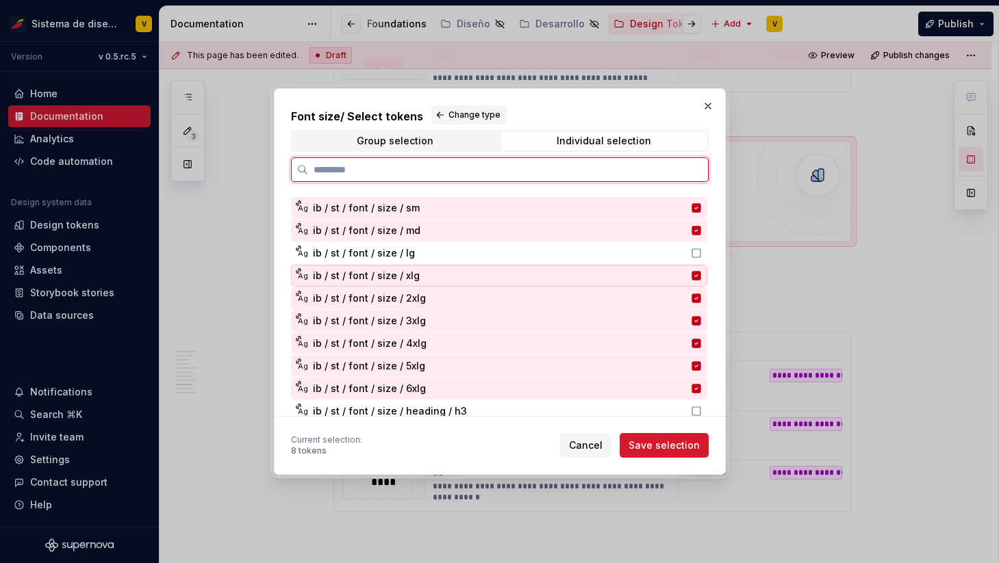
click at [509, 280] on div "ib / st / font / size / xlg" at bounding box center [498, 276] width 370 height 14
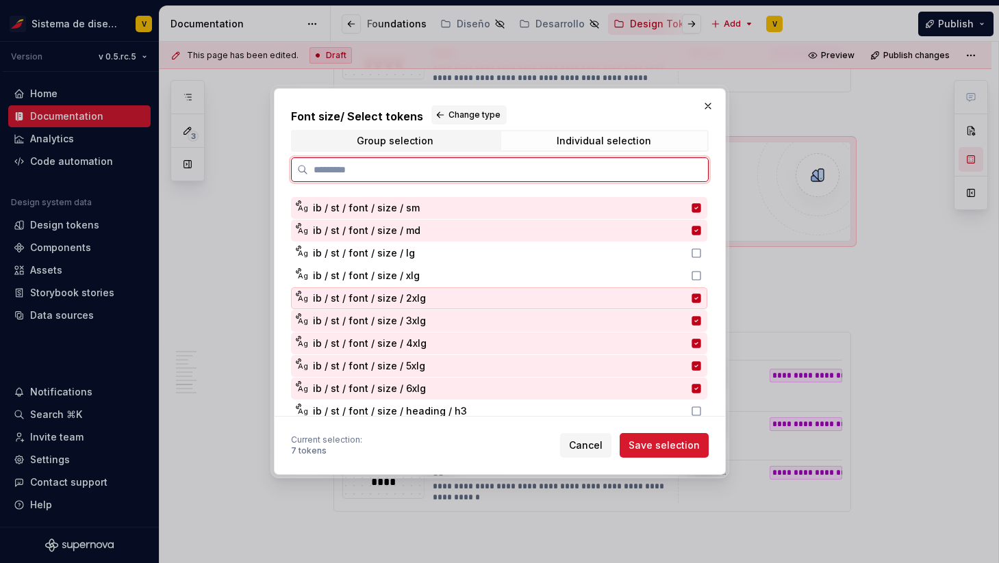
click at [509, 302] on div "ib / st / font / size / 2xlg" at bounding box center [498, 299] width 370 height 14
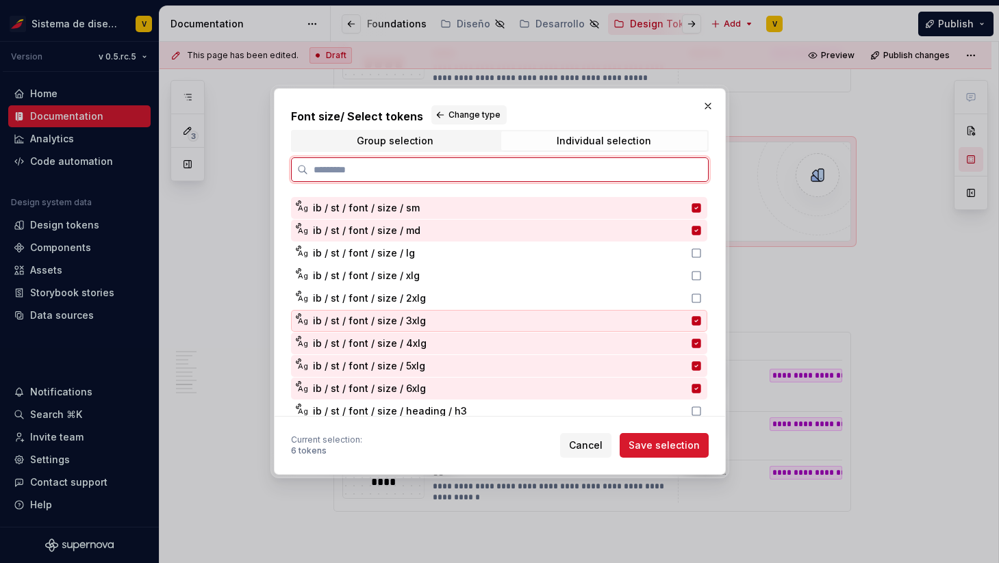
click at [502, 318] on div "ib / st / font / size / 3xlg" at bounding box center [498, 321] width 370 height 14
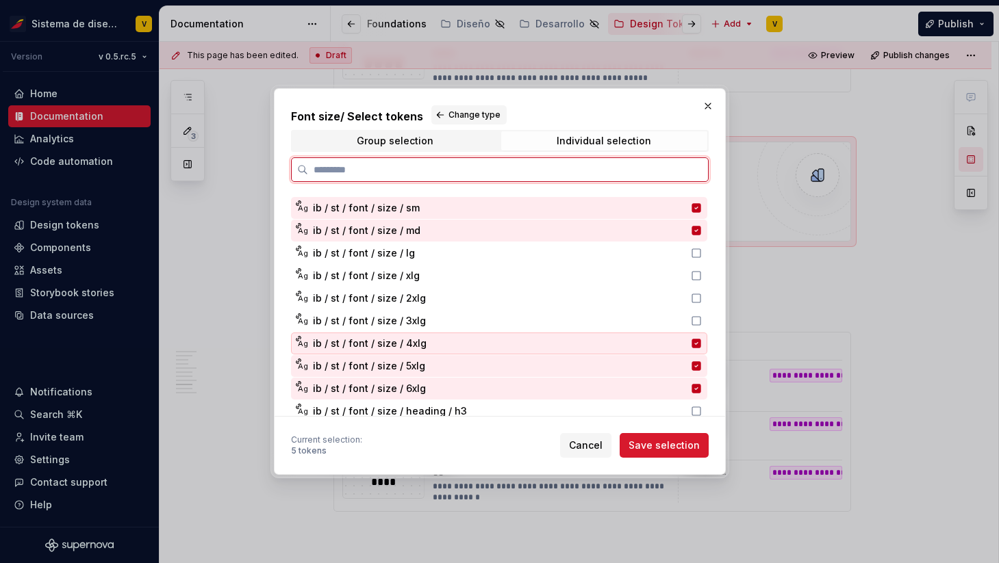
click at [502, 346] on div "ib / st / font / size / 4xlg" at bounding box center [498, 344] width 370 height 14
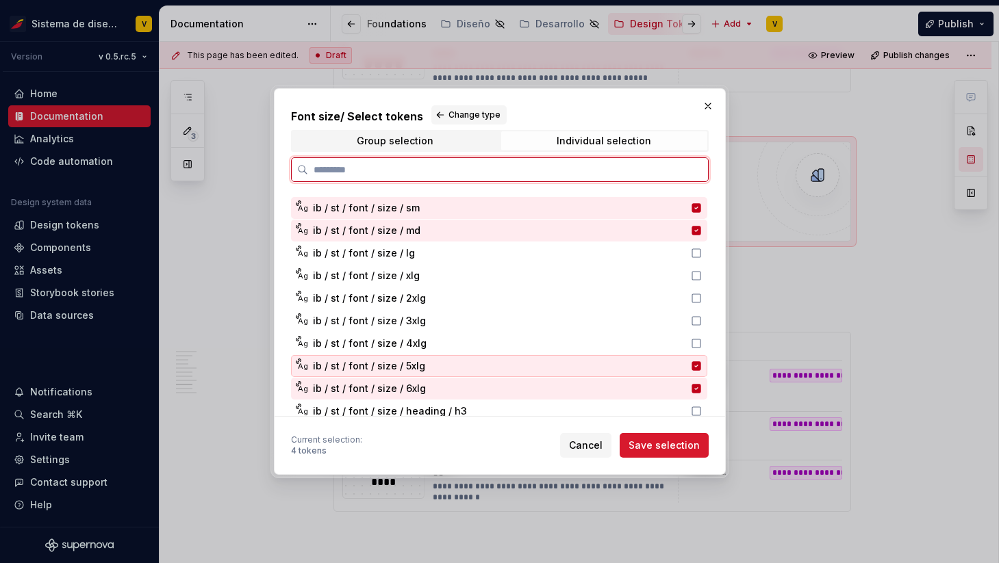
click at [498, 373] on div "ib / st / font / size / 5xlg" at bounding box center [498, 366] width 370 height 14
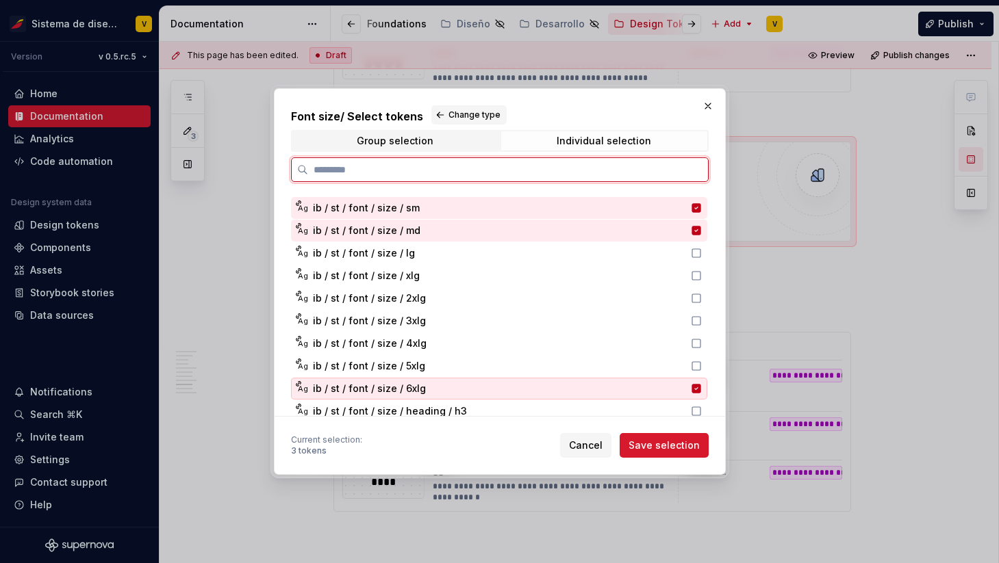
click at [493, 393] on div "ib / st / font / size / 6xlg" at bounding box center [498, 389] width 370 height 14
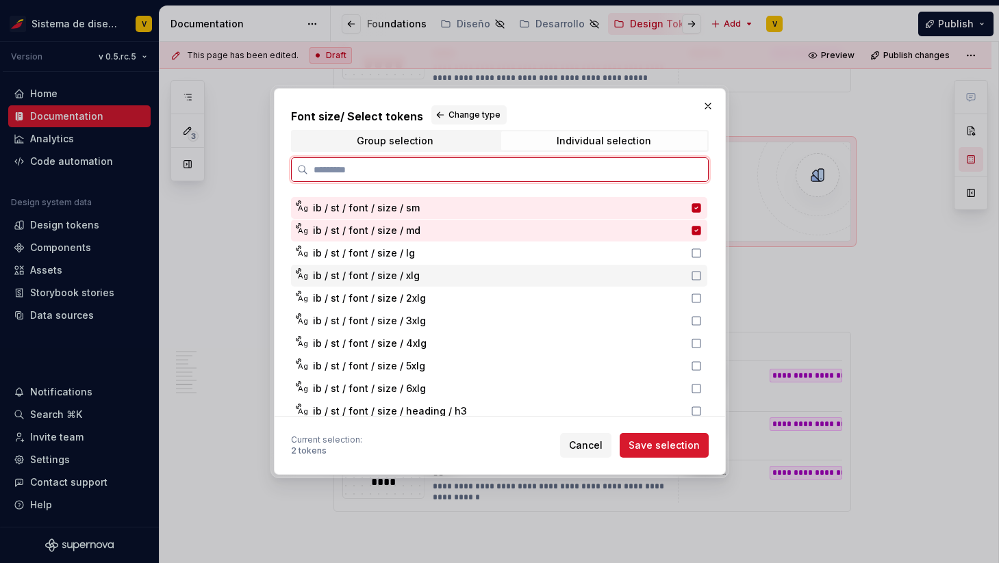
click at [428, 265] on div "Ag ib / pt / font / size / 600 Ag ib / pt / font / size / 200 Ag ib / pt / font…" at bounding box center [500, 276] width 419 height 653
click at [430, 255] on div "ib / st / font / size / lg" at bounding box center [498, 253] width 370 height 14
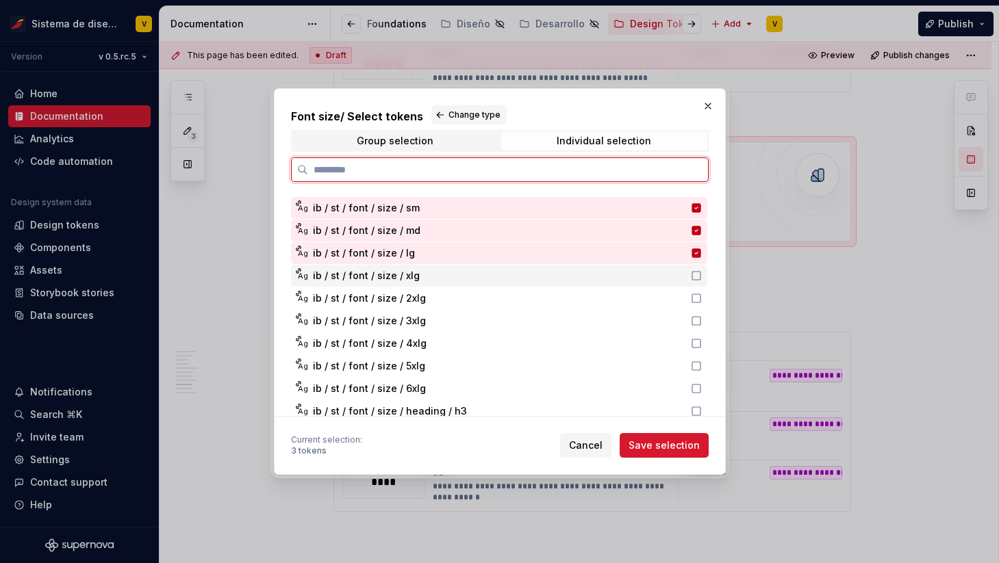
click at [430, 281] on div "ib / st / font / size / xlg" at bounding box center [498, 276] width 370 height 14
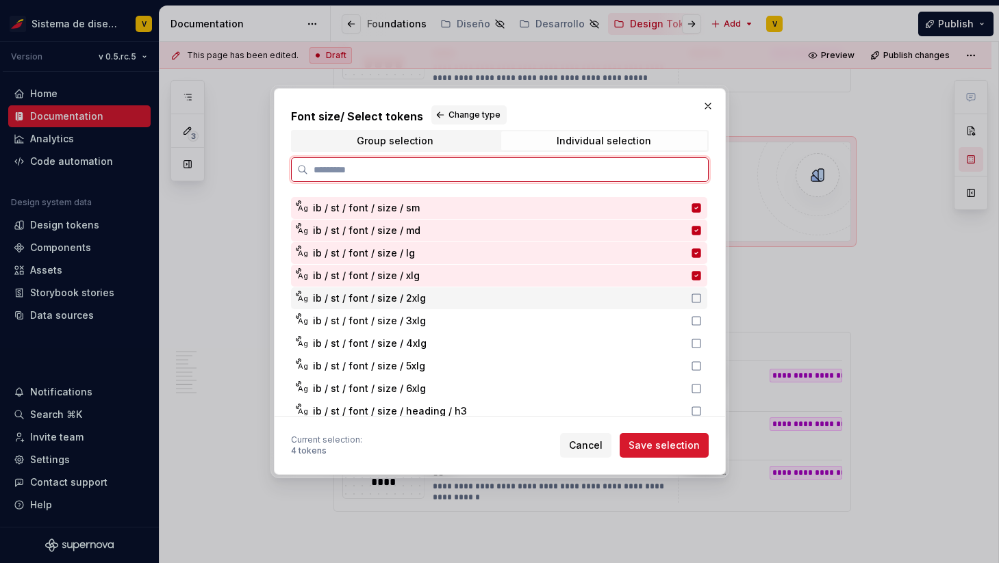
click at [430, 303] on div "ib / st / font / size / 2xlg" at bounding box center [498, 299] width 370 height 14
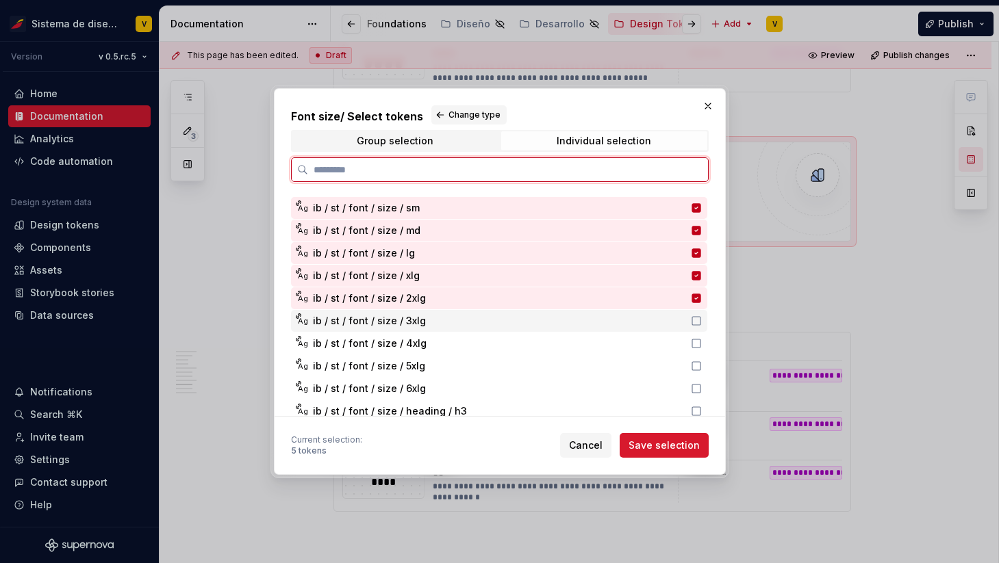
click at [430, 322] on div "ib / st / font / size / 3xlg" at bounding box center [498, 321] width 370 height 14
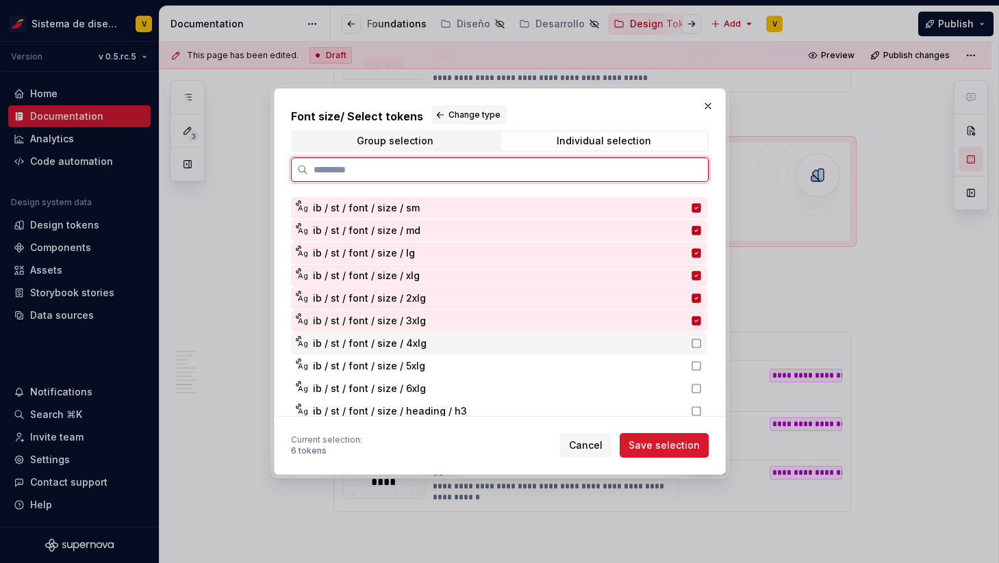
click at [430, 342] on div "ib / st / font / size / 4xlg" at bounding box center [498, 344] width 370 height 14
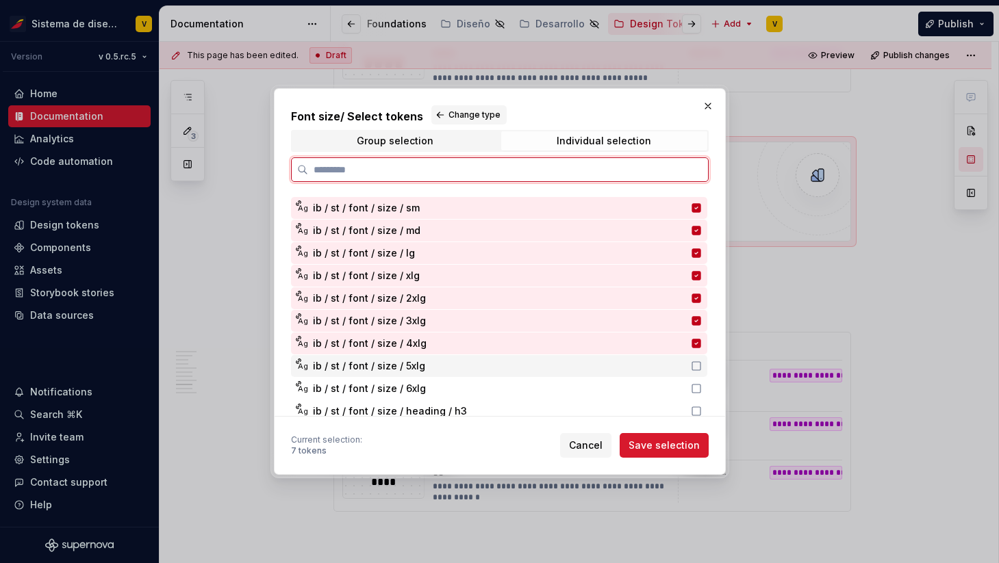
click at [430, 367] on div "ib / st / font / size / 5xlg" at bounding box center [498, 366] width 370 height 14
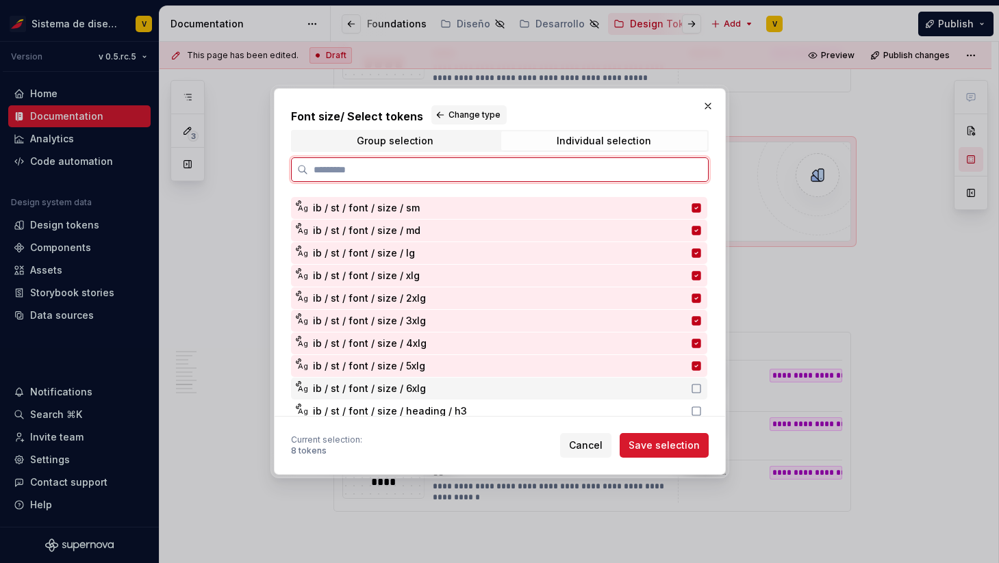
click at [431, 392] on div "ib / st / font / size / 6xlg" at bounding box center [498, 389] width 370 height 14
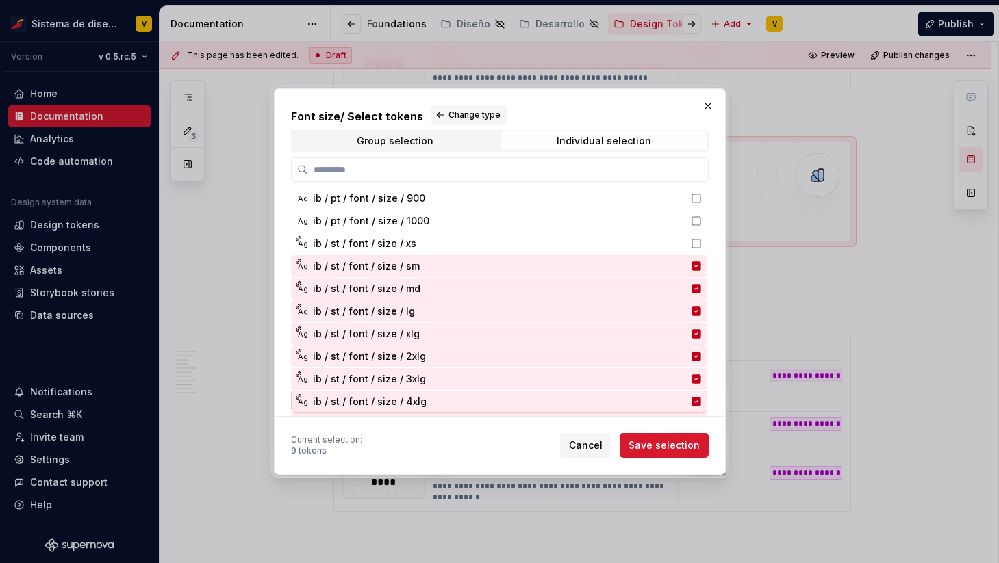
scroll to position [181, 0]
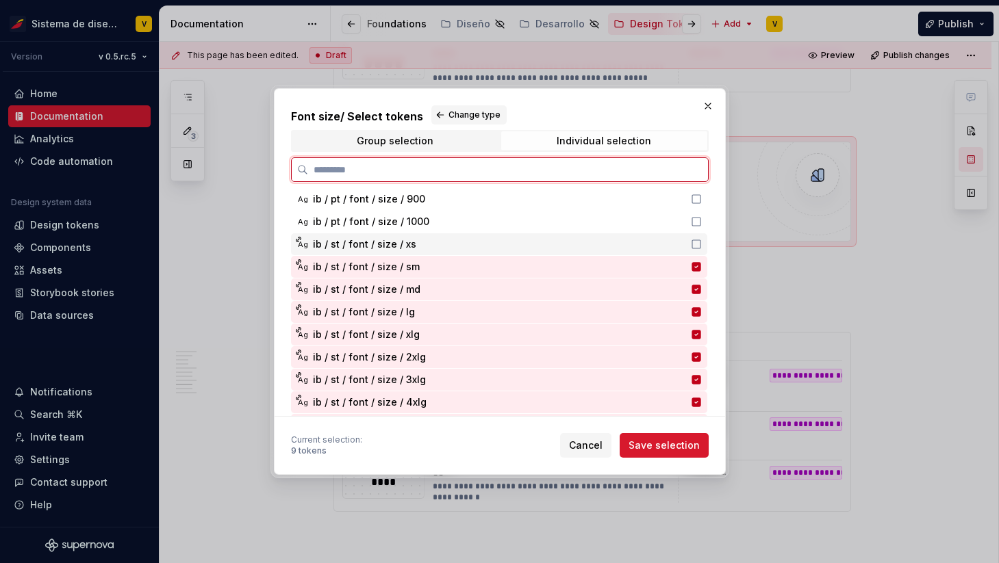
click at [437, 244] on div "ib / st / font / size / xs" at bounding box center [498, 244] width 370 height 14
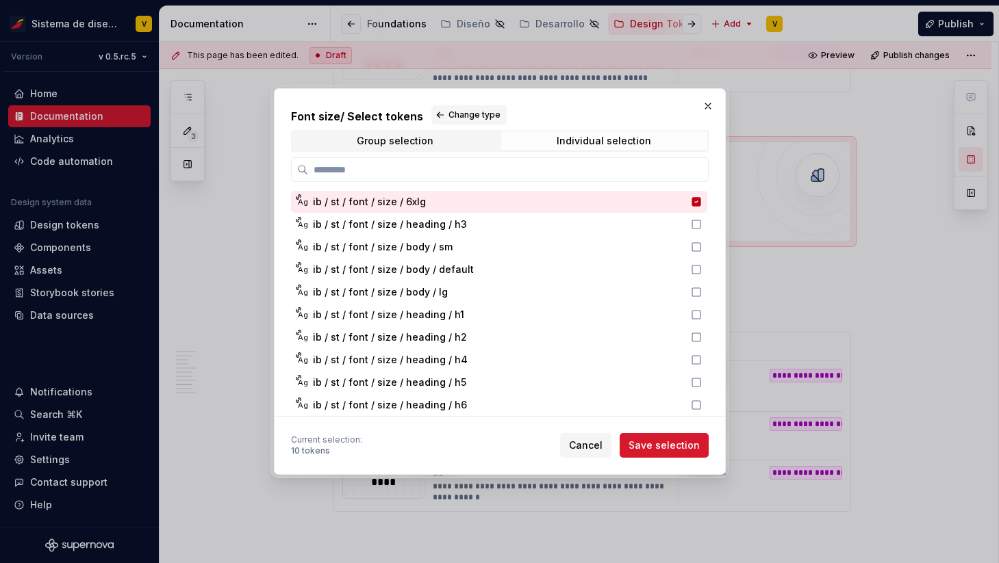
scroll to position [415, 0]
click at [671, 443] on span "Save selection" at bounding box center [663, 446] width 71 height 14
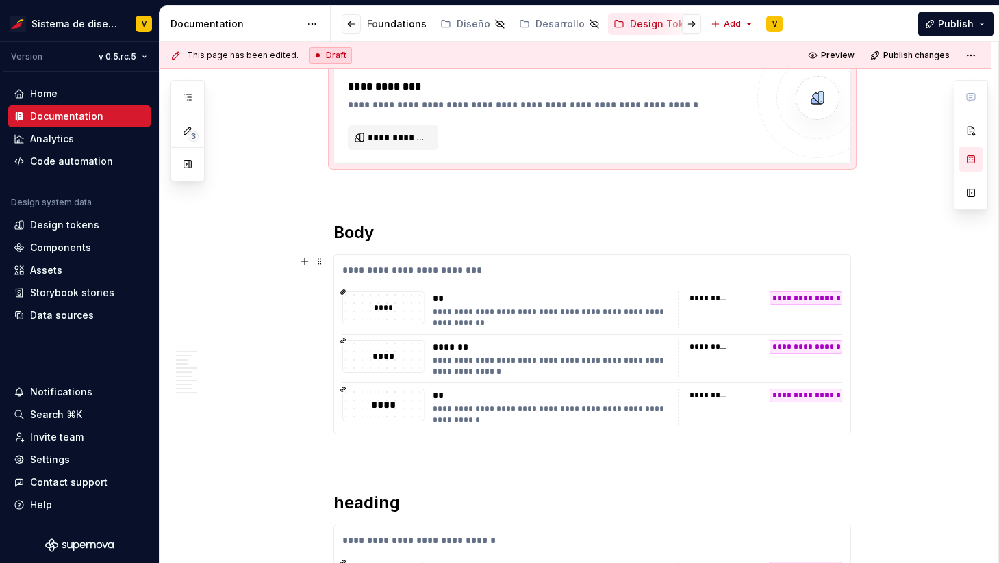
scroll to position [1991, 0]
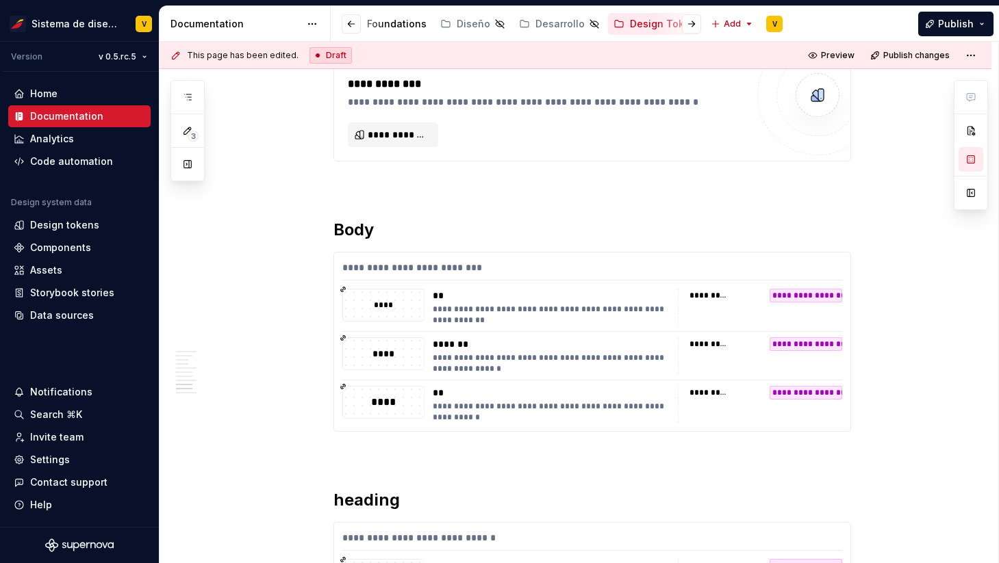
click at [419, 147] on div "**********" at bounding box center [592, 111] width 516 height 99
click at [419, 137] on span "**********" at bounding box center [399, 135] width 62 height 14
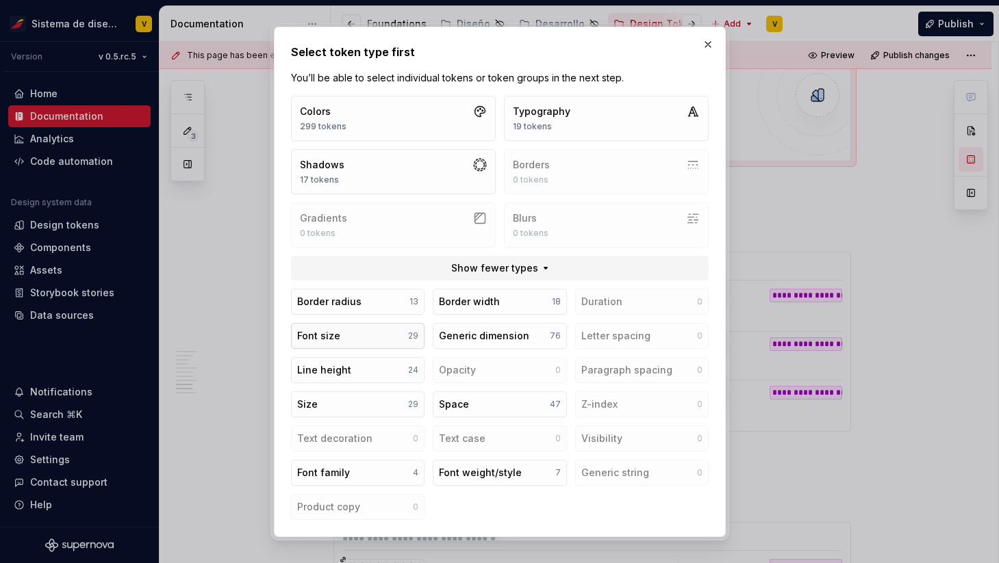
click at [359, 330] on button "Font size 29" at bounding box center [357, 336] width 133 height 26
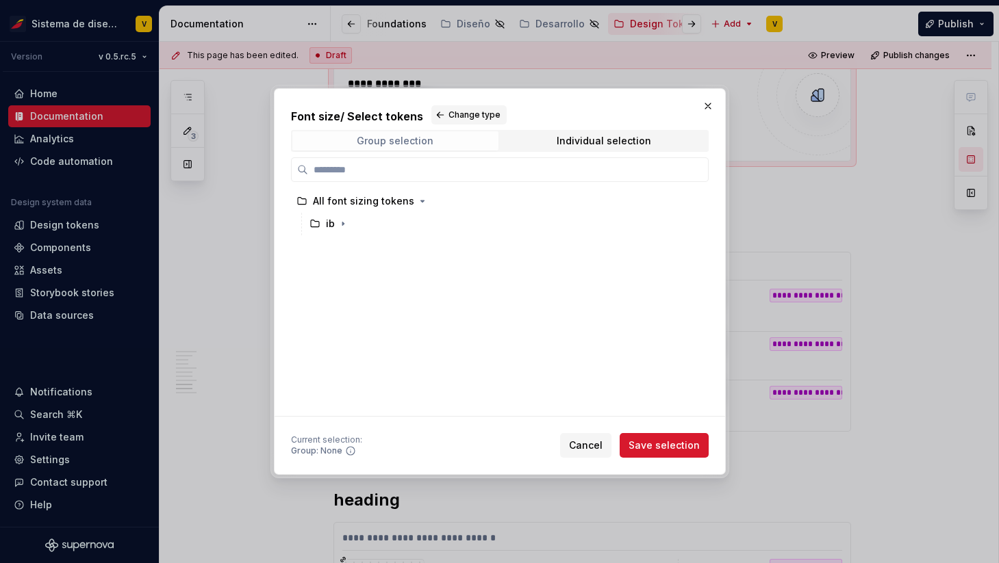
click at [405, 142] on div "Group selection" at bounding box center [395, 141] width 77 height 11
click at [342, 224] on icon "button" at bounding box center [342, 223] width 1 height 3
click at [355, 246] on icon "button" at bounding box center [355, 246] width 1 height 3
click at [379, 268] on icon "button" at bounding box center [379, 269] width 1 height 3
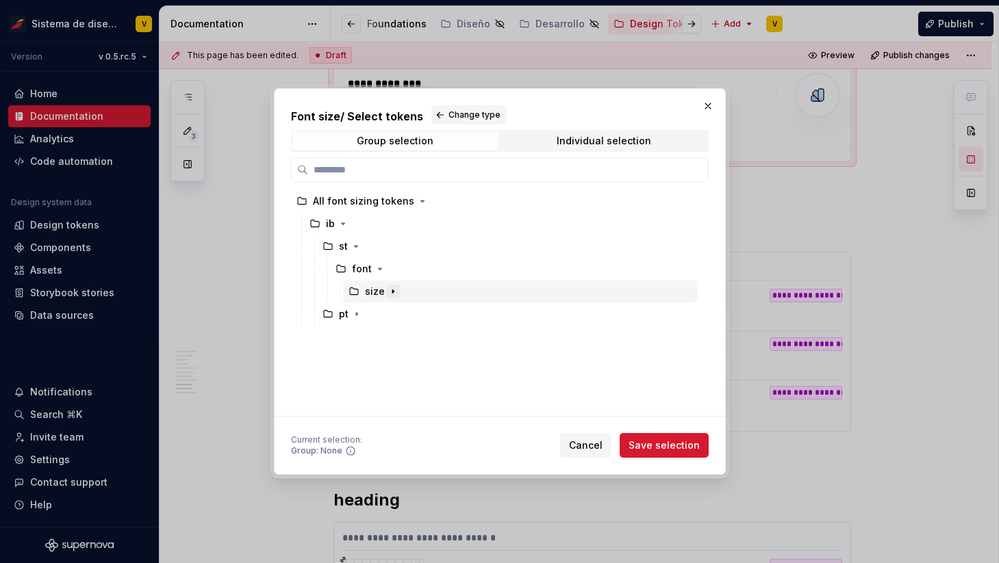
click at [392, 291] on icon "button" at bounding box center [392, 291] width 1 height 3
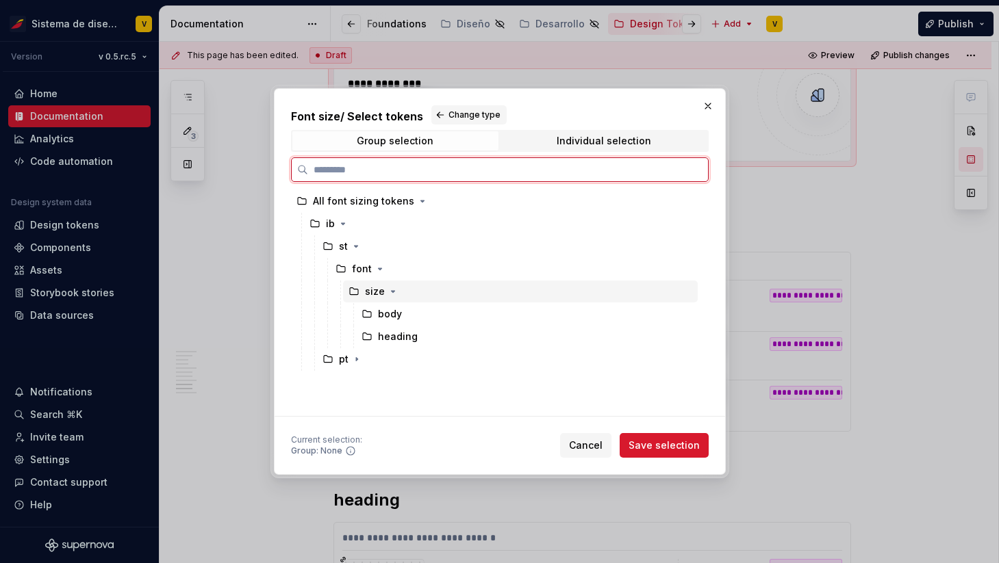
click at [350, 290] on icon at bounding box center [353, 291] width 11 height 11
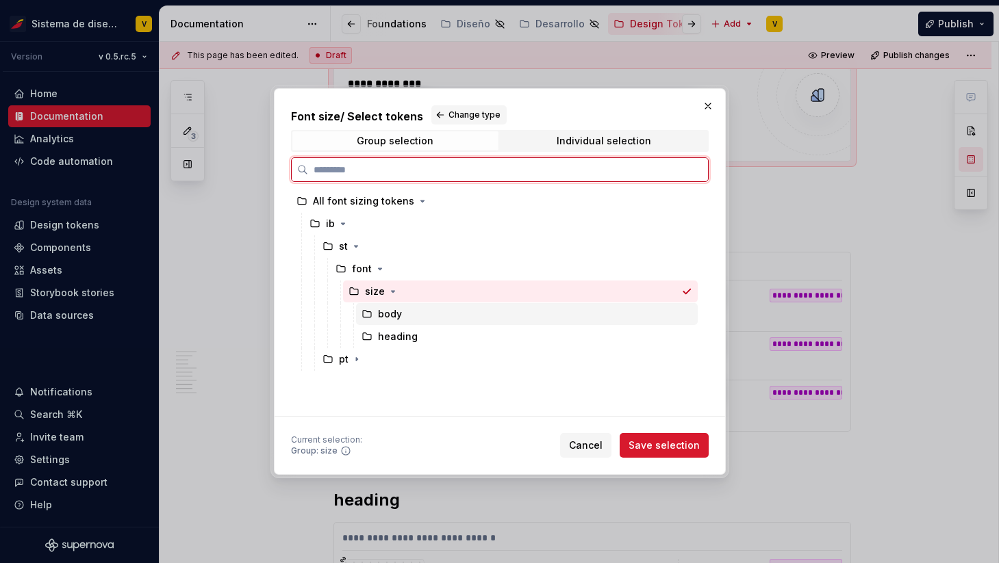
click at [374, 312] on div "body" at bounding box center [381, 314] width 40 height 14
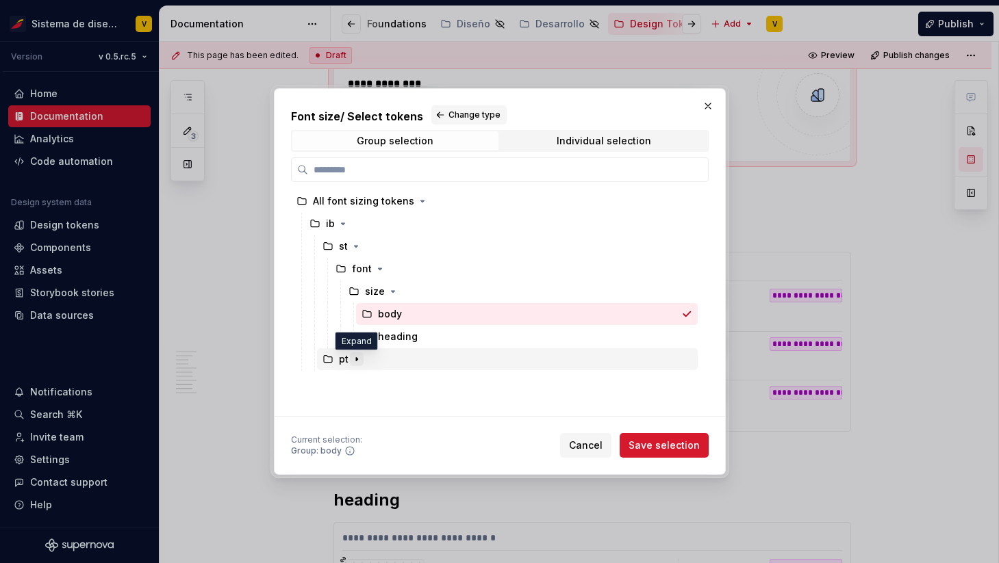
click at [354, 355] on icon "button" at bounding box center [356, 359] width 11 height 11
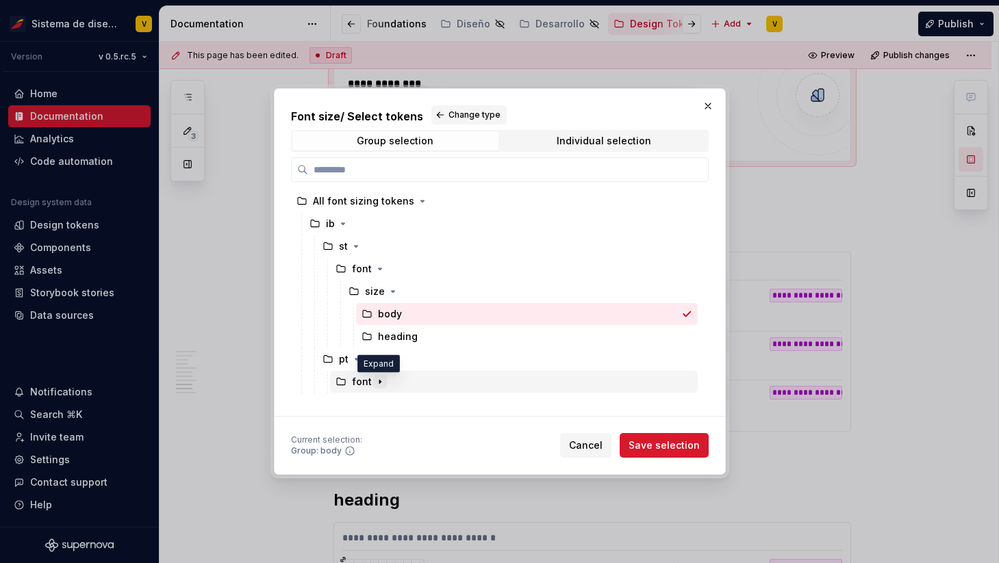
click at [379, 383] on icon "button" at bounding box center [379, 382] width 1 height 3
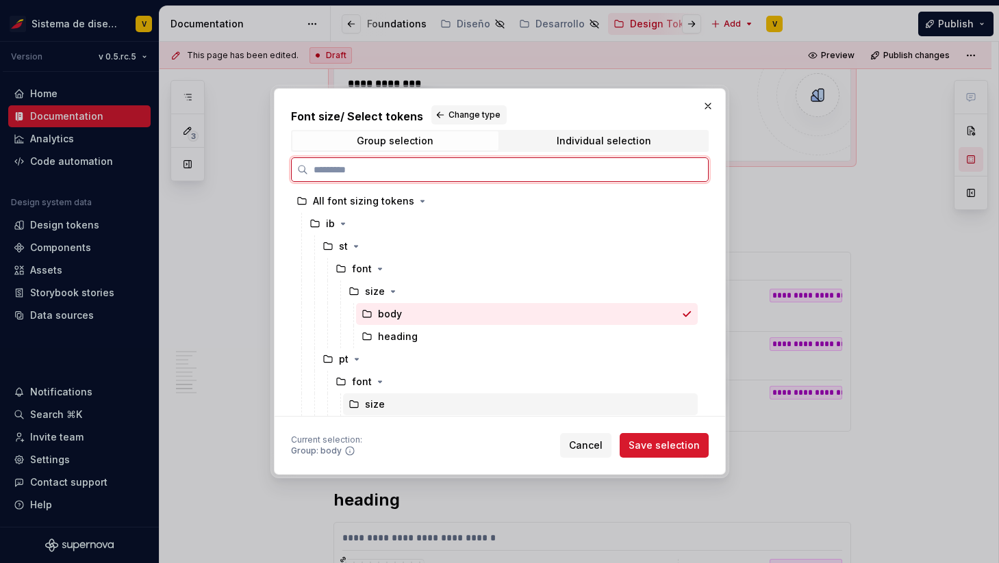
click at [378, 407] on div "size" at bounding box center [375, 405] width 20 height 14
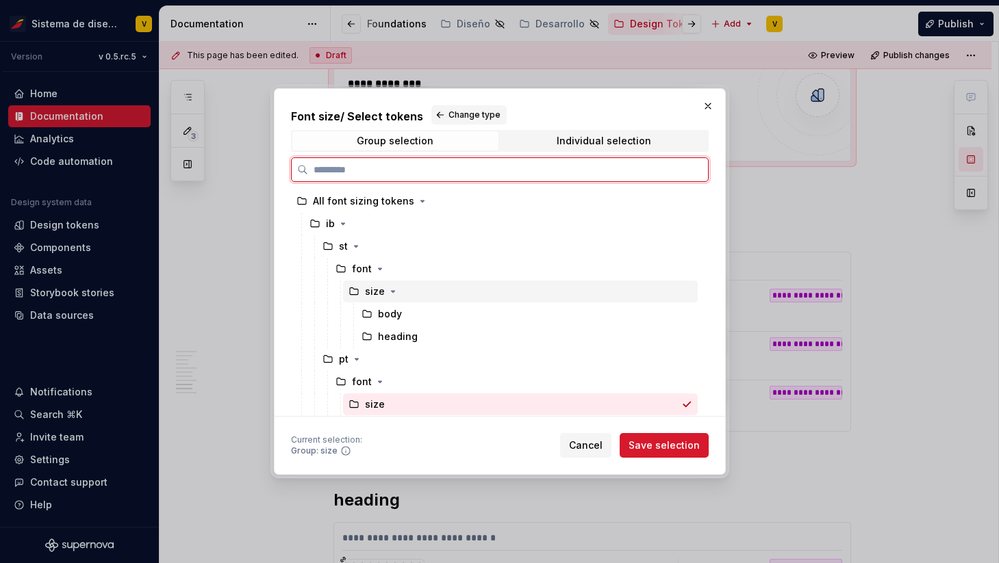
click at [379, 292] on div "size" at bounding box center [375, 292] width 20 height 14
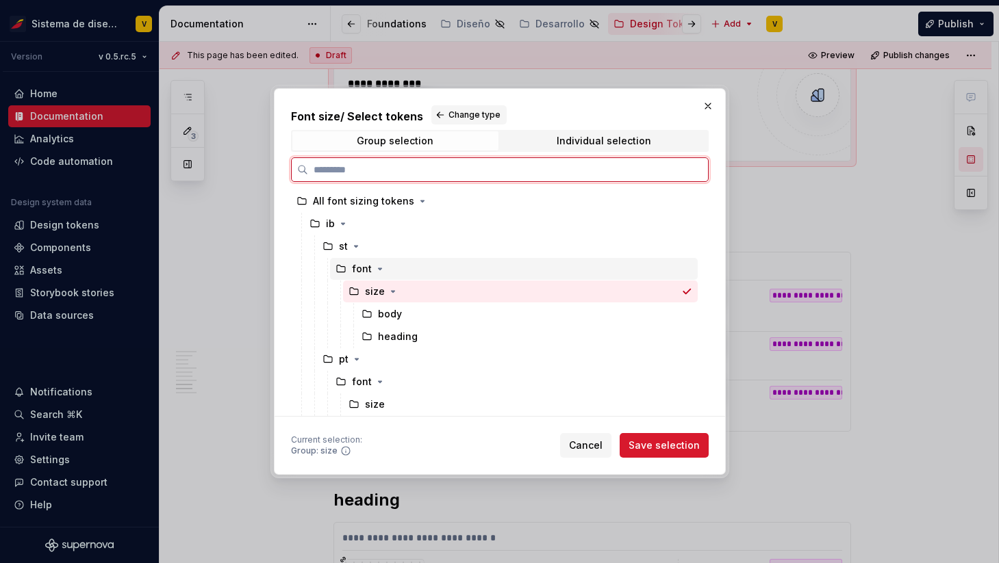
click at [356, 271] on div "font" at bounding box center [362, 269] width 20 height 14
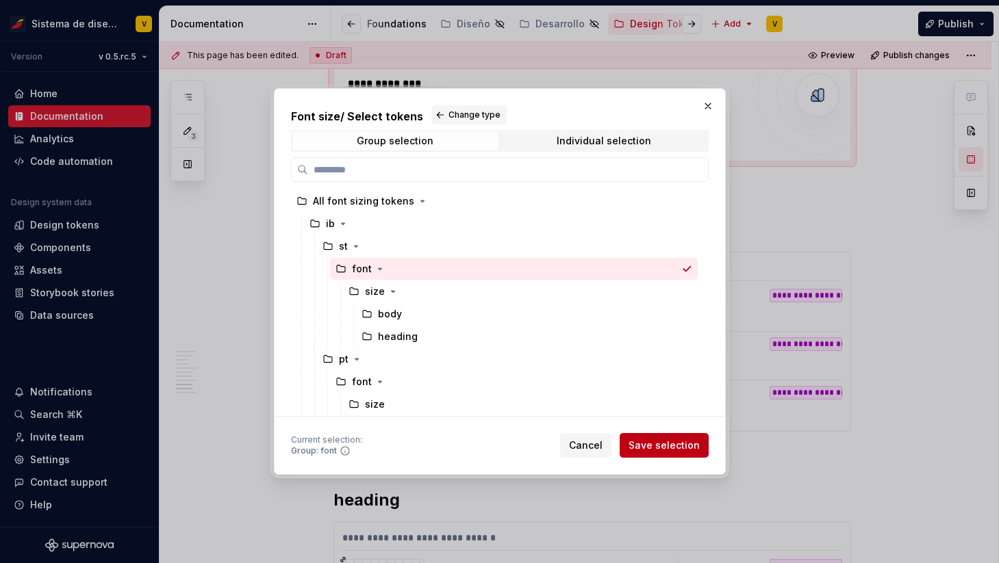
click at [647, 441] on span "Save selection" at bounding box center [663, 446] width 71 height 14
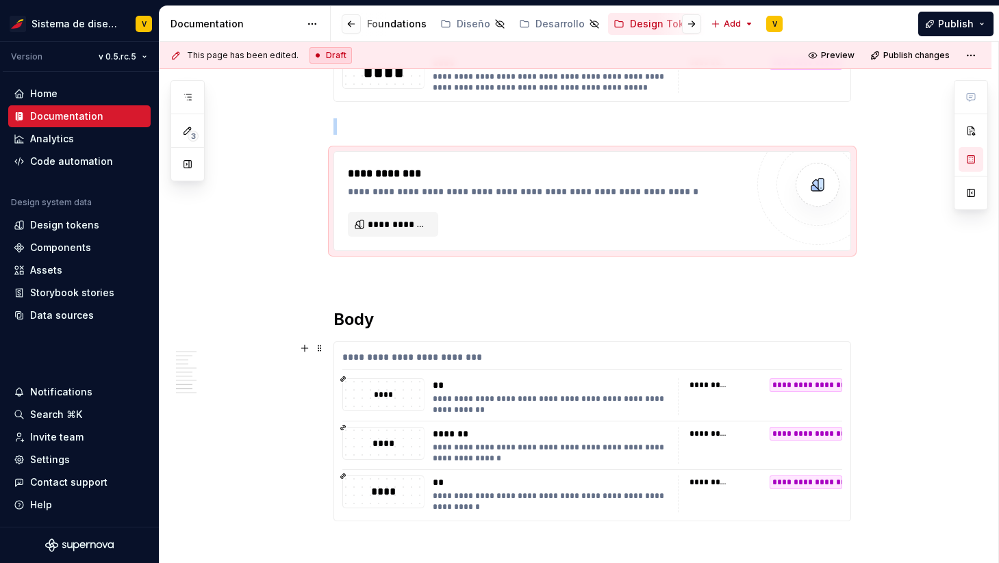
scroll to position [1893, 0]
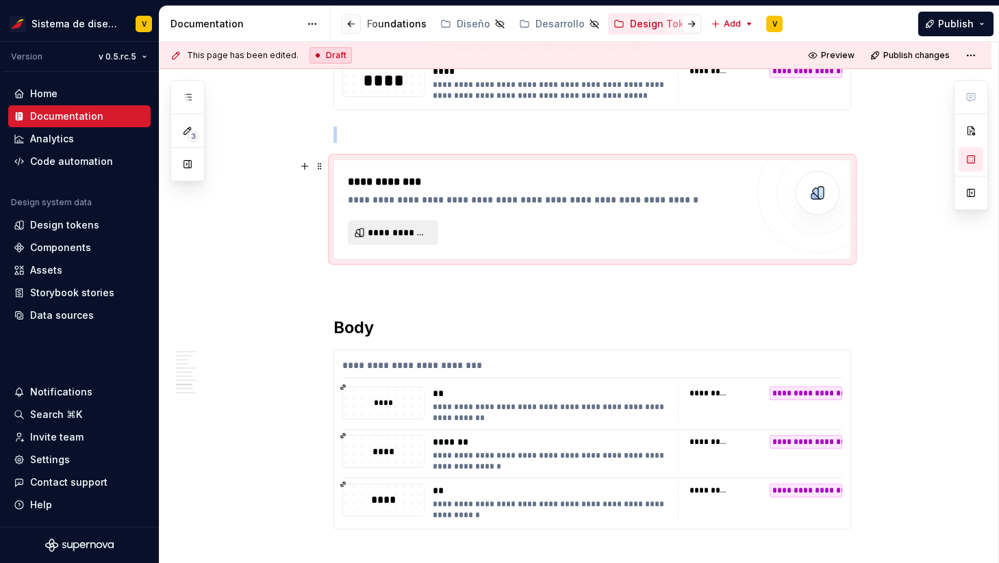
click at [401, 228] on span "**********" at bounding box center [399, 233] width 62 height 14
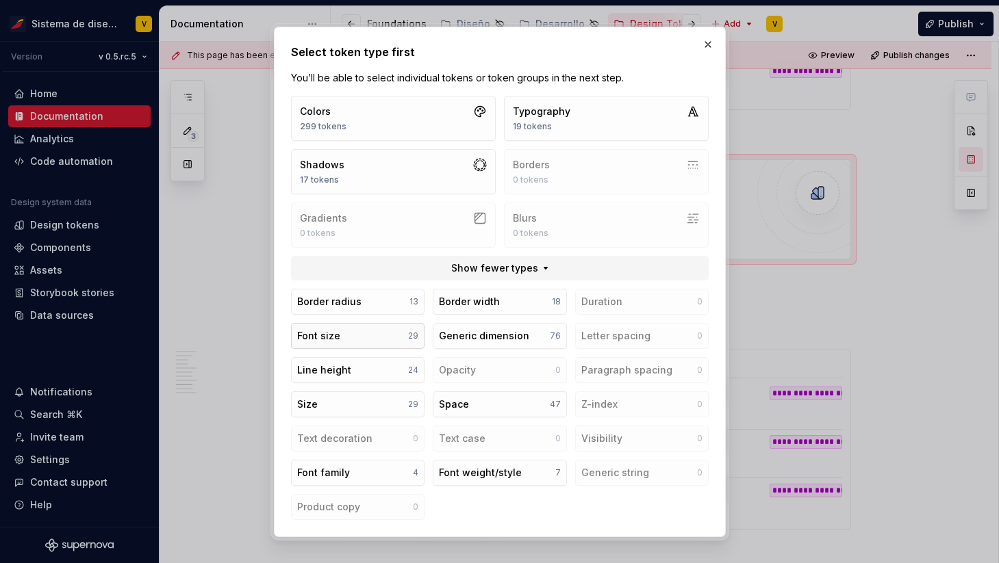
click at [340, 333] on button "Font size 29" at bounding box center [357, 336] width 133 height 26
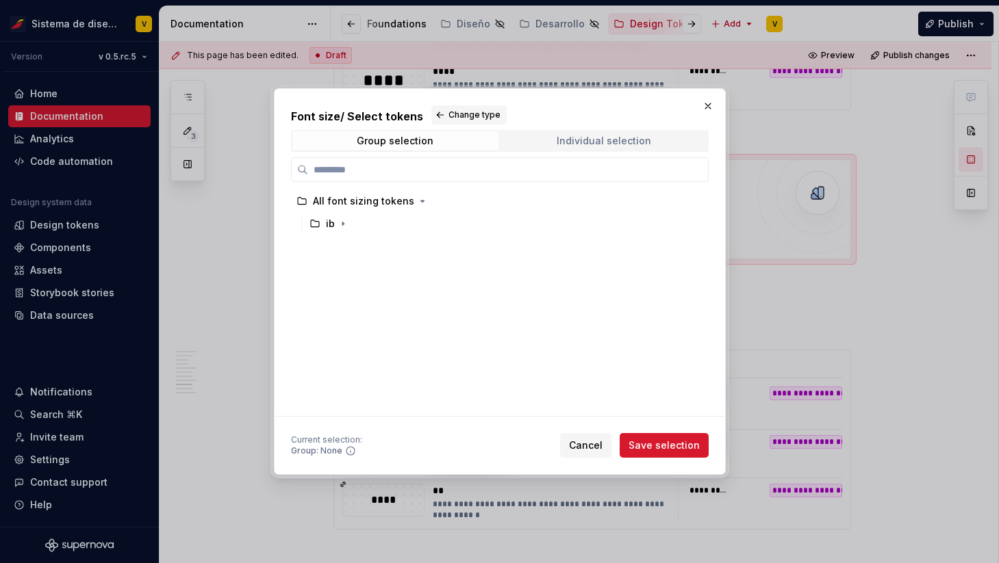
click at [563, 141] on div "Individual selection" at bounding box center [603, 141] width 94 height 11
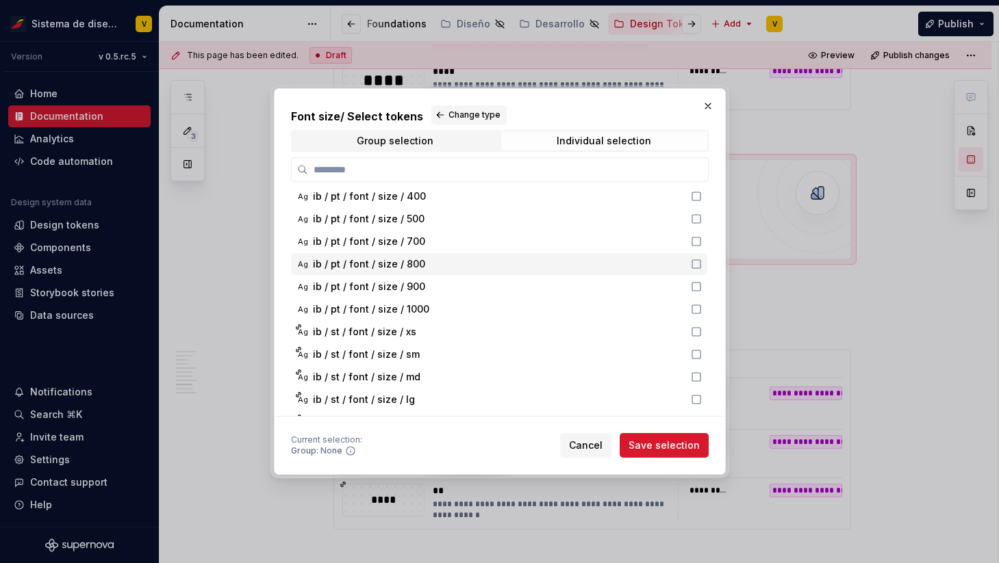
scroll to position [166, 0]
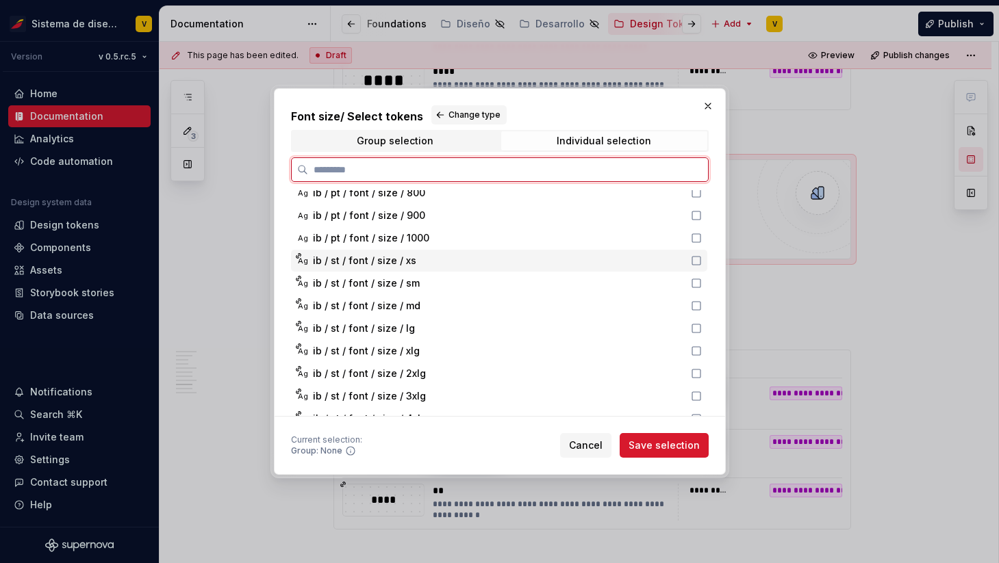
click at [700, 261] on icon at bounding box center [696, 260] width 11 height 11
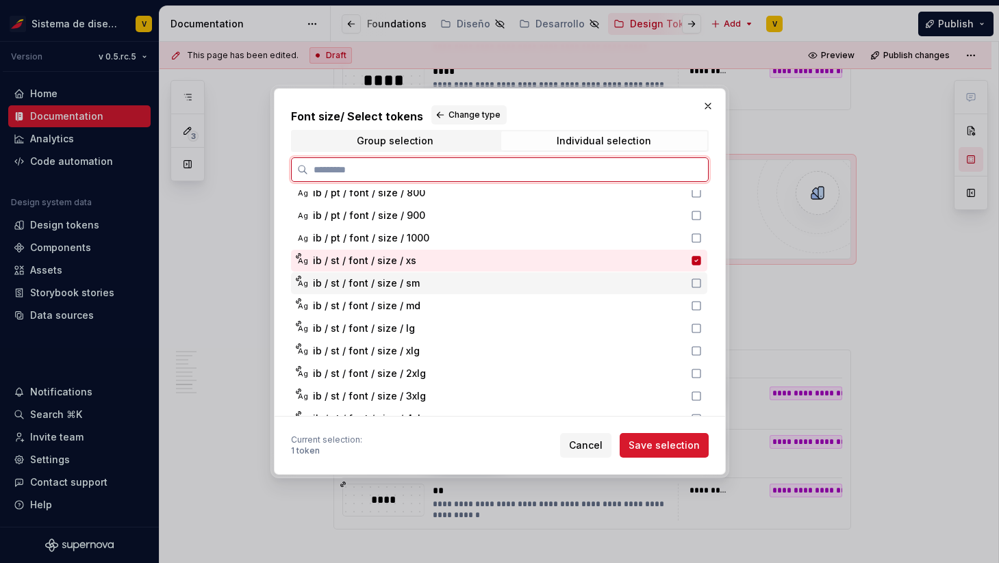
click at [702, 286] on icon at bounding box center [696, 283] width 11 height 11
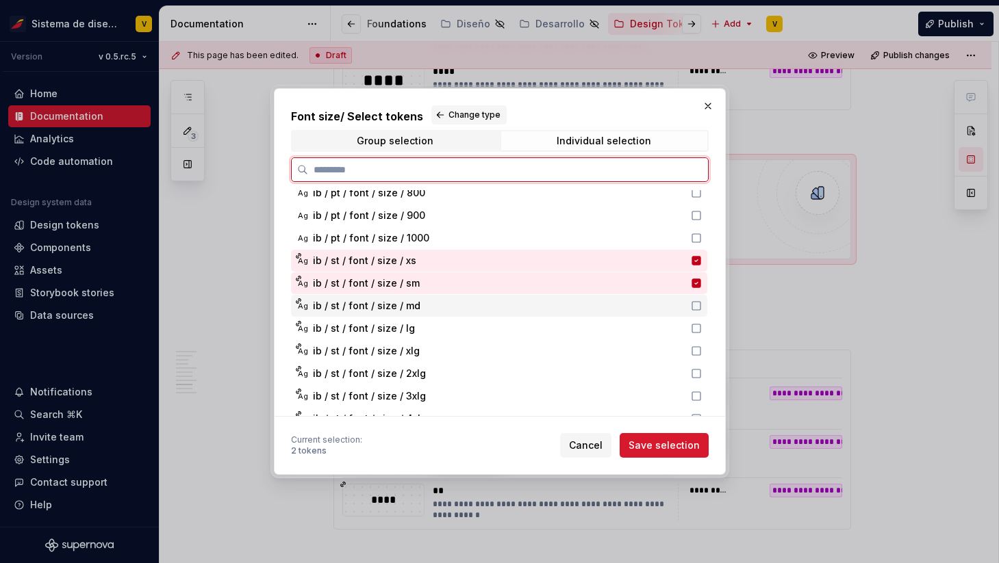
click at [702, 305] on icon at bounding box center [696, 305] width 11 height 11
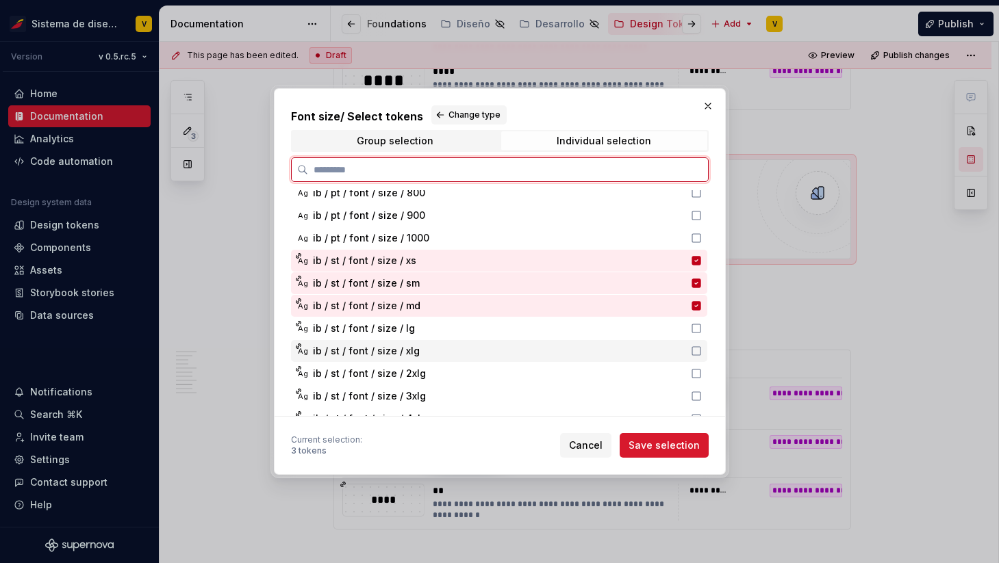
click at [702, 341] on div "Ag ib / st / font / size / xlg" at bounding box center [499, 351] width 416 height 22
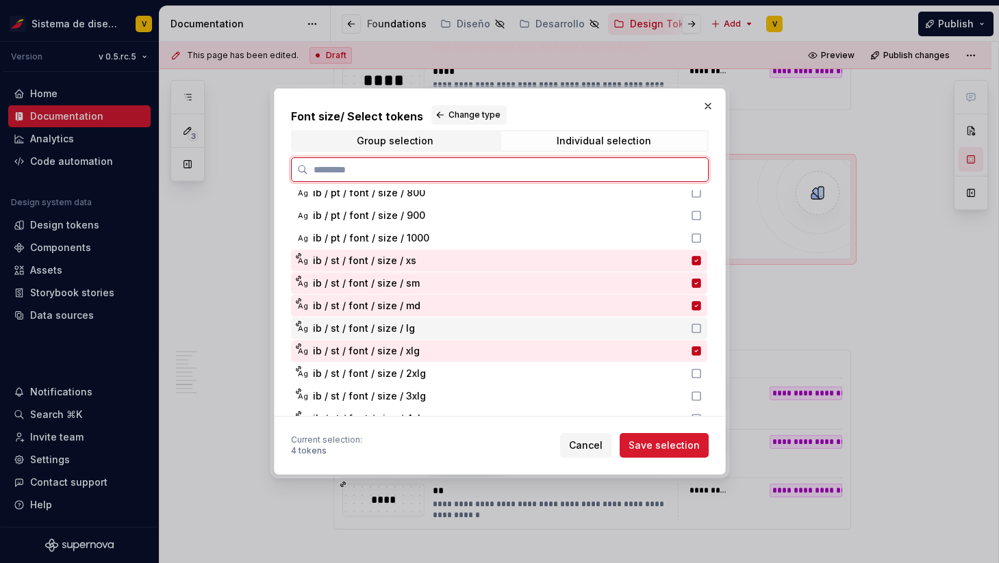
click at [702, 329] on icon at bounding box center [696, 328] width 11 height 11
click at [702, 377] on icon at bounding box center [696, 373] width 11 height 11
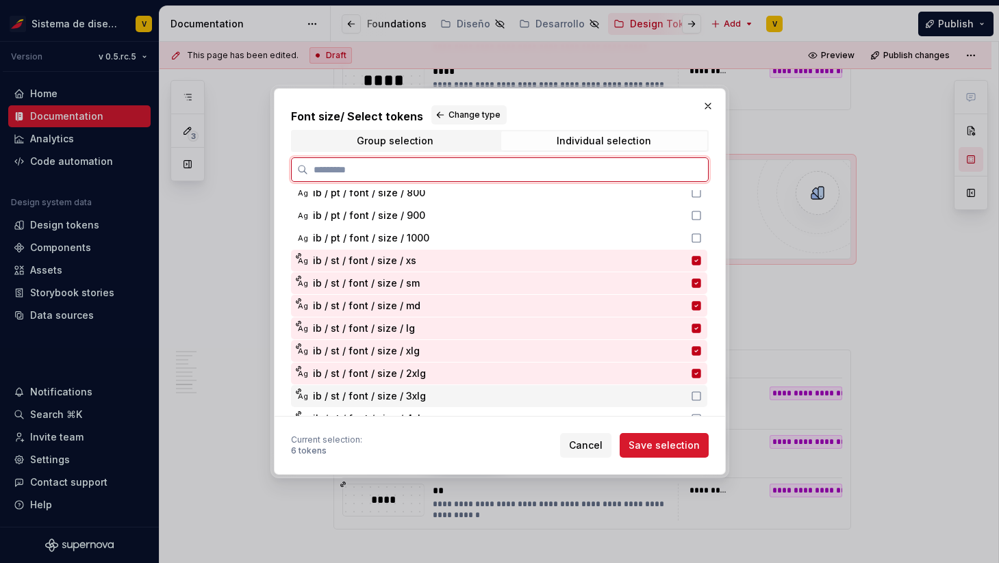
click at [702, 405] on div "Ag ib / st / font / size / 3xlg" at bounding box center [499, 396] width 416 height 22
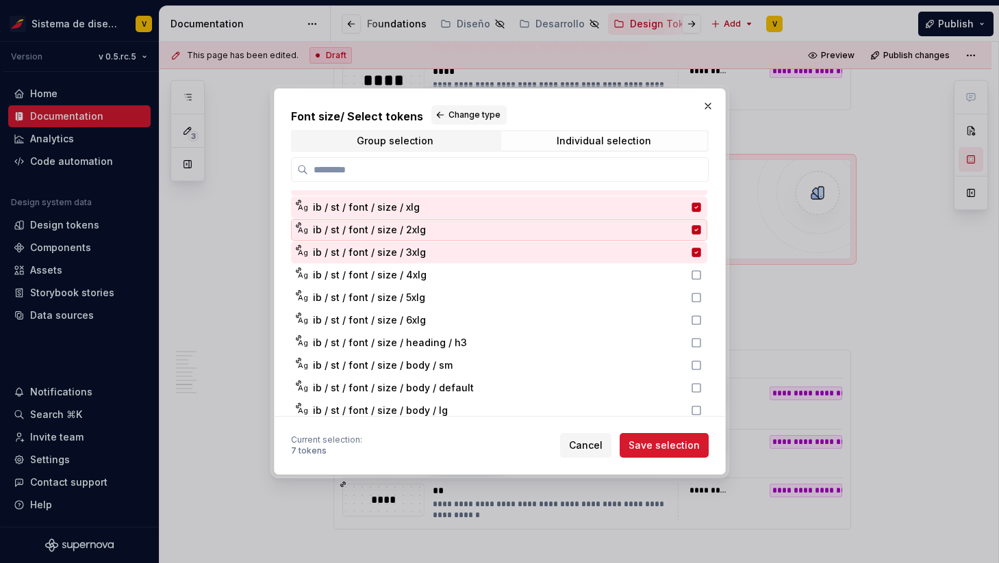
scroll to position [324, 0]
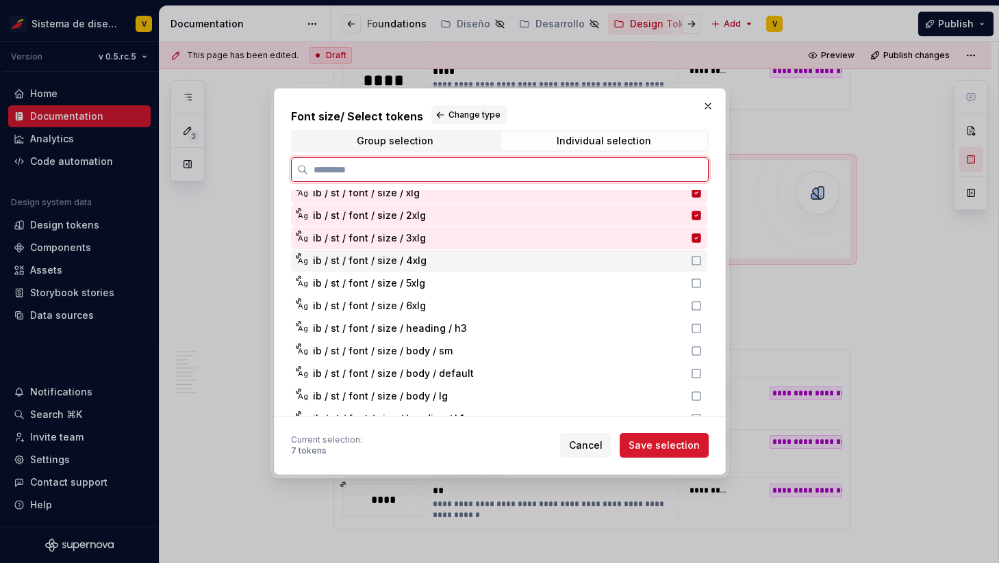
click at [701, 260] on icon at bounding box center [696, 260] width 11 height 11
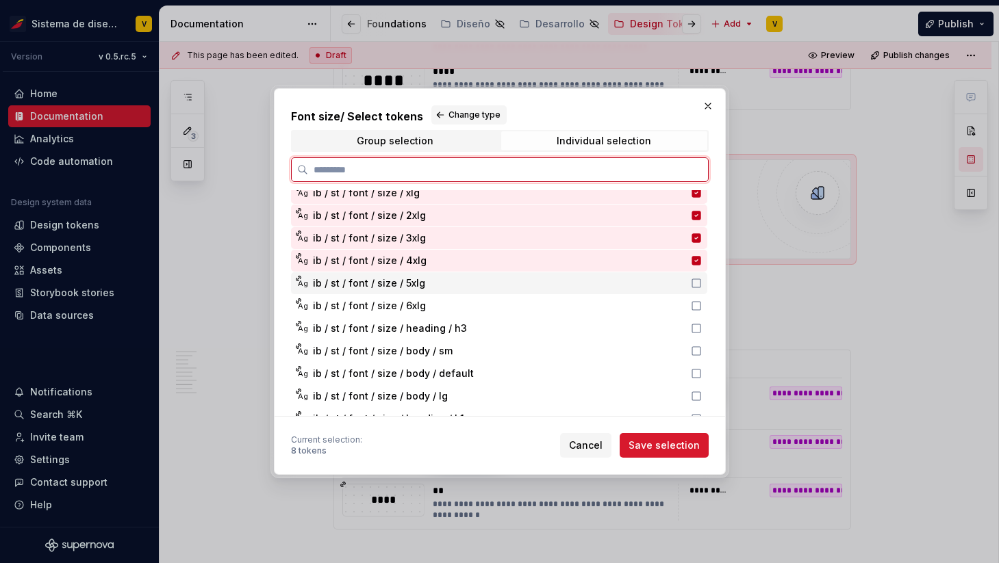
click at [702, 285] on icon at bounding box center [696, 283] width 11 height 11
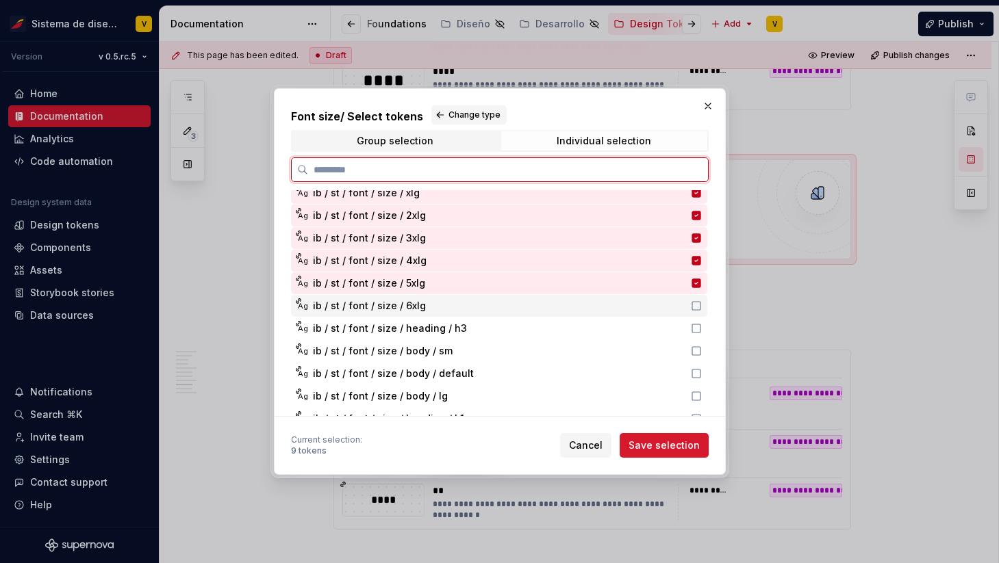
click at [701, 307] on icon at bounding box center [696, 305] width 11 height 11
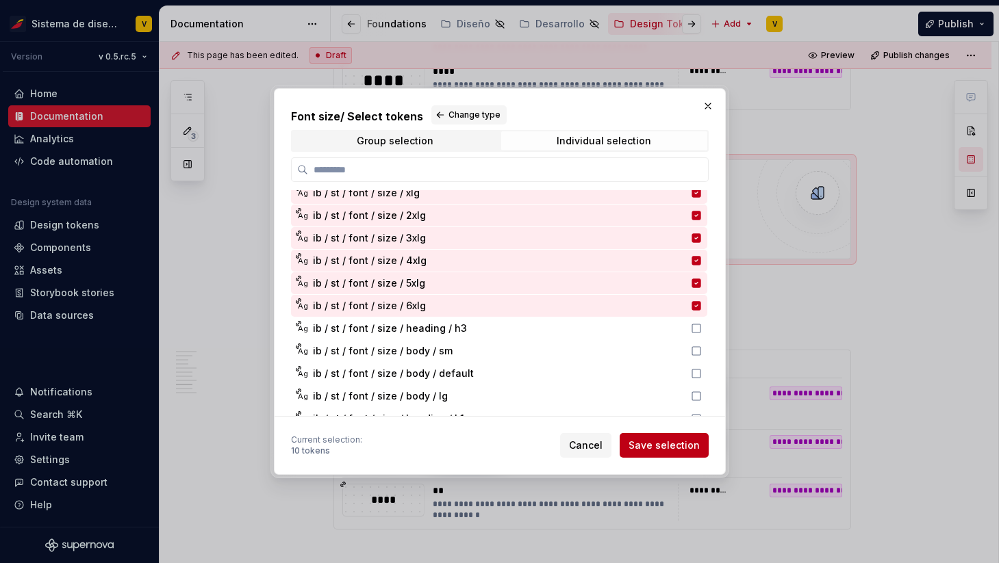
click at [658, 439] on span "Save selection" at bounding box center [663, 446] width 71 height 14
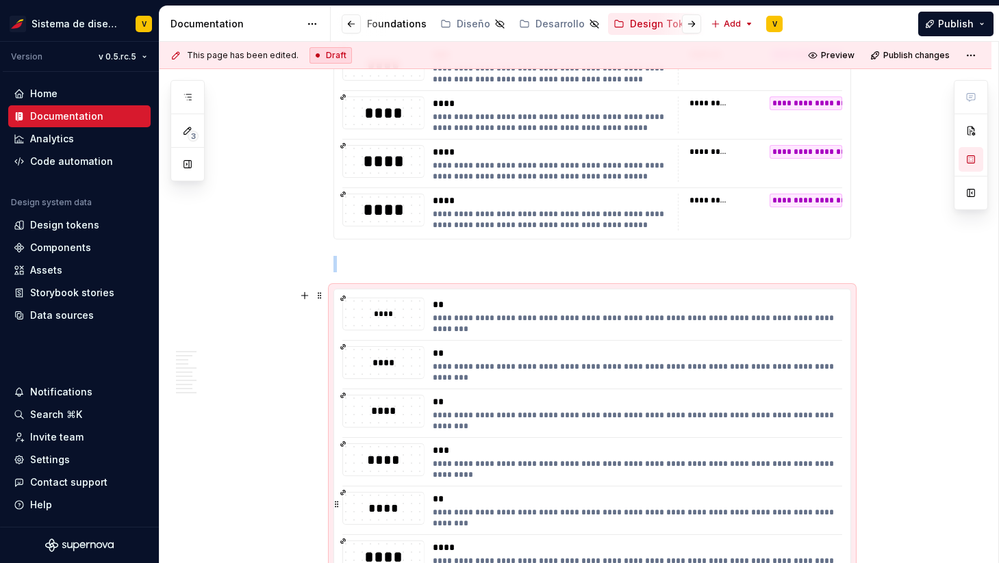
scroll to position [1763, 0]
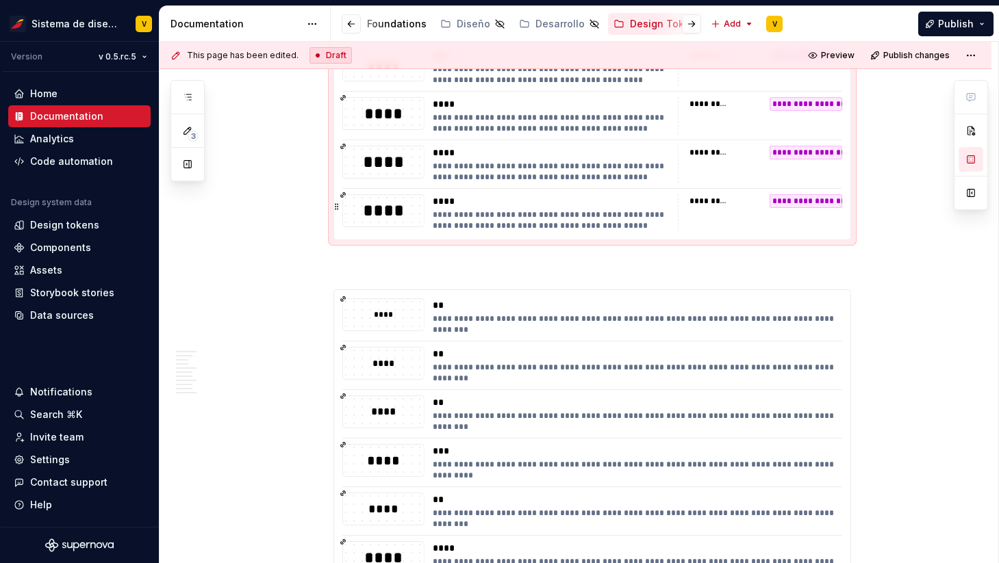
click at [688, 220] on div "**********" at bounding box center [760, 212] width 164 height 37
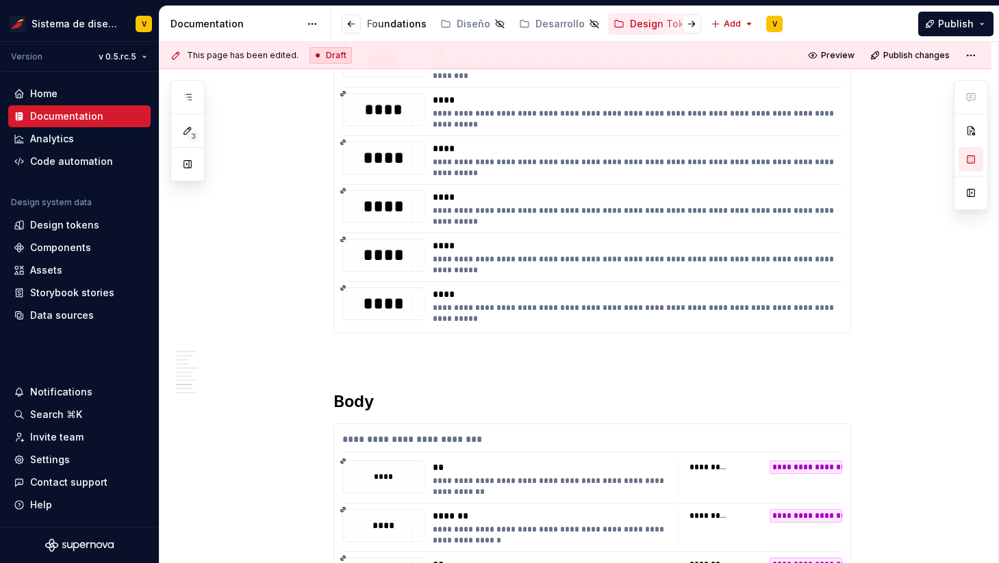
scroll to position [1801, 0]
click at [458, 352] on p at bounding box center [591, 356] width 517 height 16
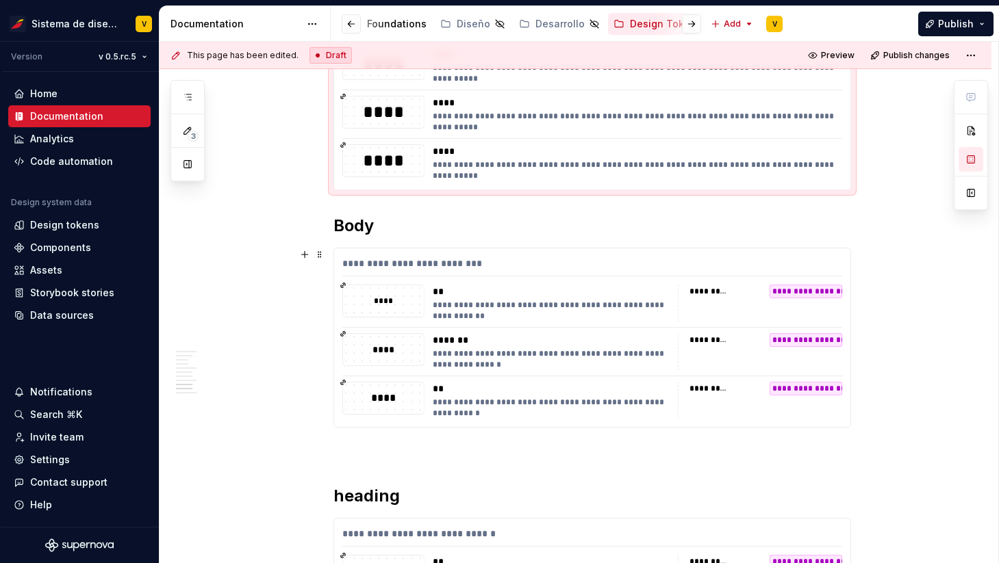
scroll to position [1881, 0]
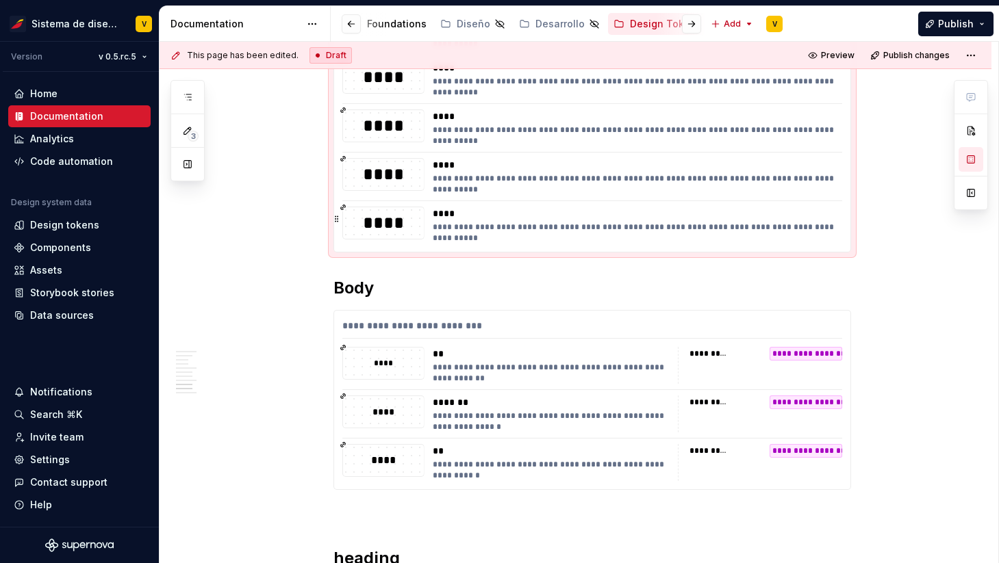
click at [644, 227] on div "**********" at bounding box center [633, 233] width 401 height 22
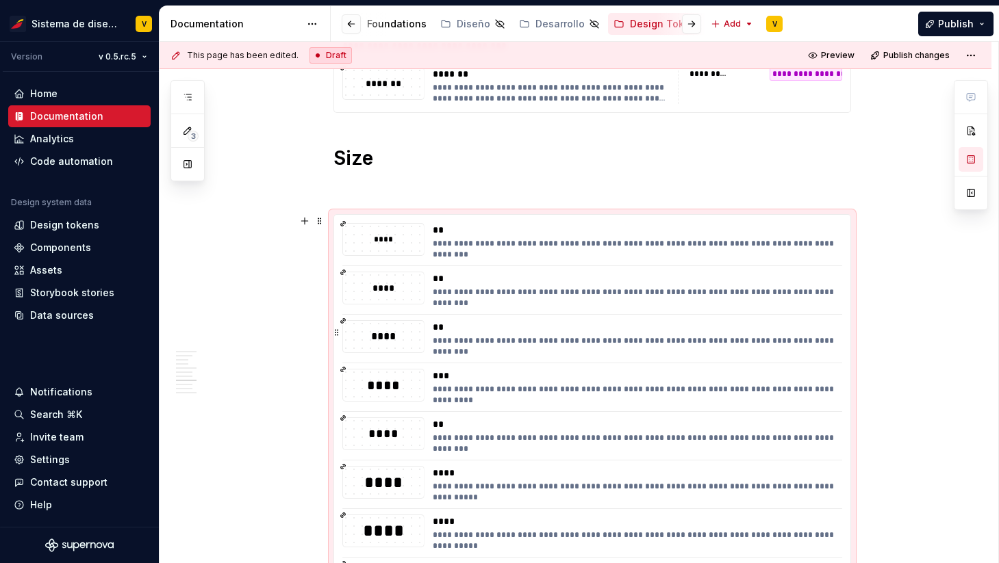
scroll to position [1423, 0]
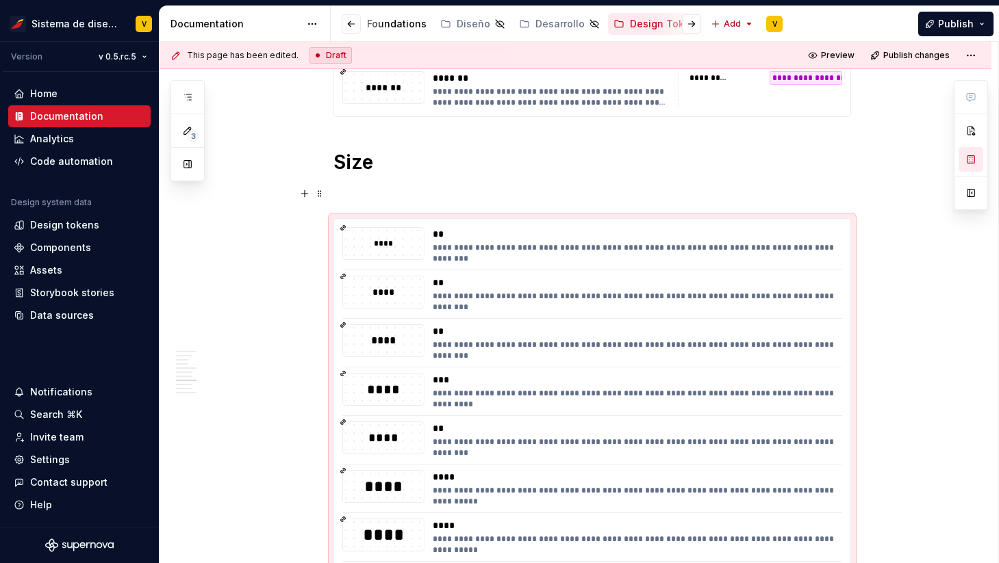
click at [517, 196] on p at bounding box center [591, 193] width 517 height 16
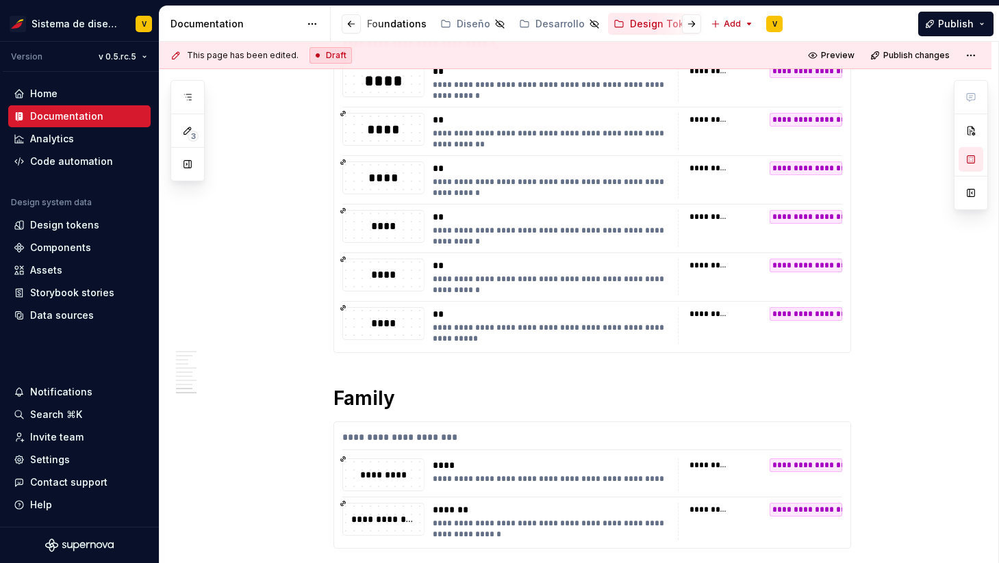
scroll to position [2571, 0]
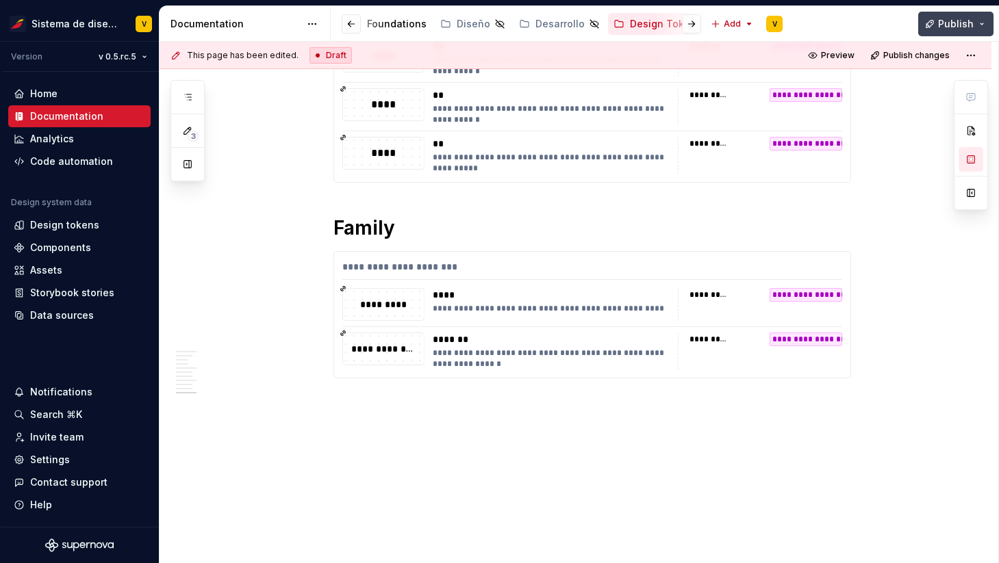
click at [953, 22] on span "Publish" at bounding box center [956, 24] width 36 height 14
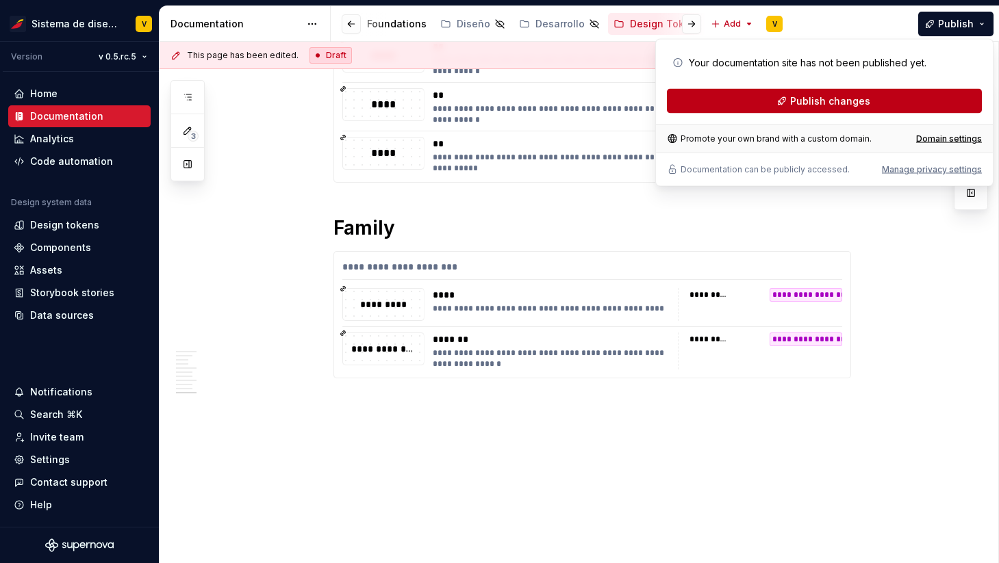
click at [807, 99] on span "Publish changes" at bounding box center [830, 101] width 80 height 14
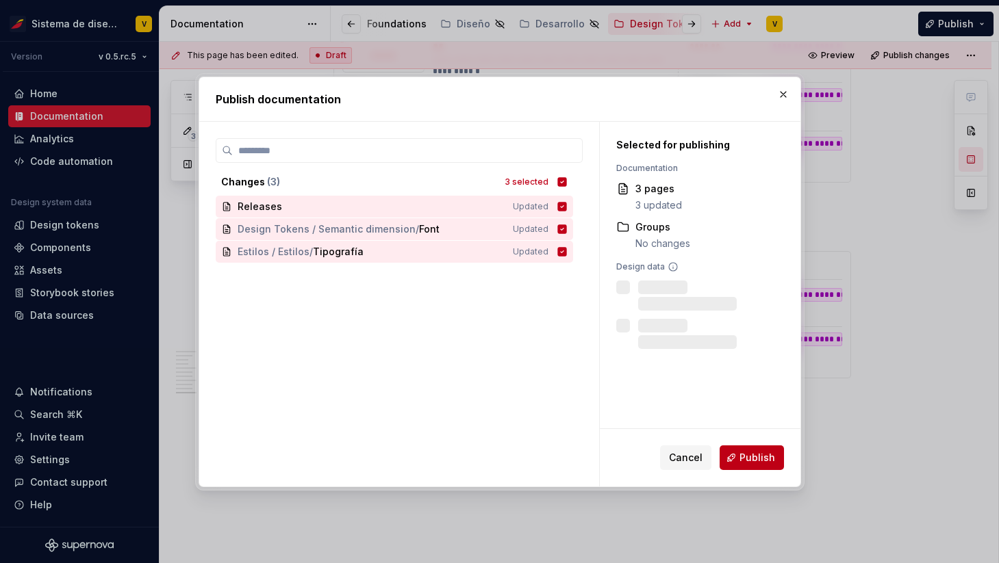
click at [746, 451] on span "Publish" at bounding box center [757, 458] width 36 height 14
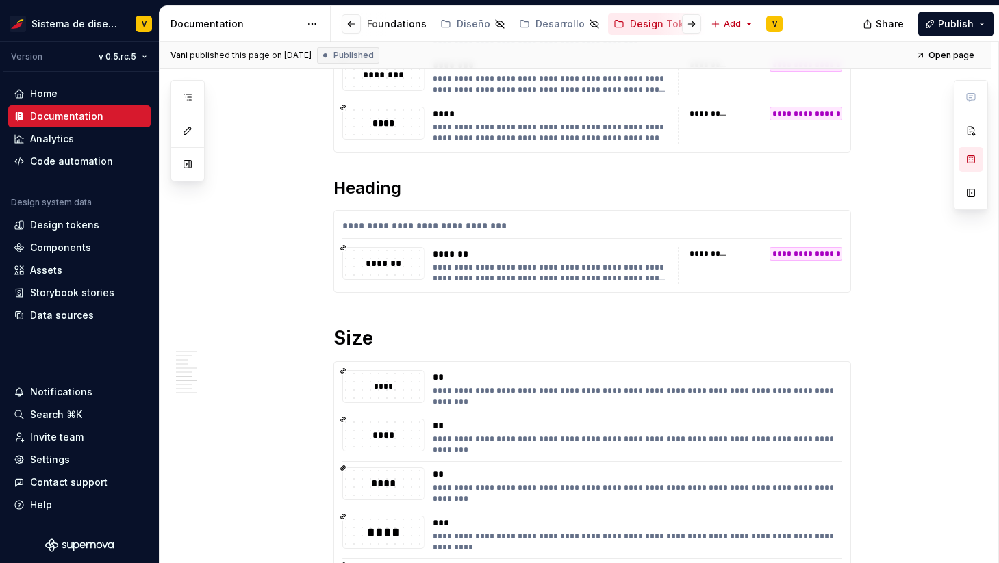
scroll to position [1239, 0]
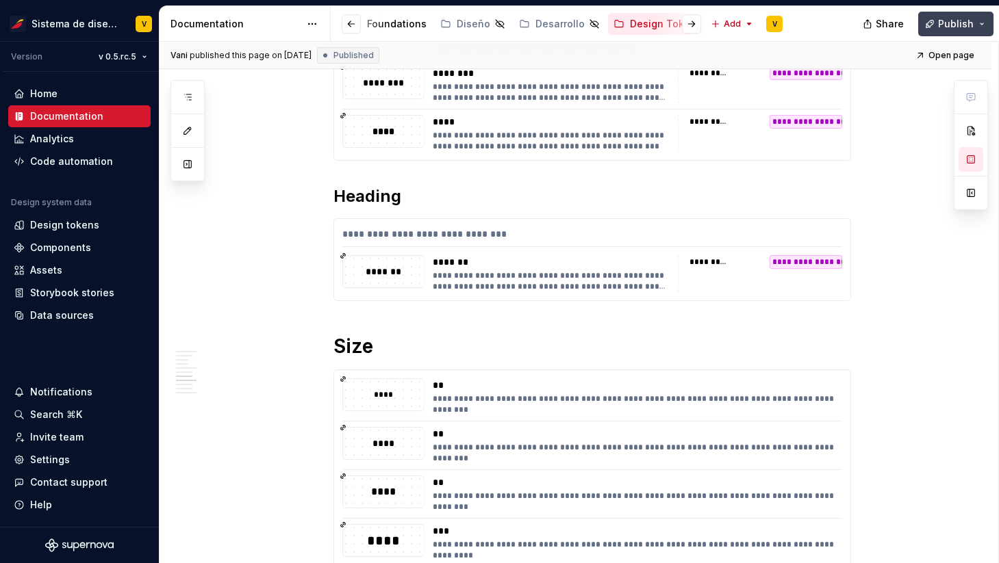
click at [949, 25] on span "Publish" at bounding box center [956, 24] width 36 height 14
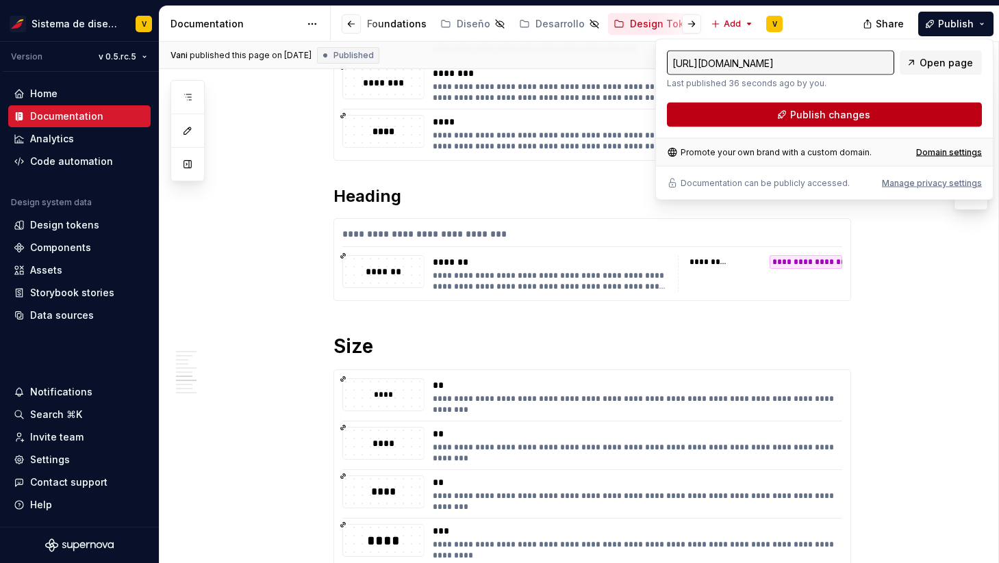
click at [803, 109] on span "Publish changes" at bounding box center [830, 115] width 80 height 14
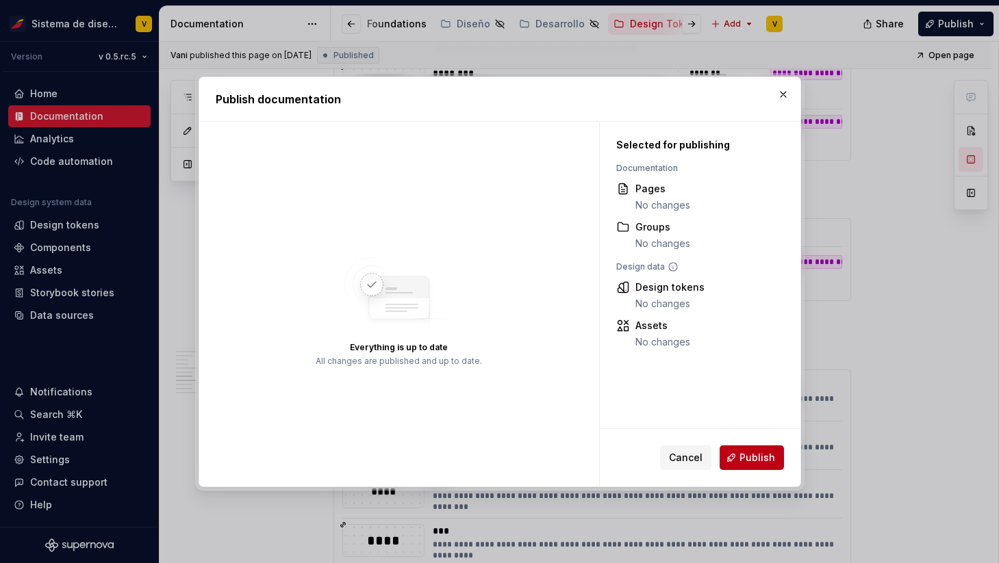
click at [741, 458] on span "Publish" at bounding box center [757, 458] width 36 height 14
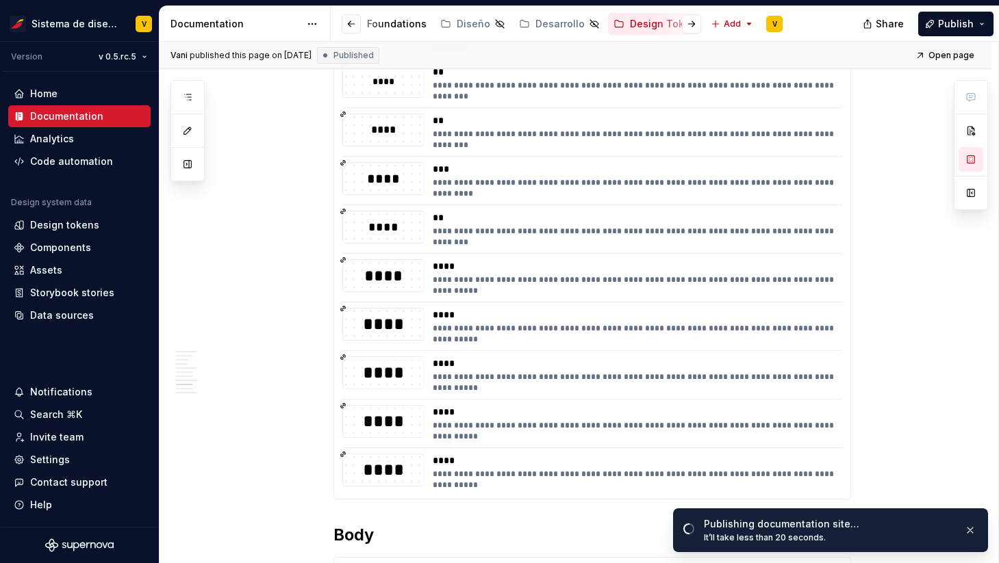
scroll to position [1602, 0]
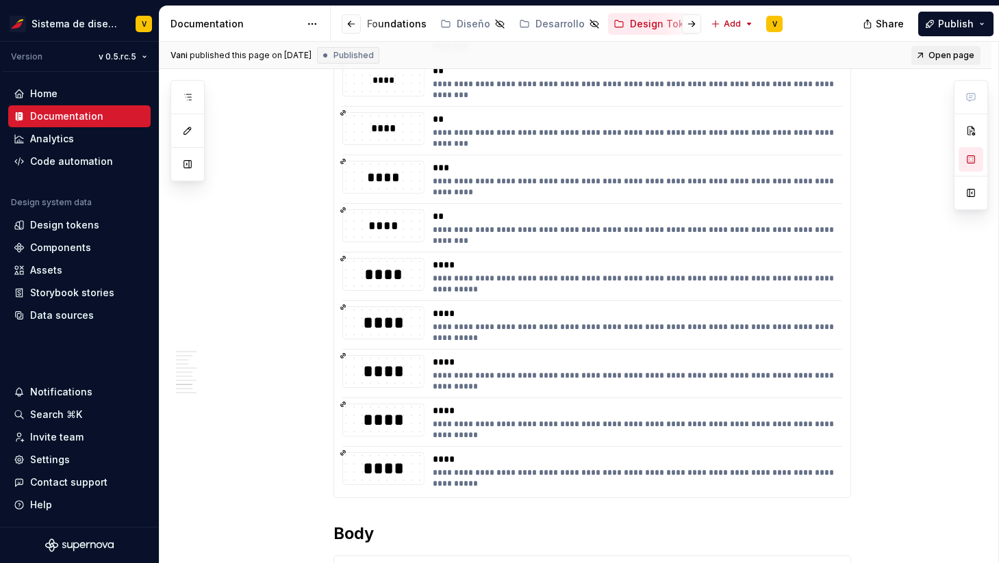
click at [946, 51] on span "Open page" at bounding box center [951, 55] width 46 height 11
click at [617, 21] on div "Foundations" at bounding box center [637, 24] width 60 height 14
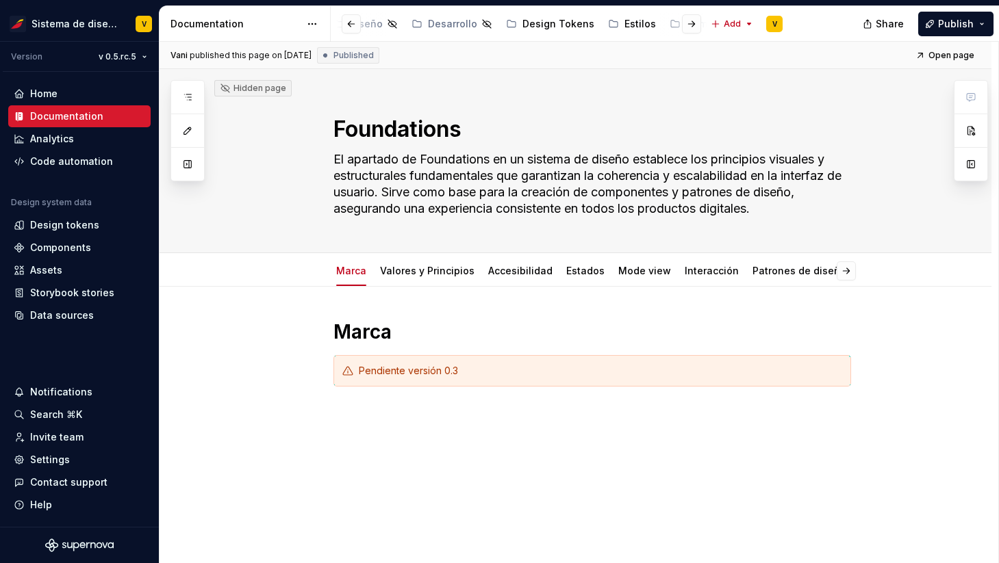
scroll to position [0, 359]
click at [613, 23] on div "Estilos" at bounding box center [628, 24] width 31 height 14
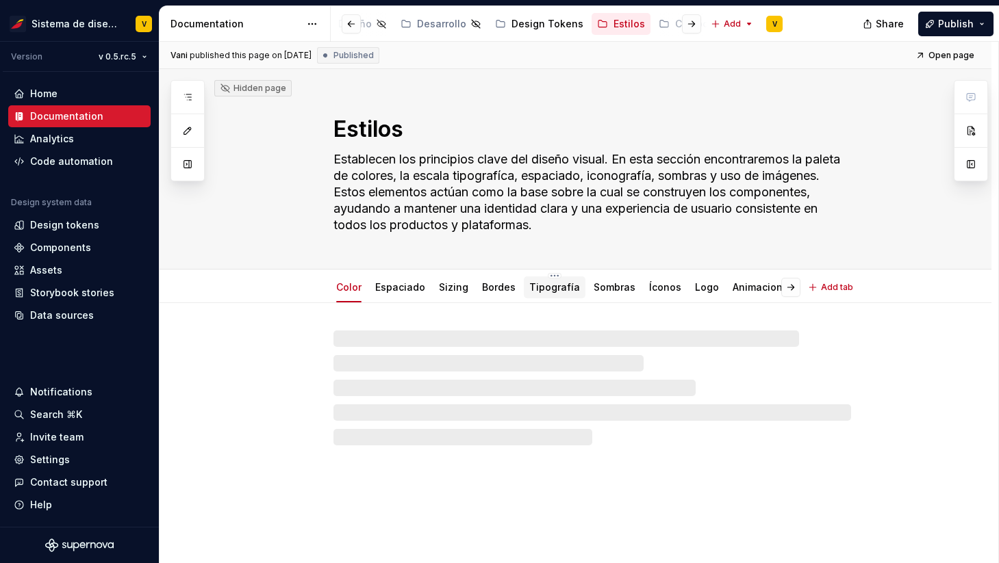
click at [552, 281] on link "Tipografía" at bounding box center [554, 287] width 51 height 12
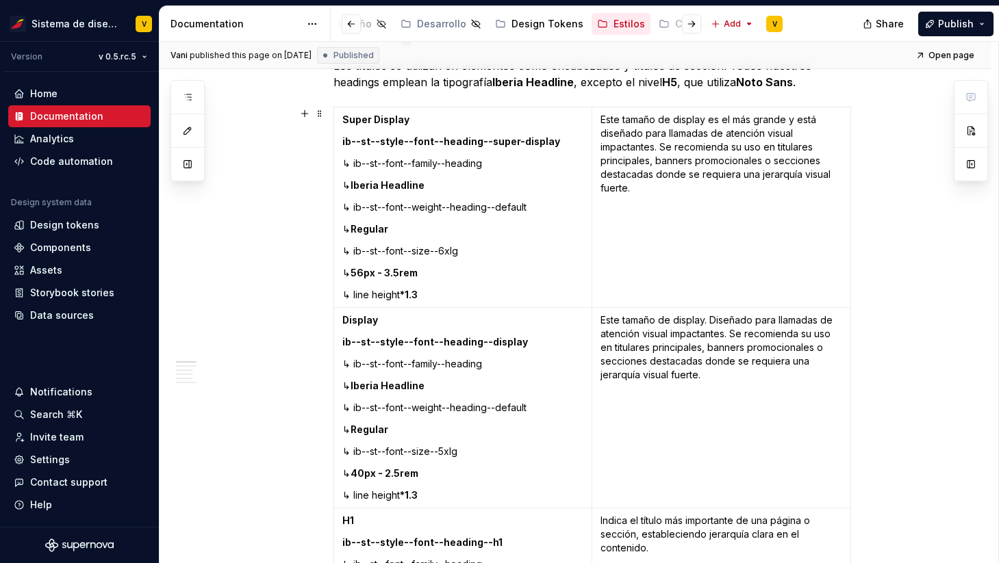
scroll to position [326, 0]
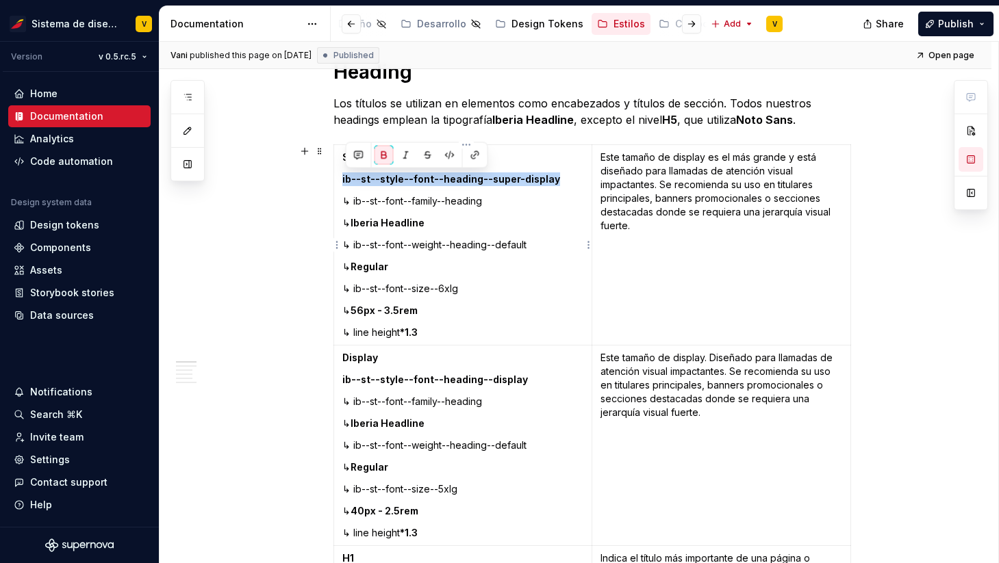
drag, startPoint x: 550, startPoint y: 181, endPoint x: 339, endPoint y: 175, distance: 210.9
click at [339, 173] on td "Super Display ib--st--style--font--heading--super-display ↳ ib--st--font--famil…" at bounding box center [462, 245] width 259 height 201
copy strong "ib--st--style--font--heading--super-display"
click at [543, 206] on p "↳ ib--st--font--family--heading" at bounding box center [463, 201] width 242 height 14
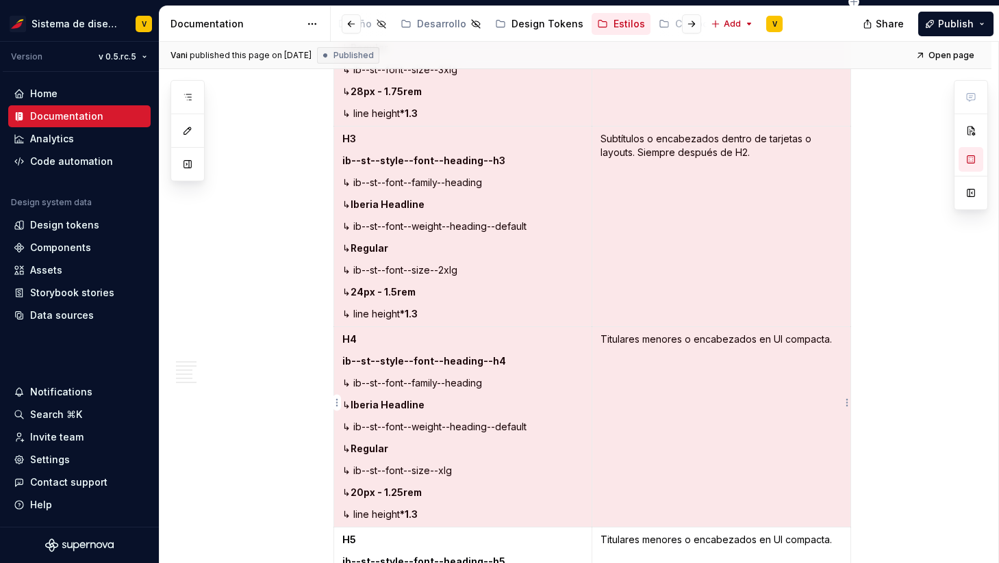
scroll to position [1170, 0]
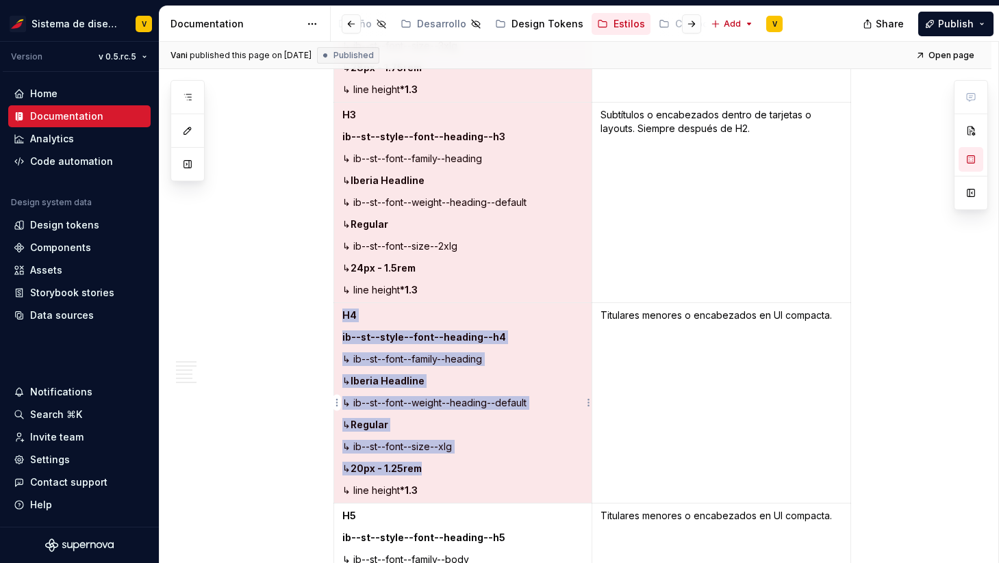
drag, startPoint x: 346, startPoint y: 155, endPoint x: 504, endPoint y: 465, distance: 348.3
click at [504, 465] on tbody "Super Display ib--st--style--font--heading--super-display ↳ ib--st--font--famil…" at bounding box center [591, 3] width 517 height 1404
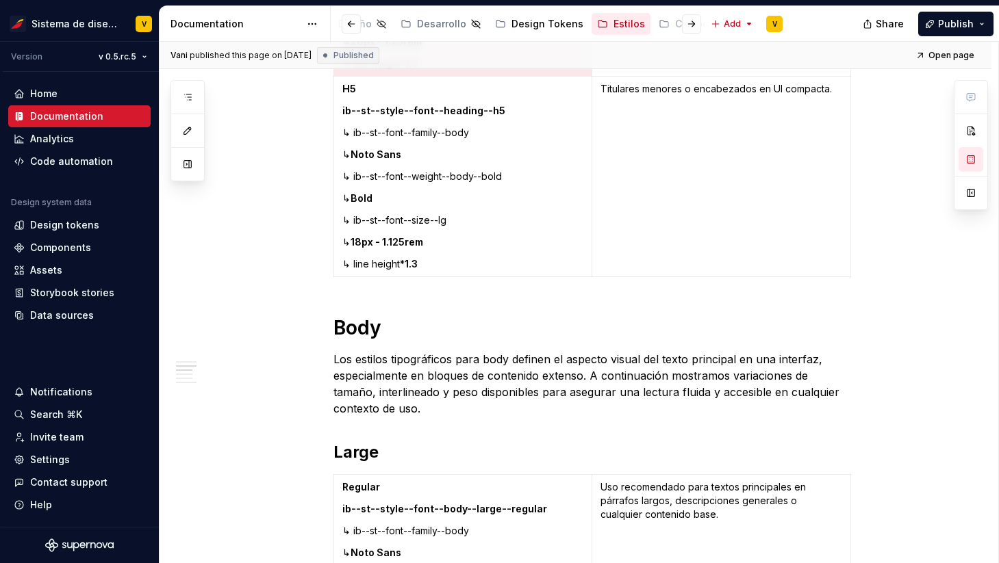
scroll to position [1602, 0]
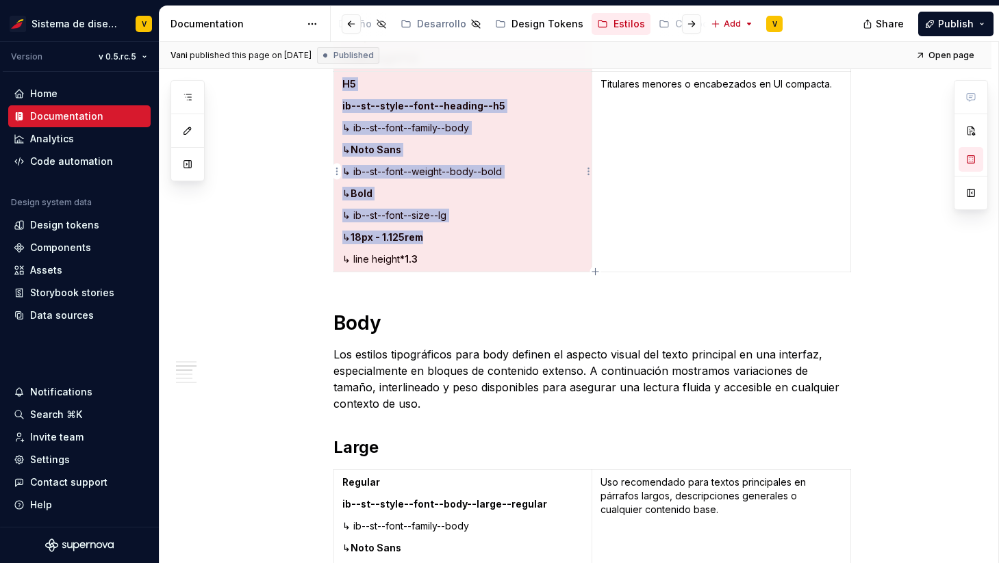
click at [446, 263] on p "↳ line height *1.3" at bounding box center [463, 260] width 242 height 14
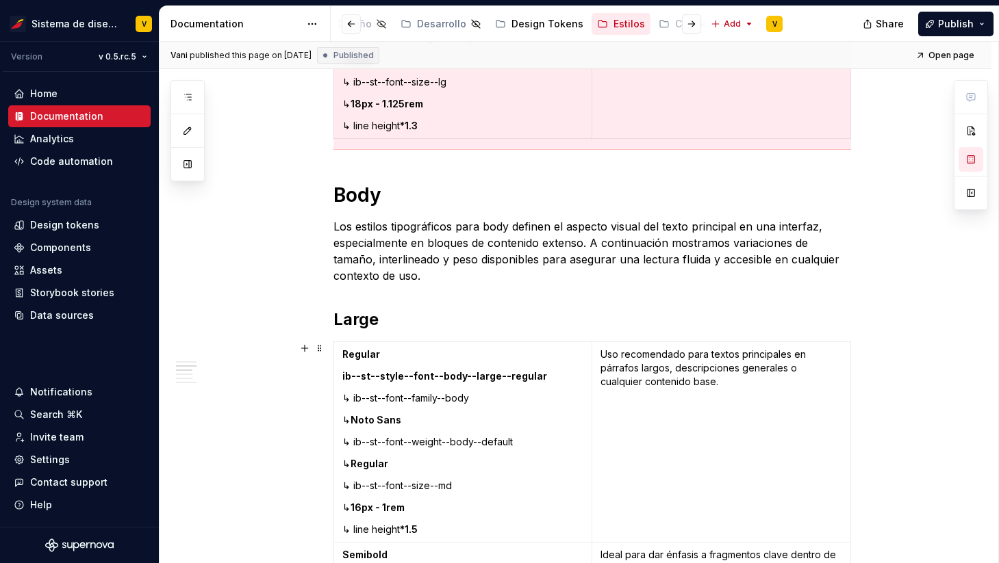
scroll to position [1662, 0]
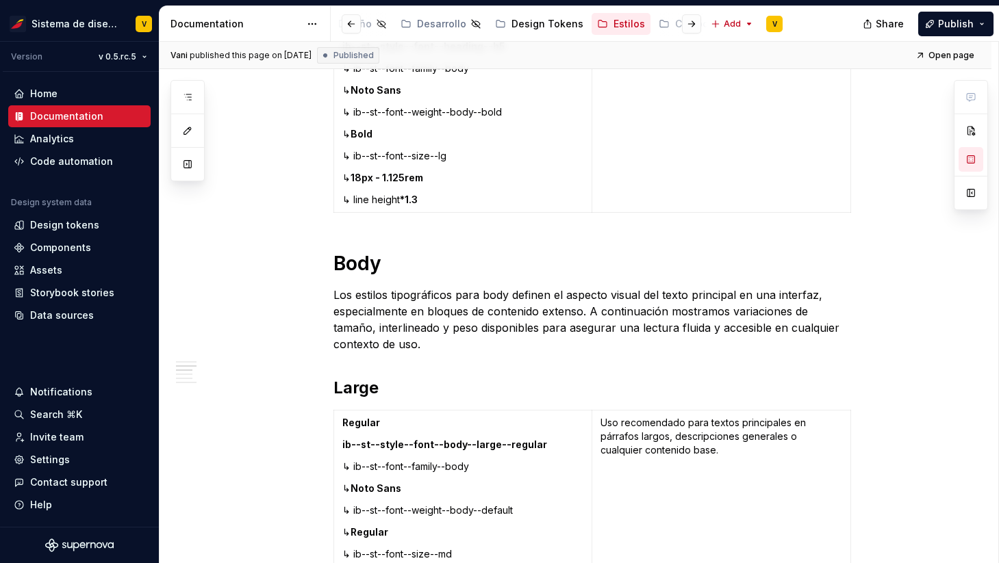
scroll to position [0, 0]
click at [117, 52] on html "Sistema de diseño Iberia V Version v 0.5.rc.5 Home Documentation Analytics Code…" at bounding box center [499, 281] width 999 height 563
click at [956, 20] on html "Sistema de diseño Iberia V Version v 0.5.rc.5 Home Documentation Analytics Code…" at bounding box center [499, 281] width 999 height 563
click at [956, 20] on span "Publish" at bounding box center [956, 24] width 36 height 14
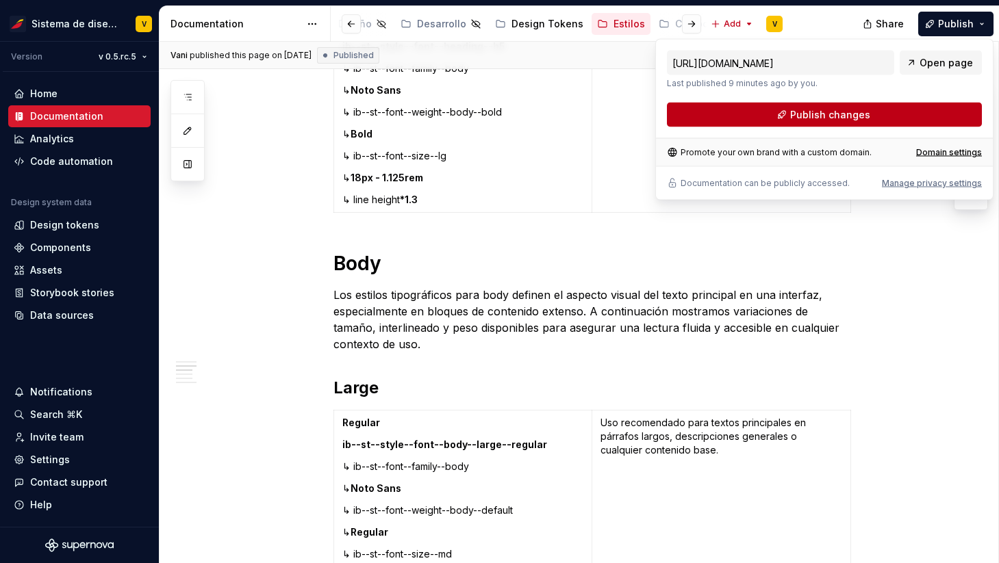
click at [813, 112] on span "Publish changes" at bounding box center [830, 115] width 80 height 14
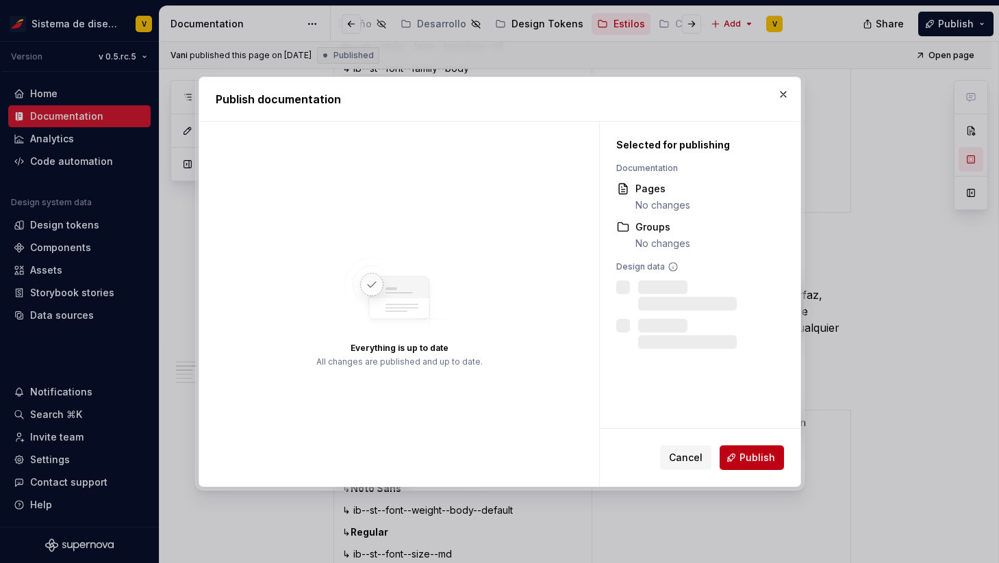
click at [743, 454] on span "Publish" at bounding box center [757, 458] width 36 height 14
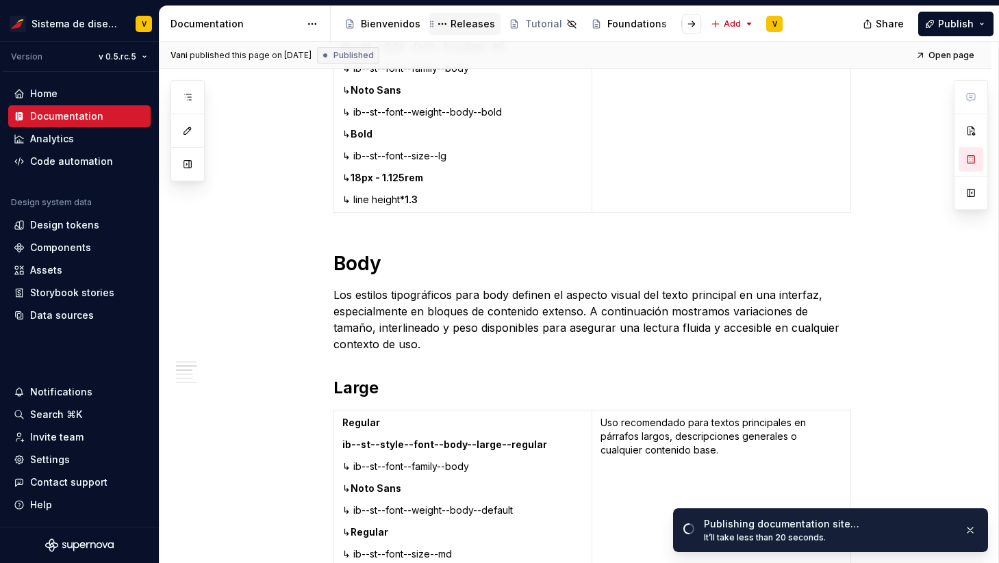
click at [457, 24] on div "Releases" at bounding box center [472, 24] width 44 height 14
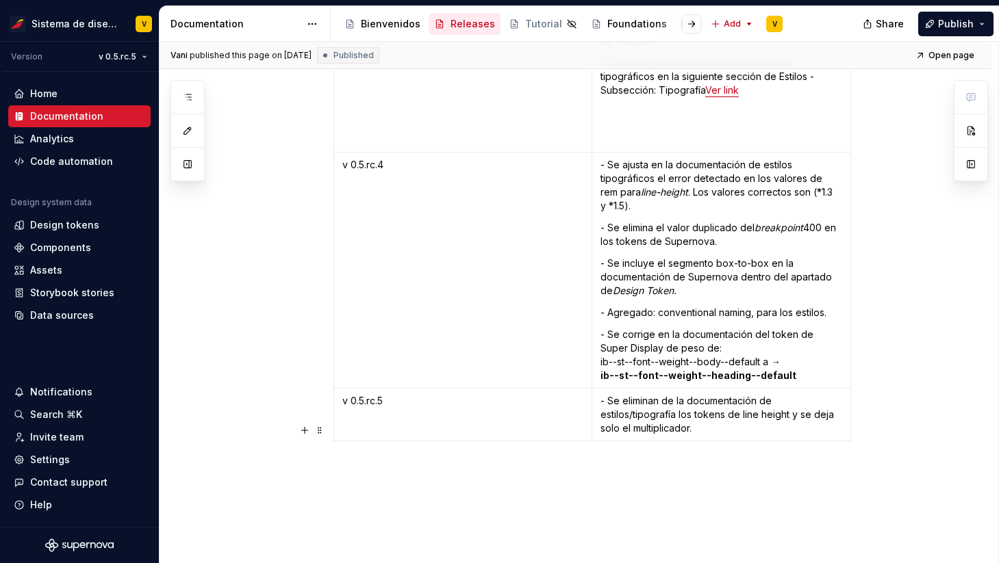
scroll to position [7416, 0]
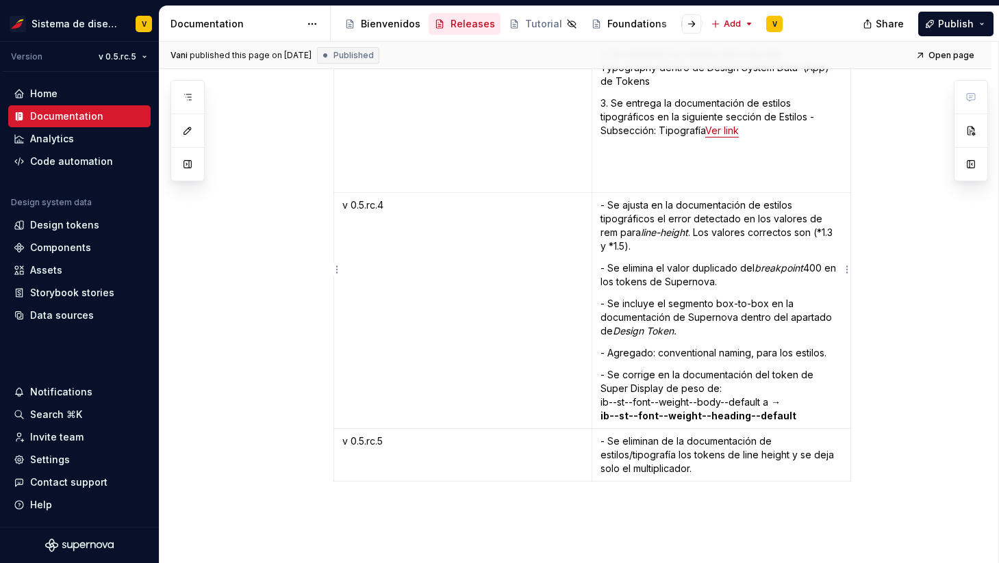
type textarea "*"
click at [832, 346] on p "- Agregado: conventional naming, para los estilos." at bounding box center [721, 353] width 242 height 14
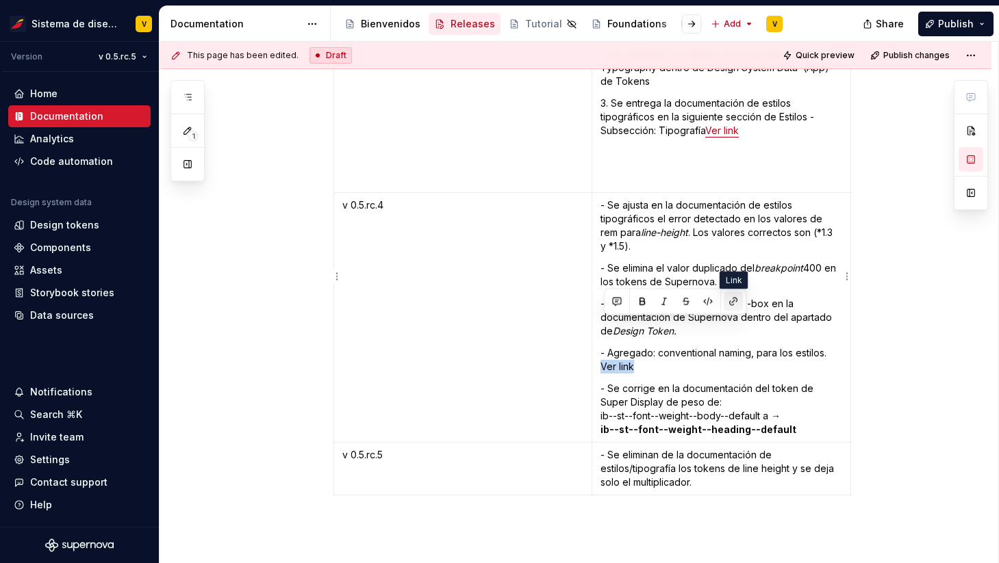
click at [732, 300] on button "button" at bounding box center [732, 301] width 19 height 19
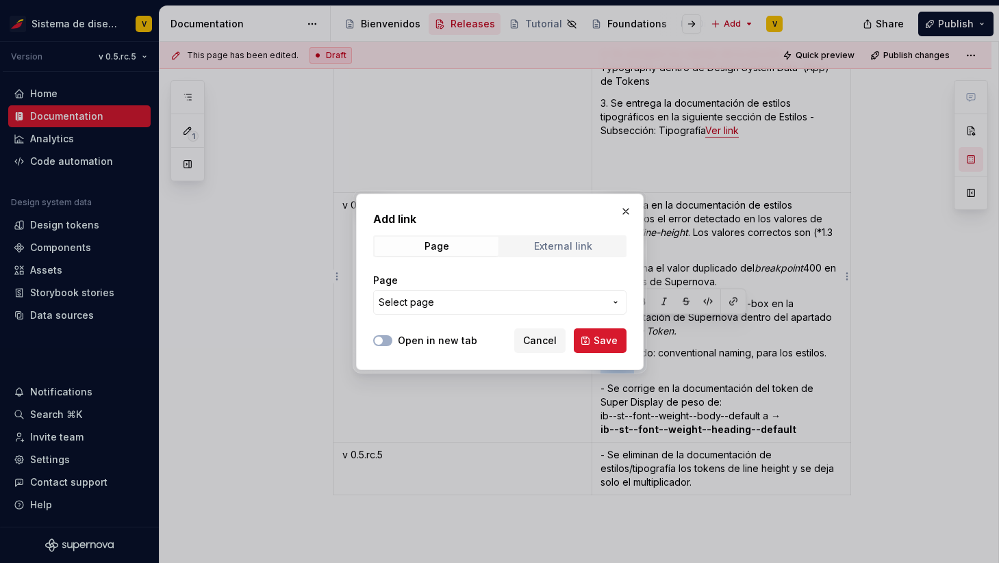
click at [541, 246] on div "External link" at bounding box center [563, 246] width 58 height 11
click at [460, 237] on span "Page" at bounding box center [436, 246] width 124 height 19
click at [442, 299] on span "Select page" at bounding box center [491, 303] width 226 height 14
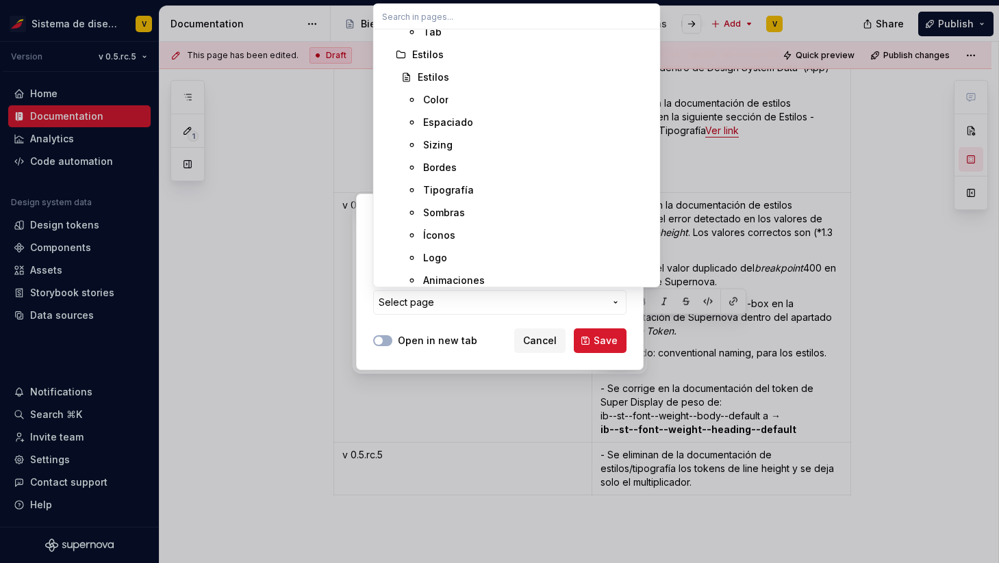
scroll to position [2000, 0]
click at [444, 188] on div "Tipografía" at bounding box center [448, 189] width 51 height 14
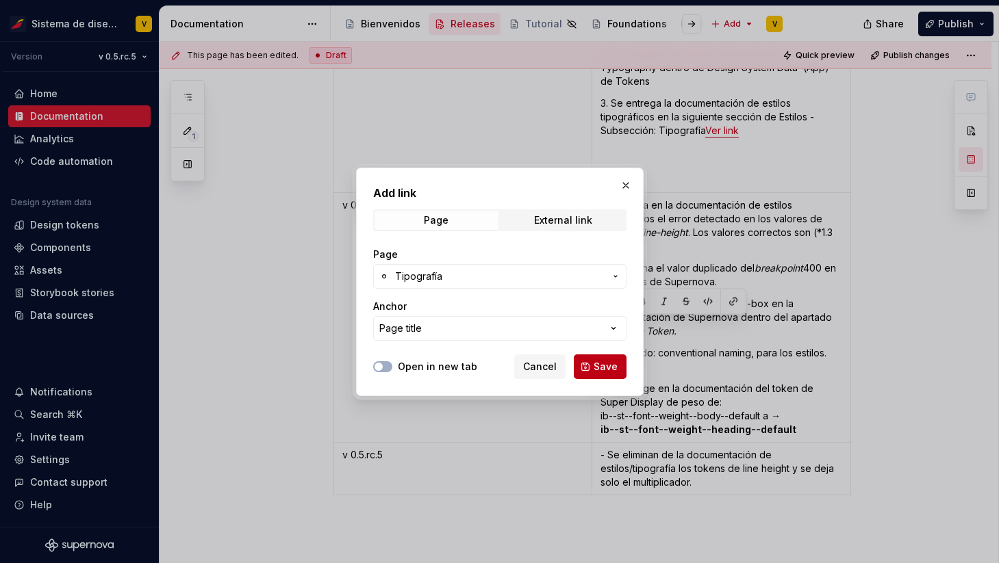
click at [600, 361] on span "Save" at bounding box center [605, 367] width 24 height 14
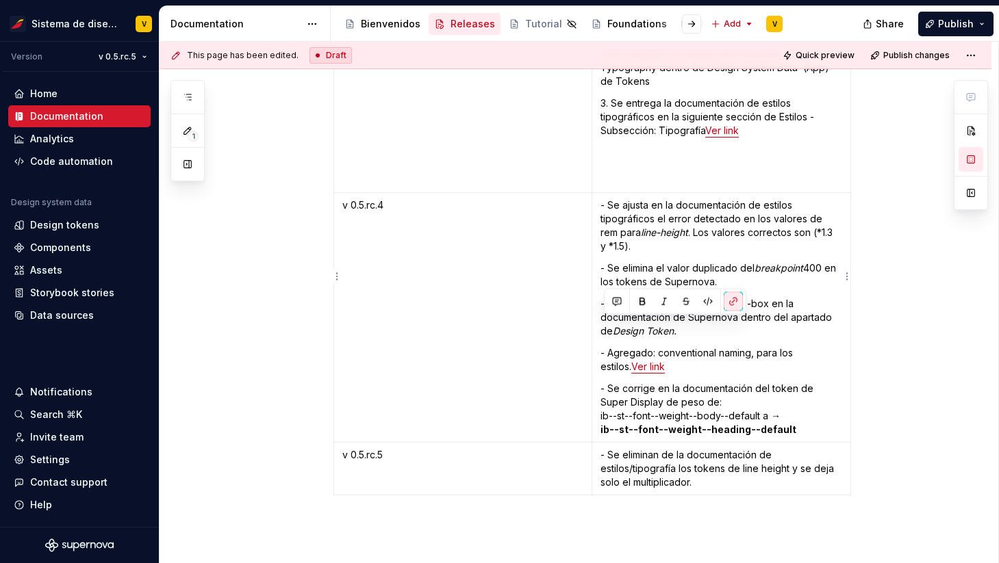
click at [673, 346] on p "- Agregado: conventional naming, para los estilos. Ver link" at bounding box center [721, 359] width 242 height 27
click at [945, 25] on span "Publish" at bounding box center [956, 24] width 36 height 14
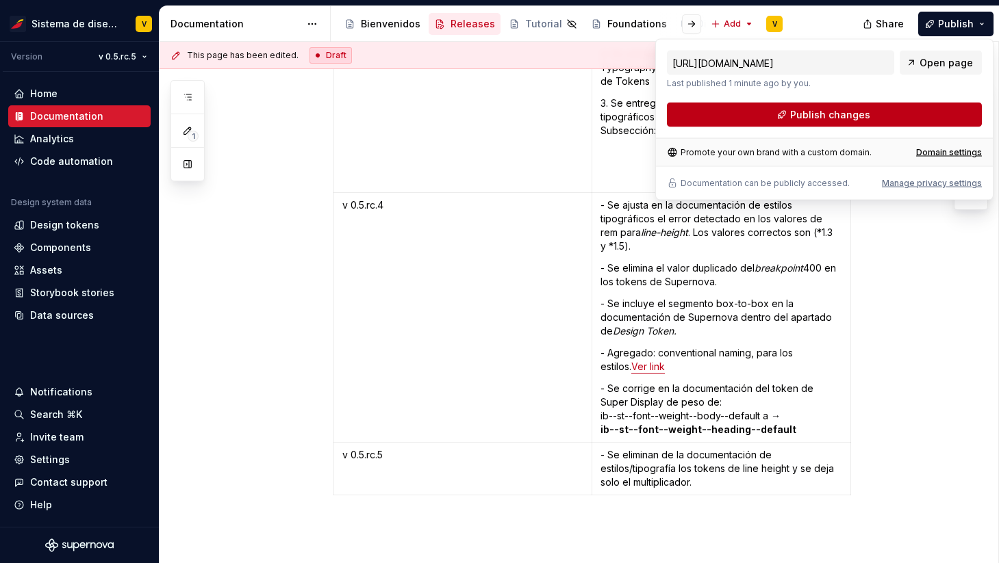
click at [821, 115] on span "Publish changes" at bounding box center [830, 115] width 80 height 14
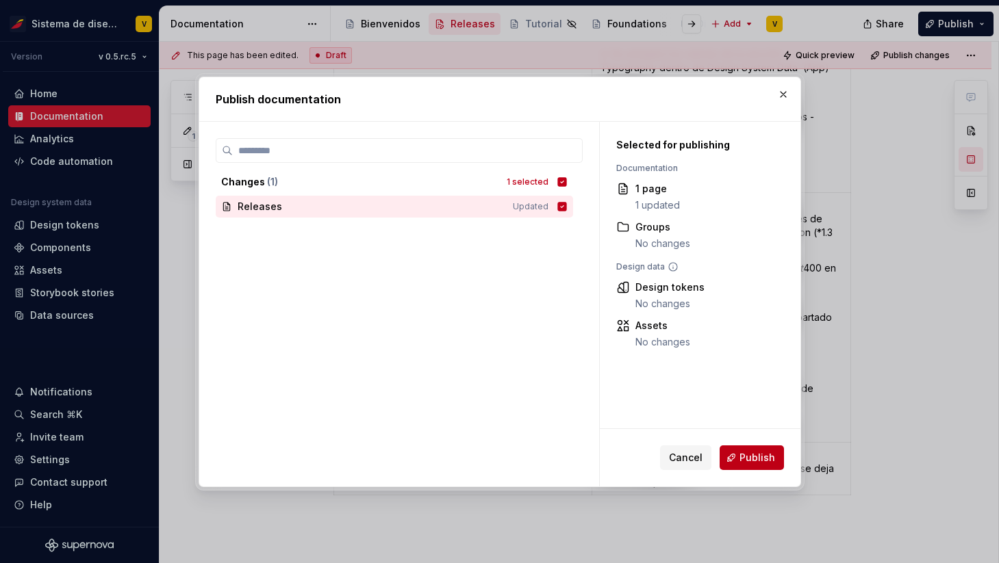
click at [736, 455] on button "Publish" at bounding box center [751, 458] width 64 height 25
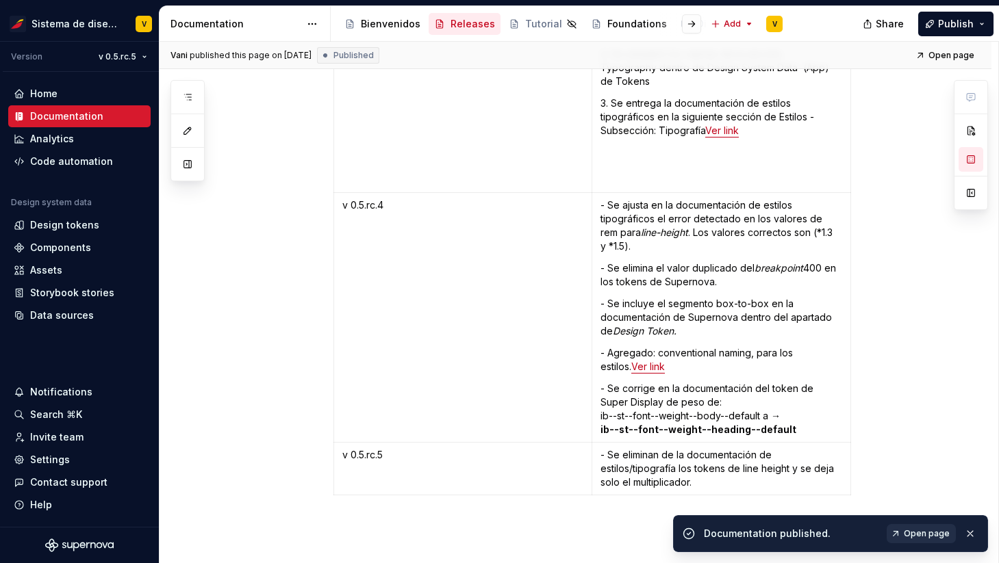
click at [927, 536] on span "Open page" at bounding box center [926, 533] width 46 height 11
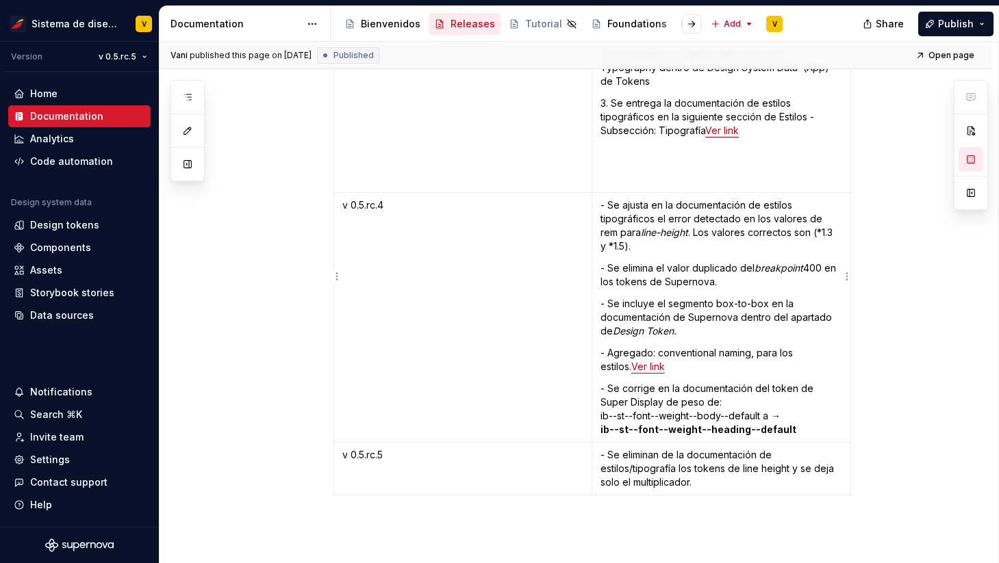
click at [757, 346] on p "- Agregado: conventional naming, para los estilos. Ver link" at bounding box center [721, 359] width 242 height 27
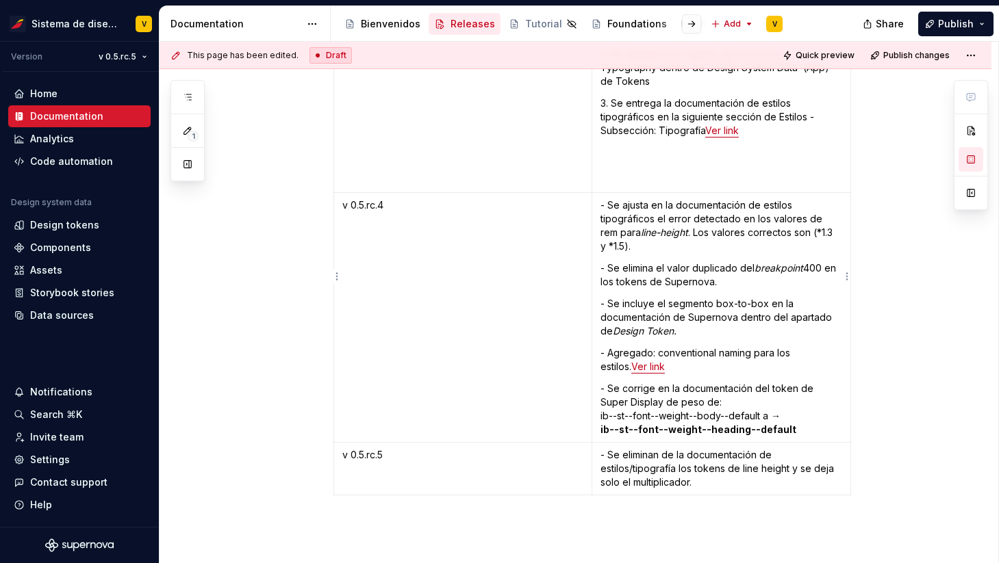
click at [660, 346] on p "- Agregado: conventional naming para los estilos. Ver link" at bounding box center [721, 359] width 242 height 27
drag, startPoint x: 697, startPoint y: 325, endPoint x: 767, endPoint y: 328, distance: 69.9
click at [767, 346] on p "- Agregado: Cambio de los nombres de estilos por conventional naming para los e…" at bounding box center [721, 359] width 242 height 27
click at [947, 28] on span "Publish" at bounding box center [956, 24] width 36 height 14
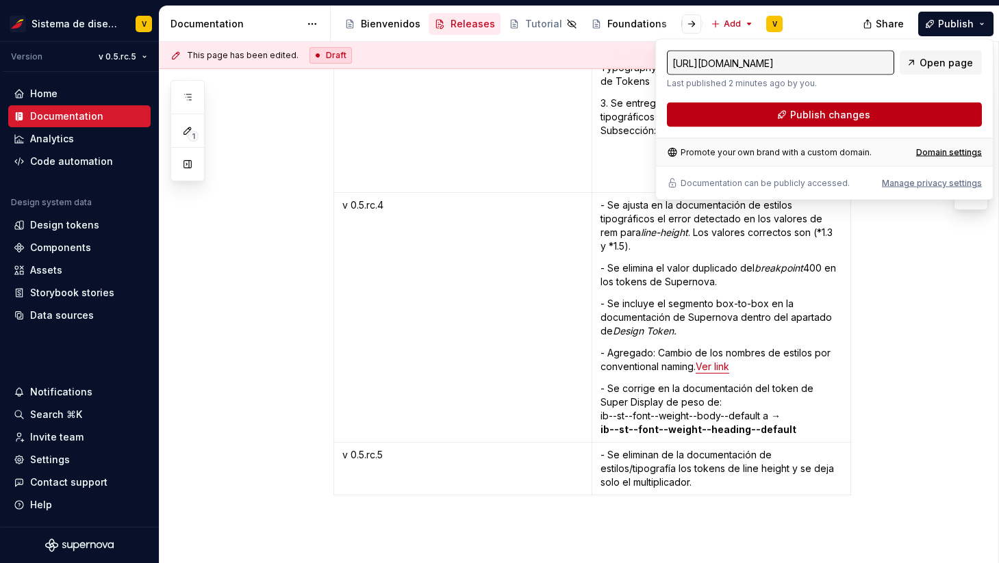
click at [822, 110] on span "Publish changes" at bounding box center [830, 115] width 80 height 14
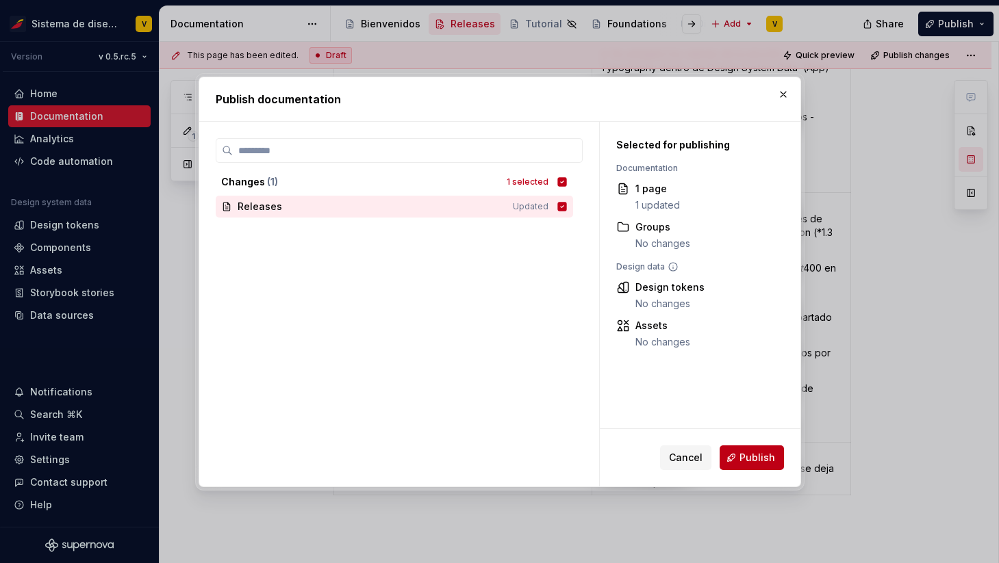
click at [747, 454] on span "Publish" at bounding box center [757, 458] width 36 height 14
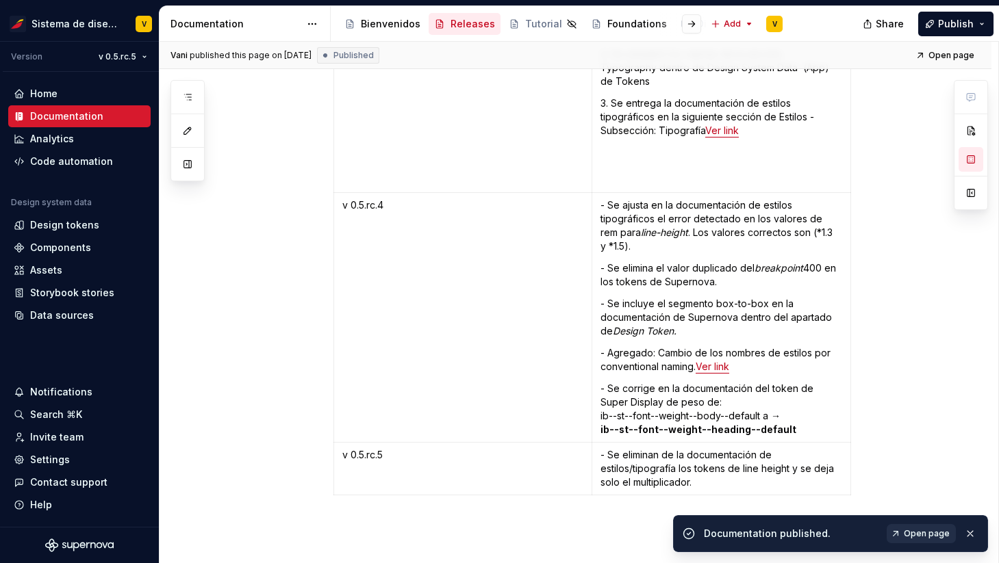
click at [921, 530] on span "Open page" at bounding box center [926, 533] width 46 height 11
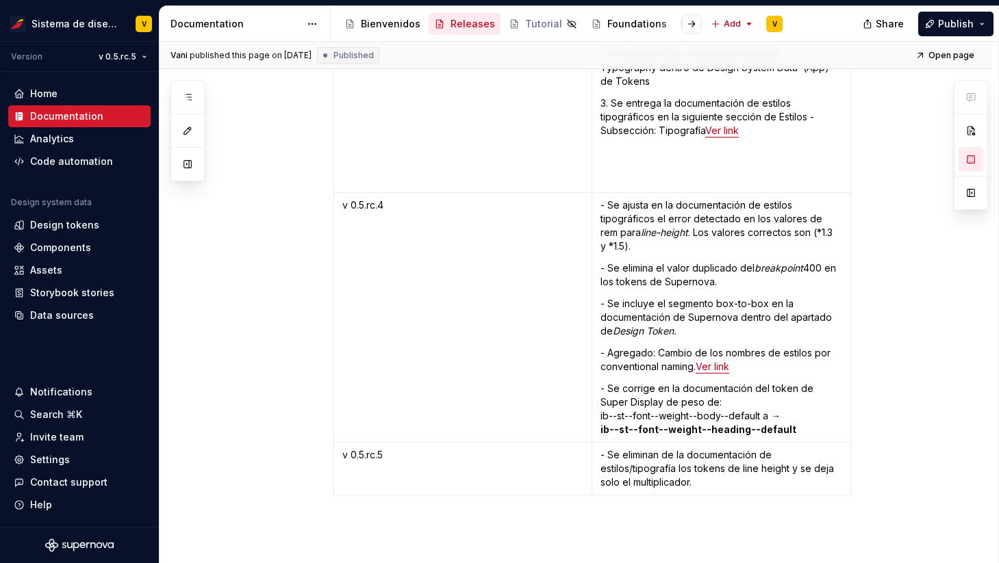
type textarea "*"
